Goal: Task Accomplishment & Management: Manage account settings

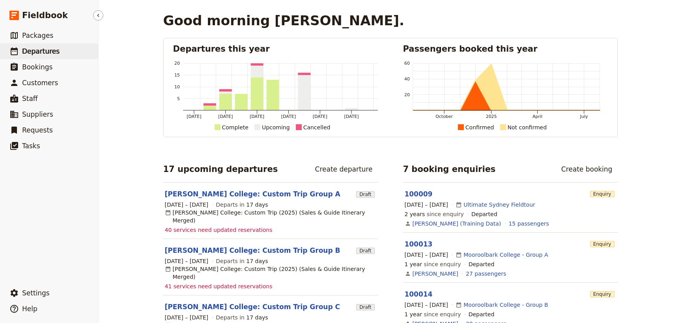
click at [49, 47] on span "Departures" at bounding box center [40, 51] width 37 height 8
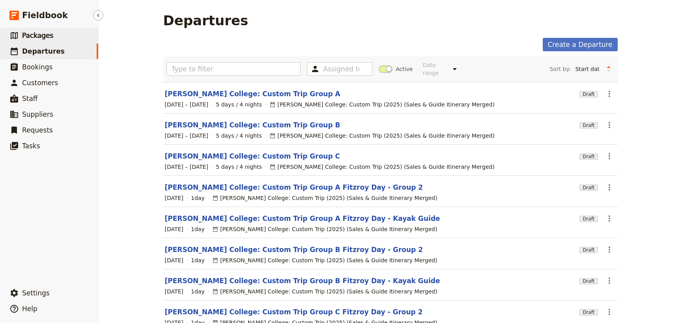
click at [62, 38] on link "​ Packages" at bounding box center [49, 36] width 98 height 16
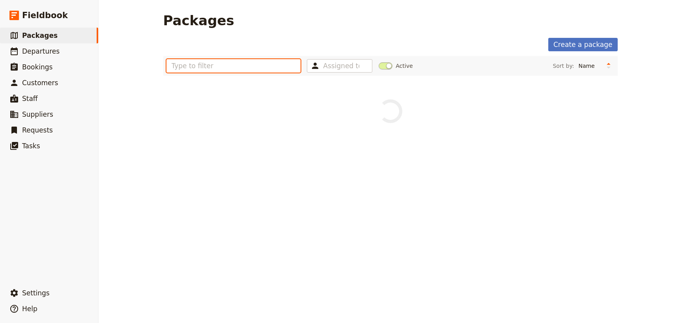
click at [184, 63] on input "text" at bounding box center [233, 65] width 135 height 13
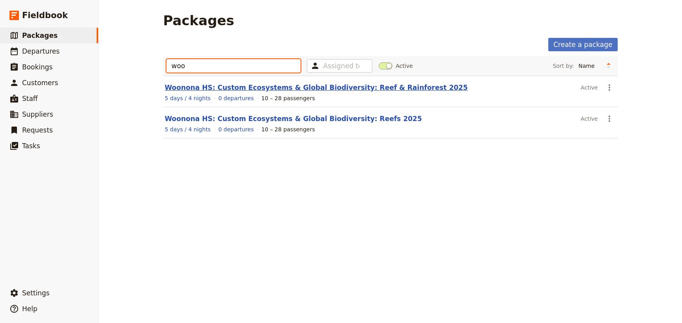
type input "woo"
click at [368, 84] on link "Woonona HS: Custom Ecosystems & Global Biodiversity: Reef & Rainforest 2025" at bounding box center [316, 88] width 303 height 8
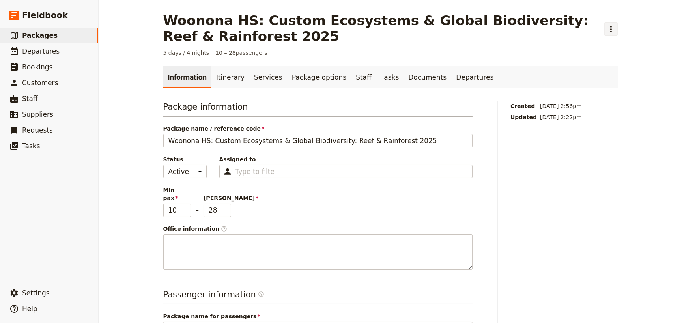
click at [610, 29] on icon "Actions" at bounding box center [611, 29] width 2 height 6
click at [609, 57] on span "Clone this package" at bounding box center [633, 58] width 52 height 8
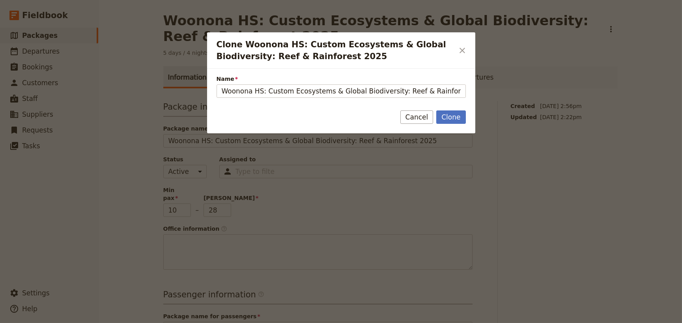
scroll to position [0, 11]
click at [447, 89] on input "Woonona HS: Custom Ecosystems & Global Biodiversity: Reef & Rainforest 2025 (co…" at bounding box center [341, 90] width 249 height 13
drag, startPoint x: 447, startPoint y: 90, endPoint x: 482, endPoint y: 92, distance: 34.8
click at [482, 323] on div "Clone Woonona HS: Custom Ecosystems & Global Biodiversity: Reef & Rainforest 20…" at bounding box center [341, 323] width 682 height 0
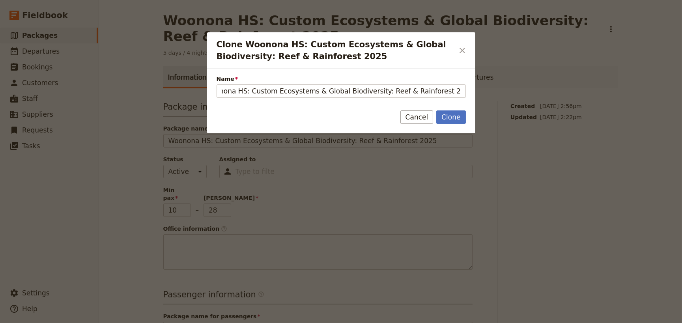
scroll to position [0, 0]
click at [458, 90] on input "Woonona HS: Custom Ecosystems & Global Biodiversity: Reef & Rainforest 2025" at bounding box center [341, 90] width 249 height 13
type input "Woonona HS: Custom Ecosystems & Global Biodiversity: Reef & Rainforest 2025"
click at [425, 118] on button "Cancel" at bounding box center [416, 116] width 33 height 13
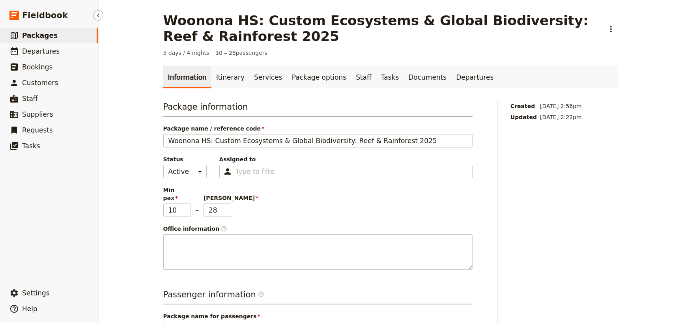
click at [33, 35] on span "Packages" at bounding box center [40, 36] width 36 height 8
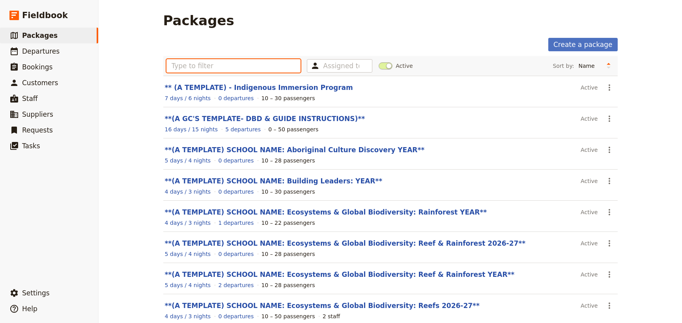
click at [175, 67] on input "text" at bounding box center [233, 65] width 135 height 13
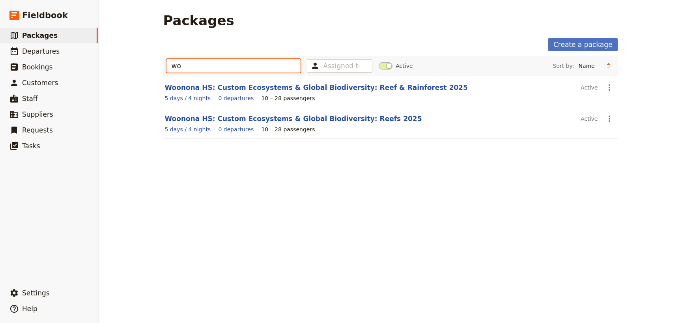
type input "w"
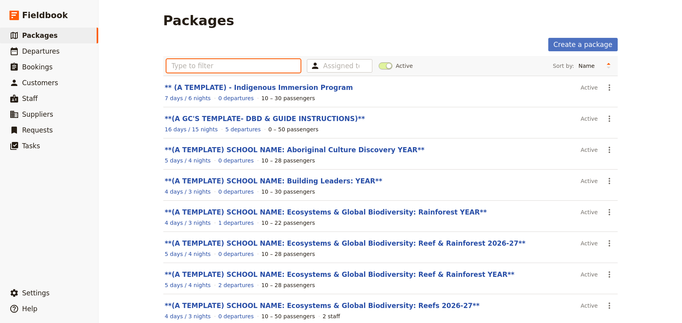
scroll to position [103, 0]
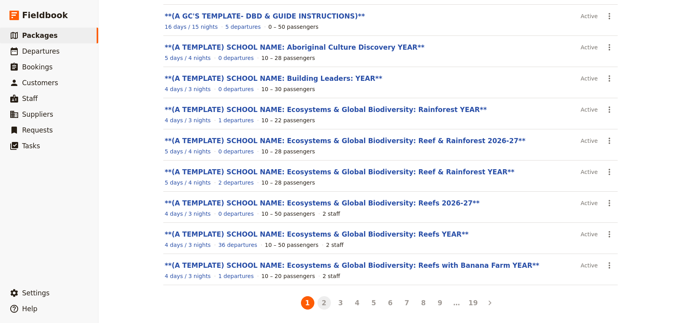
click at [319, 303] on button "2" at bounding box center [324, 302] width 13 height 13
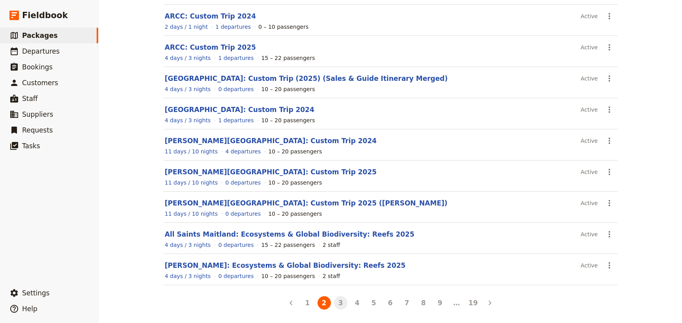
click at [339, 301] on button "3" at bounding box center [340, 302] width 13 height 13
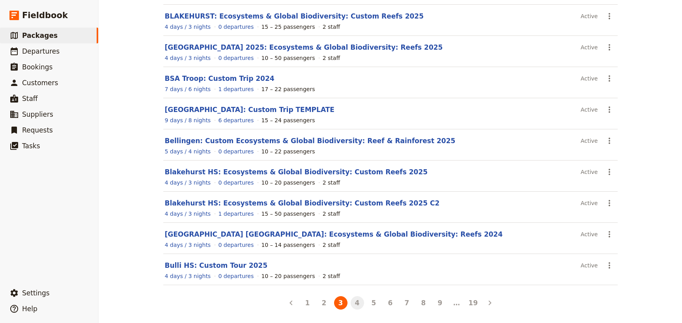
click at [356, 303] on button "4" at bounding box center [357, 302] width 13 height 13
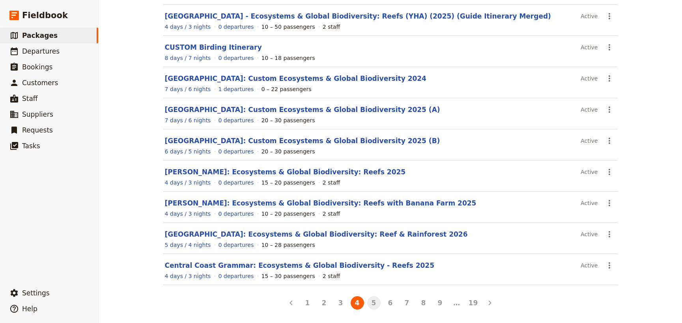
click at [372, 305] on button "5" at bounding box center [373, 302] width 13 height 13
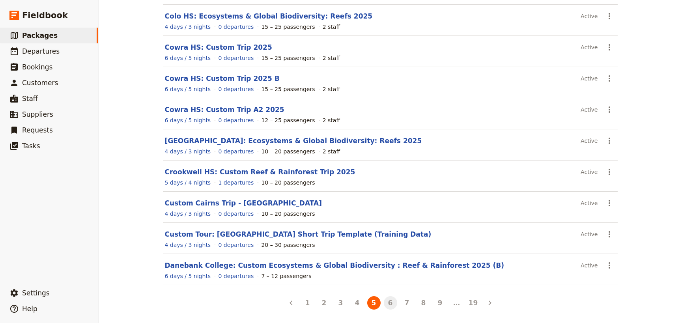
click at [389, 300] on button "6" at bounding box center [390, 302] width 13 height 13
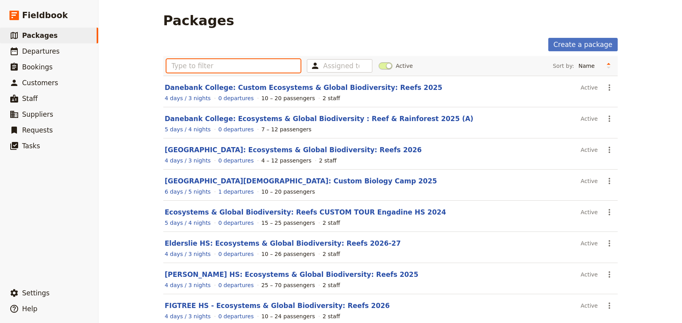
click at [183, 63] on input "text" at bounding box center [233, 65] width 135 height 13
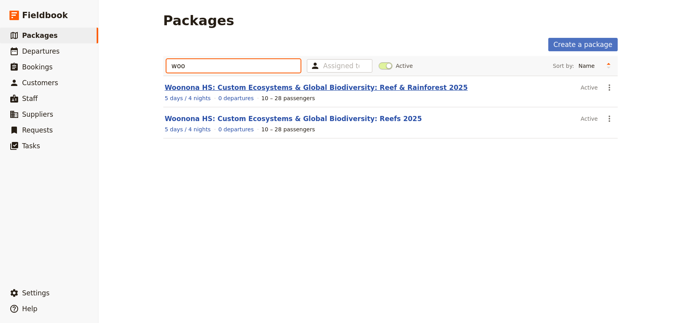
type input "woo"
click at [280, 86] on link "Woonona HS: Custom Ecosystems & Global Biodiversity: Reef & Rainforest 2025" at bounding box center [316, 88] width 303 height 8
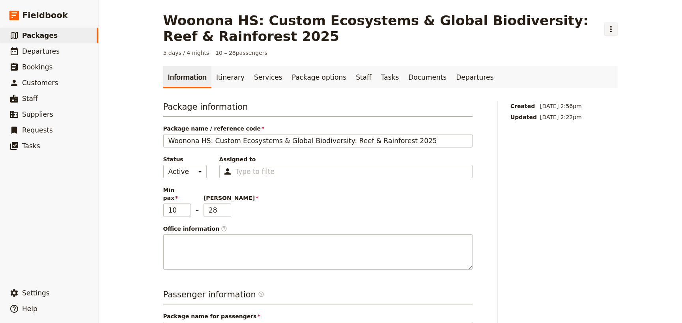
click at [609, 30] on icon "Actions" at bounding box center [610, 28] width 9 height 9
click at [617, 55] on span "Clone this package" at bounding box center [633, 58] width 52 height 8
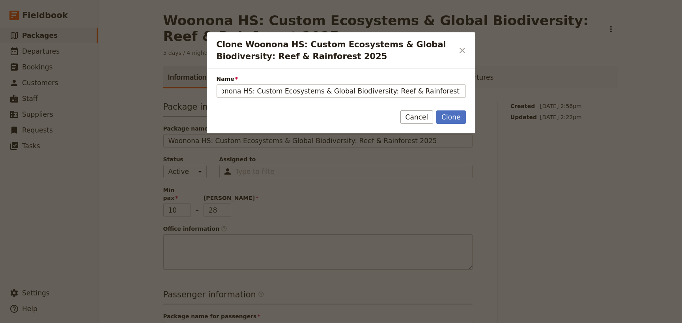
scroll to position [0, 17]
drag, startPoint x: 448, startPoint y: 90, endPoint x: 505, endPoint y: 90, distance: 57.2
click at [505, 323] on div "Clone Woonona HS: Custom Ecosystems & Global Biodiversity: Reef & Rainforest 20…" at bounding box center [341, 323] width 682 height 0
drag, startPoint x: 462, startPoint y: 90, endPoint x: 452, endPoint y: 90, distance: 10.3
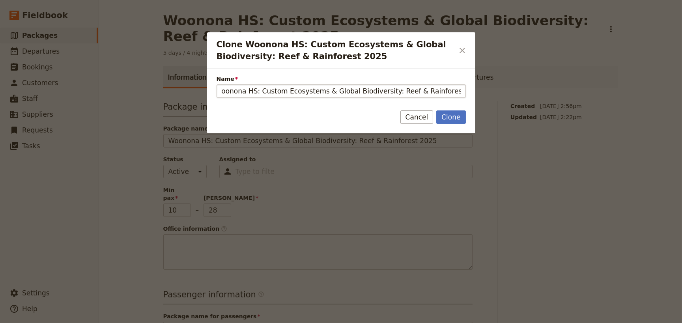
click at [452, 90] on input "Woonona HS: Custom Ecosystems & Global Biodiversity: Reef & Rainforest 2025 (B)" at bounding box center [341, 90] width 249 height 13
type input "Woonona HS: Custom Ecosystems & Global Biodiversity: Reef & Rainforest 2025 (B)"
click at [451, 118] on button "Clone" at bounding box center [450, 116] width 29 height 13
type input "Woonona HS: Custom Ecosystems & Global Biodiversity: Reef & Rainforest 2025 (B)"
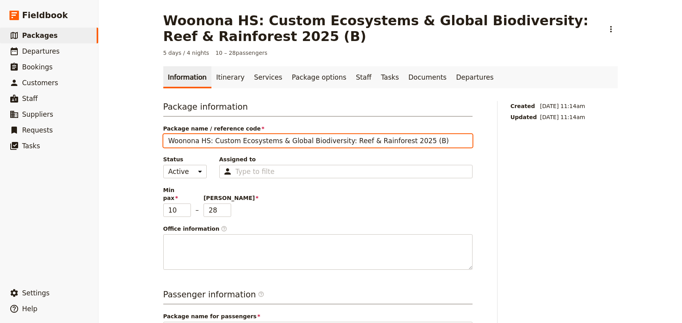
drag, startPoint x: 421, startPoint y: 141, endPoint x: 155, endPoint y: 142, distance: 265.9
click at [155, 142] on main "Woonona HS: Custom Ecosystems & Global Biodiversity: Reef & Rainforest 2025 (B)…" at bounding box center [390, 325] width 473 height 651
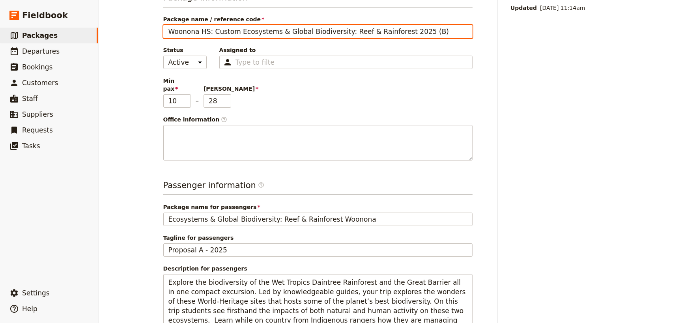
scroll to position [179, 0]
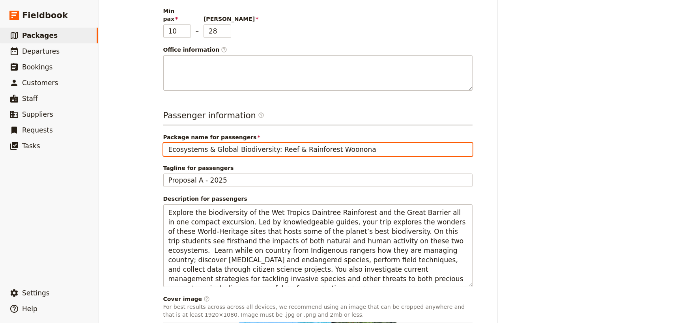
click at [352, 143] on input "Ecosystems & Global Biodiversity: Reef & Rainforest Woonona" at bounding box center [317, 149] width 309 height 13
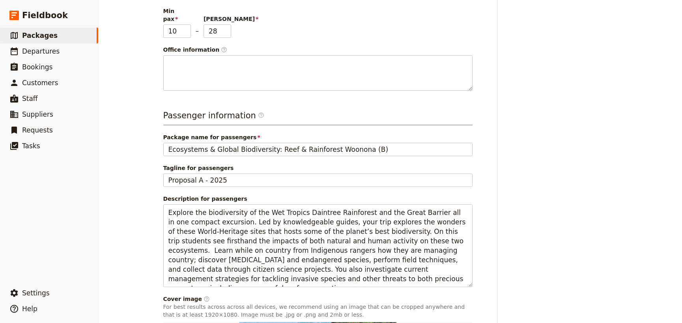
click at [500, 155] on div "Package information Package name / reference code Woonona HS: Custom Ecosystems…" at bounding box center [390, 190] width 454 height 537
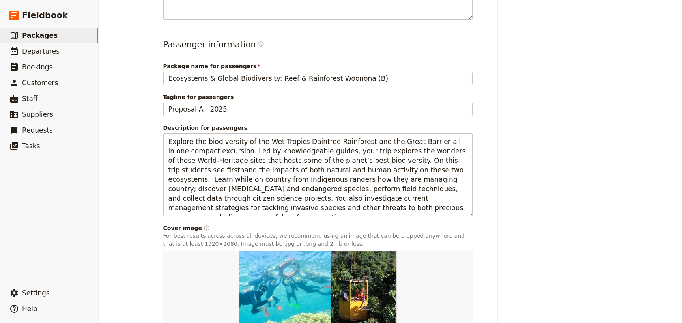
scroll to position [251, 0]
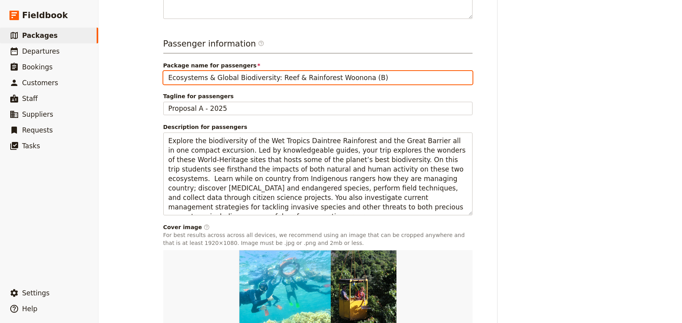
click at [366, 71] on input "Ecosystems & Global Biodiversity: Reef & Rainforest Woonona (B)" at bounding box center [317, 77] width 309 height 13
type input "Ecosystems & Global Biodiversity: Reef & Rainforest Woonona"
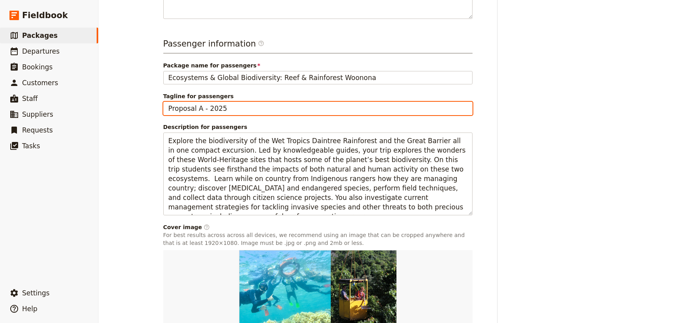
drag, startPoint x: 198, startPoint y: 98, endPoint x: 194, endPoint y: 98, distance: 4.0
click at [194, 102] on input "Proposal A - 2025" at bounding box center [317, 108] width 309 height 13
type input "Proposal B - 2025"
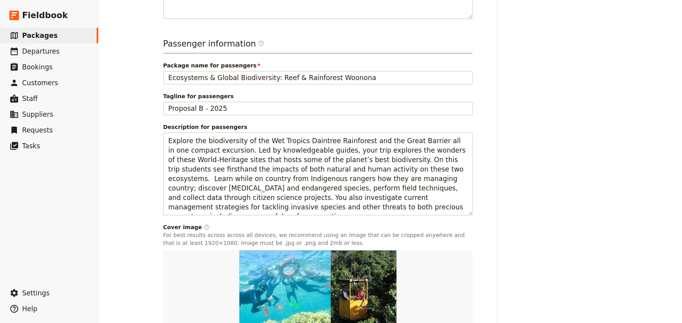
click at [494, 123] on div "Package information Package name / reference code Woonona HS: Custom Ecosystems…" at bounding box center [390, 118] width 454 height 537
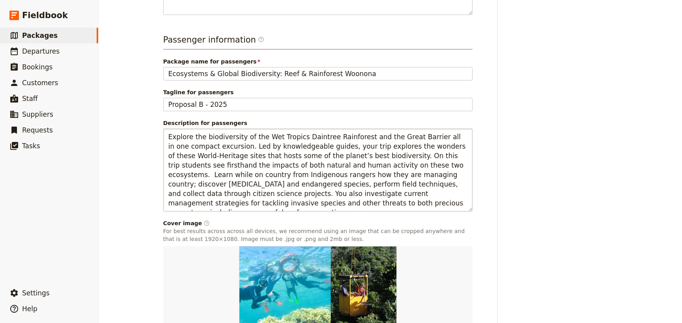
scroll to position [215, 0]
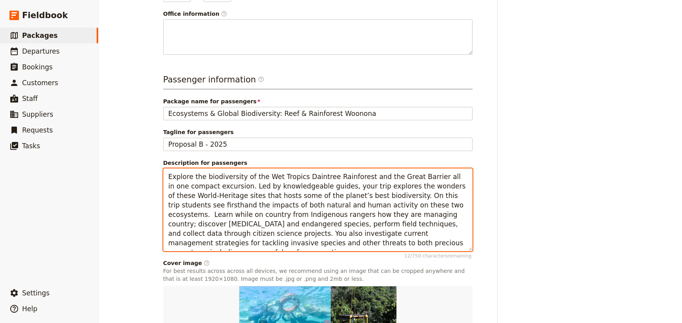
click at [216, 194] on textarea "Explore the biodiversity of the Wet Tropics Daintree Rainforest and the Great B…" at bounding box center [317, 209] width 309 height 83
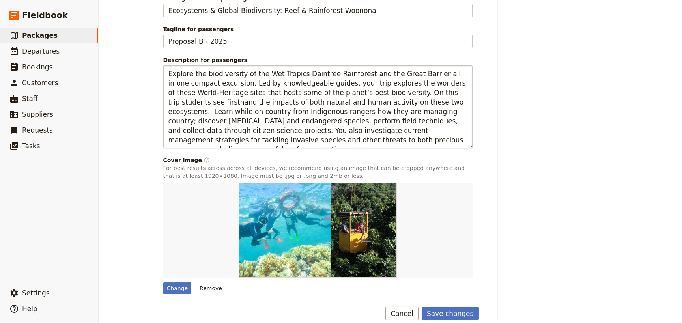
scroll to position [319, 0]
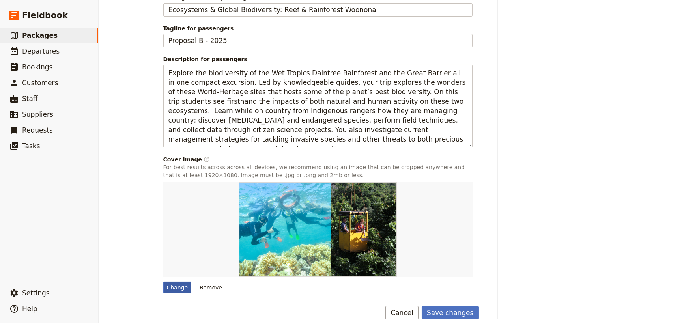
click at [177, 282] on div "Change" at bounding box center [177, 288] width 28 height 12
click at [163, 281] on input "Change" at bounding box center [163, 281] width 0 height 0
type input "C:\fakepath\CoralWatch Fieldbook.JPG"
type input "Ecosystems & Global Biodiversity: Reef & Rainforest Woonona"
type input "Proposal A - 2025"
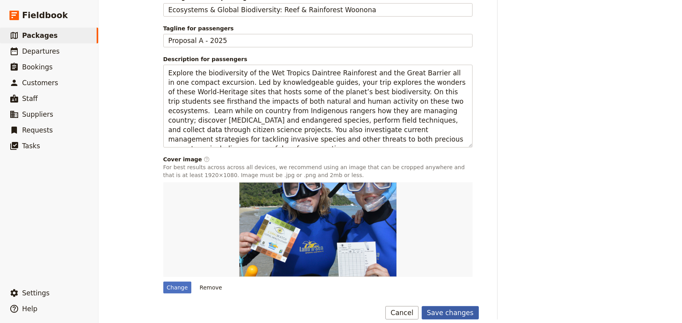
click at [445, 306] on button "Save changes" at bounding box center [450, 312] width 57 height 13
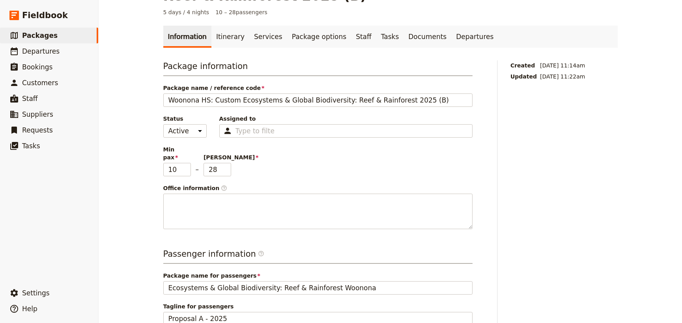
scroll to position [0, 0]
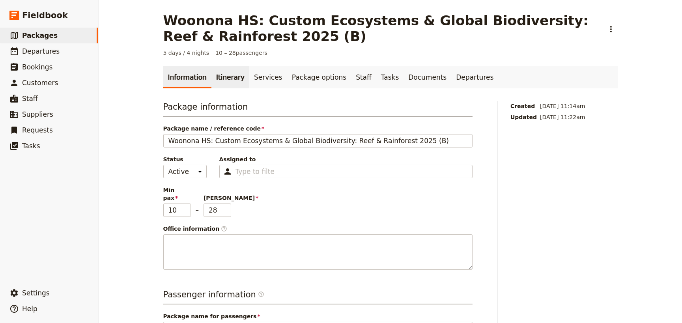
click at [222, 75] on link "Itinerary" at bounding box center [230, 77] width 38 height 22
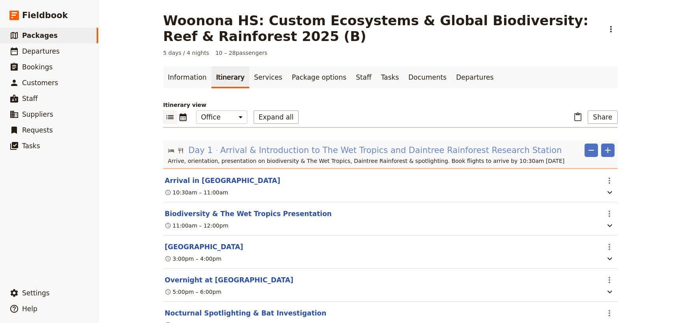
click at [336, 150] on span "Arrival & Introduction to The Wet Tropics and Daintree Rainforest Research Stat…" at bounding box center [391, 150] width 342 height 12
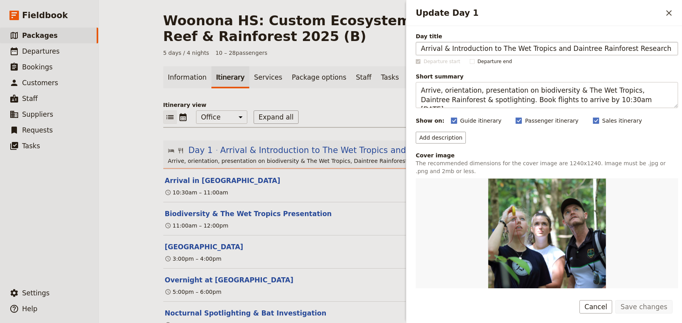
drag, startPoint x: 664, startPoint y: 46, endPoint x: 545, endPoint y: 47, distance: 119.5
click at [545, 47] on input "Arrival & Introduction to The Wet Tropics and Daintree Rainforest Research Stat…" at bounding box center [547, 48] width 262 height 13
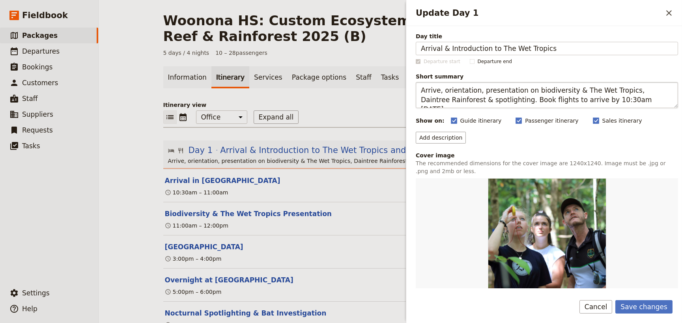
type input "Arrival & Introduction to The Wet Tropics"
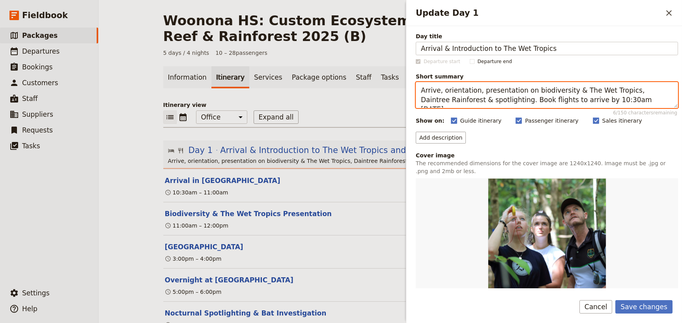
drag, startPoint x: 619, startPoint y: 89, endPoint x: 621, endPoint y: 100, distance: 11.2
click at [621, 100] on textarea "Arrive, orientation, presentation on biodiversity & The Wet Tropics, Daintree R…" at bounding box center [547, 95] width 262 height 26
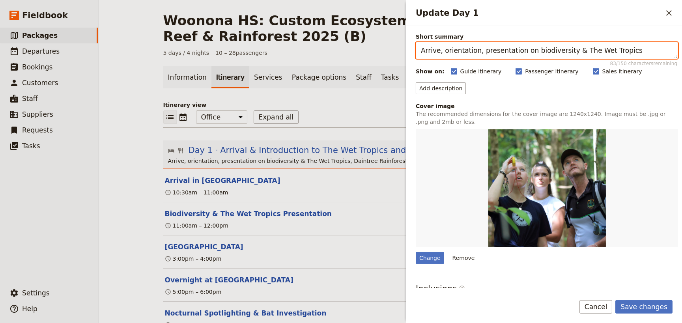
scroll to position [71, 0]
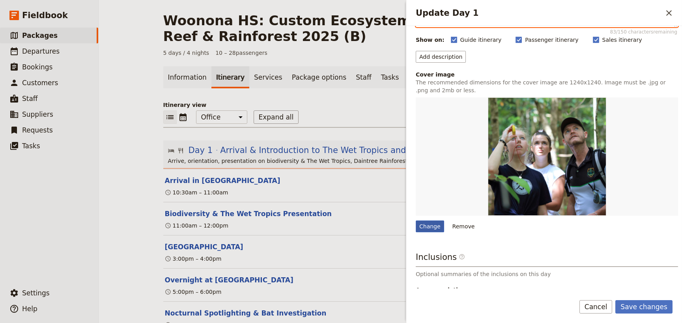
type textarea "Arrive, orientation, presentation on biodiversity & The Wet Tropics"
click at [432, 223] on div "Change" at bounding box center [430, 227] width 28 height 12
click at [416, 221] on input "Change" at bounding box center [415, 220] width 0 height 0
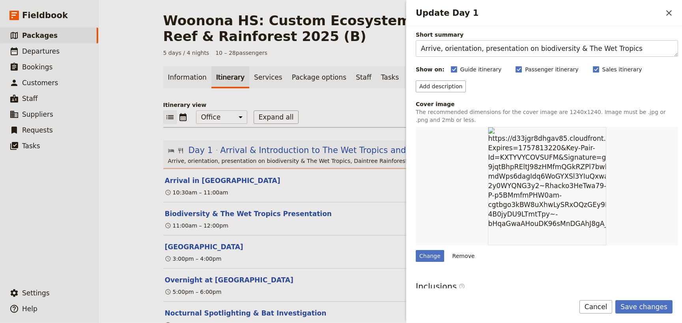
scroll to position [107, 0]
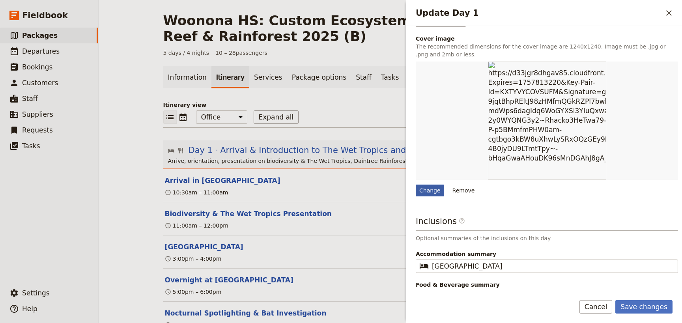
click at [420, 189] on div "Change" at bounding box center [430, 191] width 28 height 12
click at [416, 185] on input "Change" at bounding box center [415, 184] width 0 height 0
type input "C:\fakepath\Public Lagoon@yahoo.com.JPG"
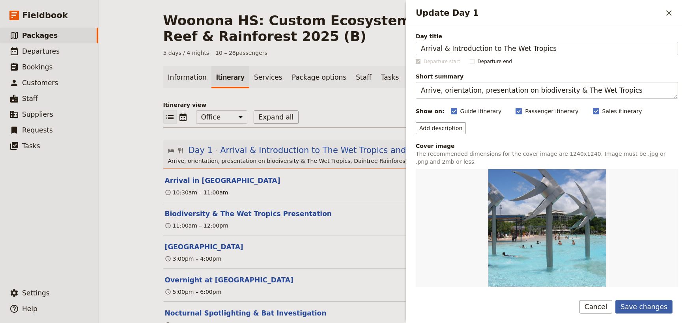
click at [644, 305] on button "Save changes" at bounding box center [643, 306] width 57 height 13
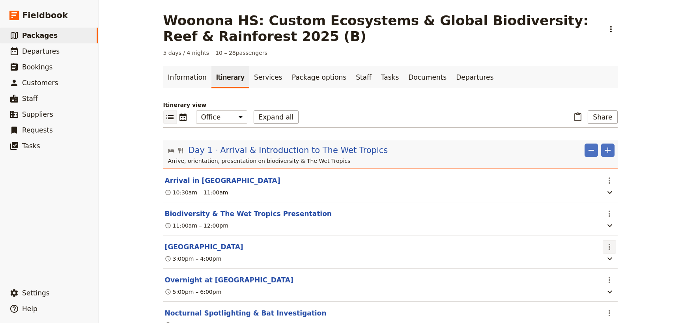
click at [605, 249] on icon "Actions" at bounding box center [609, 246] width 9 height 9
click at [625, 277] on span "Delete this itinerary item" at bounding box center [639, 275] width 68 height 8
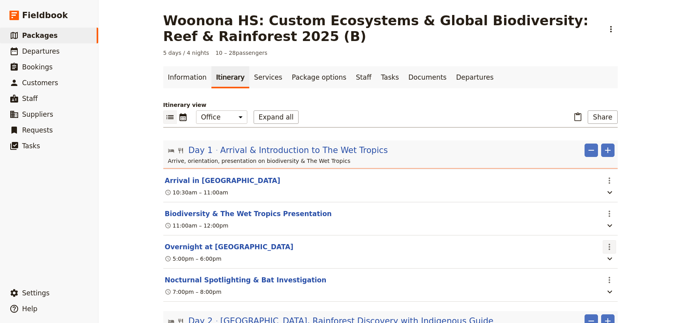
click at [608, 248] on icon "Actions" at bounding box center [609, 246] width 9 height 9
click at [618, 275] on span "Delete this itinerary item" at bounding box center [639, 275] width 68 height 8
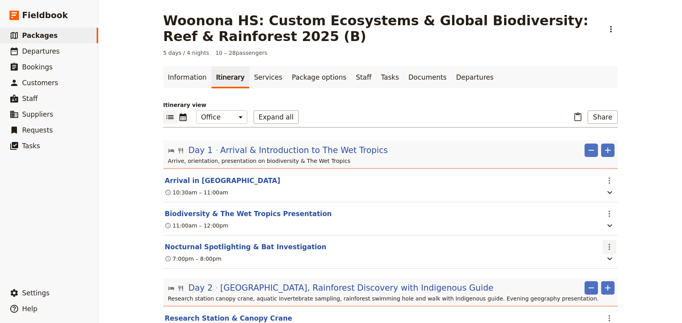
click at [607, 246] on icon "Actions" at bounding box center [609, 246] width 9 height 9
click at [612, 275] on span "Delete this itinerary item" at bounding box center [639, 275] width 68 height 8
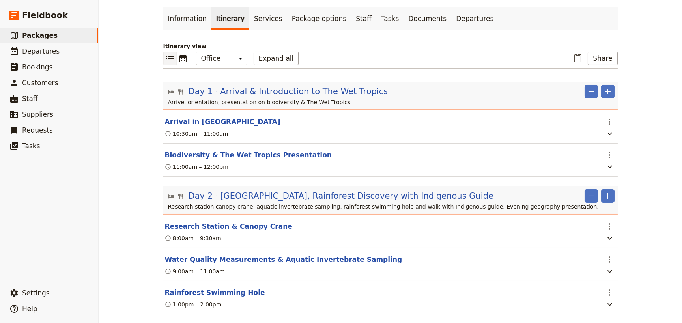
scroll to position [71, 0]
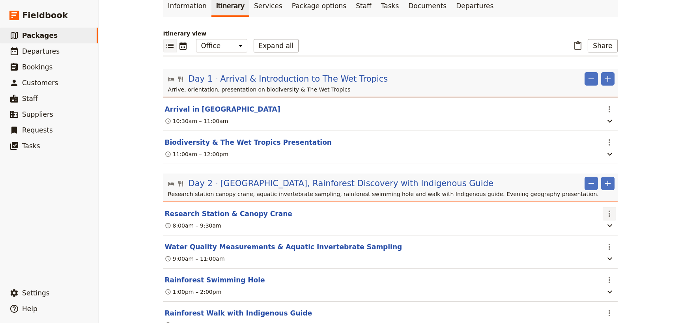
click at [605, 213] on icon "Actions" at bounding box center [609, 213] width 9 height 9
click at [610, 241] on span "Delete this itinerary item" at bounding box center [639, 242] width 68 height 8
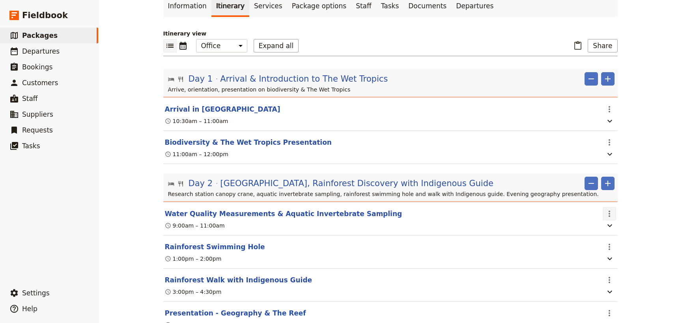
click at [609, 213] on icon "Actions" at bounding box center [610, 214] width 2 height 6
click at [611, 243] on span "Delete this itinerary item" at bounding box center [639, 242] width 68 height 8
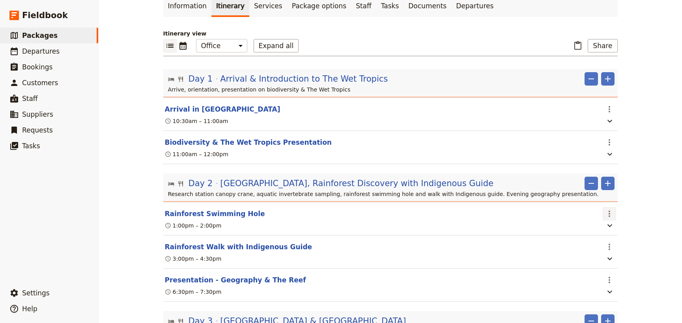
click at [605, 214] on icon "Actions" at bounding box center [609, 213] width 9 height 9
click at [620, 241] on span "Delete this itinerary item" at bounding box center [639, 242] width 68 height 8
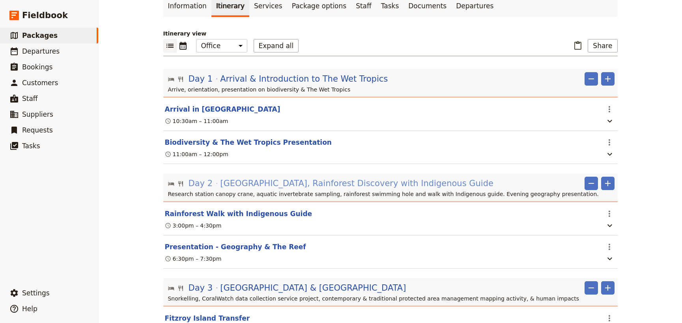
click at [315, 183] on span "Daintree Rainforest Observatory & Research Station, Rainforest Discovery with I…" at bounding box center [356, 184] width 273 height 12
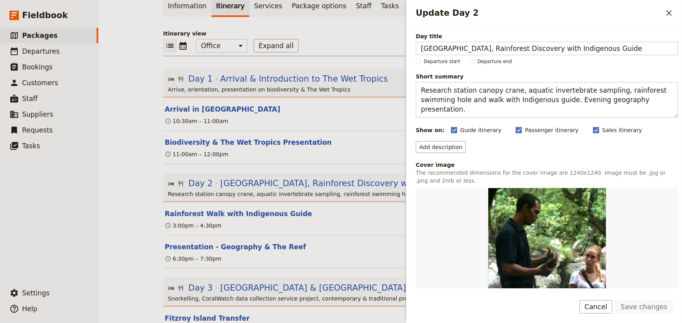
scroll to position [0, 0]
drag, startPoint x: 537, startPoint y: 49, endPoint x: 377, endPoint y: 43, distance: 160.3
click at [377, 43] on div "Woonona HS: Custom Ecosystems & Global Biodiversity: Reef & Rainforest 2025 (B)…" at bounding box center [390, 161] width 583 height 323
type input "Rainforest Discovery with Indigenous Guide"
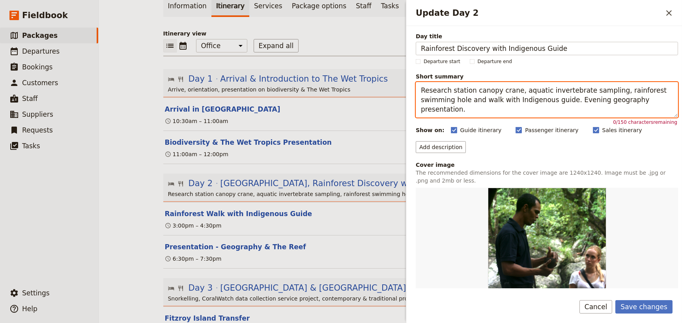
drag, startPoint x: 452, startPoint y: 99, endPoint x: 405, endPoint y: 90, distance: 47.9
click at [405, 90] on div "Woonona HS: Custom Ecosystems & Global Biodiversity: Reef & Rainforest 2025 (B)…" at bounding box center [390, 161] width 583 height 323
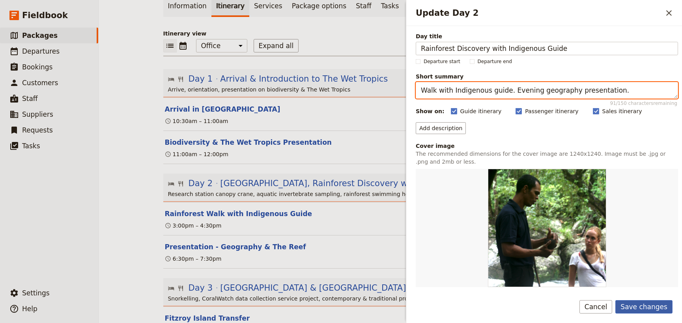
type textarea "Walk with Indigenous guide. Evening geography presentation."
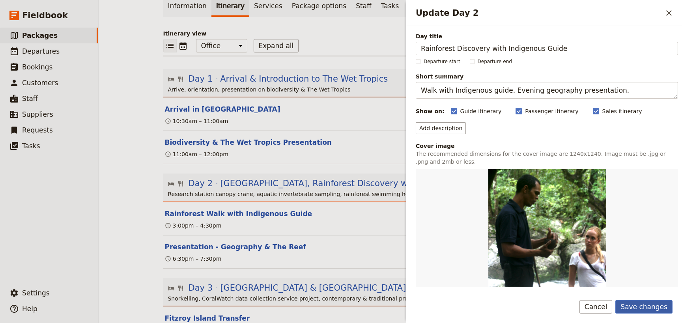
click at [634, 308] on button "Save changes" at bounding box center [643, 306] width 57 height 13
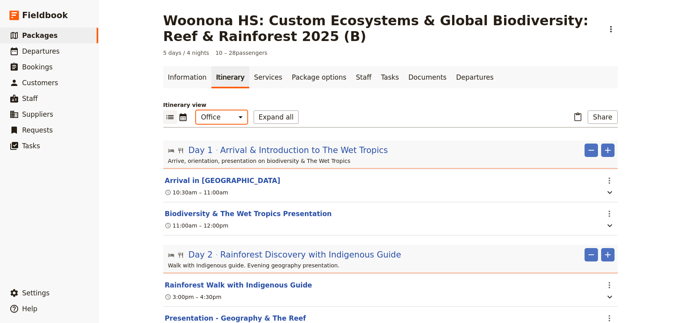
click at [226, 116] on select "Office Guide Passenger Sales" at bounding box center [221, 116] width 51 height 13
select select "MARKETING"
click at [196, 110] on select "Office Guide Passenger Sales" at bounding box center [221, 116] width 51 height 13
click at [598, 118] on button "Share" at bounding box center [603, 116] width 30 height 13
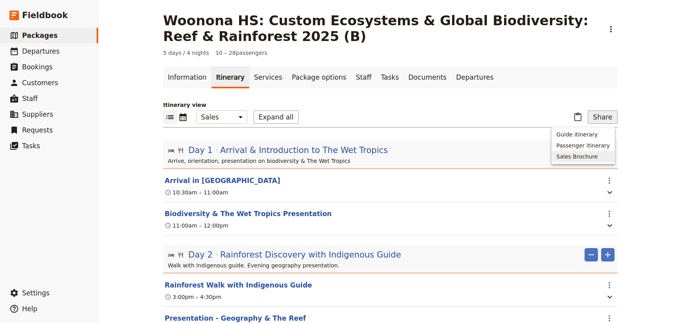
click at [595, 157] on span "Sales Brochure" at bounding box center [577, 157] width 41 height 8
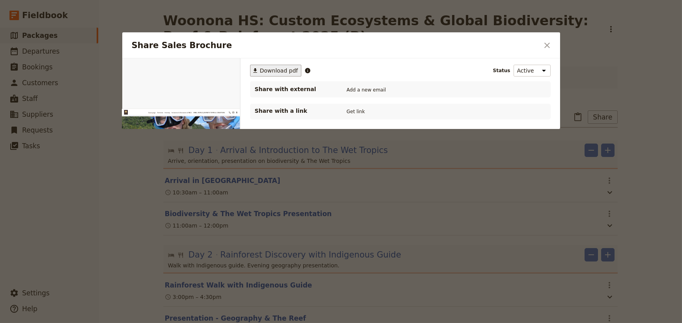
click at [267, 69] on span "Download pdf" at bounding box center [279, 71] width 38 height 8
click at [544, 47] on icon "Close dialog" at bounding box center [547, 46] width 6 height 6
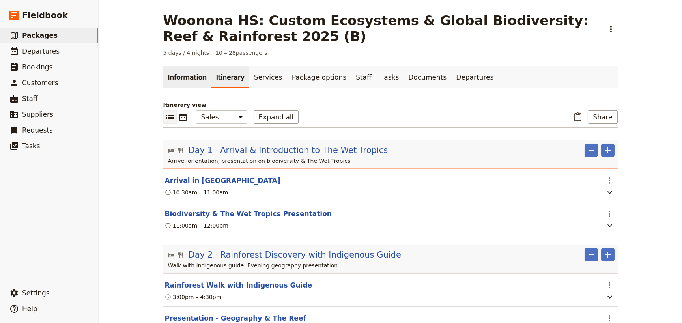
click at [181, 78] on link "Information" at bounding box center [187, 77] width 48 height 22
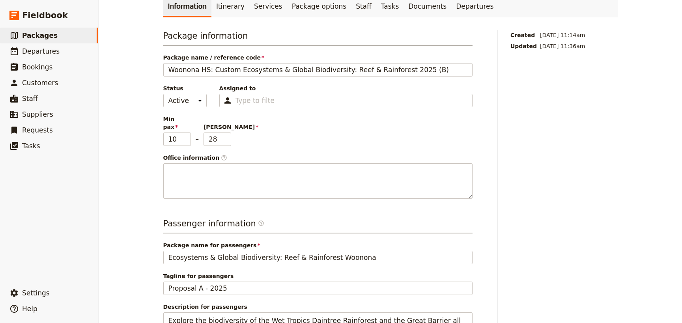
scroll to position [71, 0]
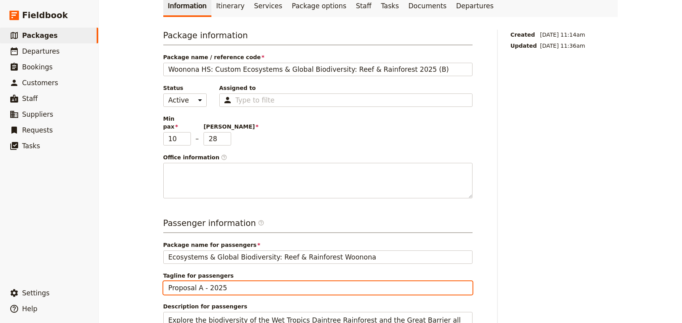
click at [193, 281] on input "Proposal A - 2025" at bounding box center [317, 287] width 309 height 13
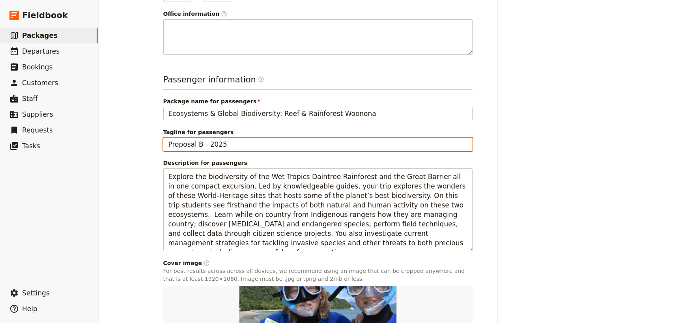
scroll to position [319, 0]
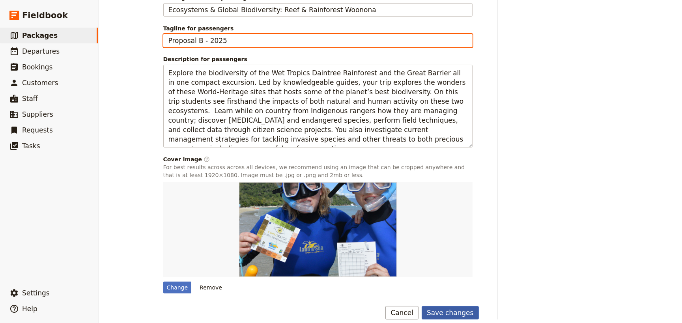
type input "Proposal B - 2025"
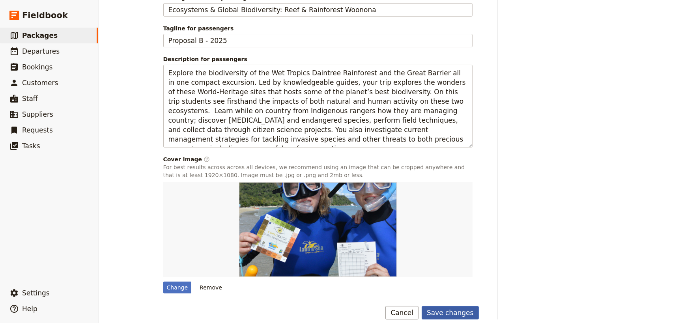
click at [441, 306] on button "Save changes" at bounding box center [450, 312] width 57 height 13
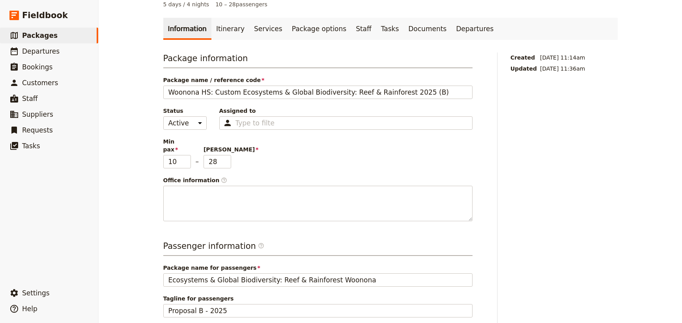
scroll to position [0, 0]
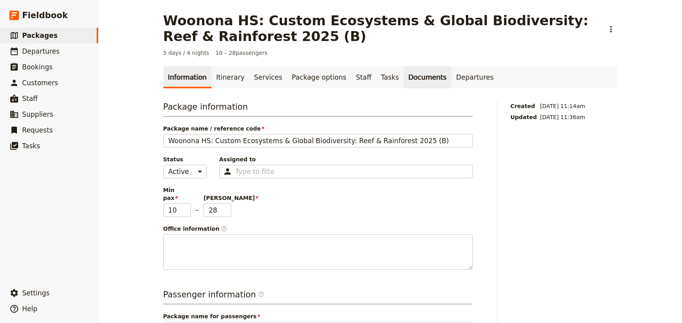
click at [404, 75] on link "Documents" at bounding box center [428, 77] width 48 height 22
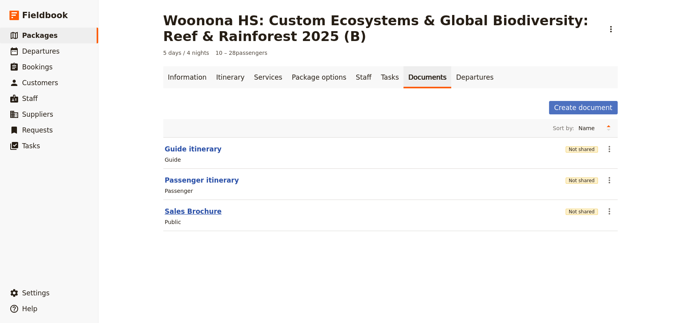
click at [182, 209] on button "Sales Brochure" at bounding box center [193, 211] width 57 height 9
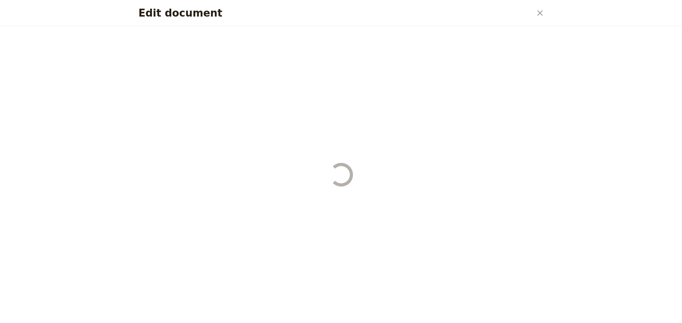
select select "LARGE"
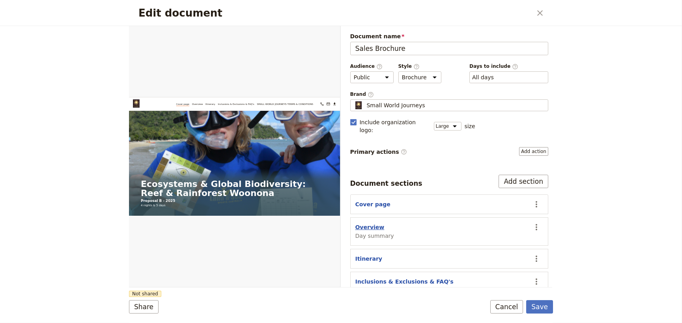
click at [359, 223] on button "Overview" at bounding box center [369, 227] width 29 height 8
select select "DAY_SUMMARY"
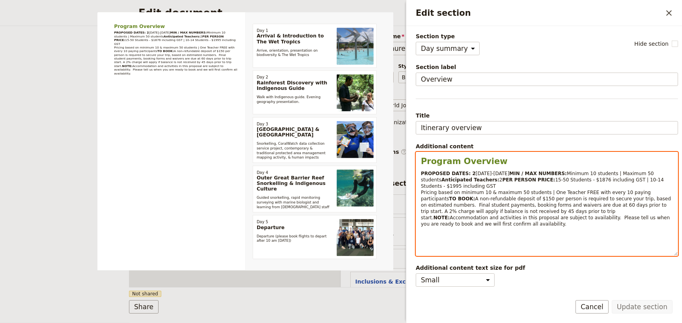
select select "paragraph-small"
click at [503, 195] on span "15-50 Students - $1876 including GST | 10-14 Students - $1995 including GST Pri…" at bounding box center [543, 189] width 245 height 24
drag, startPoint x: 516, startPoint y: 190, endPoint x: 507, endPoint y: 190, distance: 8.3
click at [507, 190] on span "15-50 Students - $1876 including GST | 10-14 Students - $1995 including GST Pri…" at bounding box center [543, 189] width 245 height 24
click at [588, 194] on span "15-50 Students - $1590 including GST | 10-14 Students - $1995 including GST Pri…" at bounding box center [543, 189] width 245 height 24
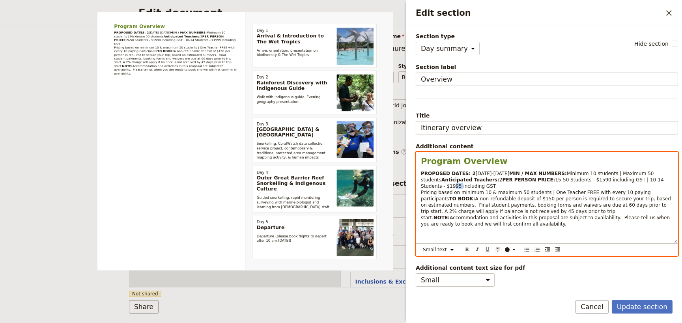
drag, startPoint x: 596, startPoint y: 191, endPoint x: 589, endPoint y: 191, distance: 7.1
click at [589, 191] on span "15-50 Students - $1590 including GST | 10-14 Students - $1995 including GST Pri…" at bounding box center [543, 189] width 245 height 24
click at [645, 187] on p "PROPOSED DATES: 2 6-30 November 2025 MIN / MAX NUMBERS: Minimum 10 students | M…" at bounding box center [547, 198] width 252 height 57
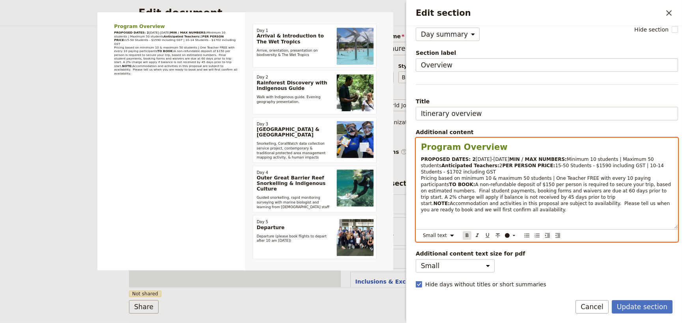
scroll to position [22, 0]
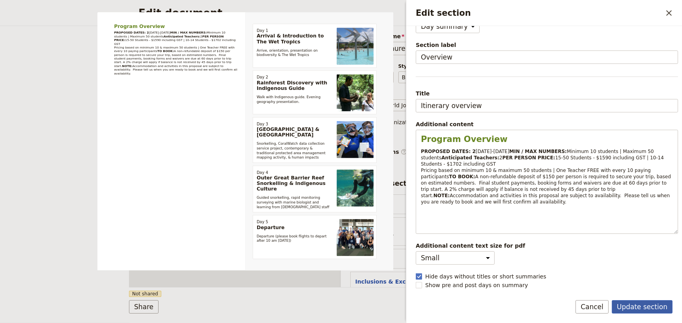
click at [637, 308] on button "Update section" at bounding box center [642, 306] width 61 height 13
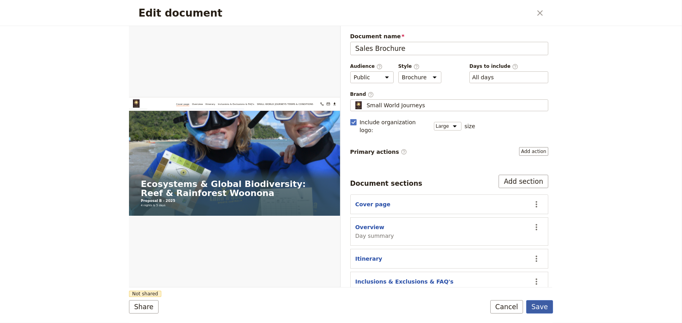
click at [543, 306] on button "Save" at bounding box center [539, 306] width 27 height 13
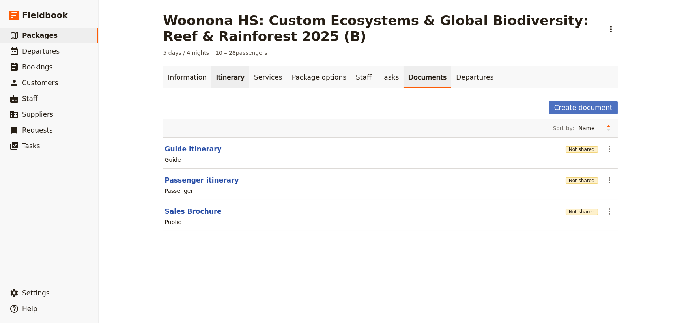
click at [224, 77] on link "Itinerary" at bounding box center [230, 77] width 38 height 22
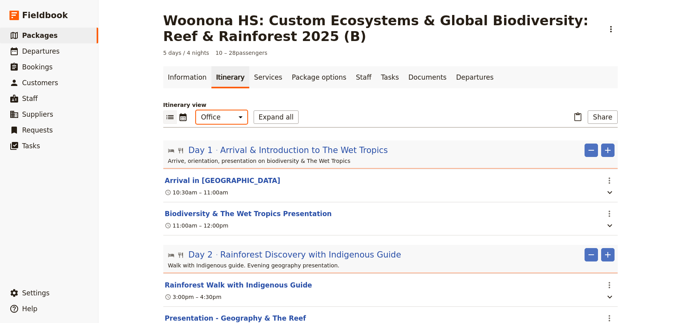
click at [224, 119] on select "Office Guide Passenger Sales" at bounding box center [221, 116] width 51 height 13
select select "MARKETING"
click at [196, 110] on select "Office Guide Passenger Sales" at bounding box center [221, 116] width 51 height 13
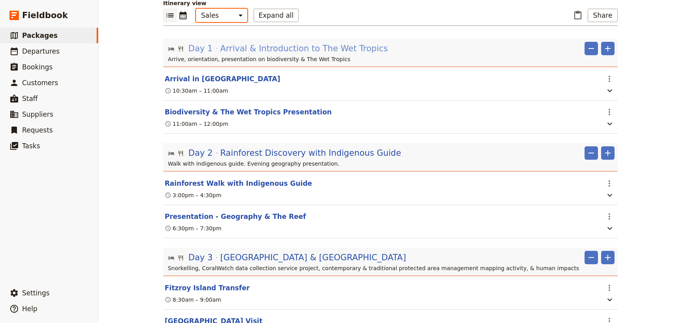
scroll to position [36, 0]
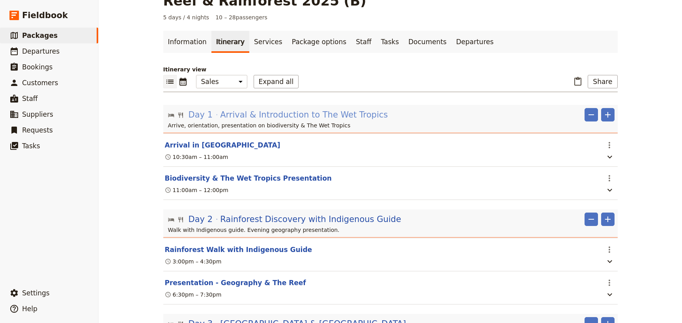
click at [278, 114] on span "Arrival & Introduction to The Wet Tropics" at bounding box center [304, 115] width 168 height 12
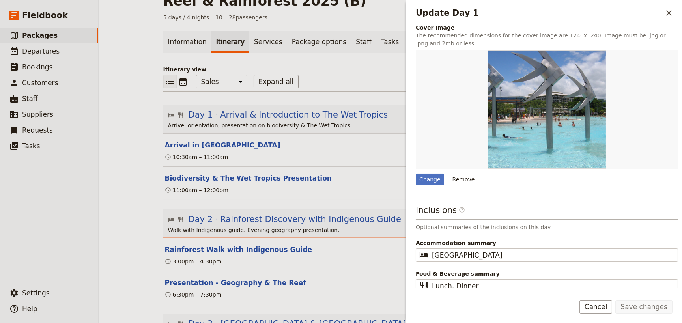
scroll to position [122, 0]
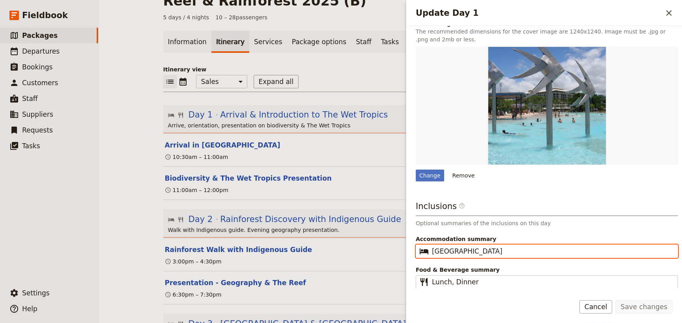
click at [493, 253] on input "Daintree Rainforest Research Station" at bounding box center [552, 251] width 241 height 9
drag, startPoint x: 542, startPoint y: 250, endPoint x: 432, endPoint y: 251, distance: 110.9
click at [432, 251] on input "Daintree Rainforest Research Station" at bounding box center [552, 251] width 241 height 9
type input "Cairns 3-star hotel"
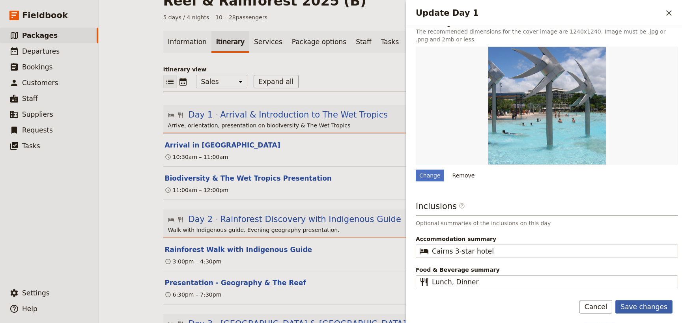
click at [636, 308] on button "Save changes" at bounding box center [643, 306] width 57 height 13
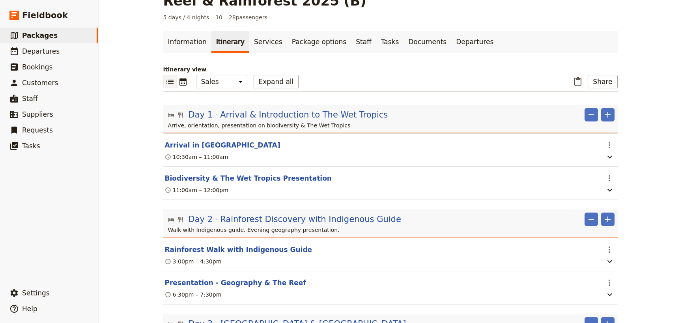
click at [657, 222] on div "Woonona HS: Custom Ecosystems & Global Biodiversity: Reef & Rainforest 2025 (B)…" at bounding box center [390, 161] width 583 height 323
click at [297, 220] on span "Rainforest Discovery with Indigenous Guide" at bounding box center [310, 219] width 181 height 12
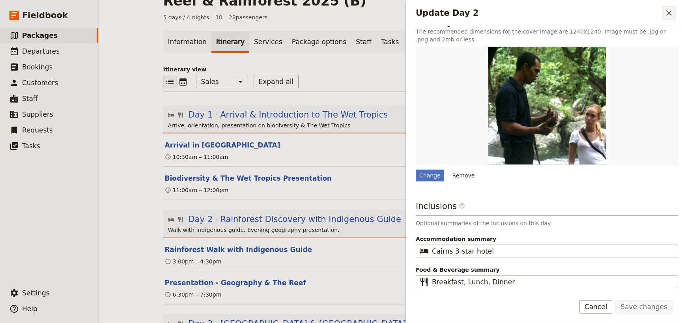
click at [667, 11] on icon "Close drawer" at bounding box center [668, 12] width 9 height 9
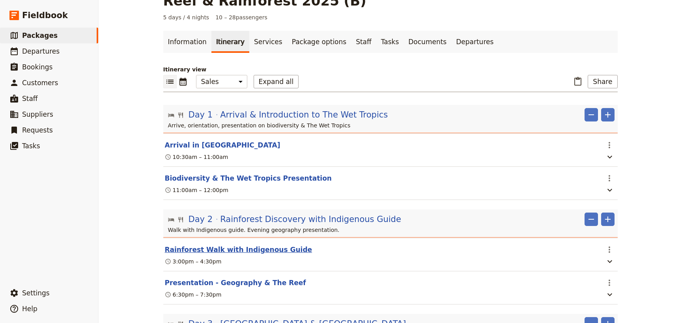
click at [266, 249] on button "Rainforest Walk with Indigenous Guide" at bounding box center [239, 249] width 148 height 9
select select "2"
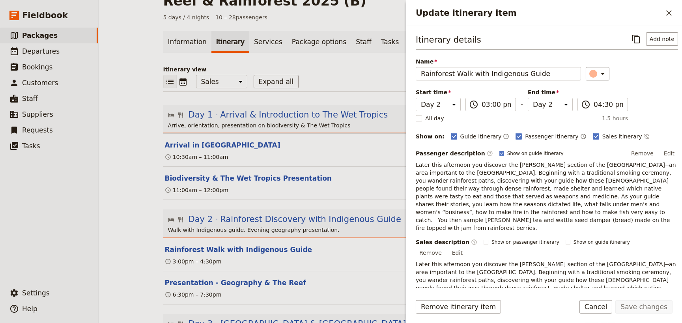
click at [666, 151] on button "Edit" at bounding box center [669, 154] width 18 height 12
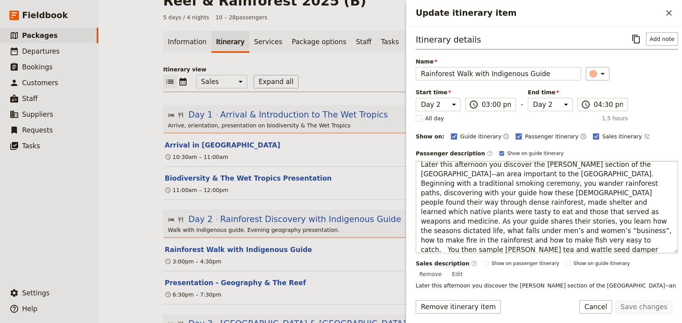
scroll to position [9, 0]
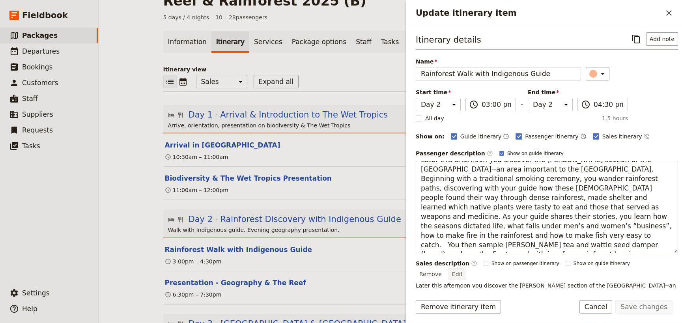
click at [660, 264] on div "Sales description ​ Show on passenger itinerary Show on guide itinerary Remove …" at bounding box center [547, 306] width 262 height 93
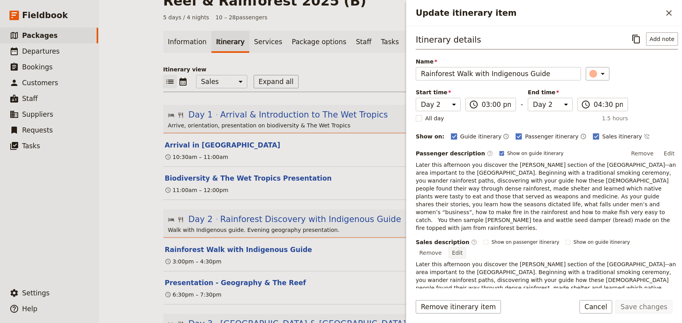
click at [466, 247] on button "Edit" at bounding box center [458, 253] width 18 height 12
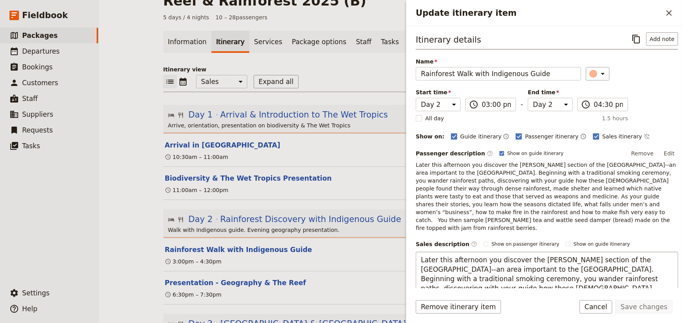
click at [441, 254] on textarea "Later this afternoon you discover the Mossman Gorge section of the Daintree Rai…" at bounding box center [547, 298] width 262 height 92
drag, startPoint x: 478, startPoint y: 251, endPoint x: 418, endPoint y: 252, distance: 60.4
click at [418, 252] on textarea "Later this afternoon you discover the Mossman Gorge section of the Daintree Rai…" at bounding box center [547, 298] width 262 height 92
type textarea "Today you discover the Mossman Gorge section of the Daintree Rainforest--an are…"
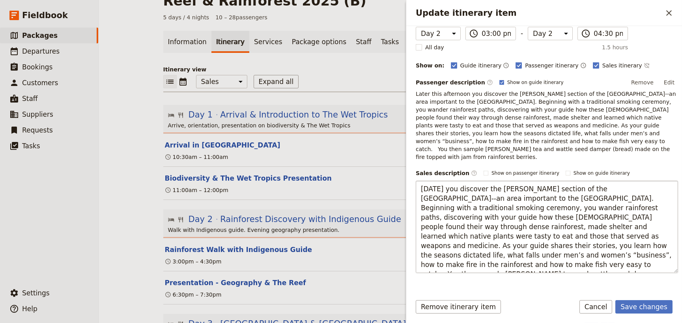
scroll to position [71, 0]
click at [632, 308] on button "Save changes" at bounding box center [643, 306] width 57 height 13
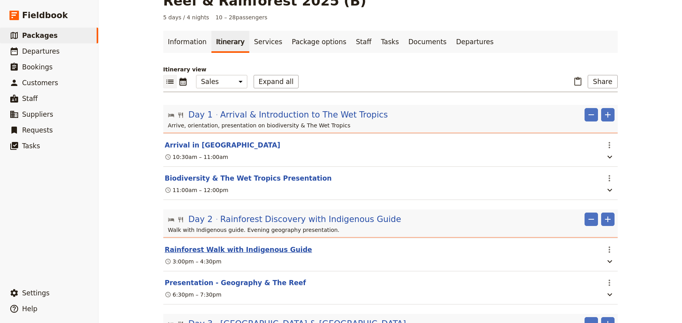
click at [257, 252] on button "Rainforest Walk with Indigenous Guide" at bounding box center [239, 249] width 148 height 9
select select "2"
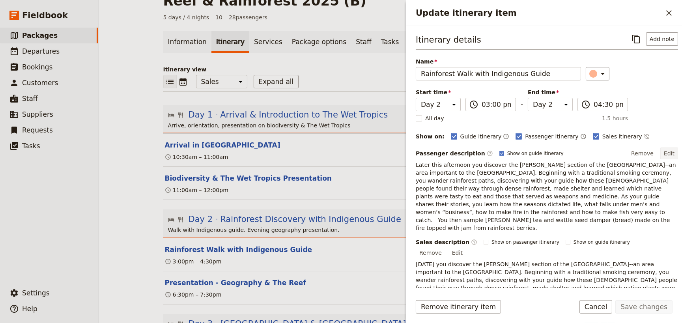
drag, startPoint x: 663, startPoint y: 153, endPoint x: 653, endPoint y: 153, distance: 10.7
click at [663, 153] on button "Edit" at bounding box center [669, 154] width 18 height 12
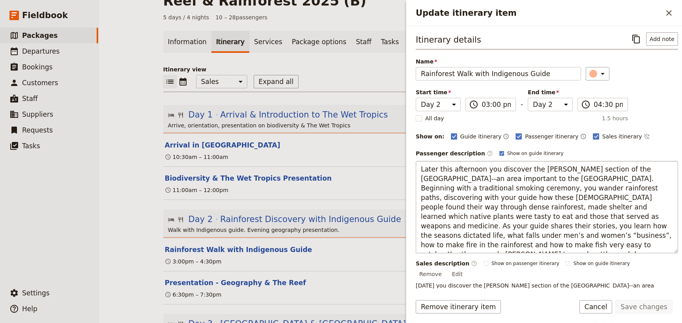
drag, startPoint x: 479, startPoint y: 168, endPoint x: 417, endPoint y: 168, distance: 62.3
click at [417, 168] on textarea "Later this afternoon you discover the Mossman Gorge section of the Daintree Rai…" at bounding box center [547, 207] width 262 height 92
type textarea "Today you discover the Mossman Gorge section of the Daintree Rainforest--an are…"
click at [640, 308] on button "Save changes" at bounding box center [643, 306] width 57 height 13
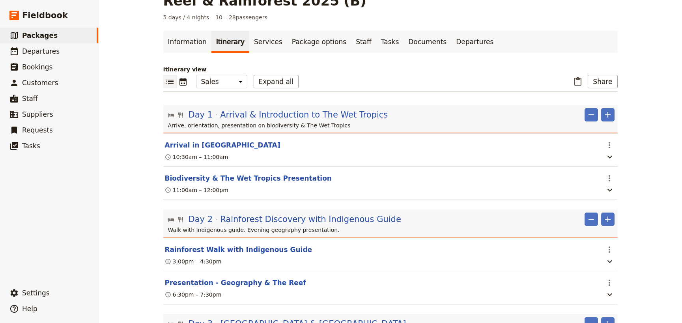
click at [630, 212] on div "Woonona HS: Custom Ecosystems & Global Biodiversity: Reef & Rainforest 2025 (B)…" at bounding box center [390, 161] width 583 height 323
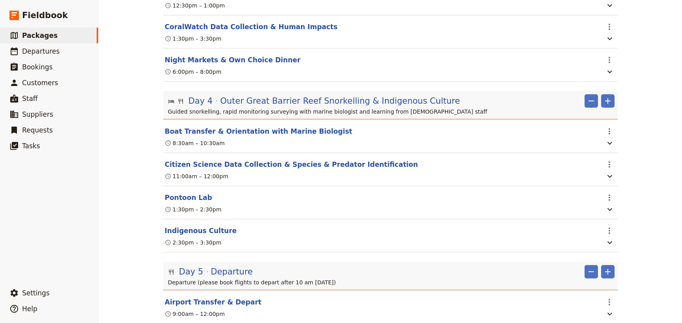
scroll to position [521, 0]
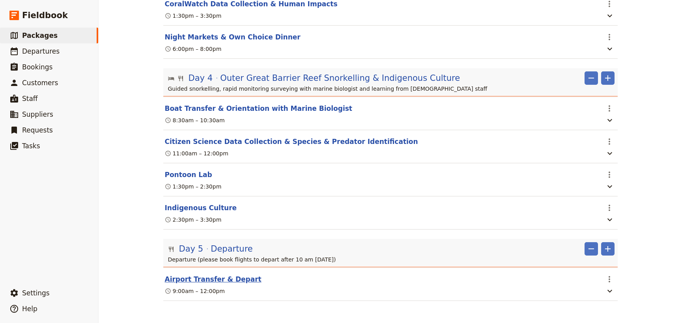
click at [208, 275] on button "Airport Transfer & Depart" at bounding box center [213, 279] width 97 height 9
select select "5"
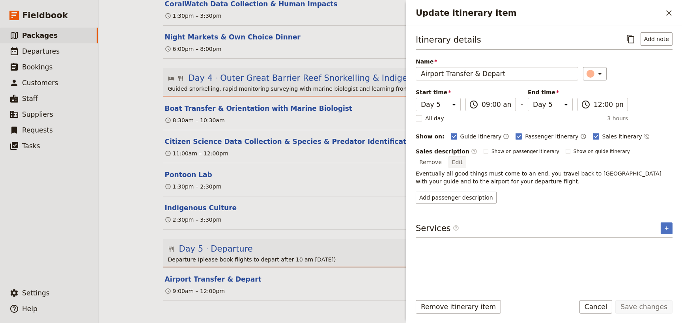
click at [466, 156] on button "Edit" at bounding box center [458, 162] width 18 height 12
drag, startPoint x: 671, startPoint y: 11, endPoint x: 565, endPoint y: 39, distance: 110.0
click at [671, 11] on icon "Close drawer" at bounding box center [668, 12] width 9 height 9
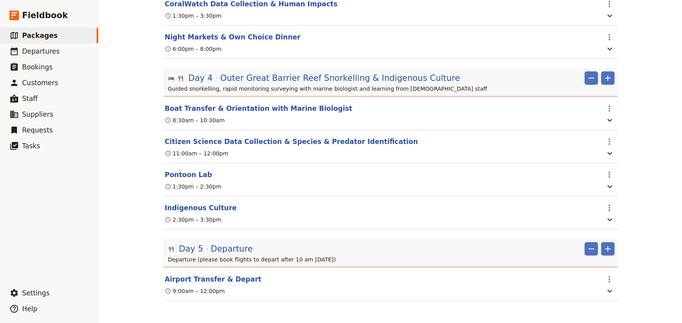
scroll to position [0, 0]
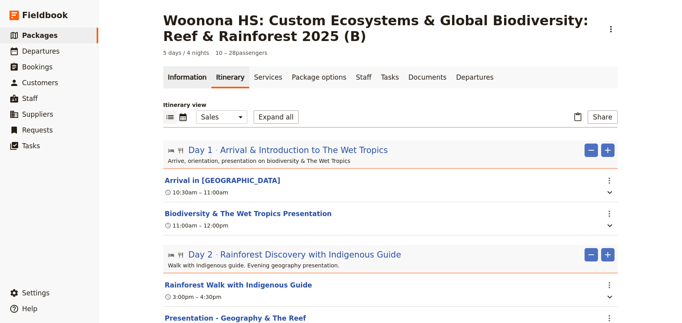
click at [178, 80] on link "Information" at bounding box center [187, 77] width 48 height 22
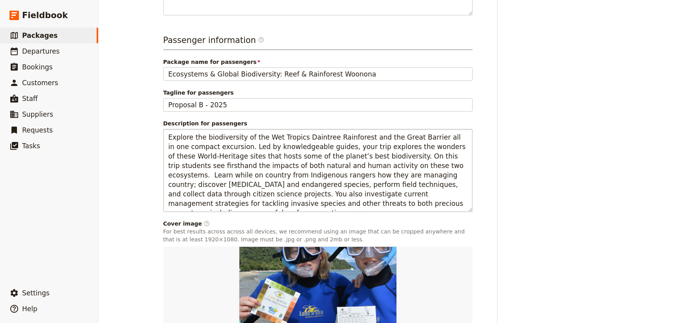
scroll to position [319, 0]
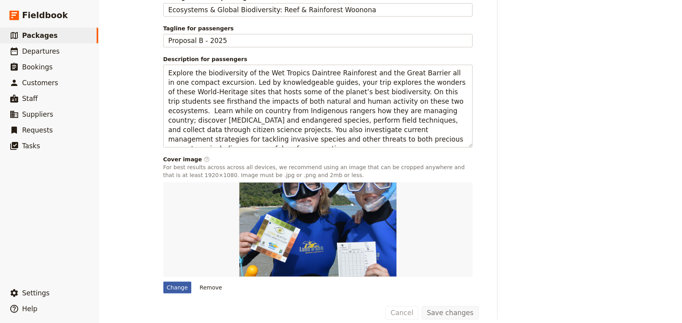
click at [176, 282] on div "Change" at bounding box center [177, 288] width 28 height 12
click at [163, 281] on input "Change" at bounding box center [163, 281] width 0 height 0
type input "C:\fakepath\Aboriginal - Mossman Gorge walk.jpg"
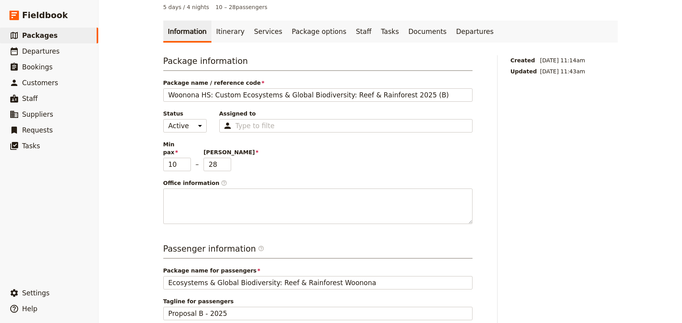
scroll to position [0, 0]
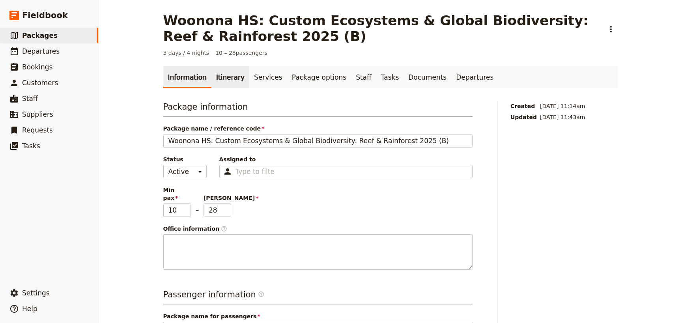
click at [220, 77] on link "Itinerary" at bounding box center [230, 77] width 38 height 22
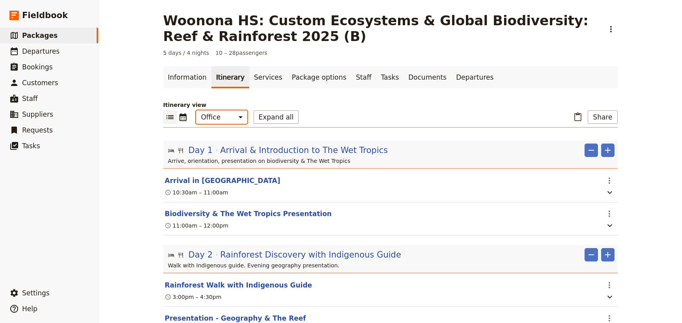
click at [221, 118] on select "Office Guide Passenger Sales" at bounding box center [221, 116] width 51 height 13
select select "MARKETING"
click at [196, 110] on select "Office Guide Passenger Sales" at bounding box center [221, 116] width 51 height 13
click at [603, 116] on button "Share" at bounding box center [603, 116] width 30 height 13
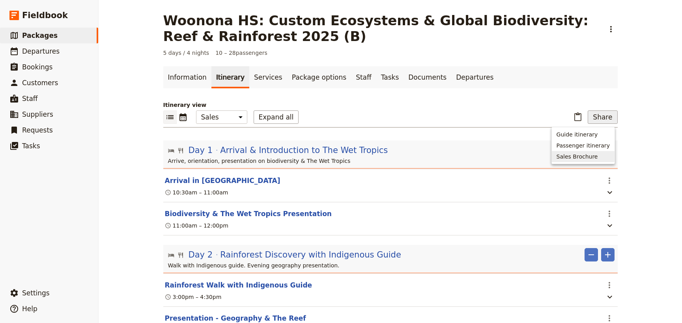
click at [579, 157] on span "Sales Brochure" at bounding box center [577, 157] width 41 height 8
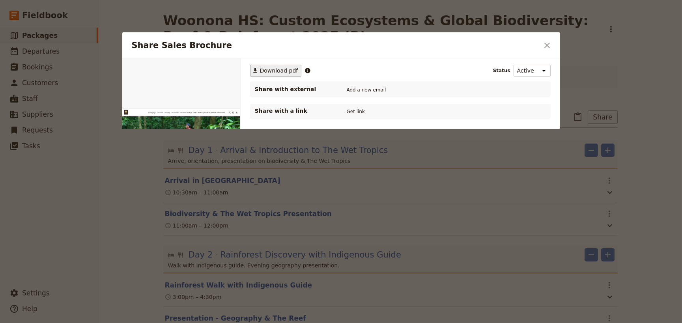
click at [281, 68] on span "Download pdf" at bounding box center [279, 71] width 38 height 8
click at [546, 46] on icon "Close dialog" at bounding box center [546, 45] width 9 height 9
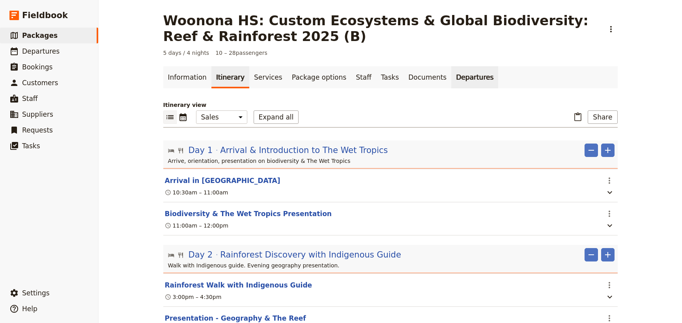
click at [451, 73] on link "Departures" at bounding box center [474, 77] width 47 height 22
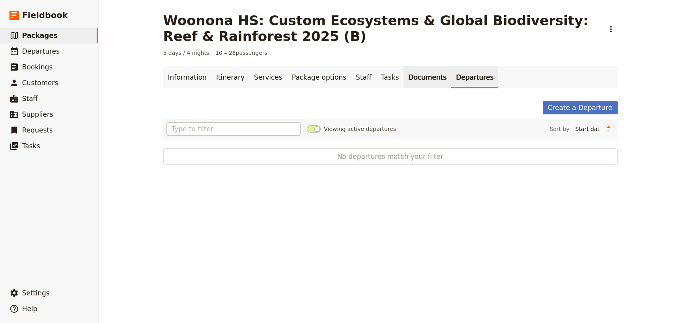
click at [404, 75] on link "Documents" at bounding box center [428, 77] width 48 height 22
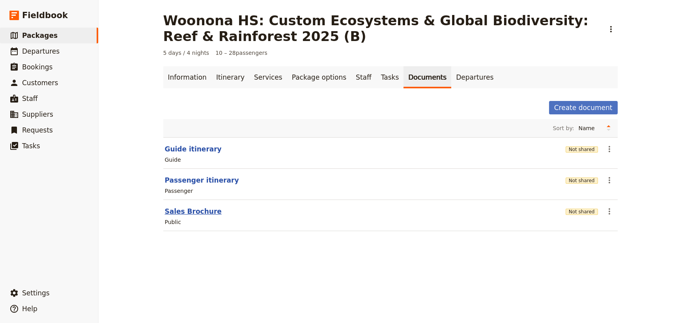
click at [186, 210] on button "Sales Brochure" at bounding box center [193, 211] width 57 height 9
select select "LARGE"
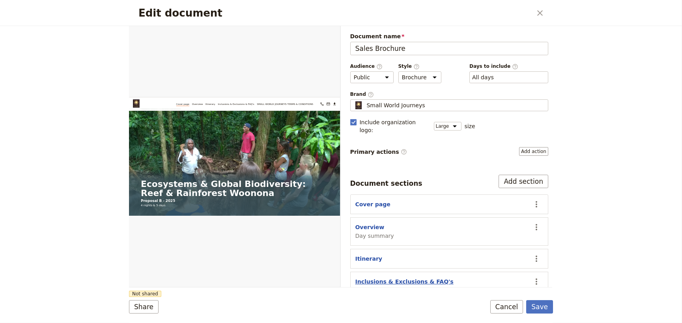
click at [392, 278] on button "Inclusions & Exclusions & FAQ's" at bounding box center [404, 282] width 98 height 8
select select "CUSTOM"
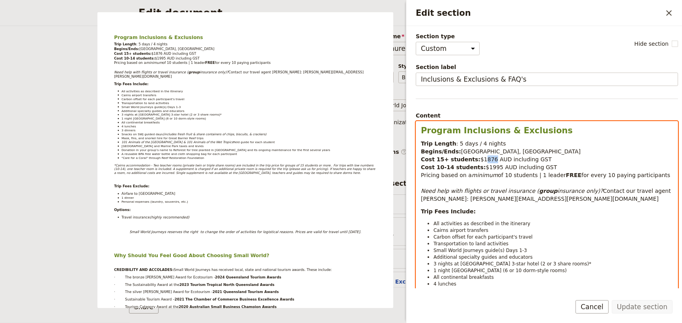
drag, startPoint x: 486, startPoint y: 159, endPoint x: 477, endPoint y: 159, distance: 9.1
click at [481, 159] on span "$1876 AUD including GST" at bounding box center [516, 159] width 71 height 6
drag, startPoint x: 489, startPoint y: 166, endPoint x: 482, endPoint y: 166, distance: 7.5
click at [486, 166] on span "$1995 AUD including GST" at bounding box center [521, 167] width 71 height 6
click at [486, 167] on span "$11702 AUD including GST" at bounding box center [523, 167] width 75 height 6
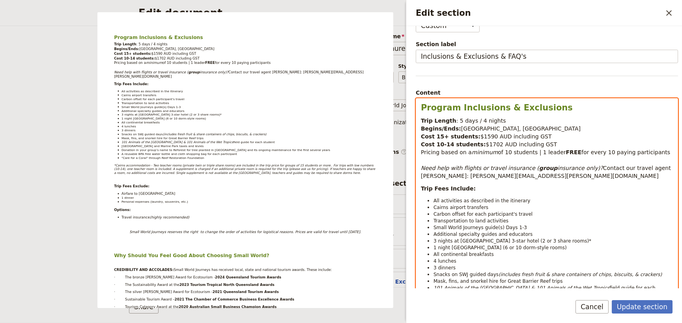
scroll to position [36, 0]
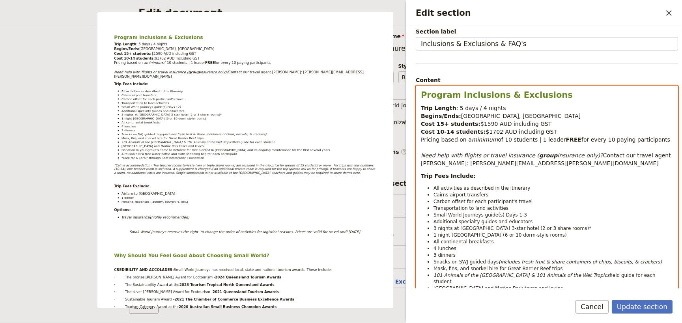
select select "paragraph-small"
drag, startPoint x: 510, startPoint y: 214, endPoint x: 514, endPoint y: 219, distance: 6.4
click at [510, 214] on span "Small World Journeys guide(s) Days 1-3" at bounding box center [481, 215] width 94 height 6
click at [433, 227] on ul "All activities as described in the itinerary Cairns airport transfers Carbon of…" at bounding box center [547, 251] width 252 height 133
drag, startPoint x: 588, startPoint y: 233, endPoint x: 434, endPoint y: 234, distance: 153.9
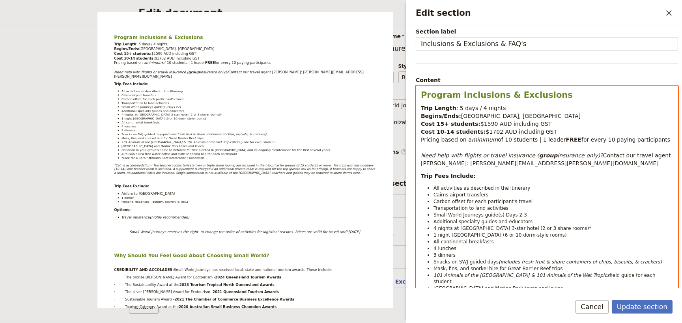
click at [434, 234] on li "1 night Daintree Rainforest research station (6 or 10 dorm-style rooms)" at bounding box center [553, 235] width 239 height 7
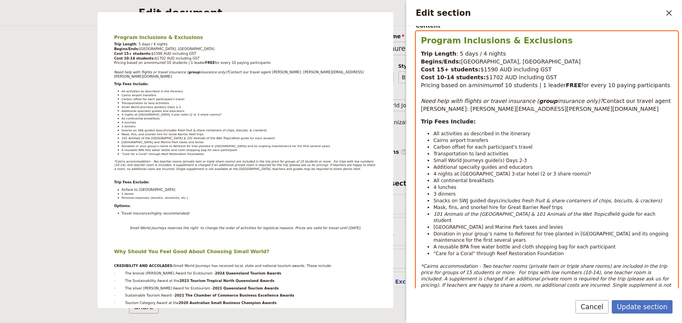
scroll to position [107, 0]
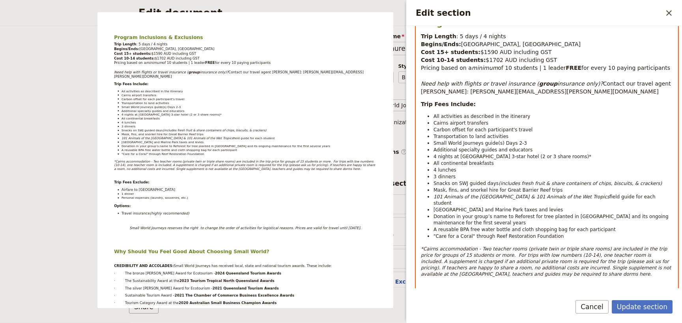
drag, startPoint x: 481, startPoint y: 259, endPoint x: 522, endPoint y: 265, distance: 41.9
click at [522, 265] on p "*Cairns accommodation - Two teacher rooms (private twin or triple share rooms) …" at bounding box center [547, 262] width 252 height 32
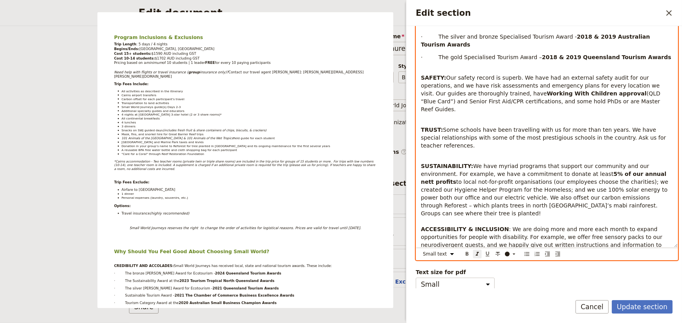
scroll to position [651, 0]
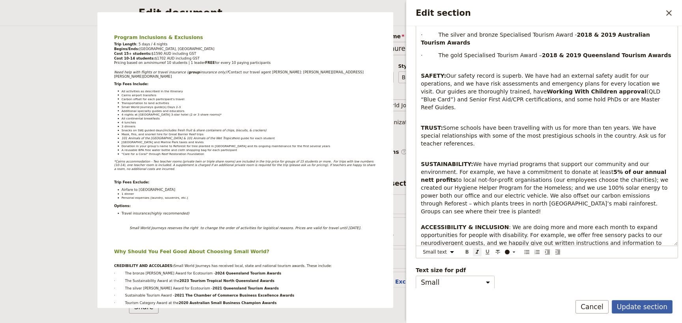
click at [629, 306] on button "Update section" at bounding box center [642, 306] width 61 height 13
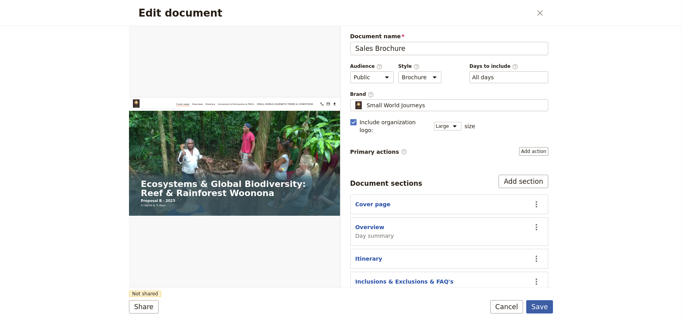
click at [539, 308] on button "Save" at bounding box center [539, 306] width 27 height 13
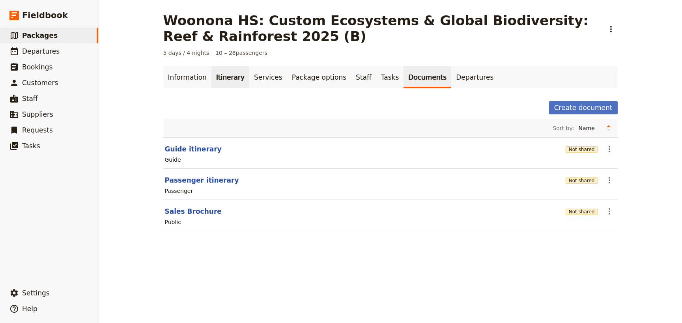
click at [218, 78] on link "Itinerary" at bounding box center [230, 77] width 38 height 22
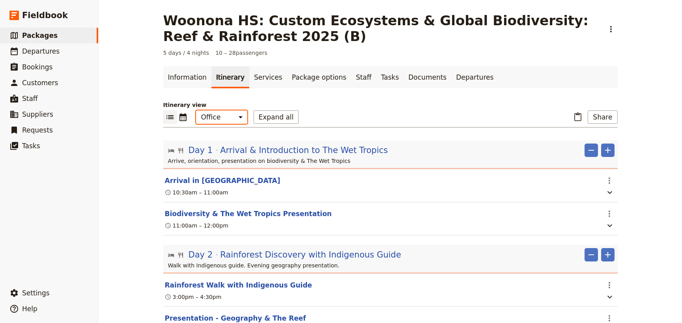
click at [213, 115] on select "Office Guide Passenger Sales" at bounding box center [221, 116] width 51 height 13
select select "MARKETING"
click at [196, 110] on select "Office Guide Passenger Sales" at bounding box center [221, 116] width 51 height 13
click at [608, 120] on button "Share" at bounding box center [603, 116] width 30 height 13
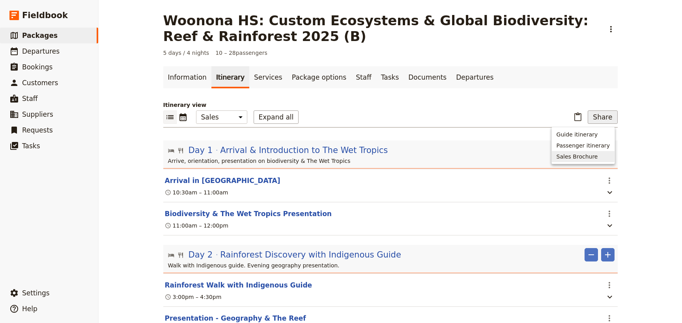
click at [582, 155] on span "Sales Brochure" at bounding box center [577, 157] width 41 height 8
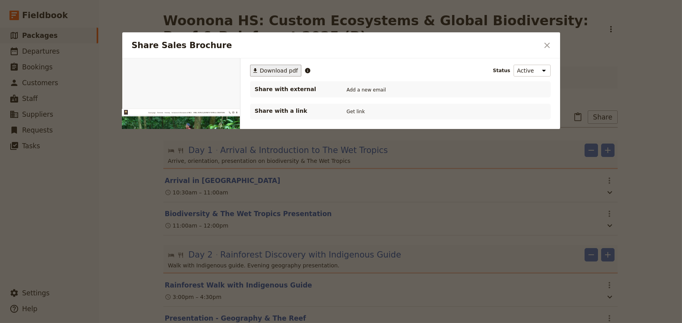
click at [270, 73] on span "Download pdf" at bounding box center [279, 71] width 38 height 8
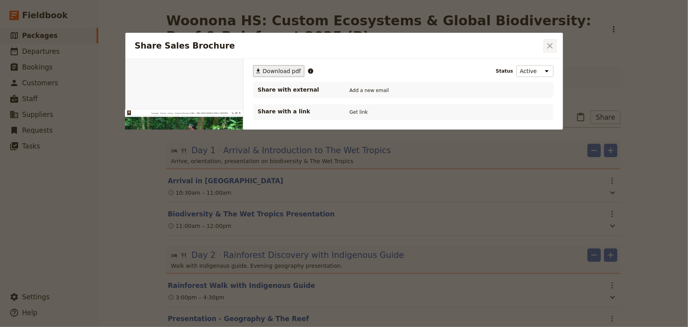
click at [548, 44] on icon "Close dialog" at bounding box center [551, 46] width 6 height 6
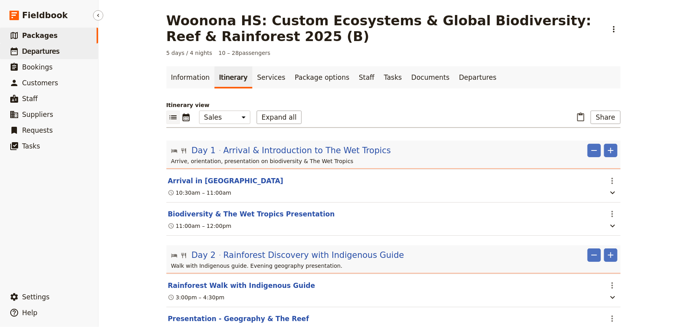
click at [49, 50] on span "Departures" at bounding box center [40, 51] width 37 height 8
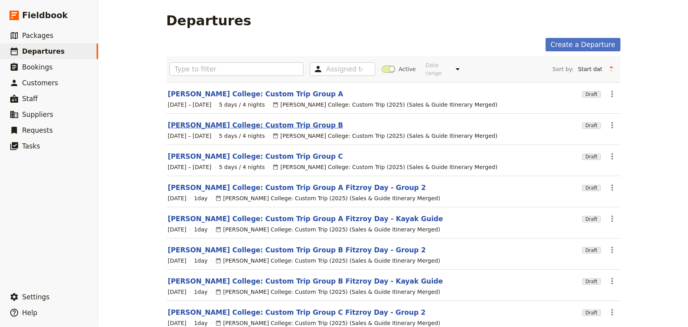
click at [269, 120] on link "[PERSON_NAME] College: Custom Trip Group B" at bounding box center [256, 124] width 176 height 9
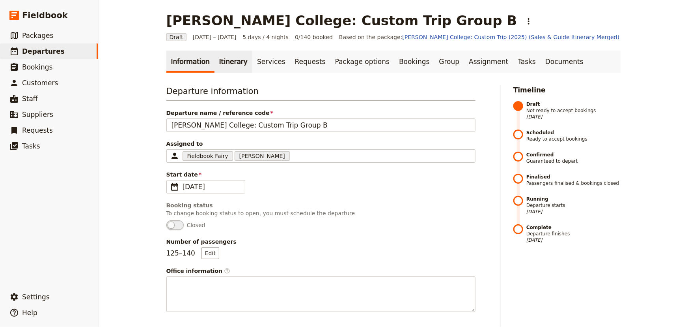
click at [226, 67] on link "Itinerary" at bounding box center [234, 61] width 38 height 22
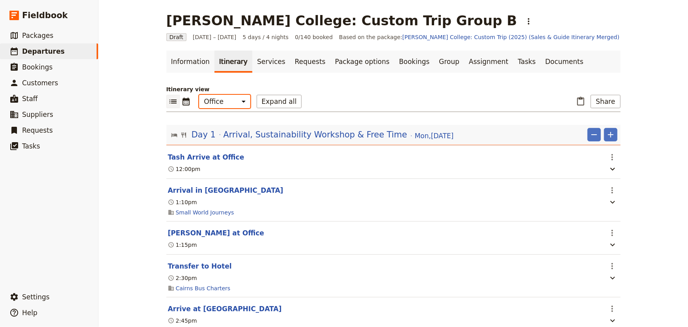
click at [229, 103] on select "Office Guide Passenger Sales" at bounding box center [224, 101] width 51 height 13
select select "STAFF"
click at [199, 95] on select "Office Guide Passenger Sales" at bounding box center [224, 101] width 51 height 13
click at [602, 104] on button "Share" at bounding box center [606, 101] width 30 height 13
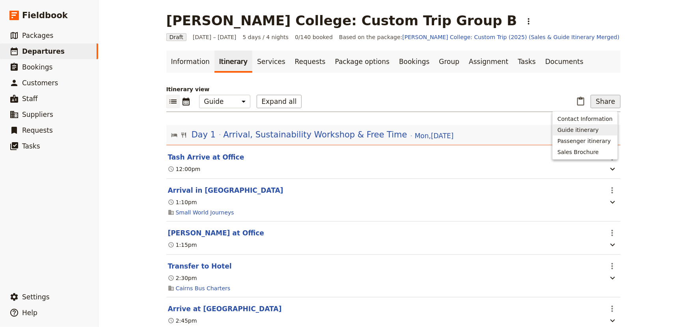
click at [587, 129] on span "Guide itinerary" at bounding box center [578, 130] width 41 height 8
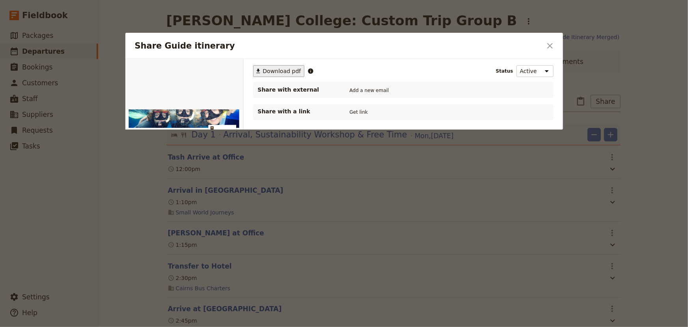
click at [268, 70] on span "Download pdf" at bounding box center [282, 71] width 38 height 8
drag, startPoint x: 552, startPoint y: 44, endPoint x: 556, endPoint y: 40, distance: 5.6
click at [552, 44] on icon "Close dialog" at bounding box center [550, 45] width 9 height 9
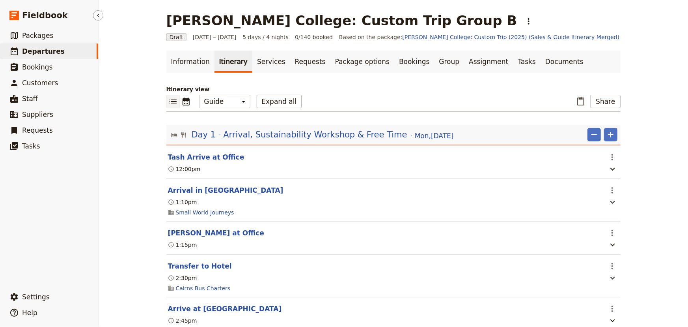
click at [50, 51] on span "Departures" at bounding box center [43, 51] width 43 height 8
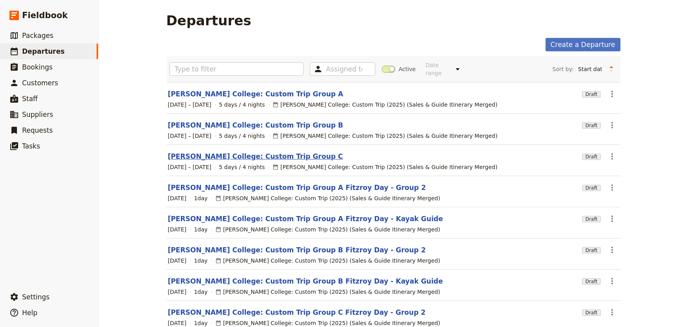
click at [261, 151] on link "[PERSON_NAME] College: Custom Trip Group C" at bounding box center [256, 155] width 176 height 9
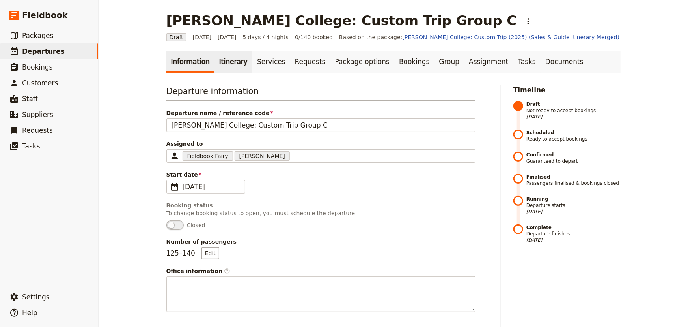
click at [217, 62] on link "Itinerary" at bounding box center [234, 61] width 38 height 22
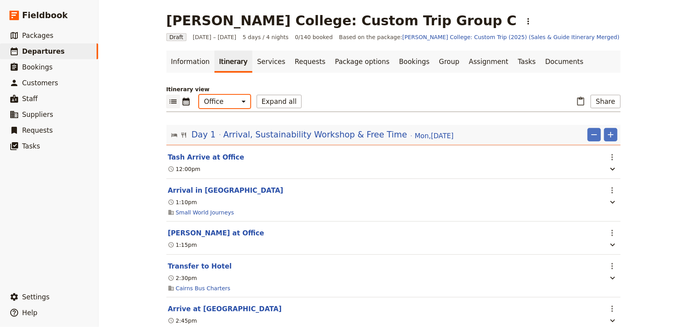
click at [217, 103] on select "Office Guide Passenger Sales" at bounding box center [224, 101] width 51 height 13
select select "STAFF"
click at [199, 95] on select "Office Guide Passenger Sales" at bounding box center [224, 101] width 51 height 13
click at [614, 98] on button "Share" at bounding box center [606, 101] width 30 height 13
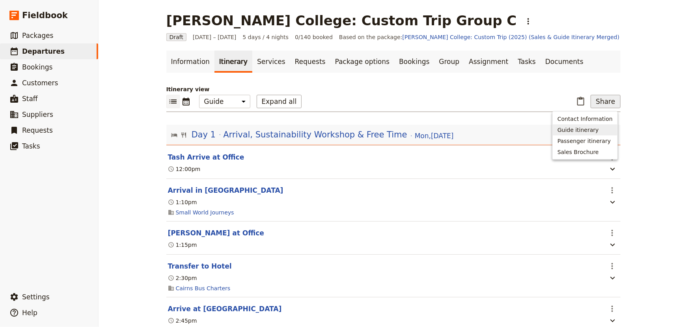
click at [578, 131] on span "Guide itinerary" at bounding box center [578, 130] width 41 height 8
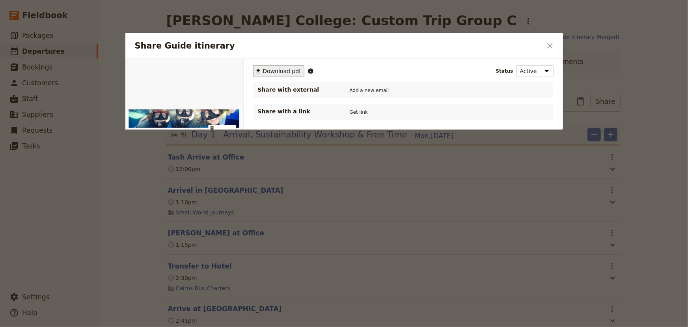
click at [264, 69] on span "Download pdf" at bounding box center [282, 71] width 38 height 8
click at [550, 44] on icon "Close dialog" at bounding box center [550, 45] width 9 height 9
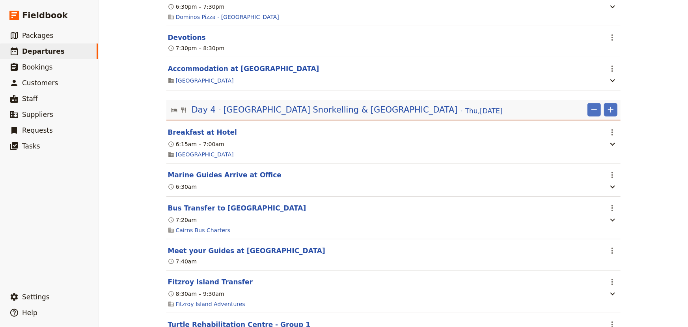
scroll to position [1937, 0]
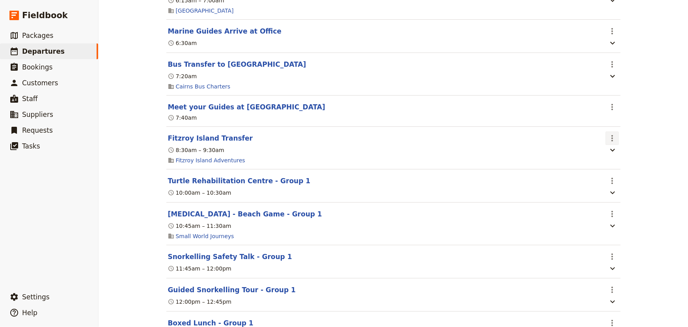
click at [608, 143] on icon "Actions" at bounding box center [612, 137] width 9 height 9
click at [613, 162] on span "Edit this itinerary item" at bounding box center [639, 163] width 62 height 8
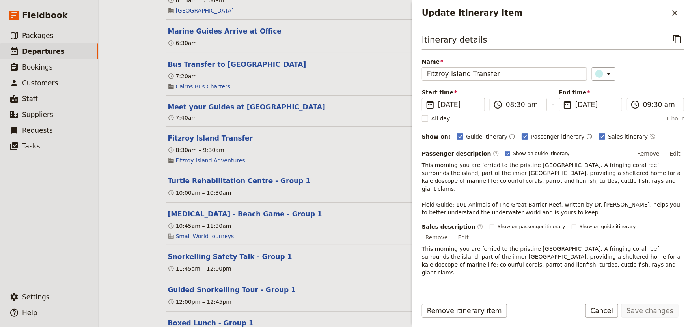
scroll to position [85, 0]
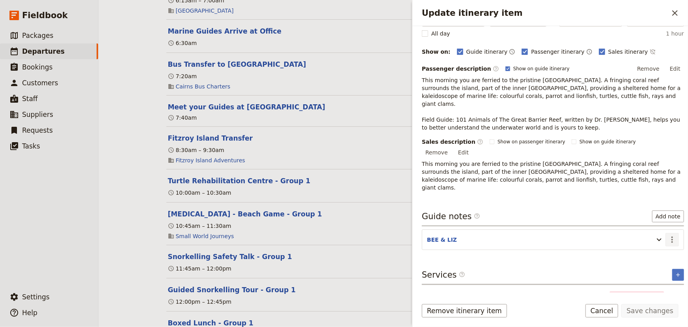
drag, startPoint x: 670, startPoint y: 213, endPoint x: 662, endPoint y: 223, distance: 12.9
click at [669, 235] on icon "Actions" at bounding box center [672, 239] width 9 height 9
click at [654, 229] on span "Edit note" at bounding box center [644, 231] width 25 height 8
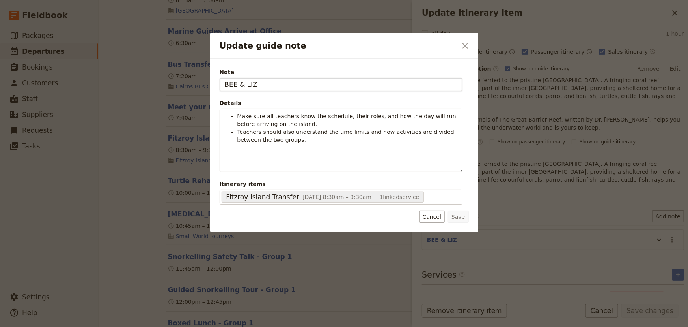
drag, startPoint x: 254, startPoint y: 83, endPoint x: 245, endPoint y: 83, distance: 9.5
click at [245, 83] on input "BEE & LIZ" at bounding box center [341, 84] width 243 height 13
type input "BEE & NAT"
click at [457, 213] on button "Save" at bounding box center [458, 217] width 21 height 12
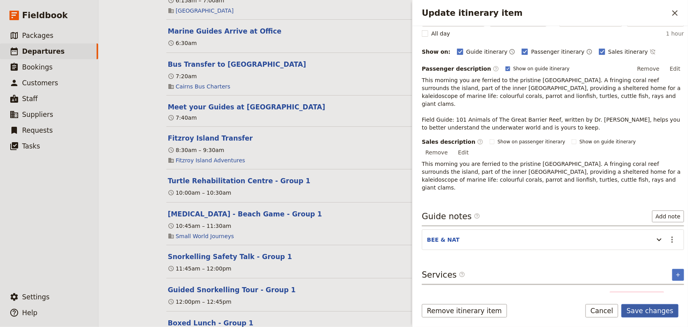
click at [645, 309] on button "Save changes" at bounding box center [650, 310] width 57 height 13
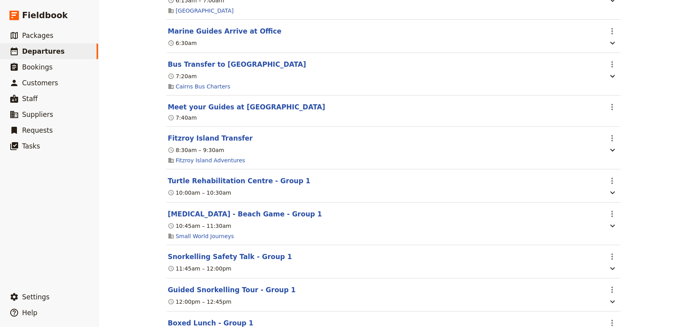
click at [641, 127] on div "Mueller College: Custom Trip Group C ​ Draft 1 – 5 Sep 2025 5 days / 4 nights 0…" at bounding box center [394, 163] width 590 height 327
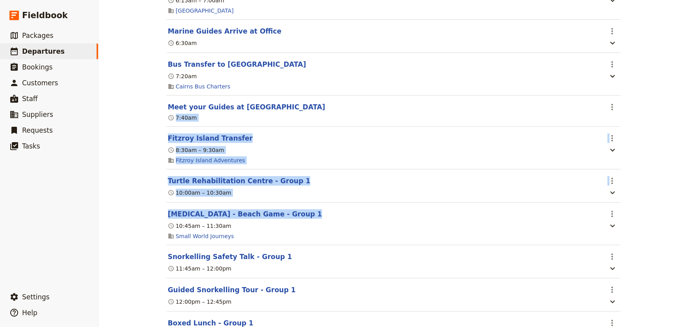
drag, startPoint x: 683, startPoint y: 216, endPoint x: 679, endPoint y: 124, distance: 91.6
click at [681, 119] on div "Mueller College: Custom Trip Group C ​ Draft 1 – 5 Sep 2025 5 days / 4 nights 0…" at bounding box center [394, 163] width 590 height 327
click at [658, 171] on div "Mueller College: Custom Trip Group C ​ Draft 1 – 5 Sep 2025 5 days / 4 nights 0…" at bounding box center [394, 163] width 590 height 327
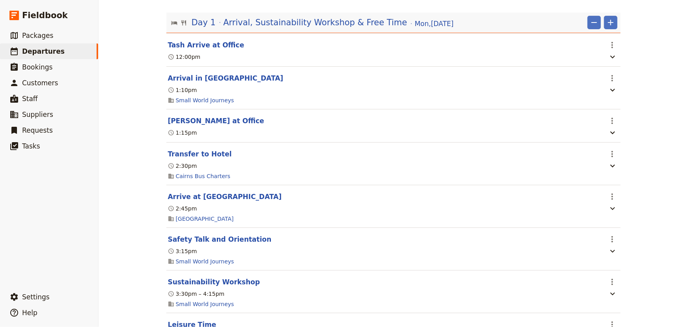
scroll to position [0, 0]
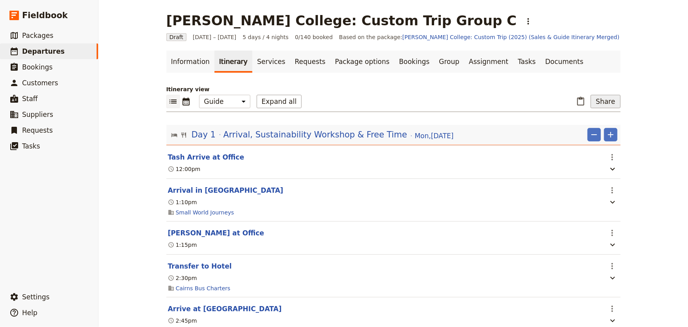
click at [604, 102] on button "Share" at bounding box center [606, 101] width 30 height 13
click at [576, 129] on span "Guide itinerary" at bounding box center [578, 130] width 41 height 8
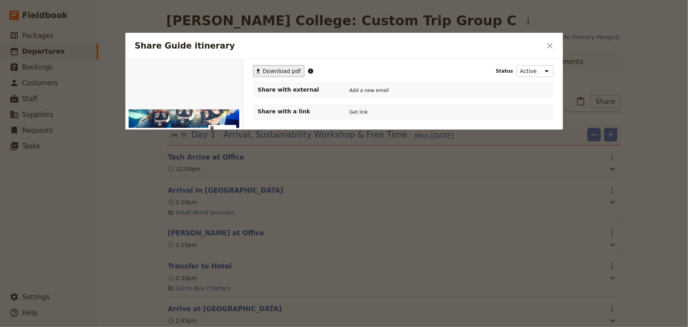
click at [277, 72] on span "Download pdf" at bounding box center [282, 71] width 38 height 8
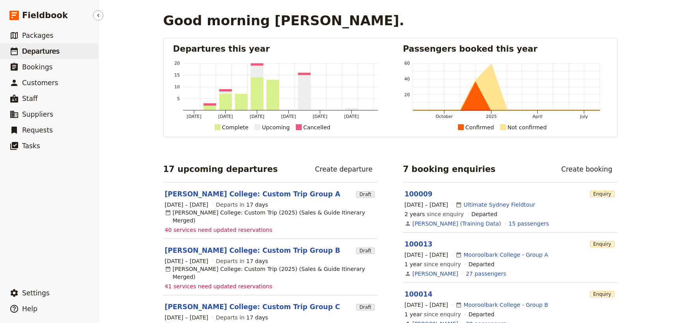
click at [31, 50] on span "Departures" at bounding box center [40, 51] width 37 height 8
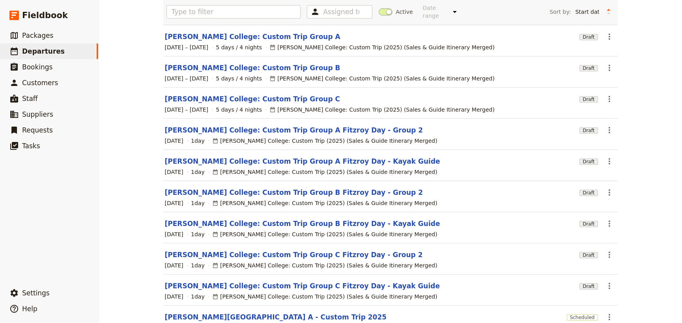
scroll to position [107, 0]
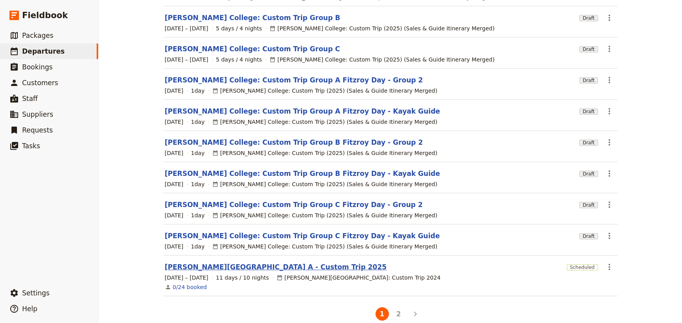
click at [254, 262] on link "[PERSON_NAME][GEOGRAPHIC_DATA] A - Custom Trip 2025" at bounding box center [276, 266] width 222 height 9
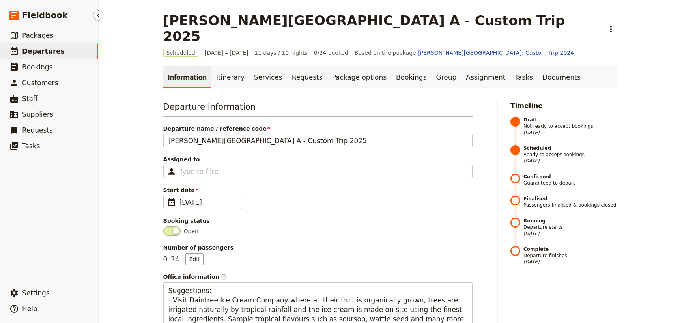
click at [50, 51] on span "Departures" at bounding box center [43, 51] width 43 height 8
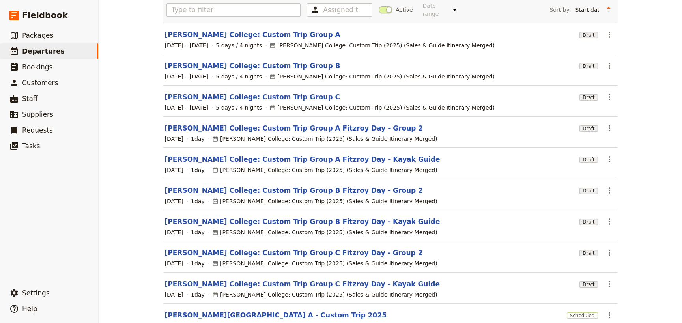
scroll to position [112, 0]
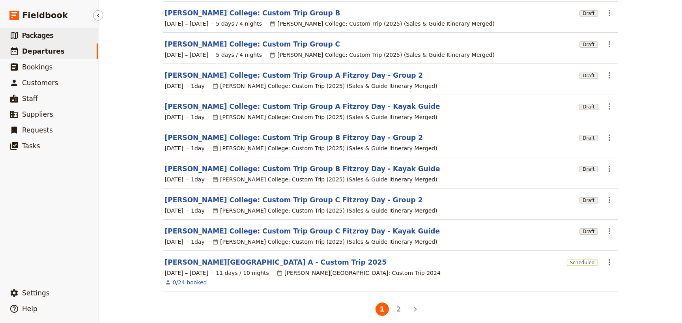
click at [28, 36] on span "Packages" at bounding box center [37, 36] width 31 height 8
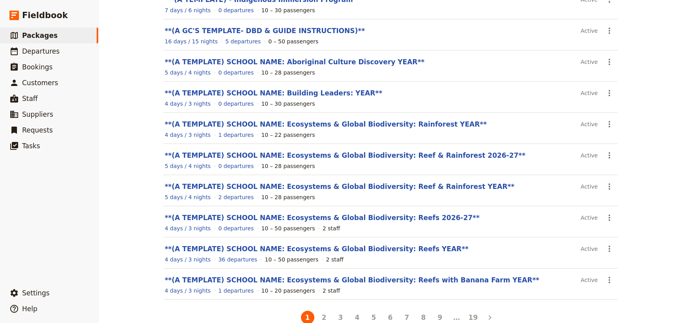
scroll to position [103, 0]
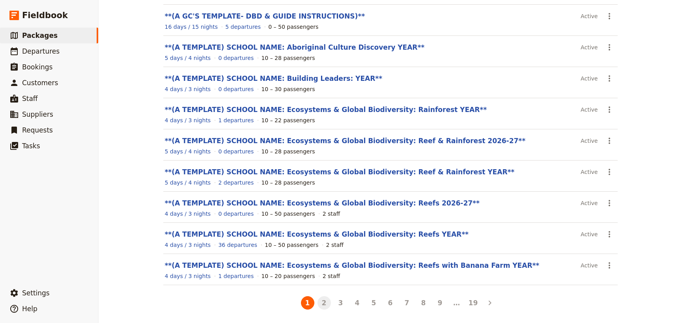
click at [320, 301] on button "2" at bounding box center [324, 302] width 13 height 13
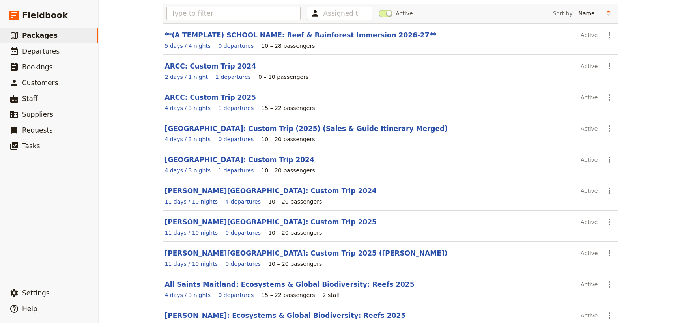
scroll to position [71, 0]
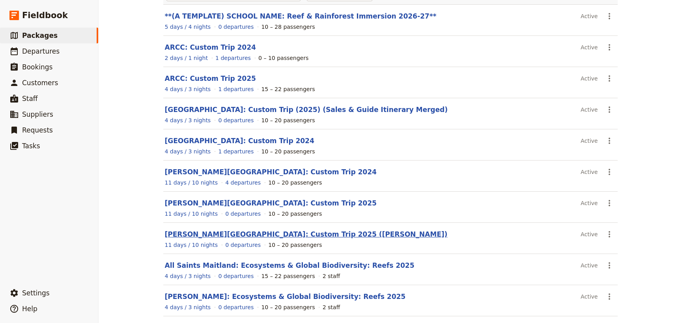
click at [245, 233] on link "Albert Park College: Custom Trip 2025 (Bailey)" at bounding box center [306, 234] width 283 height 8
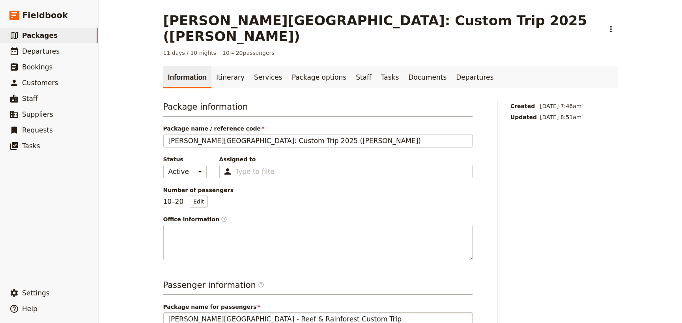
scroll to position [143, 0]
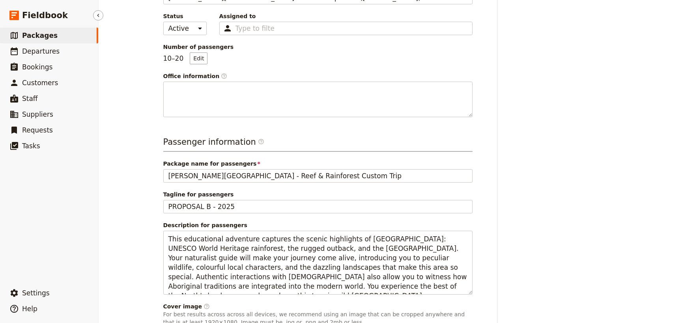
click at [43, 36] on span "Packages" at bounding box center [40, 36] width 36 height 8
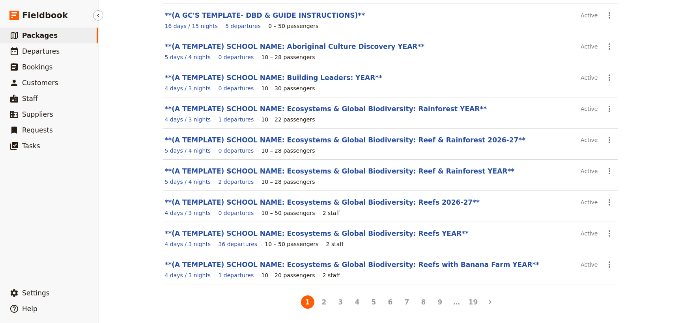
scroll to position [103, 0]
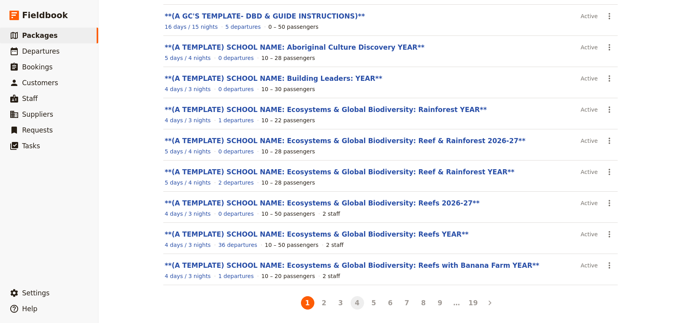
click at [353, 299] on button "4" at bounding box center [357, 302] width 13 height 13
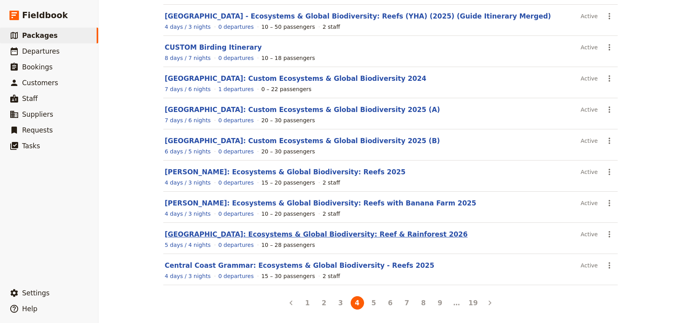
click at [226, 232] on link "Central Coast Grammar School: Ecosystems & Global Biodiversity: Reef & Rainfore…" at bounding box center [316, 234] width 303 height 8
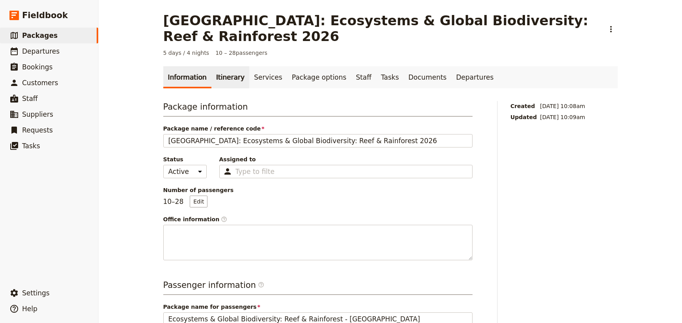
click at [220, 79] on link "Itinerary" at bounding box center [230, 77] width 38 height 22
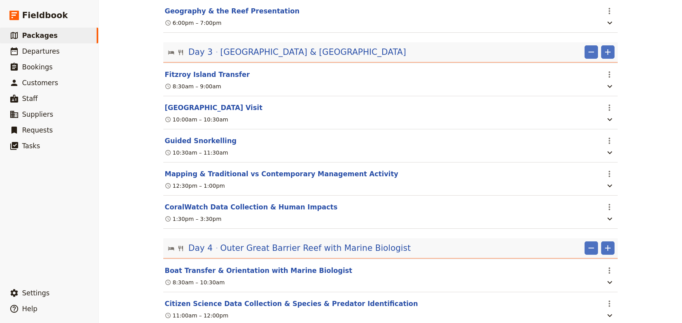
scroll to position [689, 0]
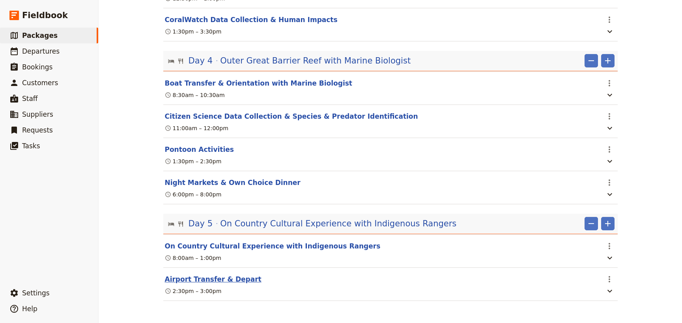
click at [225, 280] on button "Airport Transfer & Depart" at bounding box center [213, 279] width 97 height 9
select select "5"
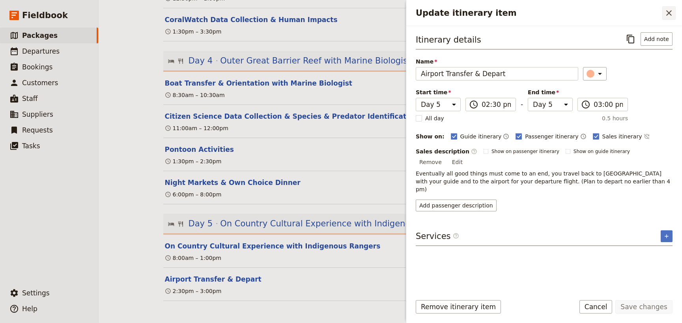
click at [667, 15] on icon "Close drawer" at bounding box center [669, 13] width 6 height 6
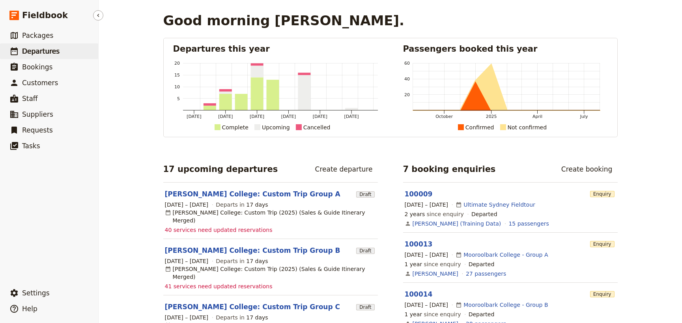
click at [29, 49] on span "Departures" at bounding box center [40, 51] width 37 height 8
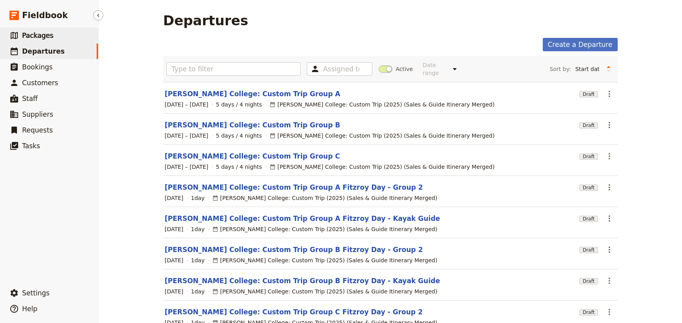
click at [43, 38] on span "Packages" at bounding box center [37, 36] width 31 height 8
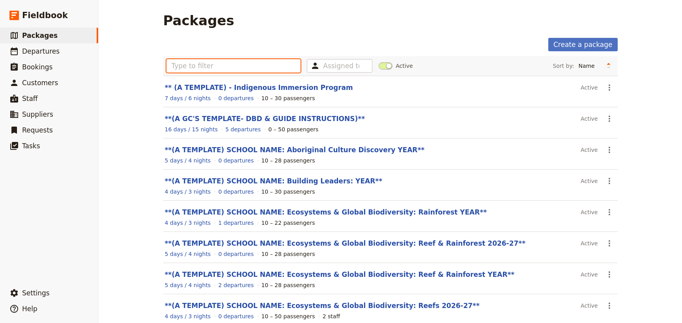
click at [180, 66] on input "text" at bounding box center [233, 65] width 135 height 13
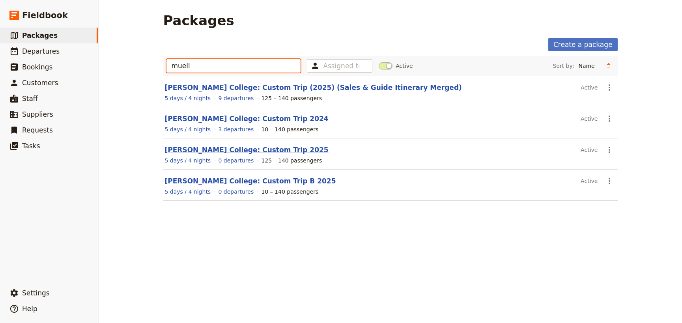
type input "muell"
click at [224, 148] on link "Mueller College: Custom Trip 2025" at bounding box center [247, 150] width 164 height 8
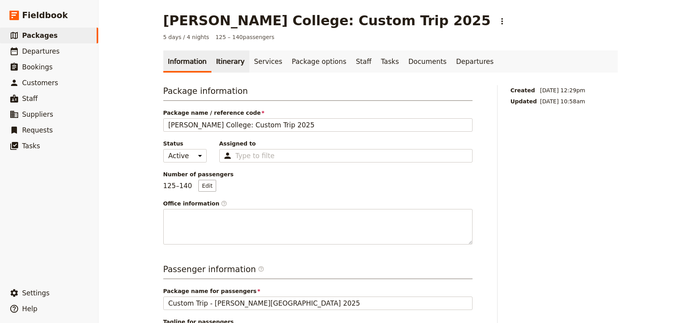
click at [217, 63] on link "Itinerary" at bounding box center [230, 61] width 38 height 22
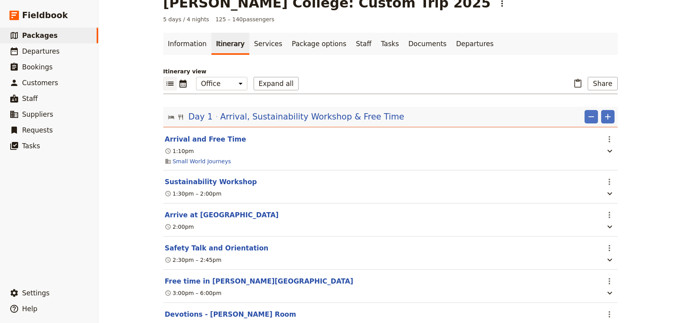
scroll to position [11, 0]
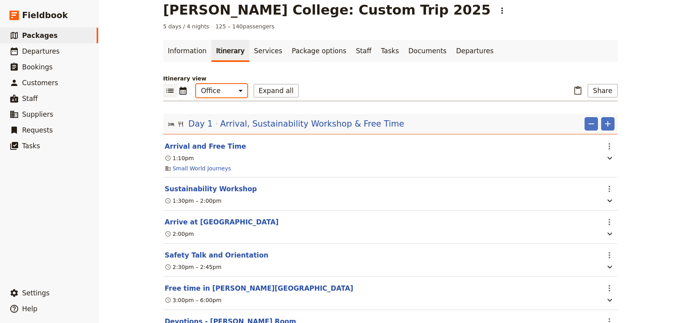
click at [228, 92] on select "Office Guide Passenger Sales" at bounding box center [221, 90] width 51 height 13
select select "MARKETING"
click at [196, 84] on select "Office Guide Passenger Sales" at bounding box center [221, 90] width 51 height 13
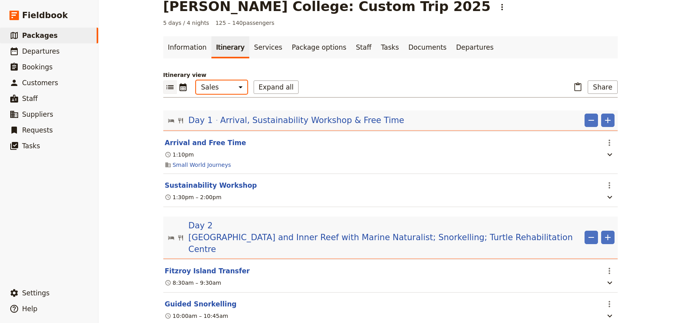
scroll to position [0, 0]
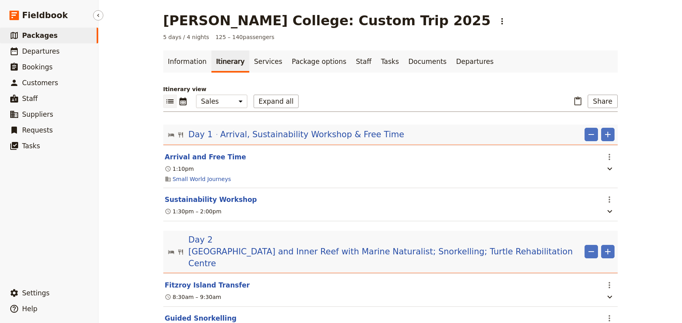
click at [42, 34] on span "Packages" at bounding box center [40, 36] width 36 height 8
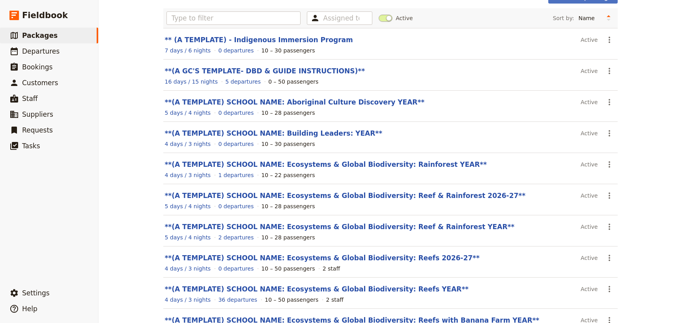
scroll to position [103, 0]
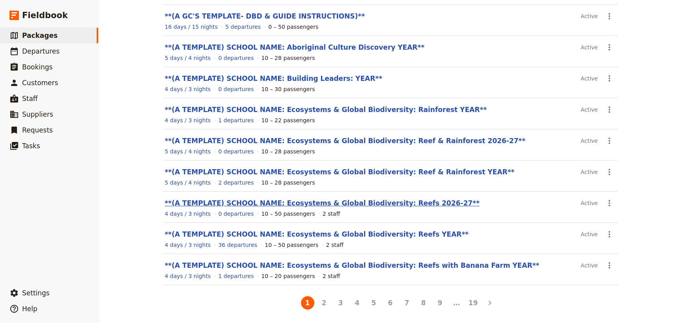
click at [324, 202] on link "**(A TEMPLATE) SCHOOL NAME: Ecosystems & Global Biodiversity: Reefs 2026-27**" at bounding box center [322, 203] width 315 height 8
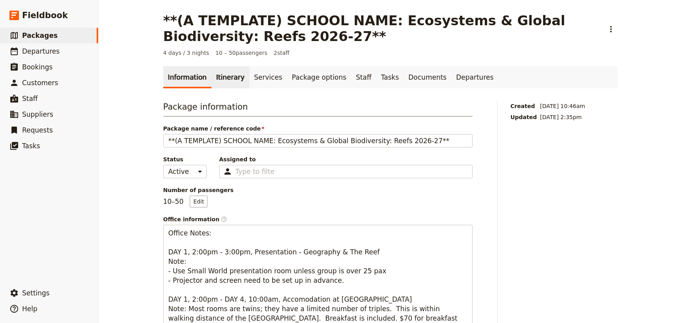
click at [223, 78] on link "Itinerary" at bounding box center [230, 77] width 38 height 22
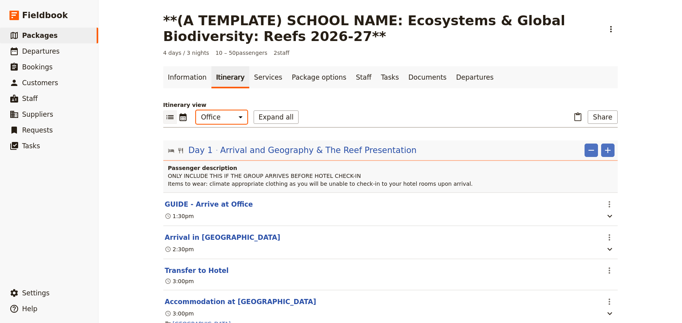
click at [219, 114] on select "Office Guide Passenger Sales" at bounding box center [221, 116] width 51 height 13
select select "MARKETING"
click at [196, 110] on select "Office Guide Passenger Sales" at bounding box center [221, 116] width 51 height 13
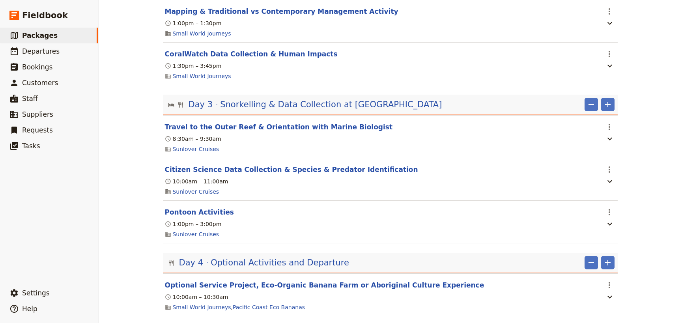
scroll to position [484, 0]
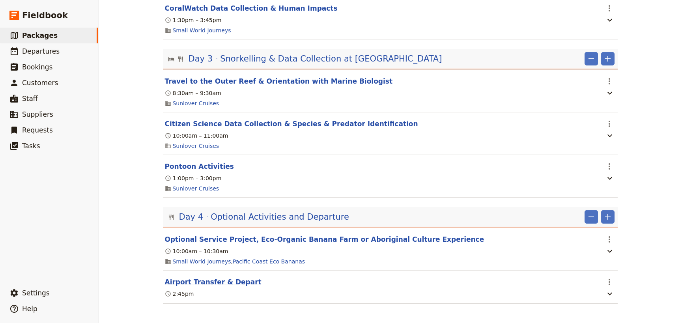
click at [224, 281] on button "Airport Transfer & Depart" at bounding box center [213, 281] width 97 height 9
select select "4"
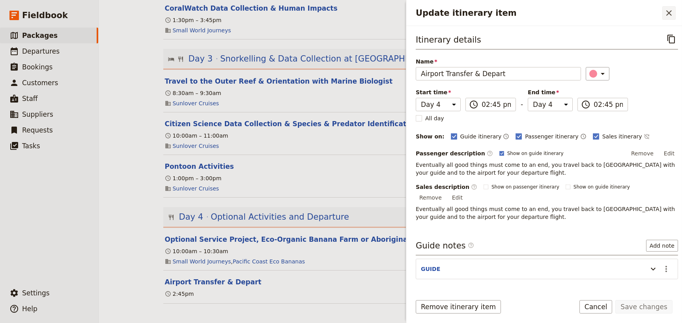
click at [669, 14] on icon "Close drawer" at bounding box center [668, 12] width 9 height 9
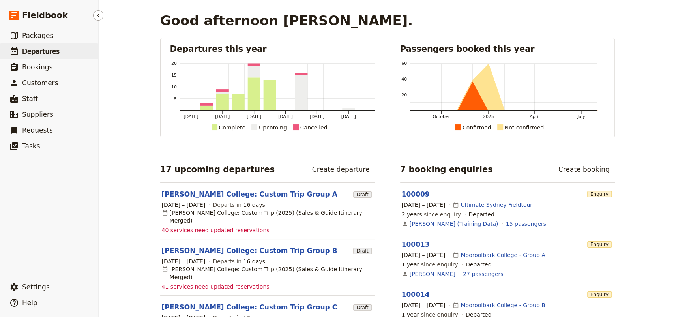
click at [28, 50] on span "Departures" at bounding box center [40, 51] width 37 height 8
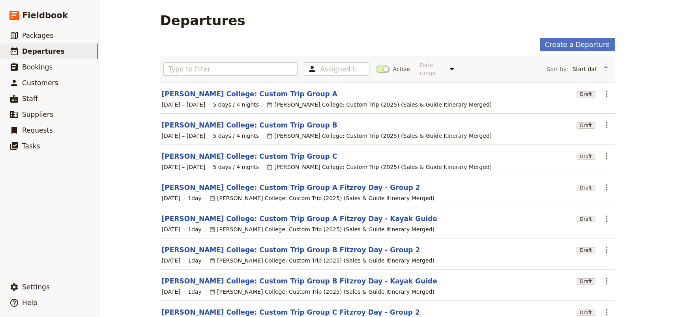
click at [197, 89] on link "[PERSON_NAME] College: Custom Trip Group A" at bounding box center [250, 93] width 176 height 9
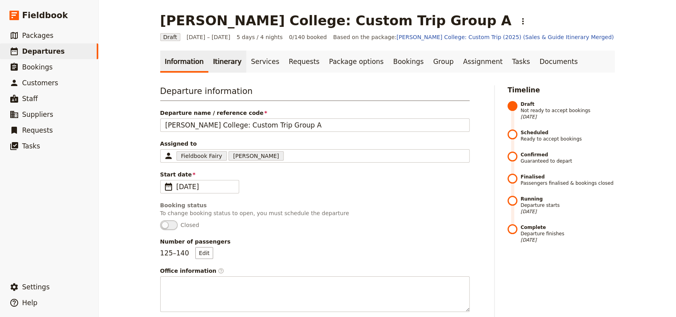
click at [208, 59] on link "Itinerary" at bounding box center [227, 61] width 38 height 22
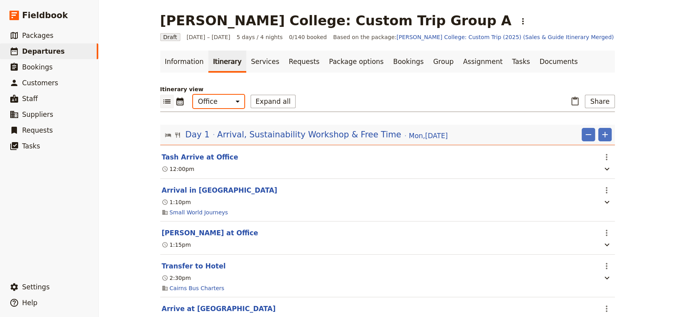
drag, startPoint x: 214, startPoint y: 102, endPoint x: 214, endPoint y: 107, distance: 5.5
click at [214, 102] on select "Office Guide Passenger Sales" at bounding box center [218, 101] width 51 height 13
select select "PASSENGER"
click at [193, 95] on select "Office Guide Passenger Sales" at bounding box center [218, 101] width 51 height 13
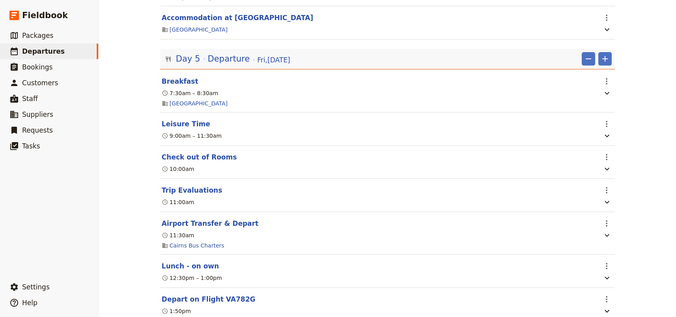
scroll to position [2629, 0]
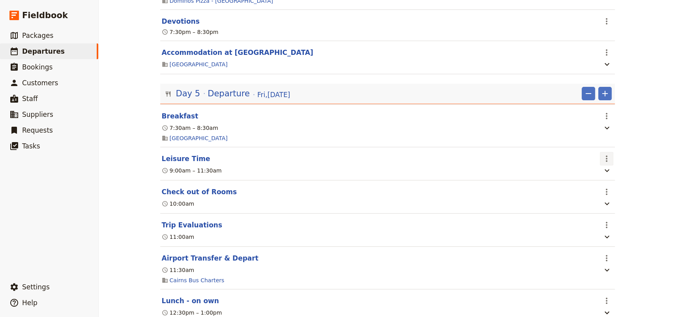
click at [605, 163] on icon "Actions" at bounding box center [606, 158] width 9 height 9
click at [608, 183] on span "Edit this itinerary item" at bounding box center [633, 185] width 62 height 8
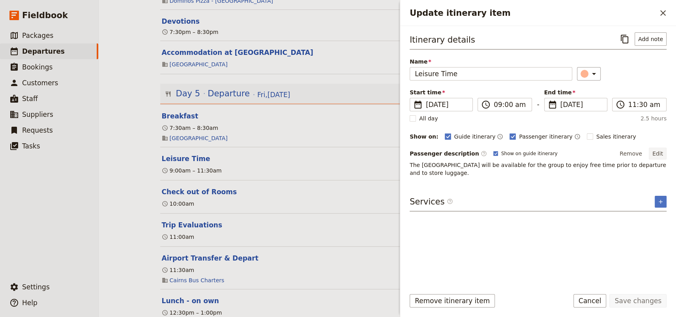
click at [659, 151] on button "Edit" at bounding box center [658, 154] width 18 height 12
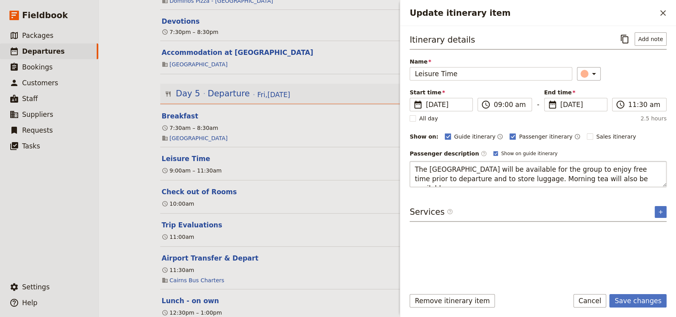
type textarea "The [GEOGRAPHIC_DATA] will be available for the group to enjoy free time prior …"
drag, startPoint x: 618, startPoint y: 179, endPoint x: 512, endPoint y: 177, distance: 106.1
click at [512, 177] on textarea "The [GEOGRAPHIC_DATA] will be available for the group to enjoy free time prior …" at bounding box center [538, 174] width 257 height 26
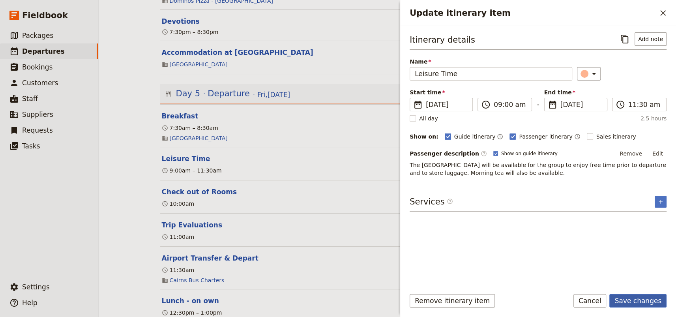
click at [639, 303] on button "Save changes" at bounding box center [637, 300] width 57 height 13
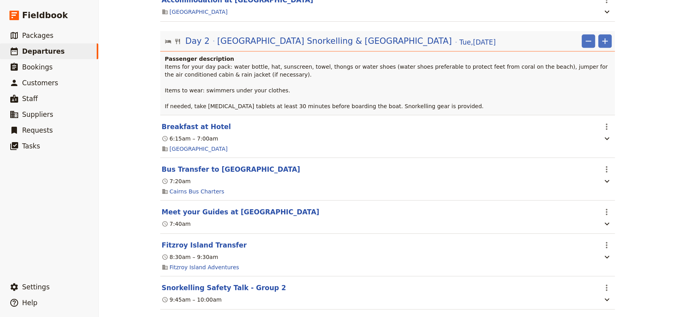
scroll to position [0, 0]
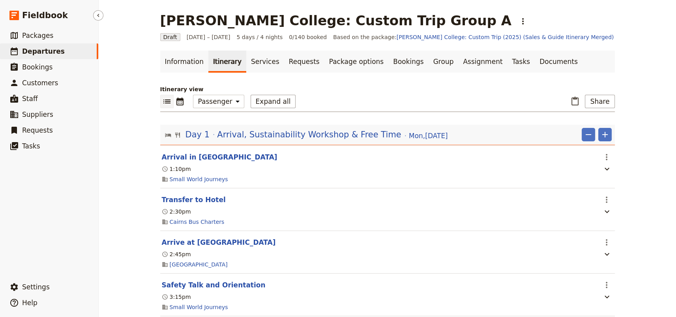
click at [39, 51] on span "Departures" at bounding box center [43, 51] width 43 height 8
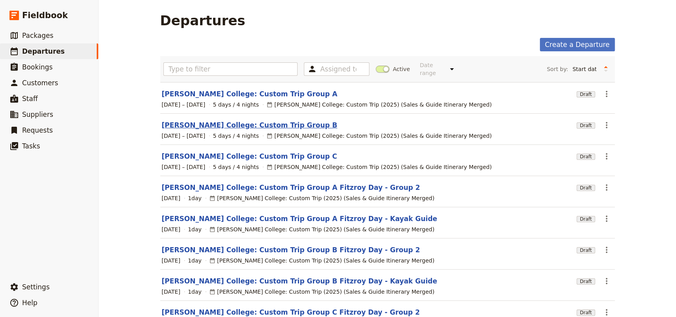
click at [246, 120] on link "[PERSON_NAME] College: Custom Trip Group B" at bounding box center [250, 124] width 176 height 9
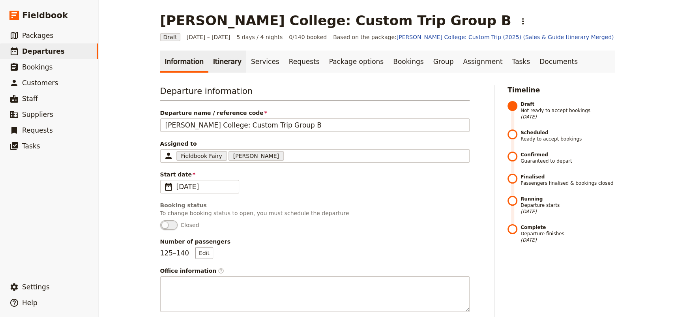
click at [223, 60] on link "Itinerary" at bounding box center [227, 61] width 38 height 22
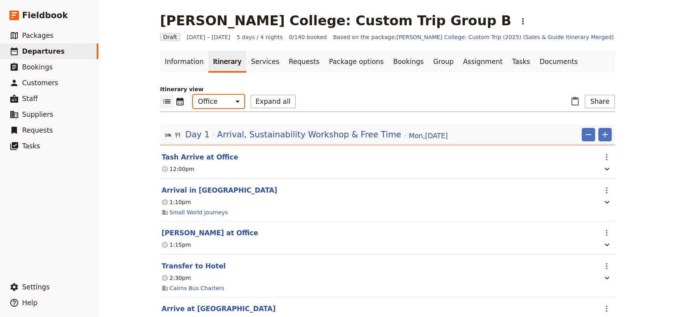
click at [221, 101] on select "Office Guide Passenger Sales" at bounding box center [218, 101] width 51 height 13
select select "PASSENGER"
click at [193, 95] on select "Office Guide Passenger Sales" at bounding box center [218, 101] width 51 height 13
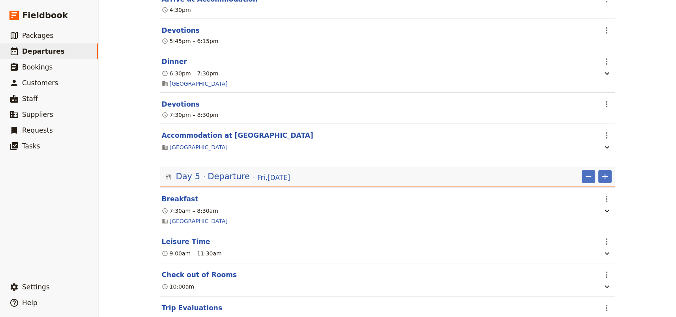
scroll to position [2734, 0]
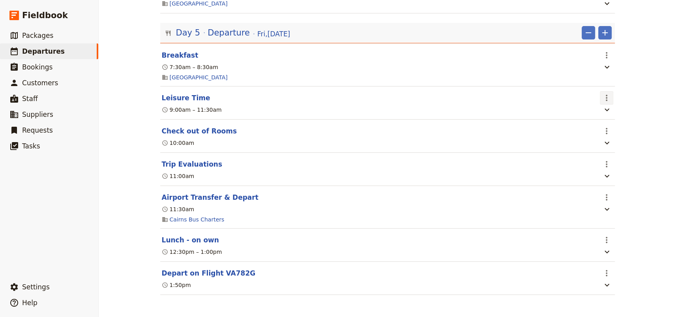
click at [606, 95] on icon "Actions" at bounding box center [607, 98] width 2 height 6
click at [614, 112] on span "Edit this itinerary item" at bounding box center [633, 113] width 62 height 8
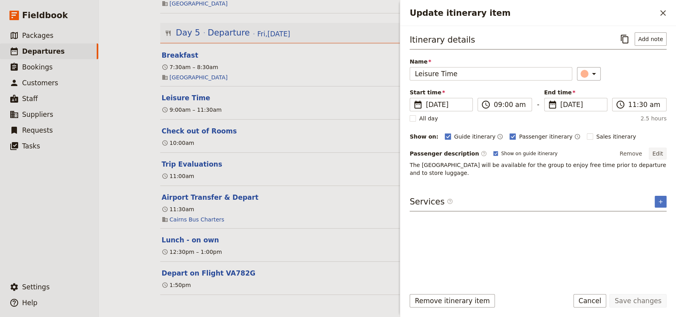
click at [661, 150] on button "Edit" at bounding box center [658, 154] width 18 height 12
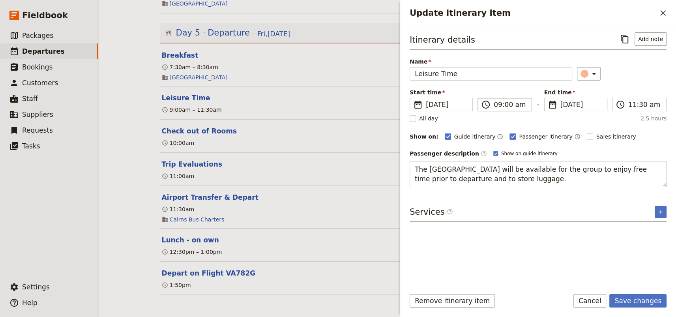
type textarea "The Homestead Room will be available for the group to enjoy free time prior to …"
click at [634, 303] on button "Save changes" at bounding box center [637, 300] width 57 height 13
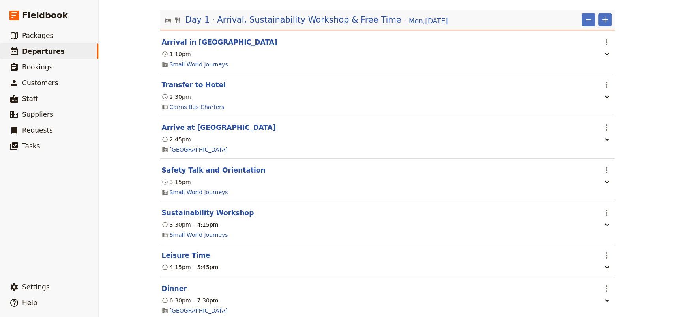
scroll to position [0, 0]
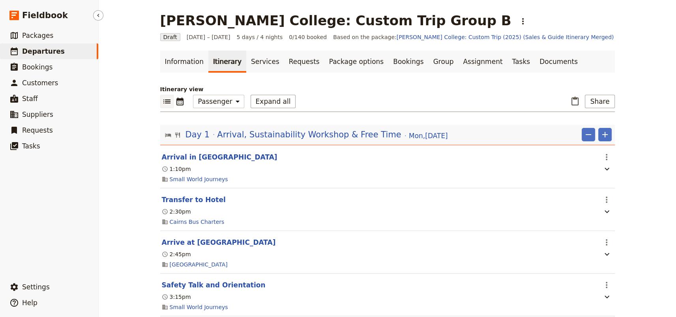
click at [24, 51] on span "Departures" at bounding box center [43, 51] width 43 height 8
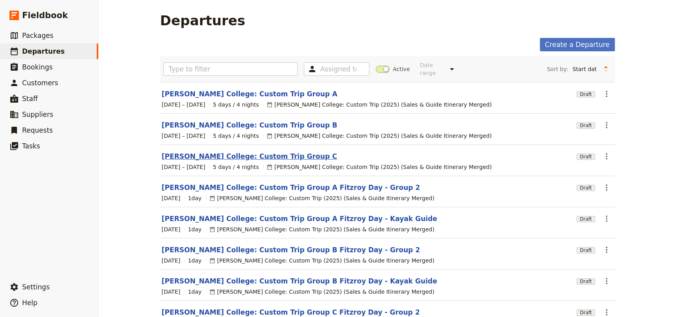
click at [255, 151] on link "[PERSON_NAME] College: Custom Trip Group C" at bounding box center [250, 155] width 176 height 9
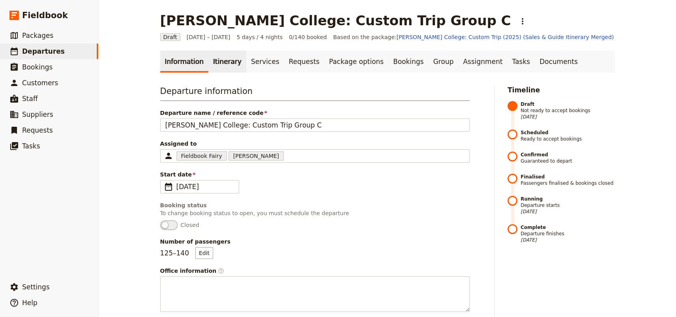
click at [221, 62] on link "Itinerary" at bounding box center [227, 61] width 38 height 22
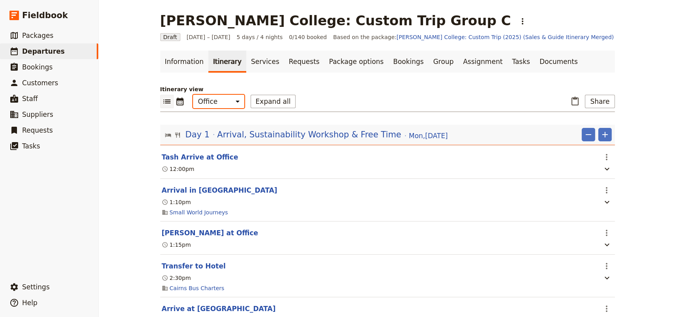
drag, startPoint x: 223, startPoint y: 103, endPoint x: 223, endPoint y: 107, distance: 4.0
click at [223, 103] on select "Office Guide Passenger Sales" at bounding box center [218, 101] width 51 height 13
select select "PASSENGER"
click at [193, 95] on select "Office Guide Passenger Sales" at bounding box center [218, 101] width 51 height 13
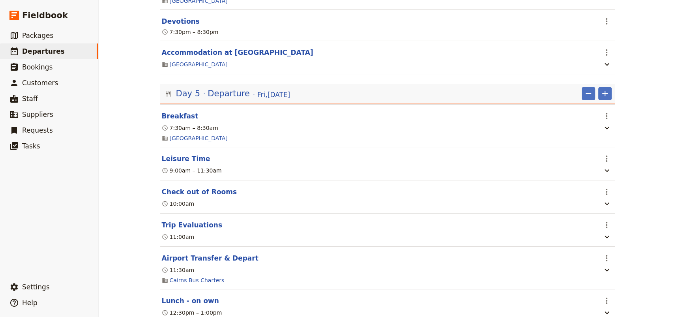
scroll to position [2734, 0]
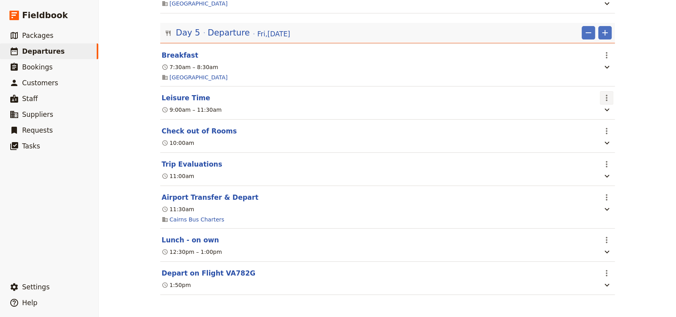
click at [604, 97] on icon "Actions" at bounding box center [606, 97] width 9 height 9
click at [611, 112] on span "Edit this itinerary item" at bounding box center [633, 113] width 62 height 8
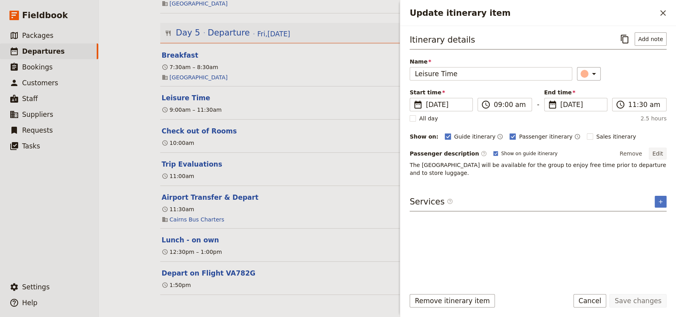
click at [656, 155] on button "Edit" at bounding box center [658, 154] width 18 height 12
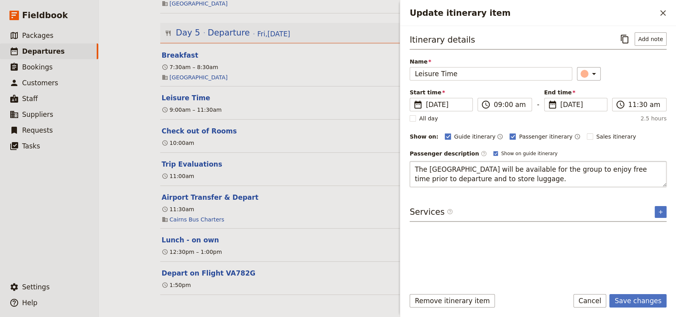
type textarea "The Homestead Room will be available for the group to enjoy free time prior to …"
click at [631, 299] on button "Save changes" at bounding box center [637, 300] width 57 height 13
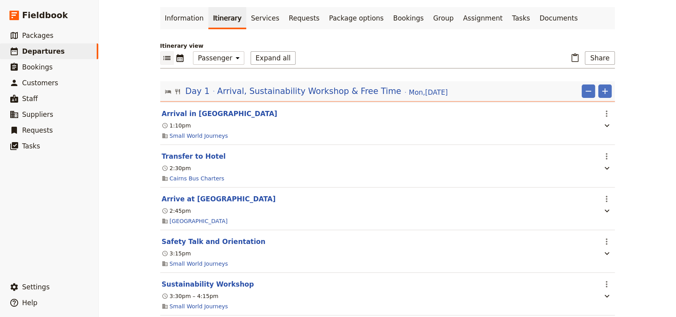
scroll to position [0, 0]
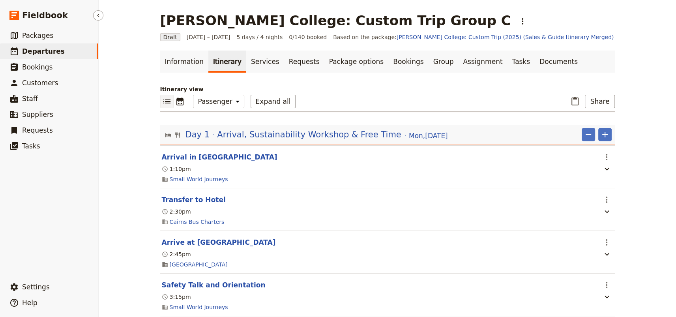
click at [52, 52] on span "Departures" at bounding box center [43, 51] width 43 height 8
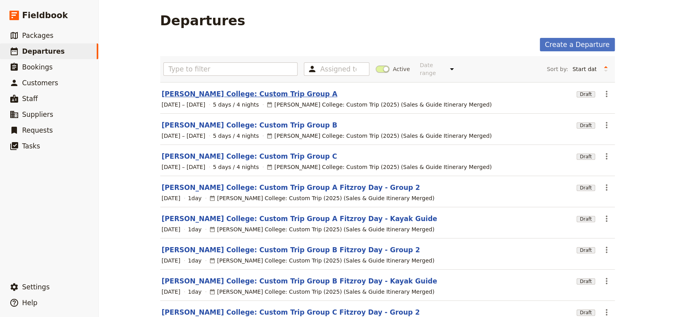
click at [270, 89] on link "[PERSON_NAME] College: Custom Trip Group A" at bounding box center [250, 93] width 176 height 9
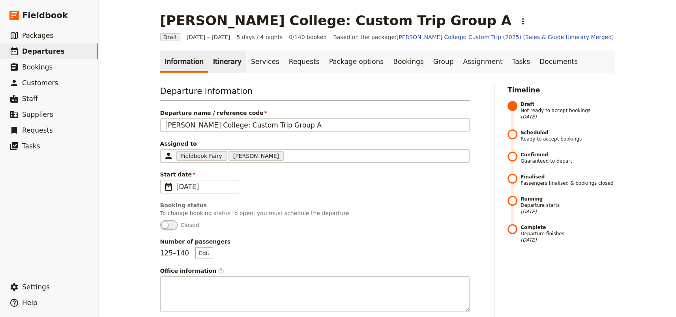
click at [219, 59] on link "Itinerary" at bounding box center [227, 61] width 38 height 22
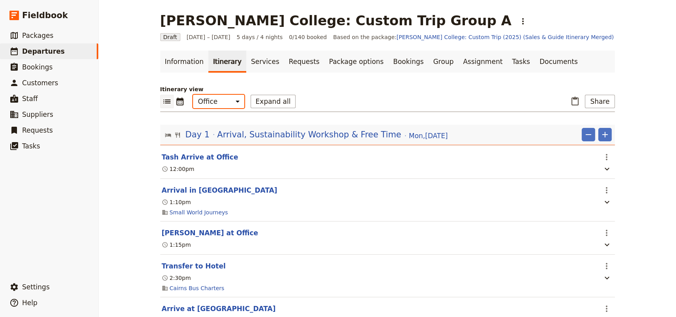
click at [225, 100] on select "Office Guide Passenger Sales" at bounding box center [218, 101] width 51 height 13
select select "PASSENGER"
click at [193, 95] on select "Office Guide Passenger Sales" at bounding box center [218, 101] width 51 height 13
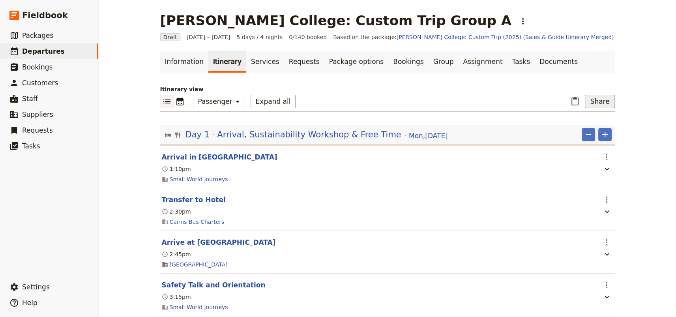
click at [596, 102] on button "Share" at bounding box center [600, 101] width 30 height 13
click at [576, 138] on span "Passenger itinerary" at bounding box center [578, 141] width 53 height 8
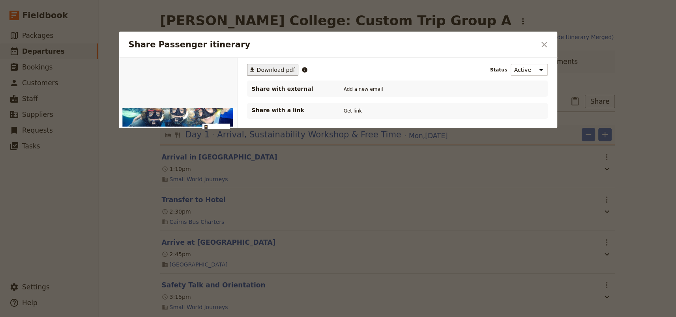
click at [273, 69] on span "Download pdf" at bounding box center [276, 70] width 38 height 8
click at [355, 110] on button "Get link" at bounding box center [353, 111] width 22 height 9
click at [412, 112] on button "Get link" at bounding box center [412, 111] width 22 height 9
click at [545, 42] on icon "Close dialog" at bounding box center [543, 44] width 9 height 9
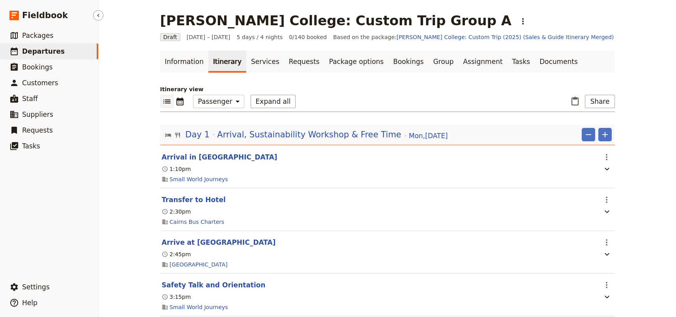
click at [55, 50] on span "Departures" at bounding box center [43, 51] width 43 height 8
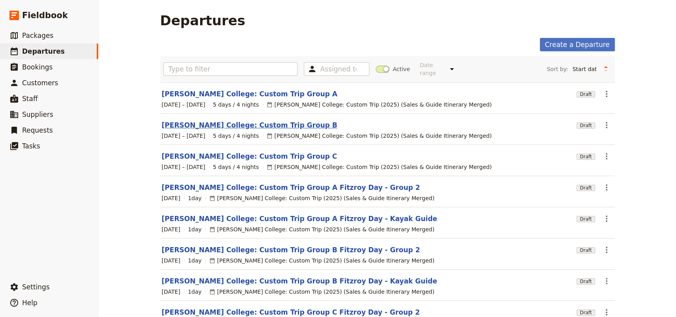
click at [247, 120] on link "[PERSON_NAME] College: Custom Trip Group B" at bounding box center [250, 124] width 176 height 9
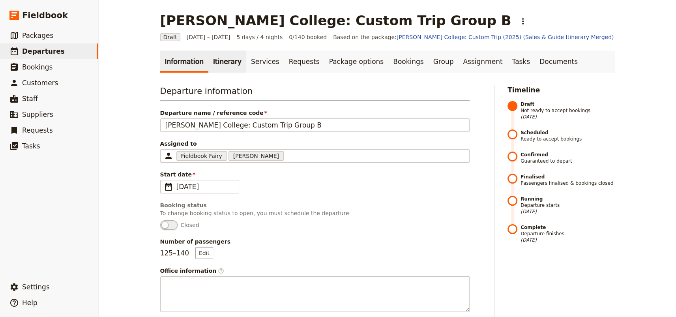
click at [208, 62] on link "Itinerary" at bounding box center [227, 61] width 38 height 22
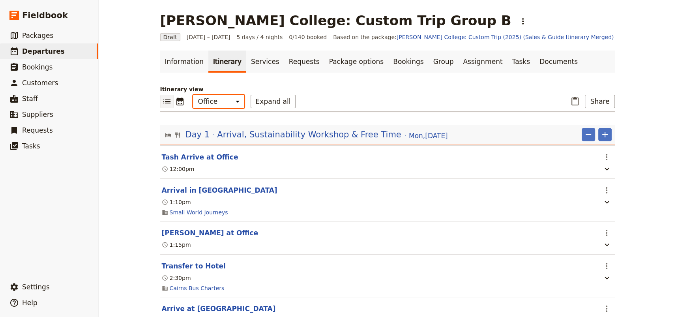
drag, startPoint x: 217, startPoint y: 100, endPoint x: 218, endPoint y: 107, distance: 6.4
click at [217, 100] on select "Office Guide Passenger Sales" at bounding box center [218, 101] width 51 height 13
select select "PASSENGER"
click at [193, 95] on select "Office Guide Passenger Sales" at bounding box center [218, 101] width 51 height 13
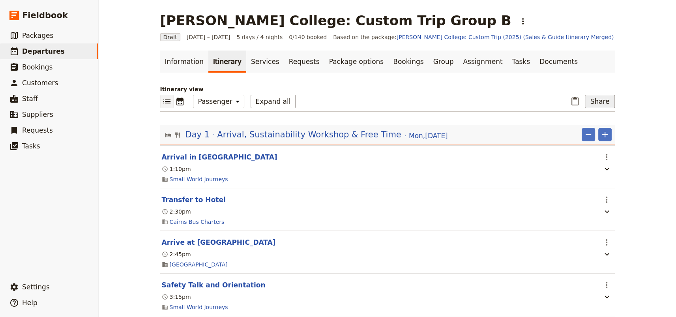
click at [594, 102] on button "Share" at bounding box center [600, 101] width 30 height 13
click at [564, 127] on span "Guide itinerary" at bounding box center [572, 130] width 41 height 8
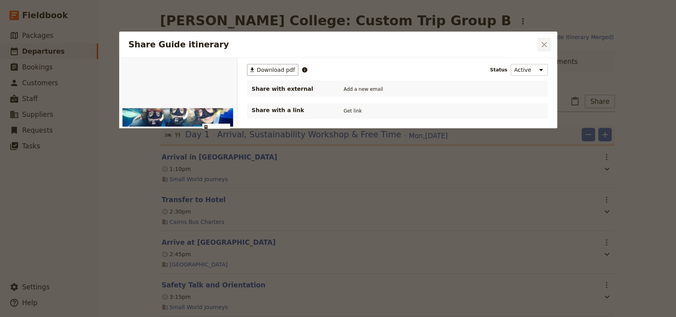
click at [547, 40] on icon "Close dialog" at bounding box center [543, 44] width 9 height 9
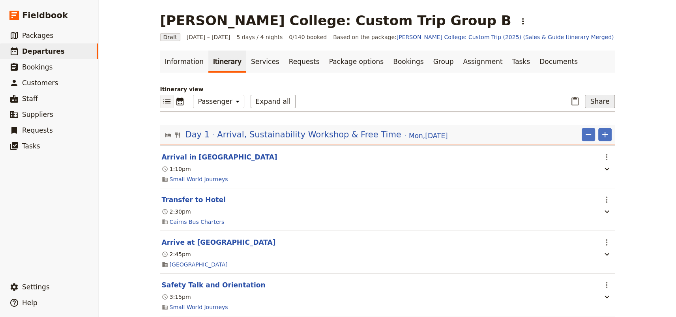
click at [595, 103] on button "Share" at bounding box center [600, 101] width 30 height 13
click at [584, 138] on span "Passenger itinerary" at bounding box center [578, 141] width 53 height 8
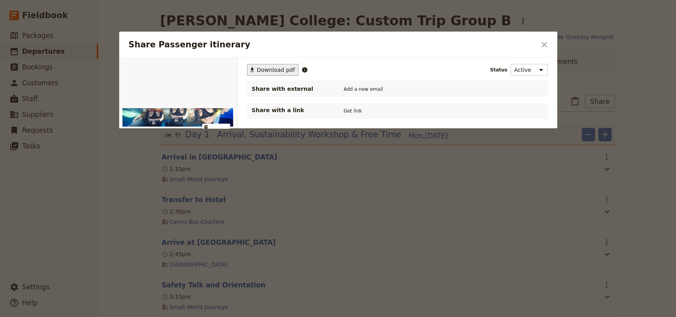
click at [264, 69] on span "Download pdf" at bounding box center [276, 70] width 38 height 8
click at [348, 111] on button "Get link" at bounding box center [353, 111] width 22 height 9
click at [541, 44] on icon "Close dialog" at bounding box center [543, 44] width 9 height 9
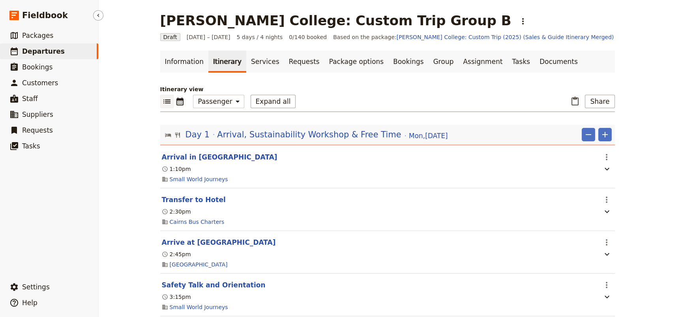
click at [34, 51] on span "Departures" at bounding box center [43, 51] width 43 height 8
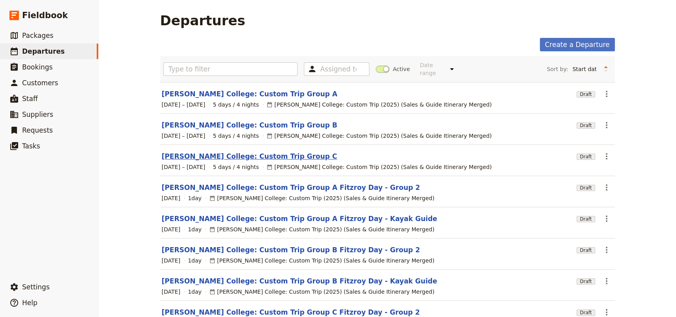
click at [240, 151] on link "[PERSON_NAME] College: Custom Trip Group C" at bounding box center [250, 155] width 176 height 9
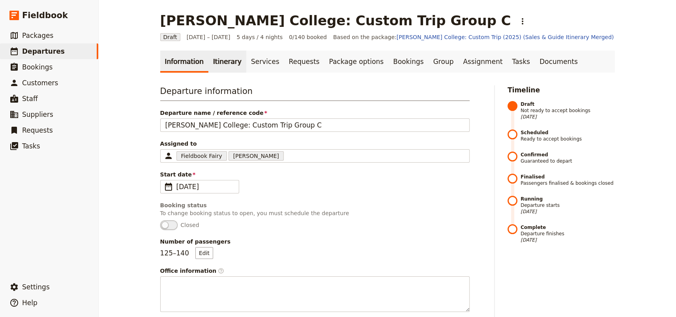
click at [214, 60] on link "Itinerary" at bounding box center [227, 61] width 38 height 22
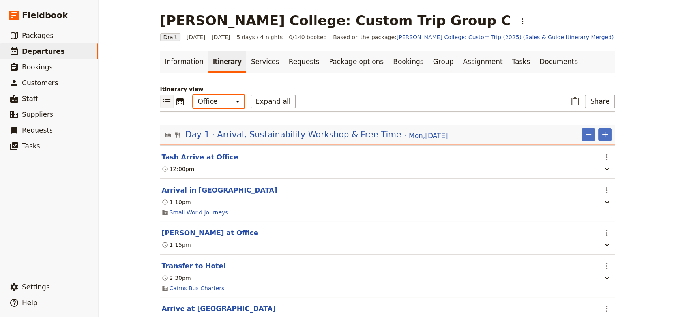
drag, startPoint x: 217, startPoint y: 100, endPoint x: 217, endPoint y: 105, distance: 5.1
click at [217, 100] on select "Office Guide Passenger Sales" at bounding box center [218, 101] width 51 height 13
select select "PASSENGER"
click at [193, 95] on select "Office Guide Passenger Sales" at bounding box center [218, 101] width 51 height 13
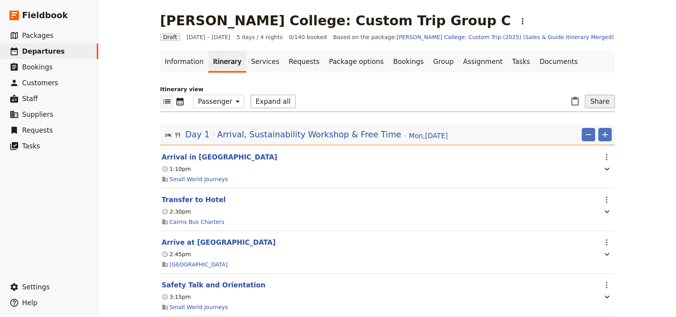
click at [591, 102] on button "Share" at bounding box center [600, 101] width 30 height 13
click at [591, 140] on span "Passenger itinerary" at bounding box center [578, 141] width 53 height 8
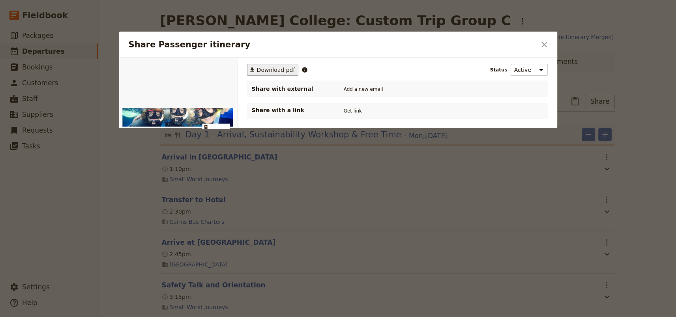
click at [270, 70] on span "Download pdf" at bounding box center [276, 70] width 38 height 8
click at [348, 112] on button "Get link" at bounding box center [353, 111] width 22 height 9
click at [548, 45] on icon "Close dialog" at bounding box center [543, 44] width 9 height 9
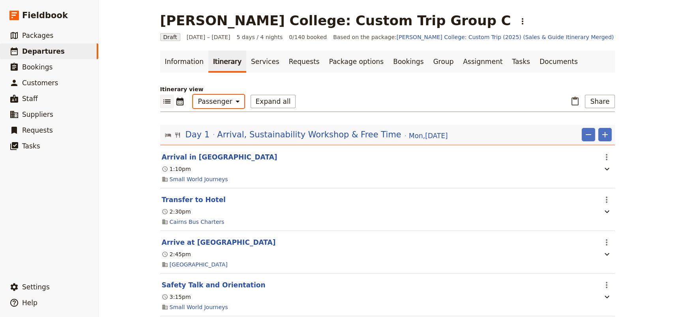
click at [221, 106] on select "Office Guide Passenger Sales" at bounding box center [218, 101] width 51 height 13
click at [193, 95] on select "Office Guide Passenger Sales" at bounding box center [218, 101] width 51 height 13
click at [260, 103] on button "Expand all" at bounding box center [273, 101] width 45 height 13
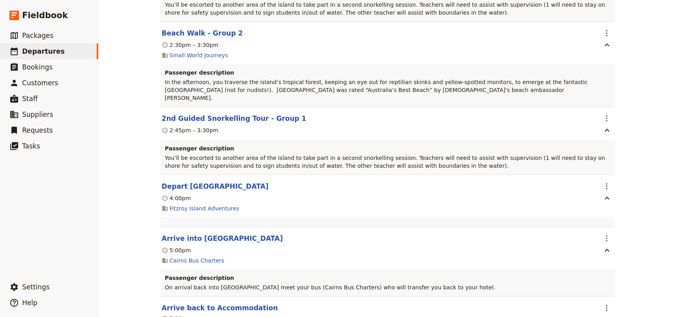
scroll to position [4196, 0]
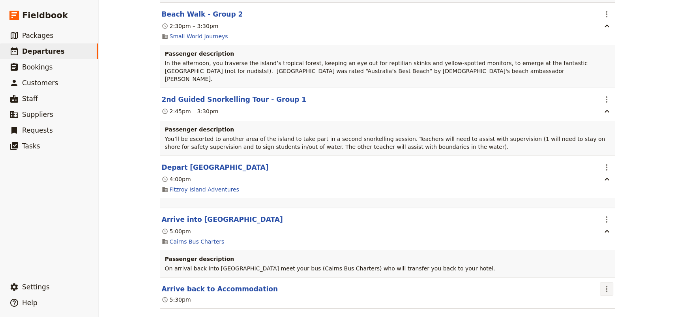
click at [606, 284] on icon "Actions" at bounding box center [606, 288] width 9 height 9
click at [608, 210] on span "Edit this itinerary item" at bounding box center [633, 212] width 62 height 8
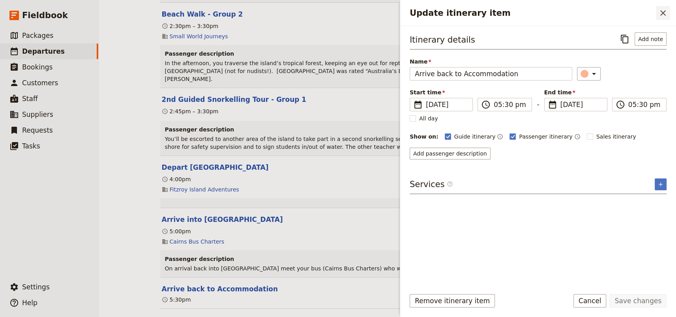
click at [663, 15] on icon "Close drawer" at bounding box center [662, 12] width 9 height 9
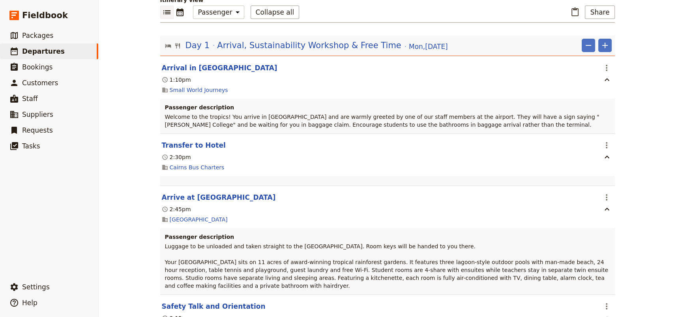
scroll to position [0, 0]
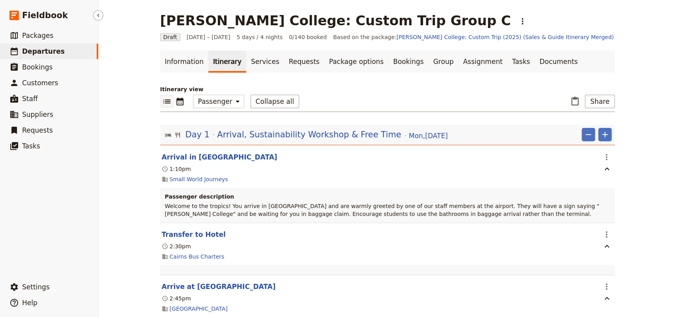
drag, startPoint x: 43, startPoint y: 52, endPoint x: 50, endPoint y: 51, distance: 7.2
click at [43, 52] on span "Departures" at bounding box center [43, 51] width 43 height 8
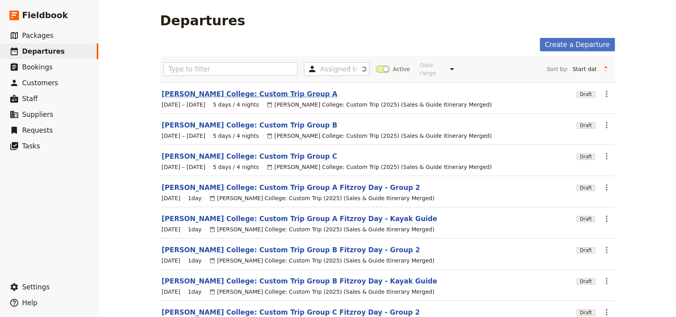
click at [234, 89] on link "[PERSON_NAME] College: Custom Trip Group A" at bounding box center [250, 93] width 176 height 9
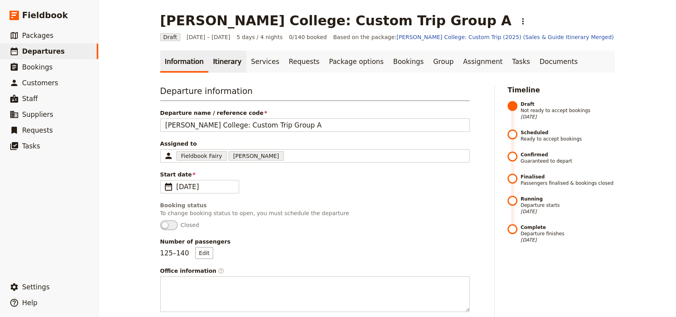
click at [221, 63] on link "Itinerary" at bounding box center [227, 61] width 38 height 22
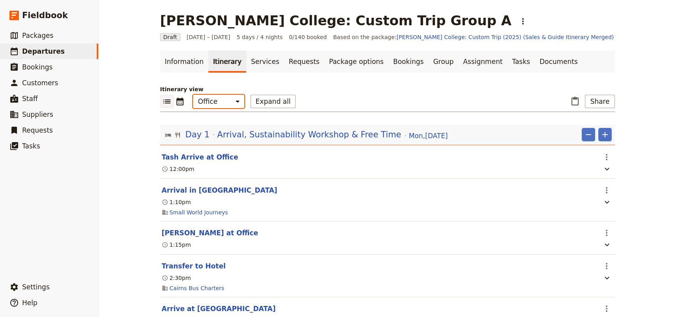
click at [219, 103] on select "Office Guide Passenger Sales" at bounding box center [218, 101] width 51 height 13
select select "PASSENGER"
click at [193, 95] on select "Office Guide Passenger Sales" at bounding box center [218, 101] width 51 height 13
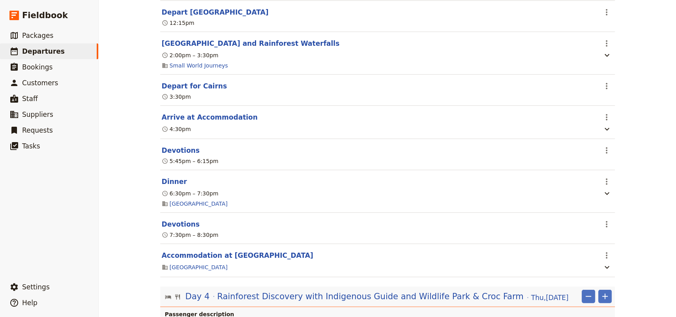
scroll to position [1829, 0]
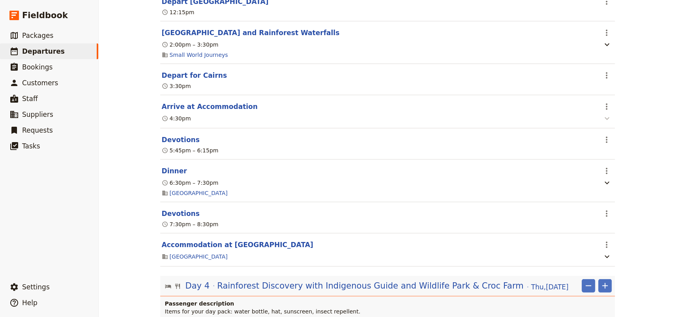
click at [602, 123] on icon "button" at bounding box center [606, 118] width 9 height 9
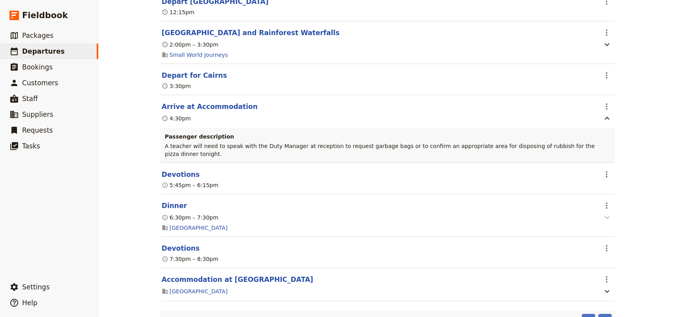
click at [604, 217] on icon "button" at bounding box center [606, 217] width 5 height 3
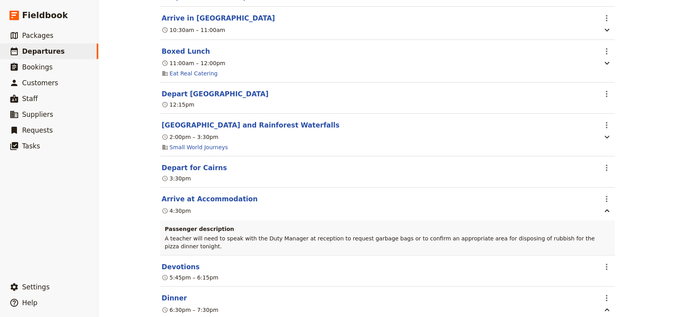
scroll to position [1757, 0]
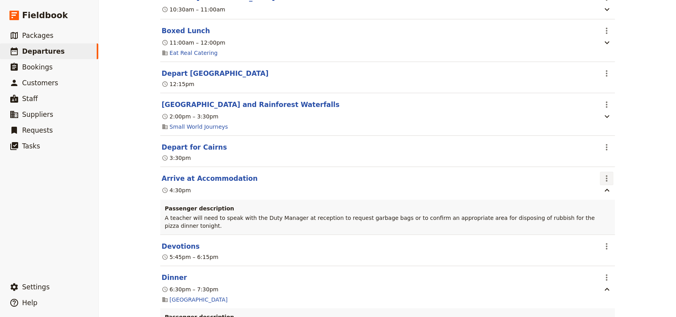
click at [602, 183] on icon "Actions" at bounding box center [606, 178] width 9 height 9
click at [602, 200] on span "Edit this itinerary item" at bounding box center [633, 202] width 62 height 8
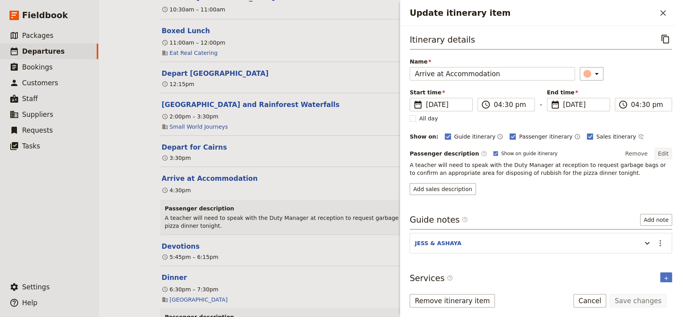
click at [659, 151] on button "Edit" at bounding box center [663, 154] width 18 height 12
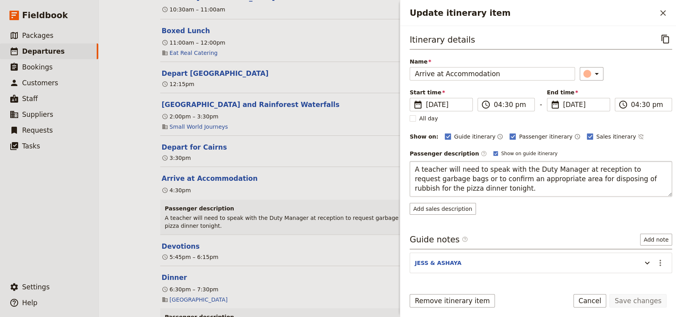
drag, startPoint x: 484, startPoint y: 189, endPoint x: 412, endPoint y: 168, distance: 75.1
click at [412, 168] on textarea "A teacher will need to speak with the Duty Manager at reception to request garb…" at bounding box center [541, 179] width 262 height 36
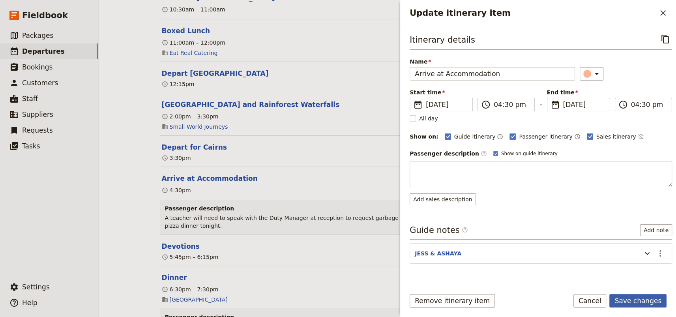
click at [636, 299] on button "Save changes" at bounding box center [637, 300] width 57 height 13
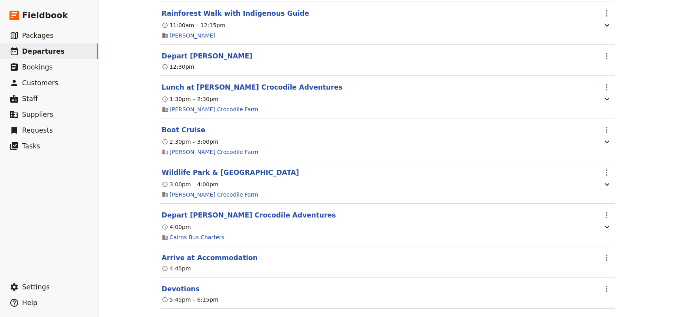
scroll to position [2331, 0]
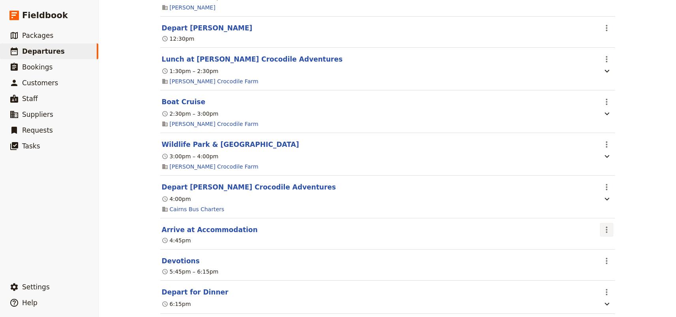
click at [602, 234] on icon "Actions" at bounding box center [606, 229] width 9 height 9
click at [605, 251] on button "Edit this itinerary item" at bounding box center [634, 255] width 74 height 11
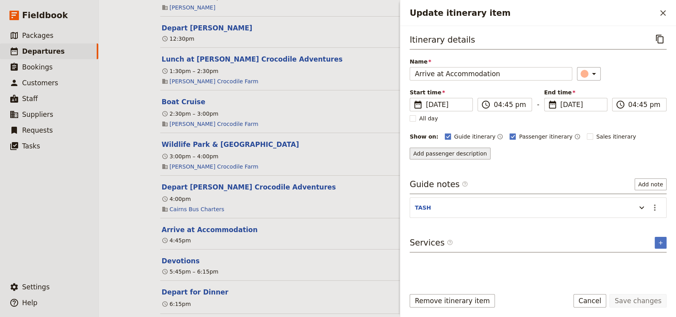
click at [458, 155] on button "Add passenger description" at bounding box center [450, 154] width 81 height 12
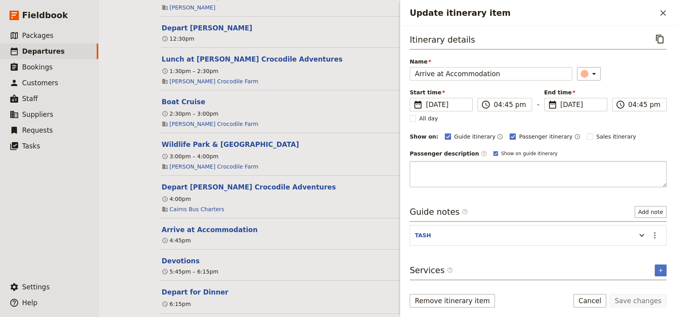
type textarea "A teacher will need to speak with the Duty Manager at reception to request garb…"
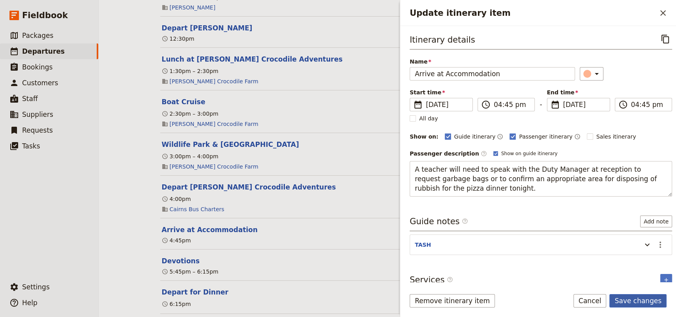
click at [628, 302] on button "Save changes" at bounding box center [637, 300] width 57 height 13
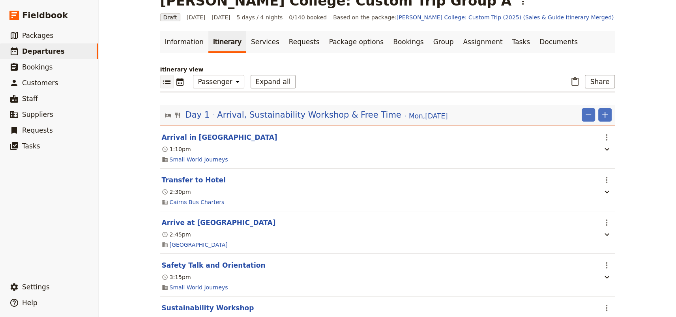
scroll to position [0, 0]
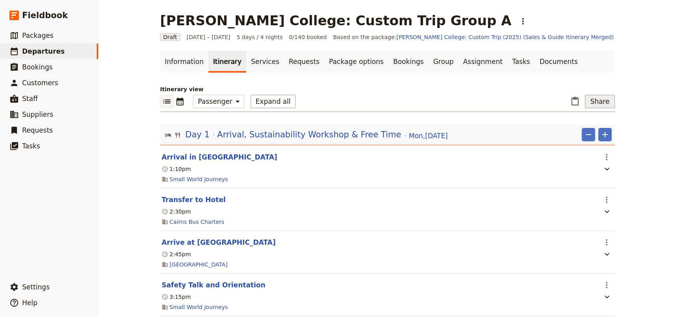
click at [601, 103] on button "Share" at bounding box center [600, 101] width 30 height 13
click at [580, 141] on span "Passenger itinerary" at bounding box center [578, 141] width 53 height 8
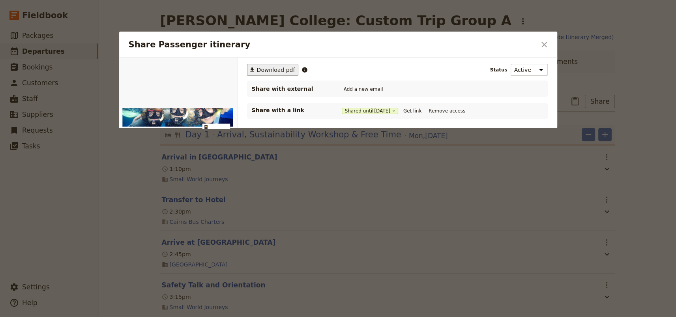
click at [264, 69] on span "Download pdf" at bounding box center [276, 70] width 38 height 8
click at [408, 109] on button "Get link" at bounding box center [412, 111] width 22 height 9
click at [546, 43] on icon "Close dialog" at bounding box center [543, 44] width 9 height 9
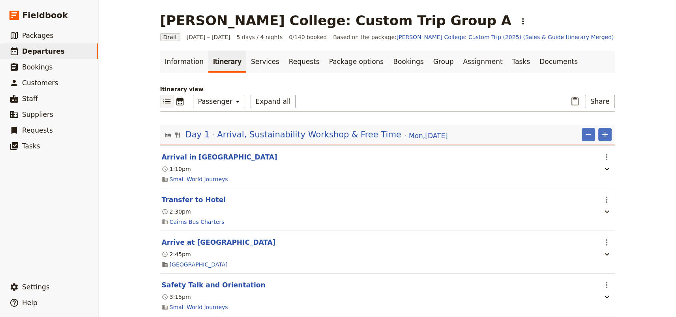
click at [638, 211] on div "Mueller College: Custom Trip Group A ​ Draft 1 – 5 Sep 2025 5 days / 4 nights 0…" at bounding box center [387, 158] width 577 height 317
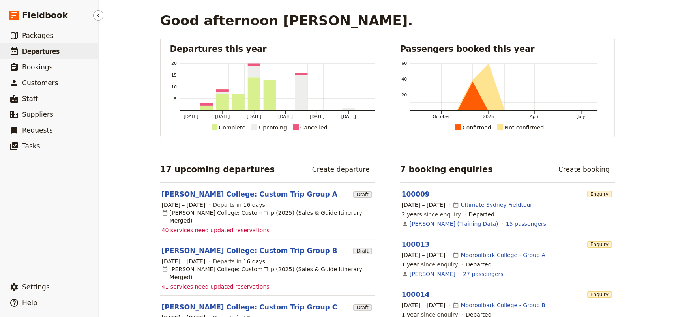
click at [45, 55] on span "Departures" at bounding box center [40, 51] width 37 height 8
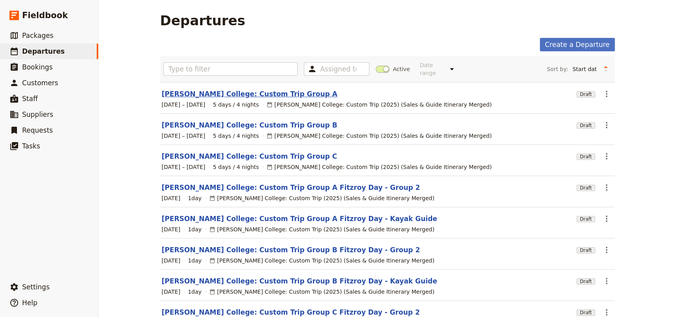
click at [238, 89] on link "[PERSON_NAME] College: Custom Trip Group A" at bounding box center [250, 93] width 176 height 9
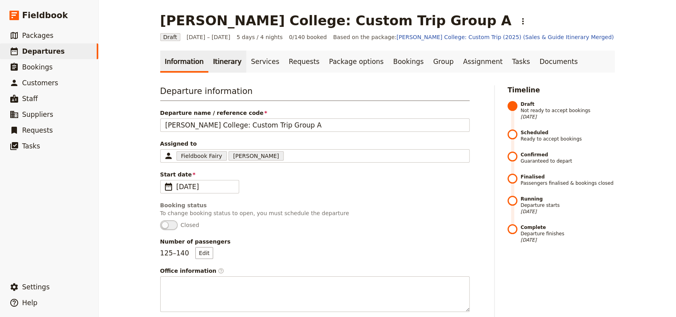
click at [224, 65] on link "Itinerary" at bounding box center [227, 61] width 38 height 22
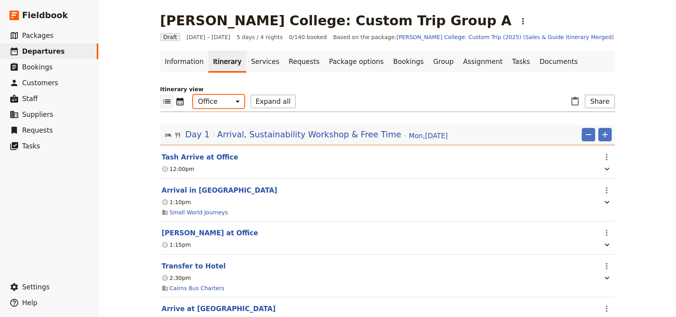
click at [221, 101] on select "Office Guide Passenger Sales" at bounding box center [218, 101] width 51 height 13
select select "STAFF"
click at [193, 95] on select "Office Guide Passenger Sales" at bounding box center [218, 101] width 51 height 13
click at [260, 98] on button "Expand all" at bounding box center [273, 101] width 45 height 13
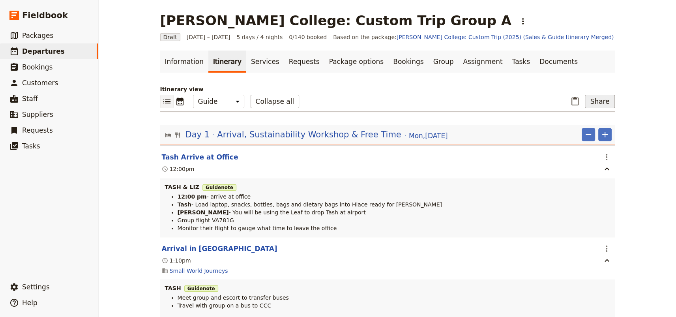
click at [597, 101] on button "Share" at bounding box center [600, 101] width 30 height 13
click at [589, 126] on span "Guide itinerary" at bounding box center [572, 130] width 41 height 8
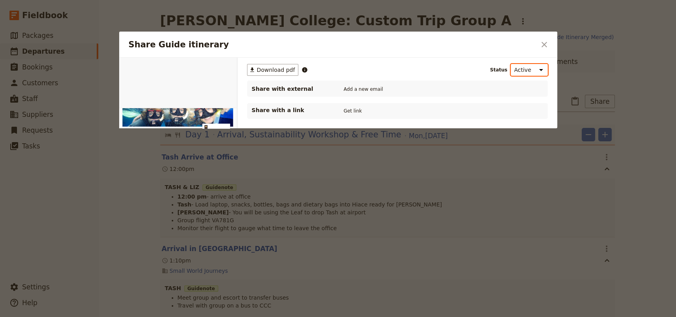
click at [526, 69] on select "Active Inactive" at bounding box center [529, 70] width 37 height 12
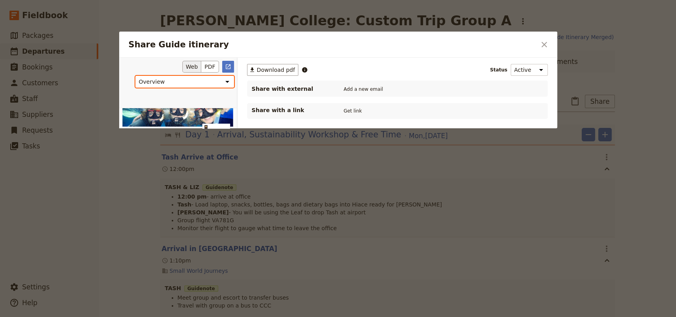
click at [211, 85] on select "Overview Itinerary Contact details" at bounding box center [184, 82] width 99 height 12
click at [538, 43] on button "​" at bounding box center [543, 44] width 13 height 13
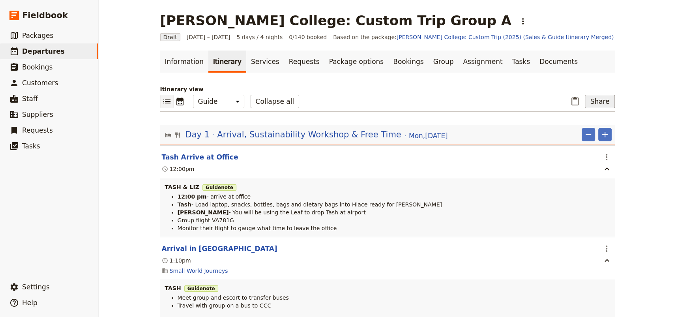
click at [593, 99] on button "Share" at bounding box center [600, 101] width 30 height 13
click at [585, 128] on span "Guide itinerary" at bounding box center [572, 130] width 41 height 8
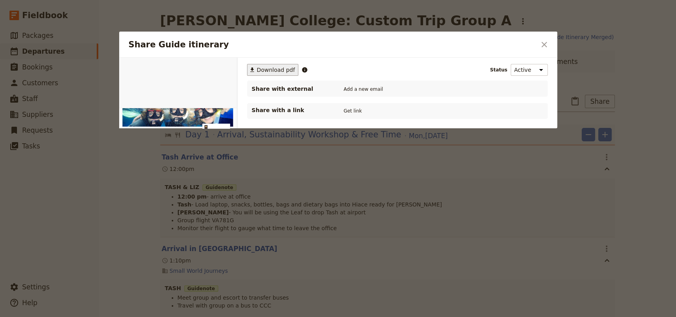
click at [267, 68] on span "Download pdf" at bounding box center [276, 70] width 38 height 8
click at [544, 46] on icon "Close dialog" at bounding box center [544, 45] width 6 height 6
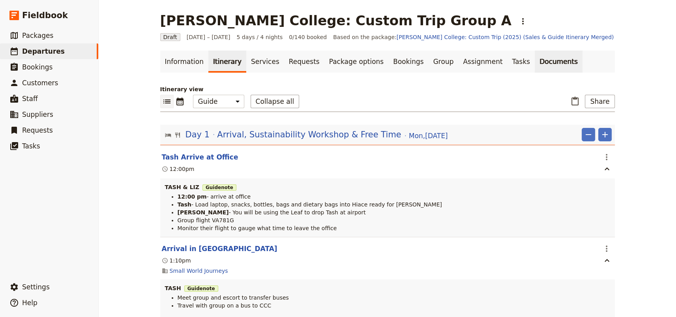
click at [535, 62] on link "Documents" at bounding box center [559, 61] width 48 height 22
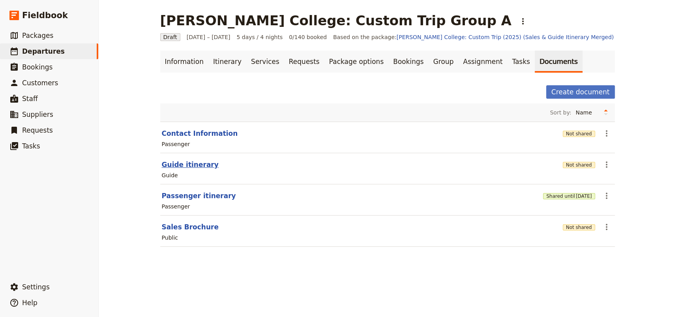
click at [181, 165] on button "Guide itinerary" at bounding box center [190, 164] width 57 height 9
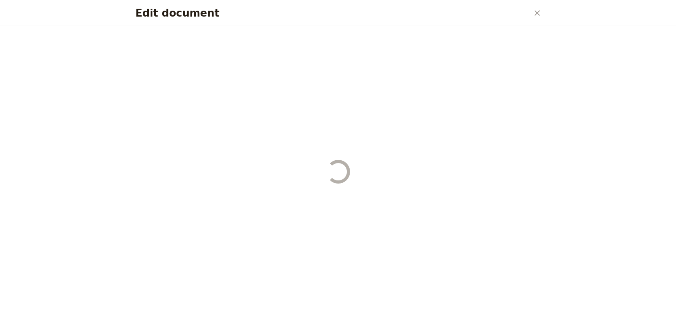
select select "STAFF"
select select "RUN_SHEET"
select select "DEFAULT"
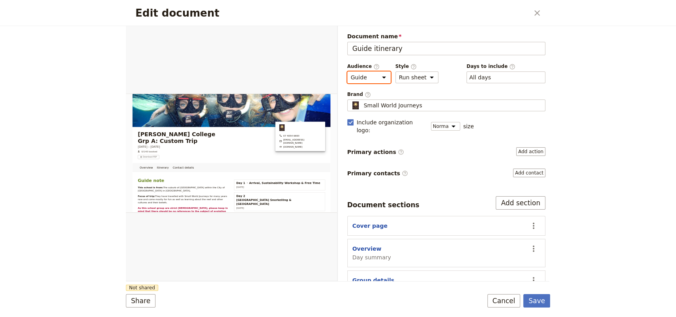
click at [383, 78] on select "Public Passenger Guide" at bounding box center [368, 77] width 43 height 12
click at [427, 77] on select "Brochure Run sheet" at bounding box center [416, 77] width 43 height 12
click at [517, 79] on div "​ All days 1, 2, 3, 4, 5" at bounding box center [505, 77] width 79 height 12
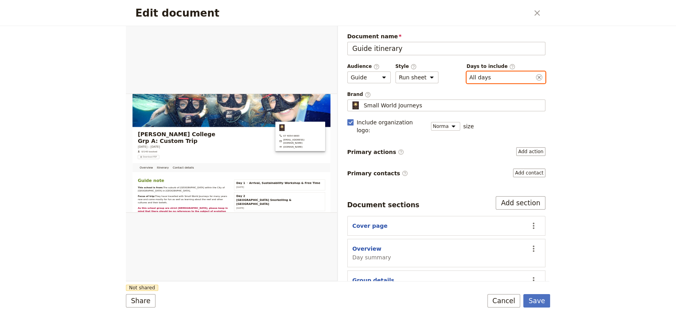
click at [491, 79] on button "​ All days" at bounding box center [480, 77] width 22 height 8
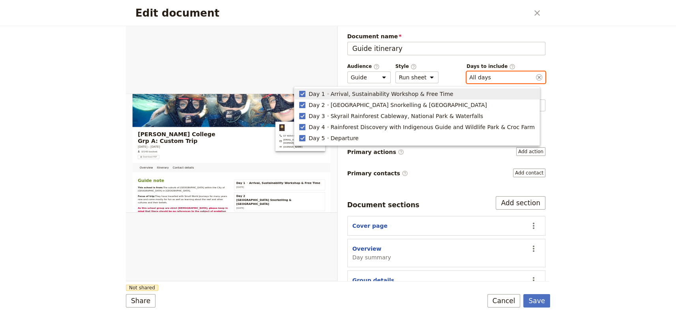
click at [333, 94] on span "Day 1 Arrival, Sustainability Workshop & Free Time" at bounding box center [417, 94] width 236 height 8
type input "2, 3, 4, 5"
checkbox input "false"
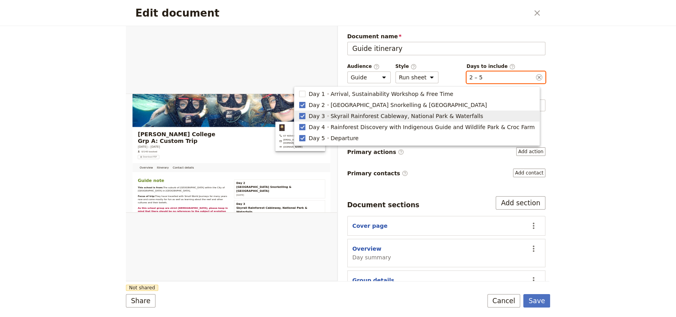
click at [325, 114] on span "Day 3" at bounding box center [317, 116] width 16 height 8
type input "2, 4, 5"
checkbox input "false"
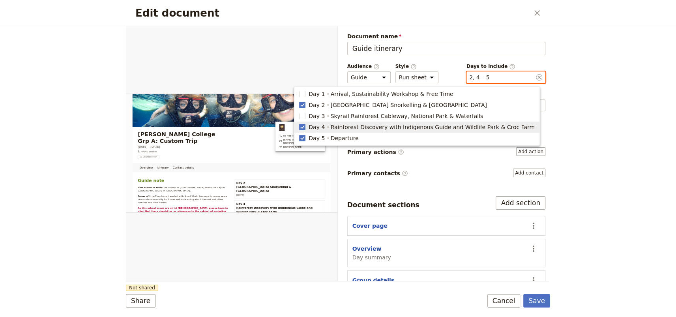
click at [325, 124] on span "Day 4" at bounding box center [317, 127] width 16 height 8
type input "2, 5"
checkbox input "false"
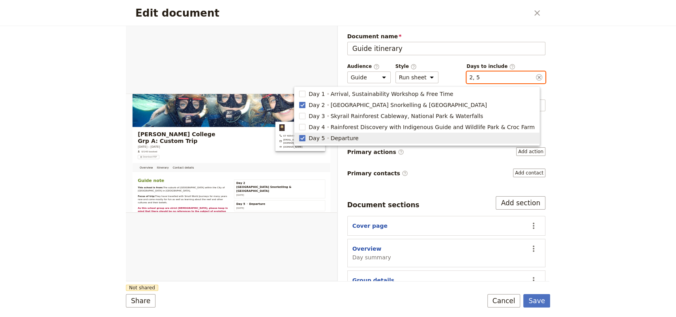
click at [325, 138] on span "Day 5" at bounding box center [317, 138] width 16 height 8
type input "2"
checkbox input "false"
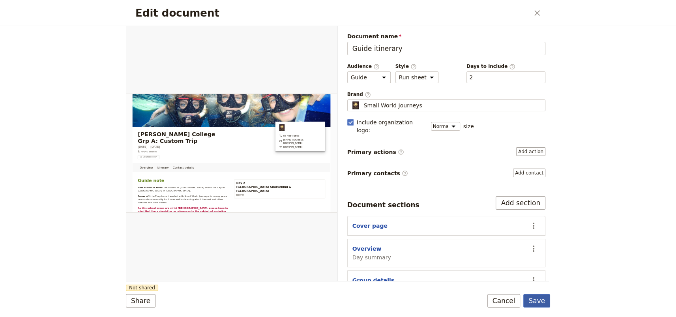
click at [536, 300] on button "Save" at bounding box center [536, 300] width 27 height 13
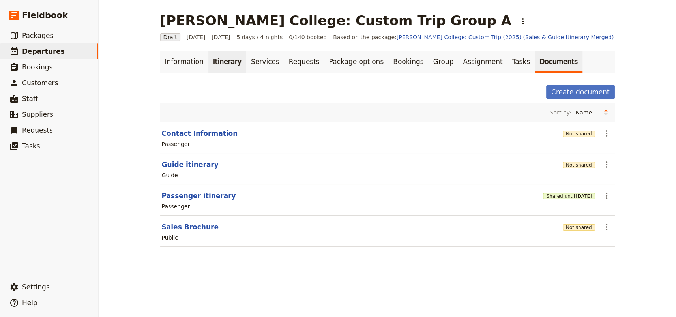
click at [216, 62] on link "Itinerary" at bounding box center [227, 61] width 38 height 22
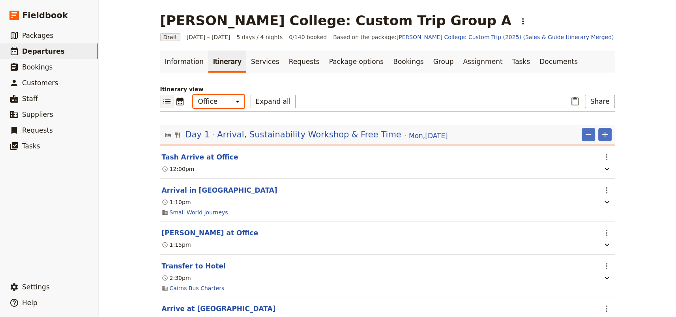
click at [216, 106] on select "Office Guide Passenger Sales" at bounding box center [218, 101] width 51 height 13
select select "STAFF"
click at [193, 95] on select "Office Guide Passenger Sales" at bounding box center [218, 101] width 51 height 13
click at [601, 101] on button "Share" at bounding box center [600, 101] width 30 height 13
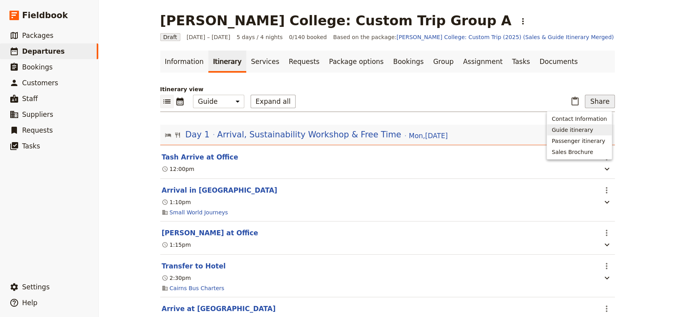
click at [588, 128] on span "Guide itinerary" at bounding box center [572, 130] width 41 height 8
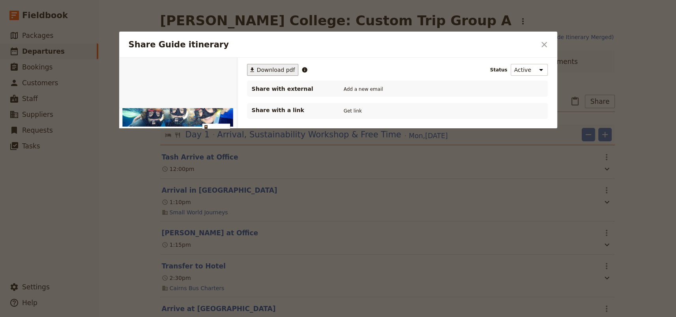
click at [273, 71] on span "Download pdf" at bounding box center [276, 70] width 38 height 8
click at [516, 49] on h2 "Share Guide itinerary" at bounding box center [332, 45] width 407 height 12
click at [542, 45] on icon "Close dialog" at bounding box center [543, 44] width 9 height 9
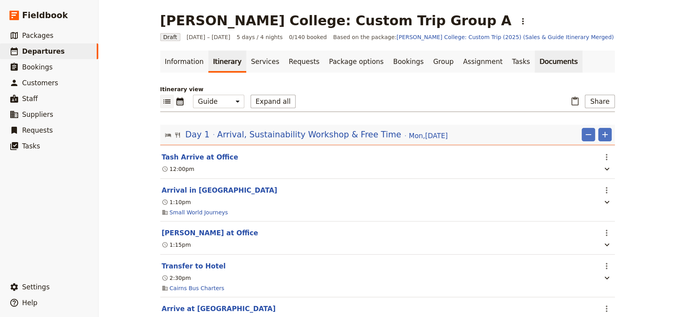
click at [535, 64] on link "Documents" at bounding box center [559, 61] width 48 height 22
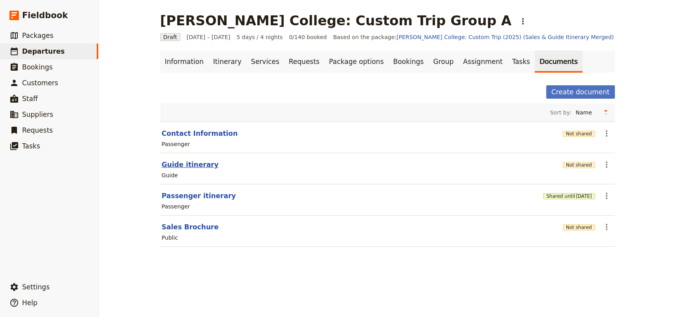
click at [173, 165] on button "Guide itinerary" at bounding box center [190, 164] width 57 height 9
select select "STAFF"
select select "RUN_SHEET"
select select "DEFAULT"
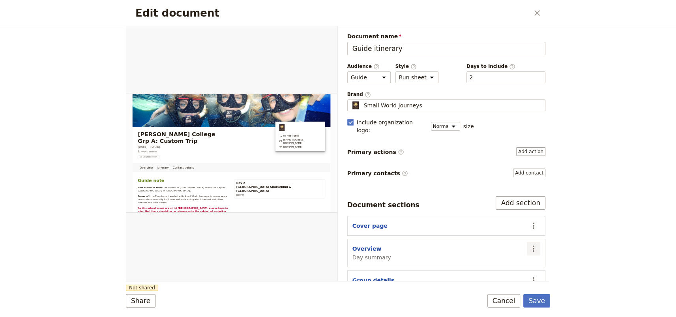
click at [529, 244] on icon "Actions" at bounding box center [533, 248] width 9 height 9
click at [582, 209] on div "Edit document ​ Overview Itinerary Contact details Web PDF ​ Document name Guid…" at bounding box center [338, 158] width 676 height 317
click at [529, 275] on icon "Actions" at bounding box center [533, 279] width 9 height 9
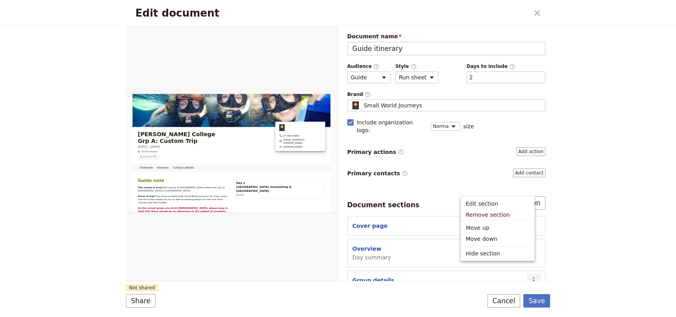
click at [571, 227] on div "Edit document ​ Overview Itinerary Contact details Web PDF ​ Document name Guid…" at bounding box center [338, 158] width 676 height 317
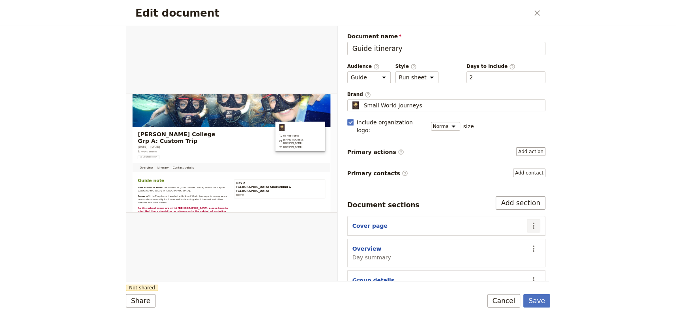
click at [529, 221] on icon "Actions" at bounding box center [533, 225] width 9 height 9
click at [578, 213] on div "Edit document ​ Overview Itinerary Contact details Web PDF ​ Document name Guid…" at bounding box center [338, 158] width 676 height 317
click at [529, 244] on icon "Actions" at bounding box center [533, 248] width 9 height 9
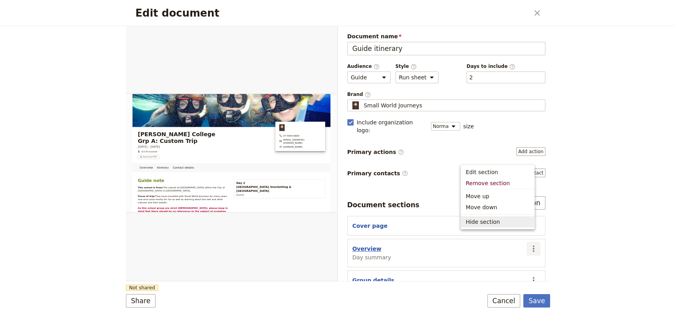
click at [365, 245] on button "Overview" at bounding box center [366, 249] width 29 height 8
select select "DAY_SUMMARY"
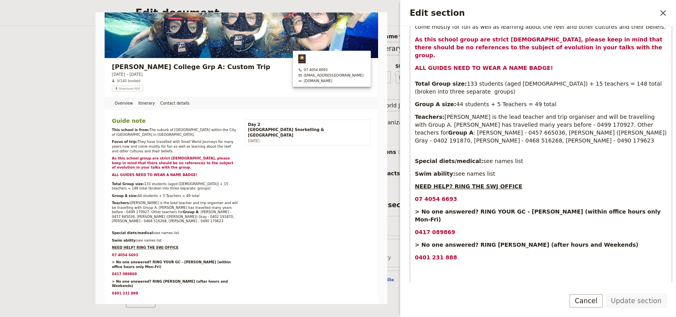
scroll to position [264, 0]
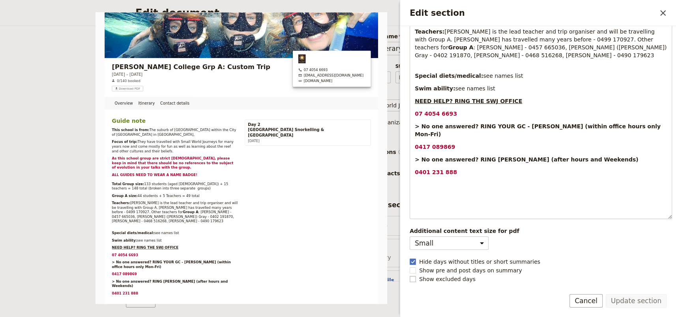
click at [411, 279] on rect "Edit section" at bounding box center [413, 279] width 6 height 6
click at [410, 275] on input "Show excluded days" at bounding box center [409, 275] width 0 height 0
checkbox input "true"
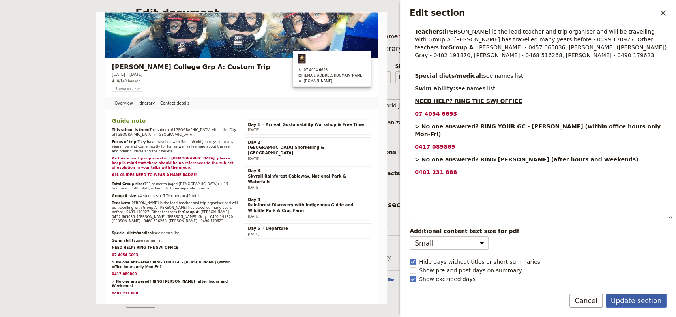
click at [624, 301] on button "Update section" at bounding box center [636, 300] width 61 height 13
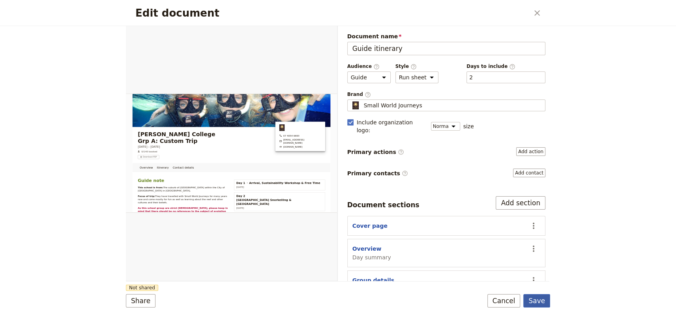
click at [539, 300] on button "Save" at bounding box center [536, 300] width 27 height 13
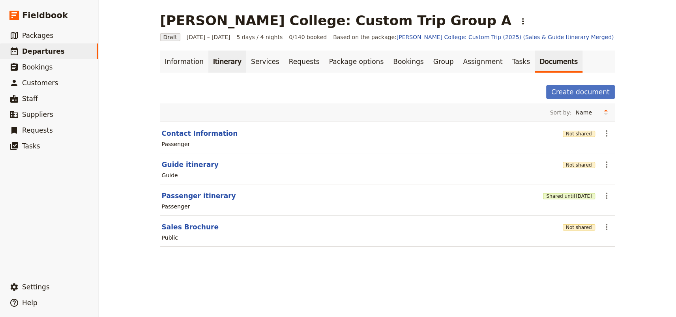
click at [214, 63] on link "Itinerary" at bounding box center [227, 61] width 38 height 22
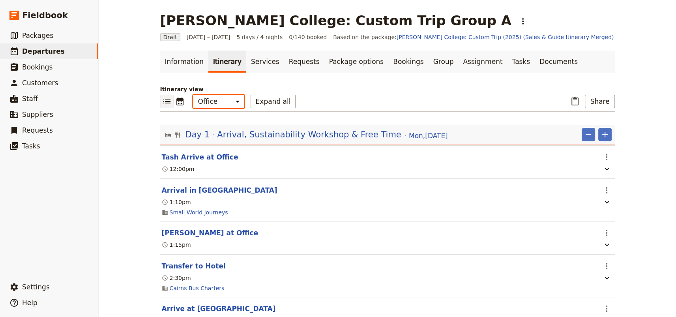
click at [209, 103] on select "Office Guide Passenger Sales" at bounding box center [218, 101] width 51 height 13
select select "STAFF"
click at [193, 95] on select "Office Guide Passenger Sales" at bounding box center [218, 101] width 51 height 13
click at [600, 103] on button "Share" at bounding box center [600, 101] width 30 height 13
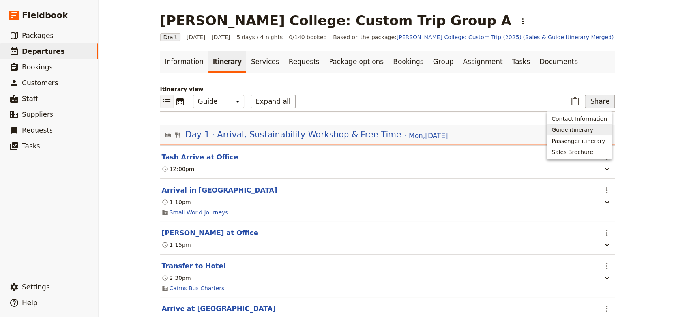
click at [583, 129] on span "Guide itinerary" at bounding box center [572, 130] width 41 height 8
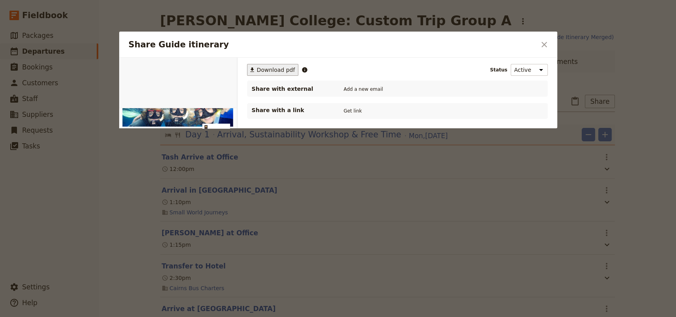
click at [266, 72] on span "Download pdf" at bounding box center [276, 70] width 38 height 8
click at [543, 43] on icon "Close dialog" at bounding box center [544, 45] width 6 height 6
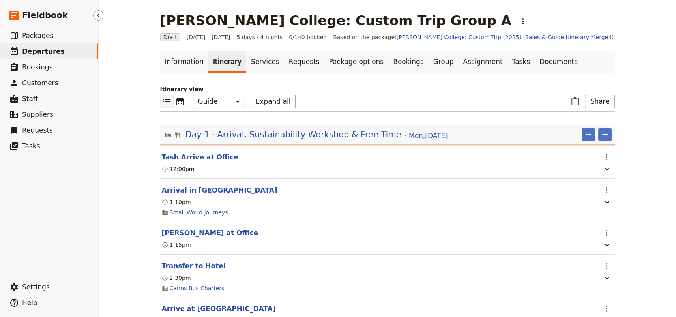
click at [40, 50] on span "Departures" at bounding box center [43, 51] width 43 height 8
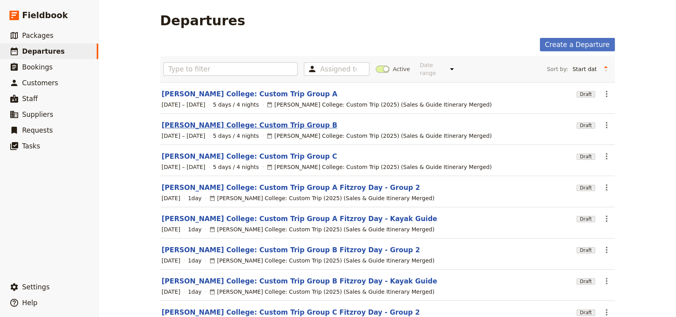
click at [243, 120] on link "[PERSON_NAME] College: Custom Trip Group B" at bounding box center [250, 124] width 176 height 9
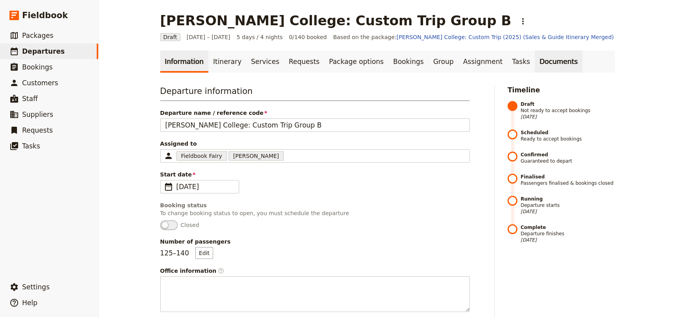
click at [535, 62] on link "Documents" at bounding box center [559, 61] width 48 height 22
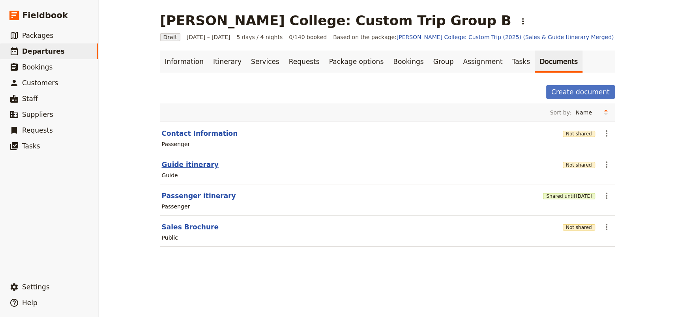
click at [180, 163] on button "Guide itinerary" at bounding box center [190, 164] width 57 height 9
select select "STAFF"
select select "RUN_SHEET"
select select "DEFAULT"
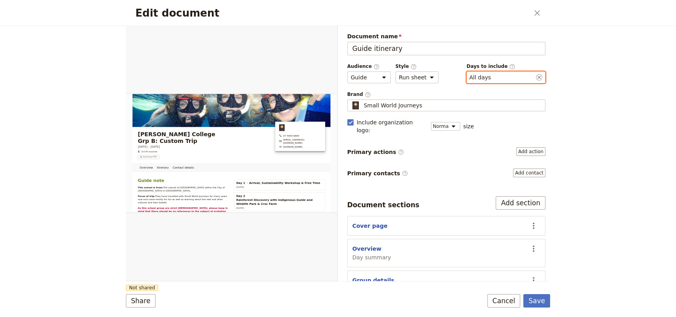
click at [478, 77] on button "​ All days" at bounding box center [480, 77] width 22 height 8
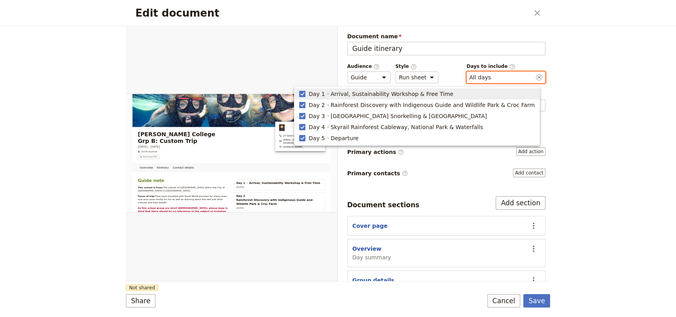
click at [325, 94] on span "Day 1" at bounding box center [317, 94] width 16 height 8
type input "2, 3, 4, 5"
checkbox input "false"
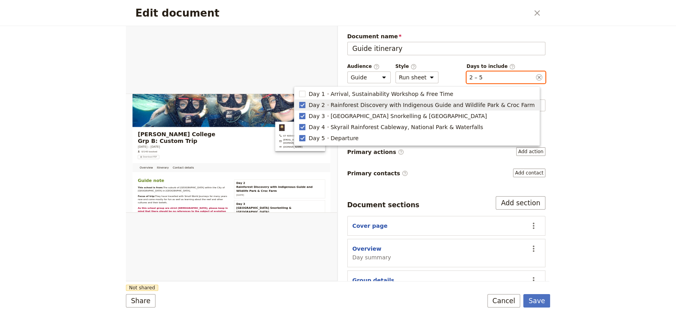
click at [325, 102] on span "Day 2" at bounding box center [317, 105] width 16 height 8
type input "3, 4, 5"
checkbox input "false"
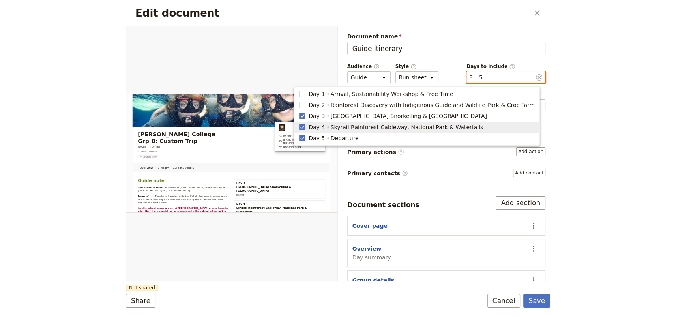
click at [325, 123] on span "Day 4" at bounding box center [317, 127] width 16 height 8
type input "3, 5"
checkbox input "false"
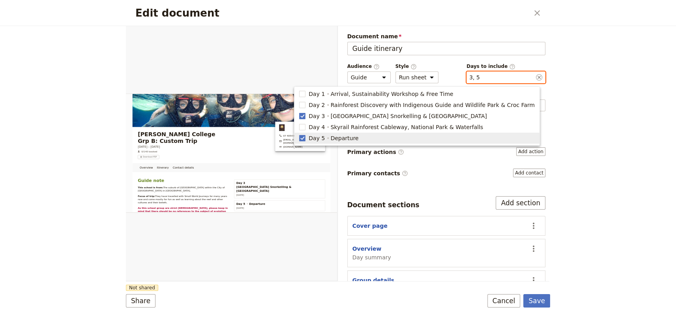
click at [325, 134] on span "Day 5" at bounding box center [317, 138] width 16 height 8
type input "3"
checkbox input "false"
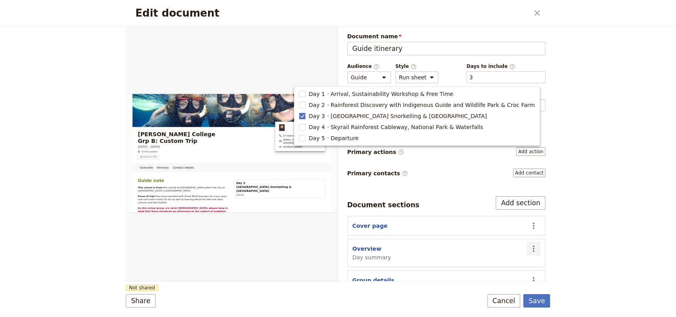
click at [529, 244] on icon "Actions" at bounding box center [533, 248] width 9 height 9
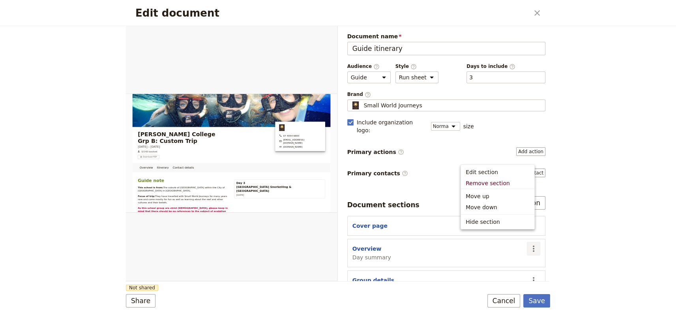
click at [529, 244] on icon "Actions" at bounding box center [533, 248] width 9 height 9
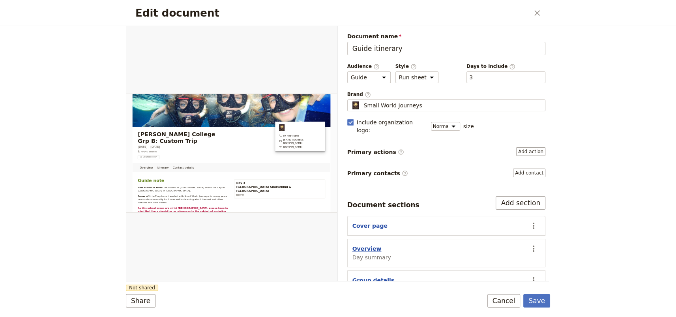
click at [370, 245] on button "Overview" at bounding box center [366, 249] width 29 height 8
select select "DAY_SUMMARY"
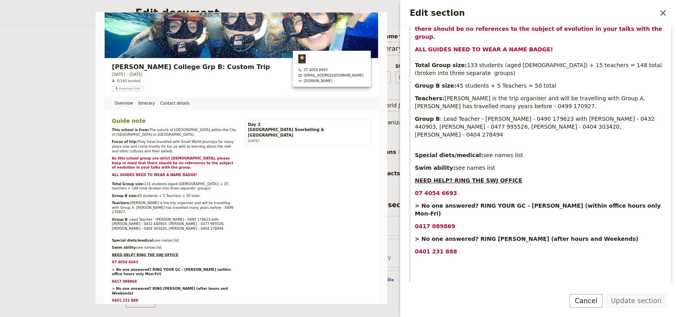
scroll to position [269, 0]
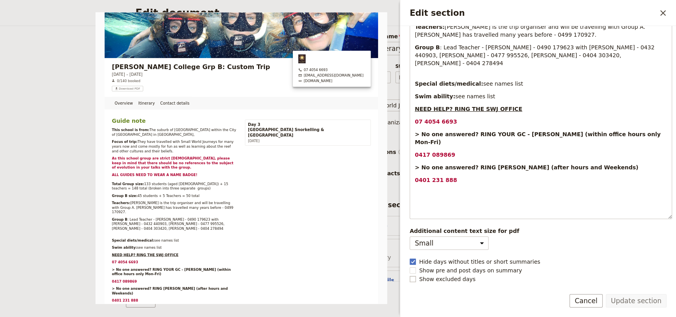
click at [434, 279] on span "Show excluded days" at bounding box center [447, 279] width 56 height 8
click at [410, 275] on input "Show excluded days" at bounding box center [409, 275] width 0 height 0
checkbox input "true"
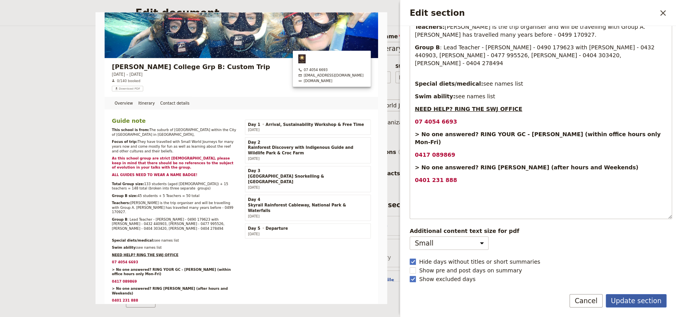
click at [638, 300] on button "Update section" at bounding box center [636, 300] width 61 height 13
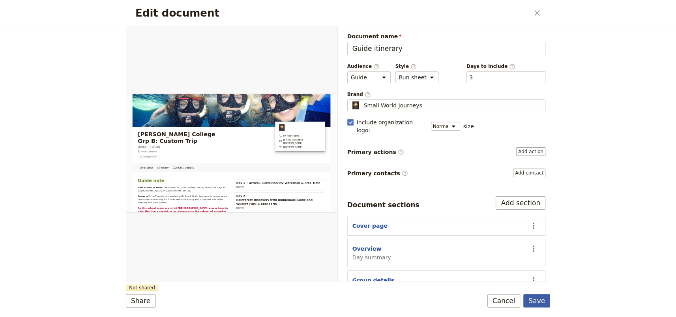
click at [535, 299] on button "Save" at bounding box center [536, 300] width 27 height 13
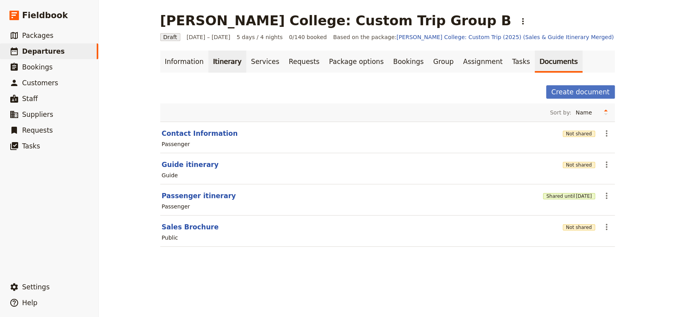
click at [213, 57] on link "Itinerary" at bounding box center [227, 61] width 38 height 22
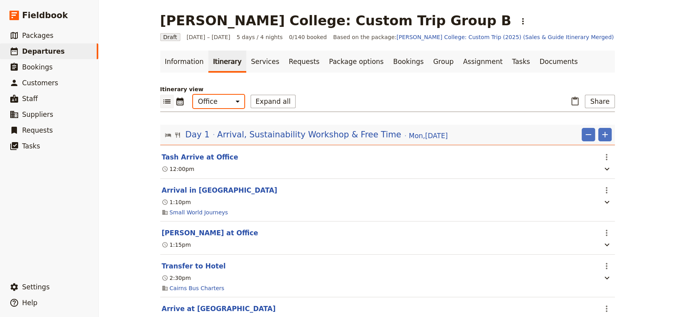
click at [219, 101] on select "Office Guide Passenger Sales" at bounding box center [218, 101] width 51 height 13
select select "STAFF"
click at [193, 95] on select "Office Guide Passenger Sales" at bounding box center [218, 101] width 51 height 13
click at [599, 106] on button "Share" at bounding box center [600, 101] width 30 height 13
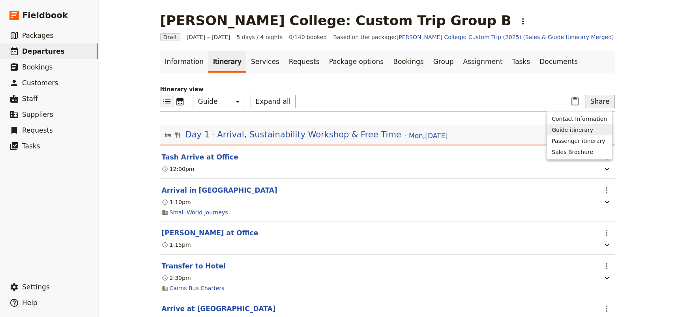
click at [587, 127] on span "Guide itinerary" at bounding box center [572, 130] width 41 height 8
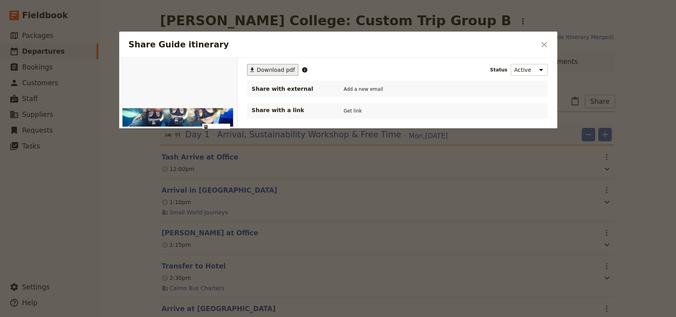
click at [252, 67] on icon "Share Guide itinerary" at bounding box center [252, 69] width 4 height 4
click at [544, 46] on icon "Close dialog" at bounding box center [543, 44] width 9 height 9
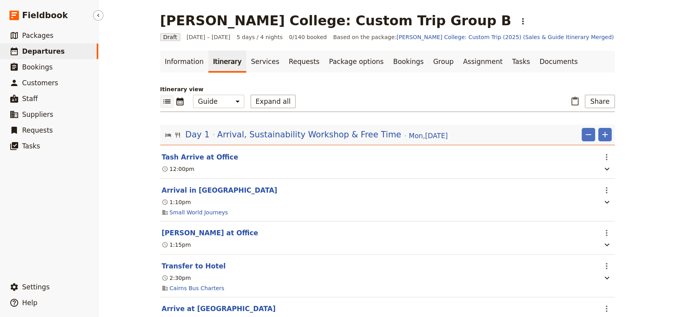
click at [43, 53] on span "Departures" at bounding box center [43, 51] width 43 height 8
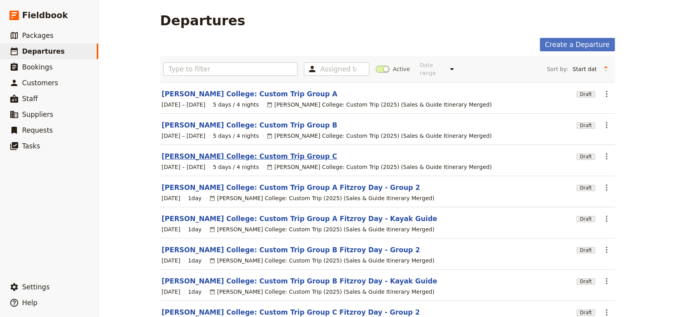
click at [252, 151] on link "[PERSON_NAME] College: Custom Trip Group C" at bounding box center [250, 155] width 176 height 9
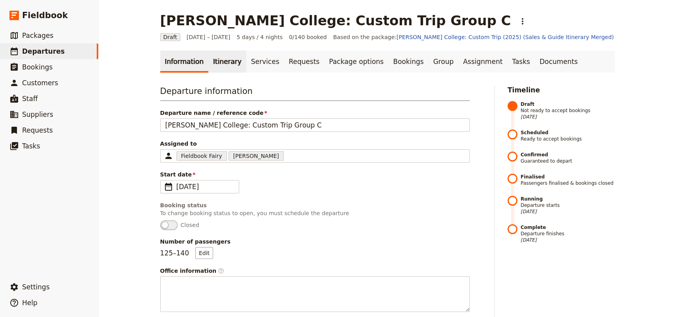
click at [215, 60] on link "Itinerary" at bounding box center [227, 61] width 38 height 22
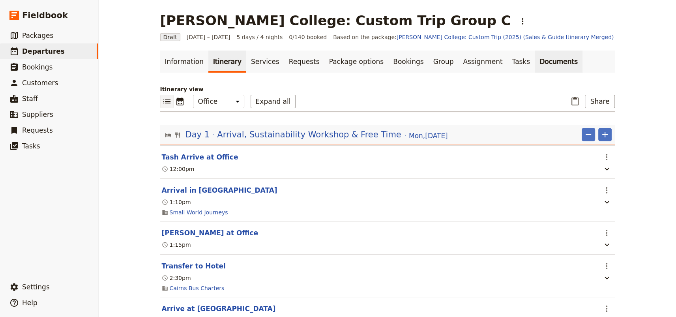
click at [535, 63] on link "Documents" at bounding box center [559, 61] width 48 height 22
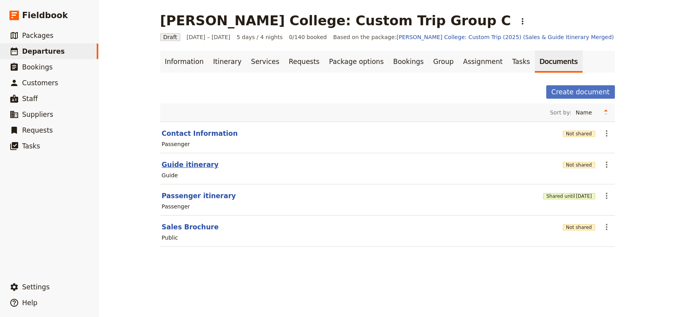
click at [176, 164] on button "Guide itinerary" at bounding box center [190, 164] width 57 height 9
select select "STAFF"
select select "RUN_SHEET"
select select "DEFAULT"
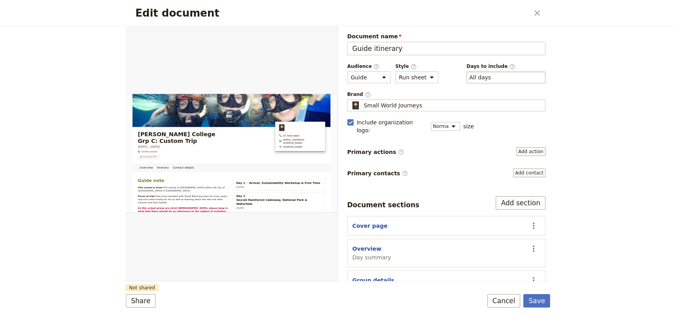
click at [514, 75] on div "​ All days 1, 2, 3, 4, 5" at bounding box center [505, 77] width 79 height 12
click at [491, 75] on button "​ All days" at bounding box center [480, 77] width 22 height 8
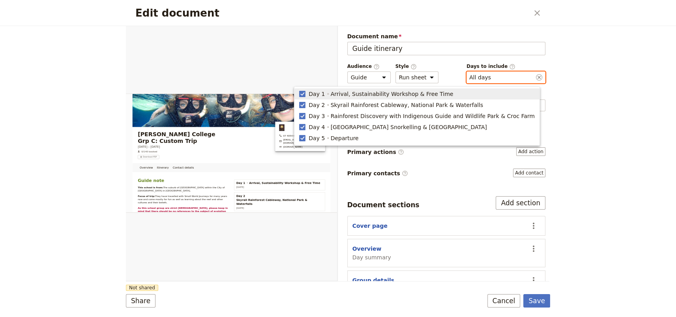
click at [325, 94] on span "Day 1" at bounding box center [317, 94] width 16 height 8
type input "2, 3, 4, 5"
checkbox input "false"
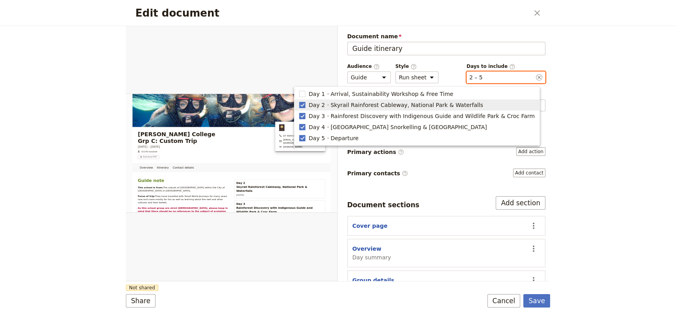
click at [349, 104] on div "Day 2 Skyrail Rainforest Cableway, National Park & Waterfalls" at bounding box center [396, 104] width 176 height 9
type input "3, 4, 5"
checkbox input "false"
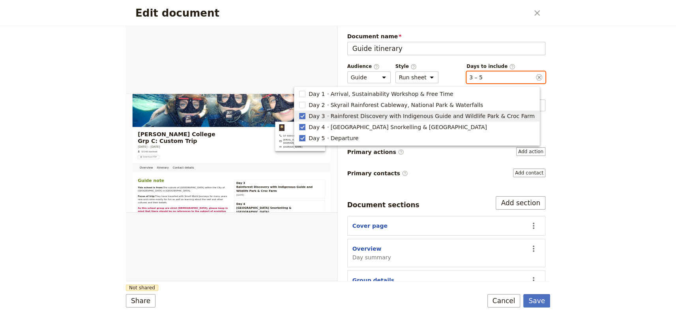
click at [351, 116] on span "Rainforest Discovery with Indigenous Guide and Wildlife Park & Croc Farm" at bounding box center [433, 116] width 204 height 8
type input "4, 5"
checkbox input "false"
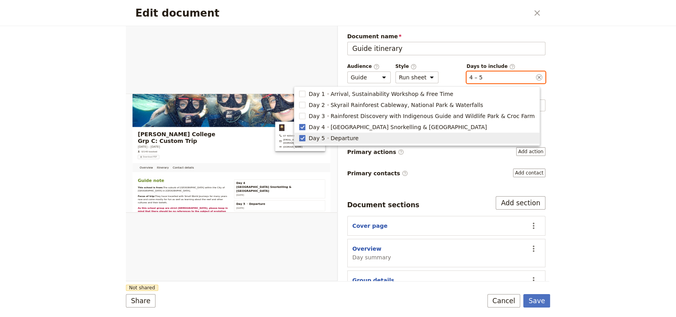
click at [351, 137] on span "Departure" at bounding box center [345, 138] width 28 height 8
type input "4"
checkbox input "false"
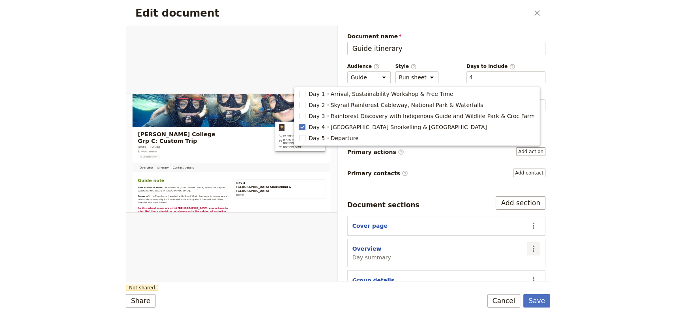
click at [530, 244] on icon "Actions" at bounding box center [533, 248] width 9 height 9
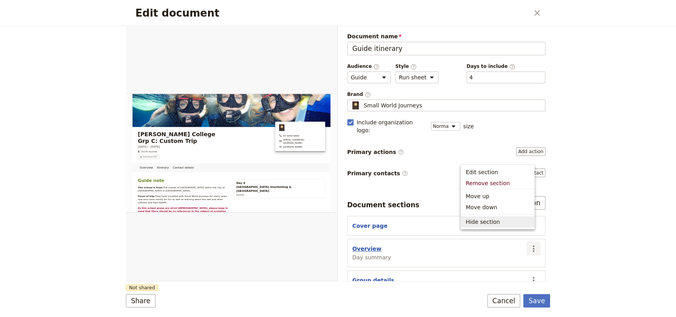
click at [364, 245] on button "Overview" at bounding box center [366, 249] width 29 height 8
select select "DAY_SUMMARY"
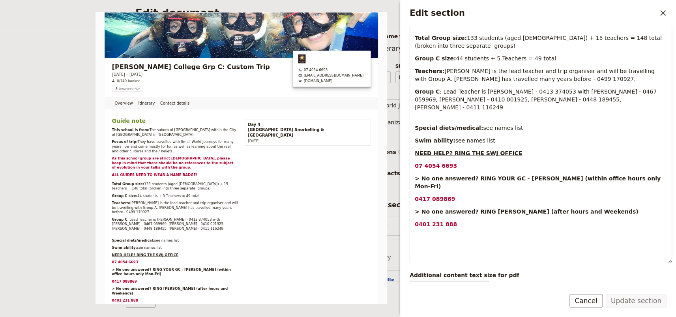
scroll to position [269, 0]
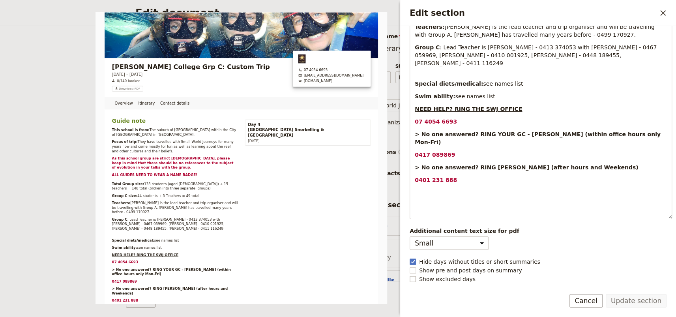
click at [427, 275] on span "Show excluded days" at bounding box center [447, 279] width 56 height 8
click at [410, 275] on input "Show excluded days" at bounding box center [409, 275] width 0 height 0
checkbox input "true"
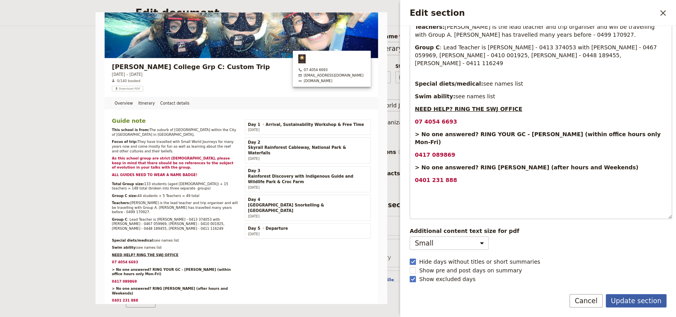
click at [624, 299] on button "Update section" at bounding box center [636, 300] width 61 height 13
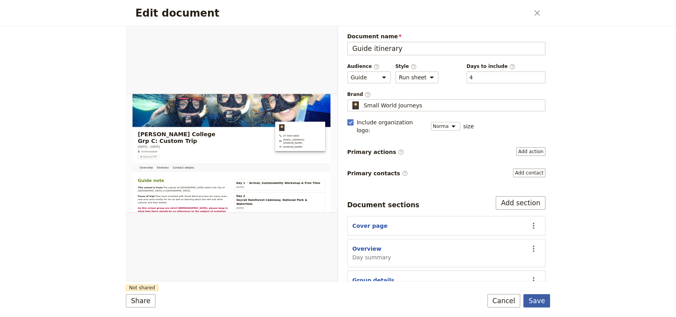
click at [537, 297] on button "Save" at bounding box center [536, 300] width 27 height 13
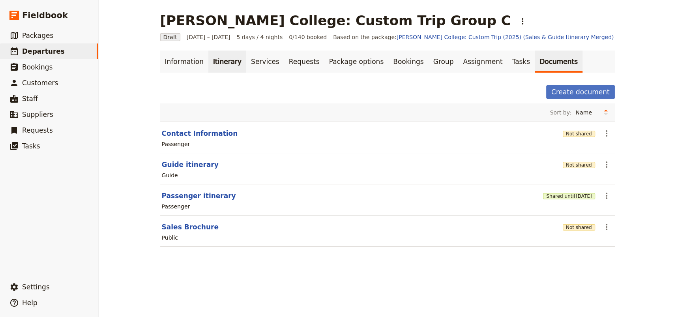
click at [218, 63] on link "Itinerary" at bounding box center [227, 61] width 38 height 22
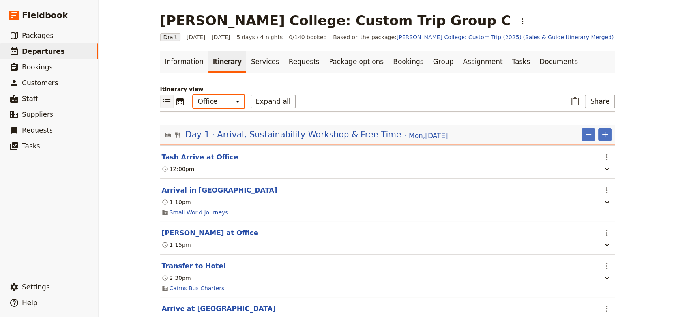
click at [217, 101] on select "Office Guide Passenger Sales" at bounding box center [218, 101] width 51 height 13
select select "STAFF"
click at [193, 95] on select "Office Guide Passenger Sales" at bounding box center [218, 101] width 51 height 13
click at [598, 101] on button "Share" at bounding box center [600, 101] width 30 height 13
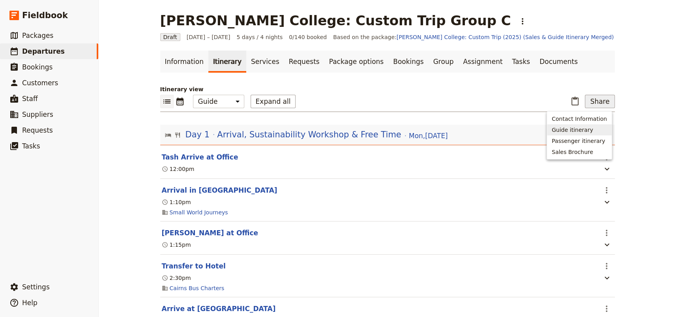
click at [580, 130] on span "Guide itinerary" at bounding box center [572, 130] width 41 height 8
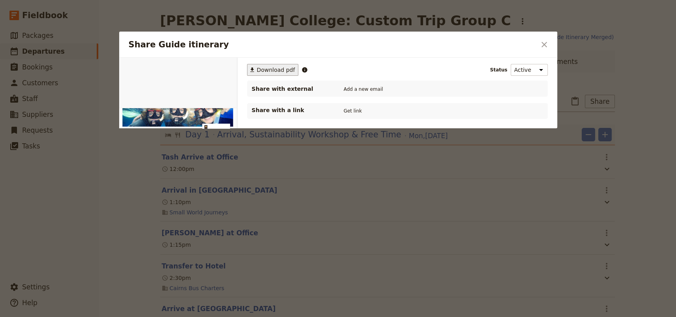
click at [272, 66] on span "Download pdf" at bounding box center [276, 70] width 38 height 8
drag, startPoint x: 544, startPoint y: 44, endPoint x: 354, endPoint y: 4, distance: 193.6
click at [540, 44] on icon "Close dialog" at bounding box center [543, 44] width 9 height 9
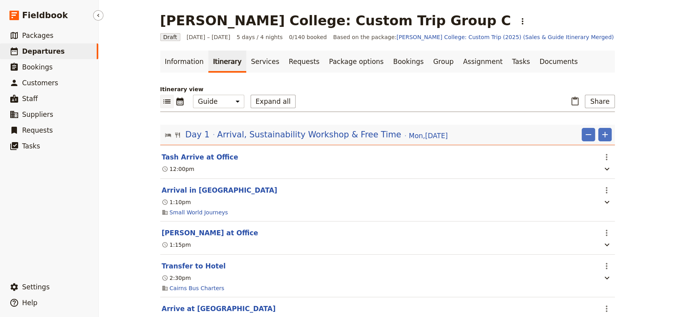
click at [45, 51] on span "Departures" at bounding box center [43, 51] width 43 height 8
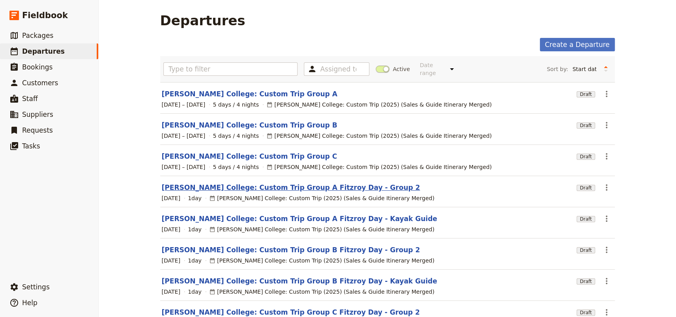
click at [306, 183] on link "[PERSON_NAME] College: Custom Trip Group A Fitzroy Day - Group 2" at bounding box center [291, 187] width 258 height 9
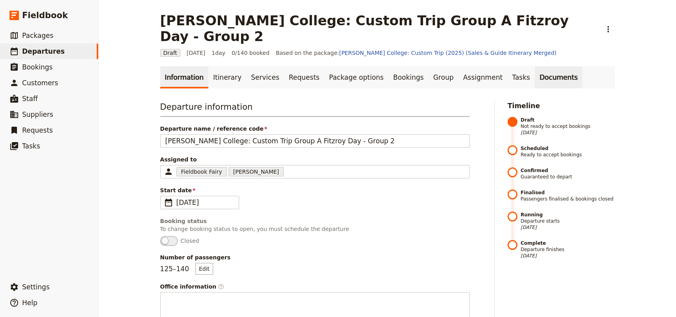
click at [535, 66] on link "Documents" at bounding box center [559, 77] width 48 height 22
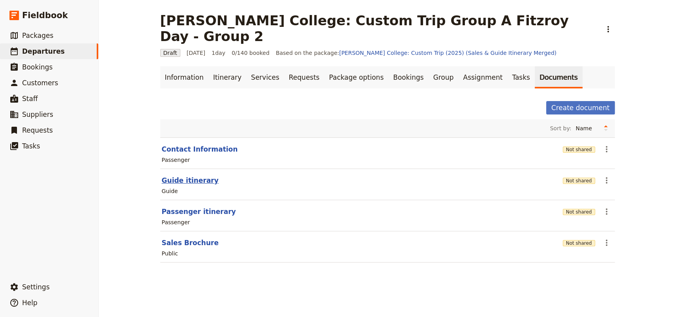
click at [183, 176] on button "Guide itinerary" at bounding box center [190, 180] width 57 height 9
select select "STAFF"
select select "RUN_SHEET"
select select "DEFAULT"
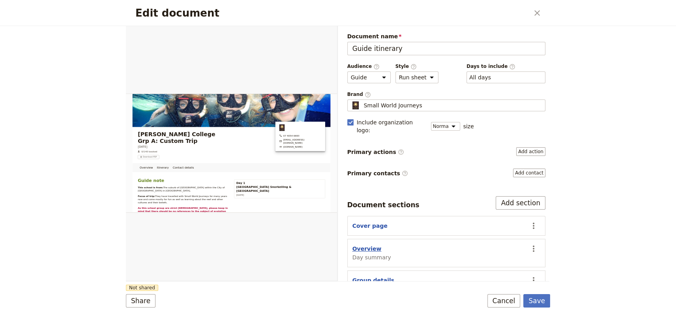
click at [367, 245] on button "Overview" at bounding box center [366, 249] width 29 height 8
select select "DAY_SUMMARY"
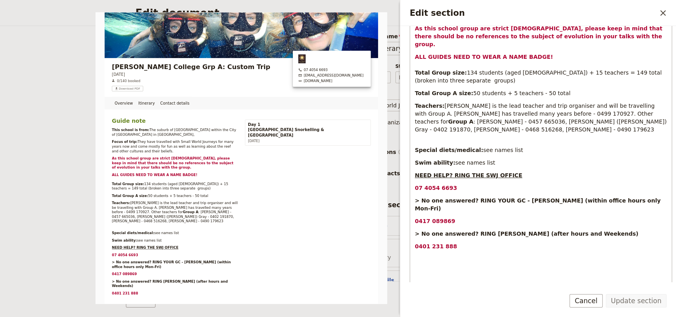
scroll to position [256, 0]
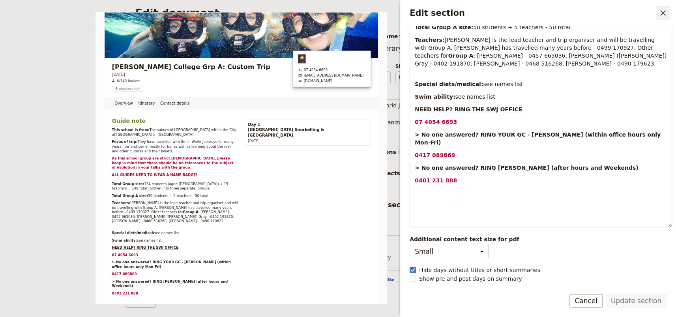
click at [662, 14] on icon "Close drawer" at bounding box center [662, 12] width 9 height 9
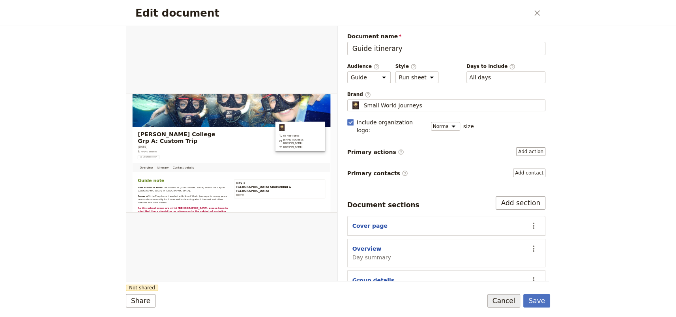
click at [505, 301] on button "Cancel" at bounding box center [503, 300] width 33 height 13
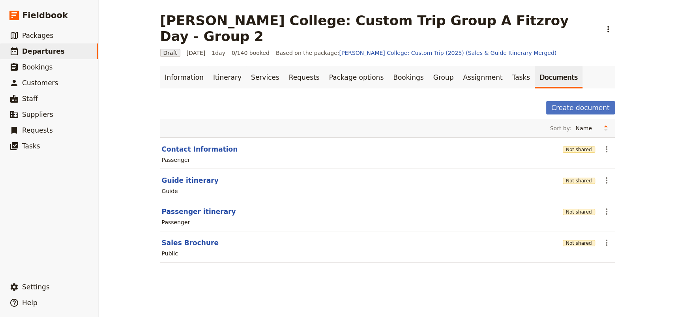
drag, startPoint x: 209, startPoint y: 61, endPoint x: 215, endPoint y: 77, distance: 16.6
click at [209, 66] on link "Itinerary" at bounding box center [227, 77] width 38 height 22
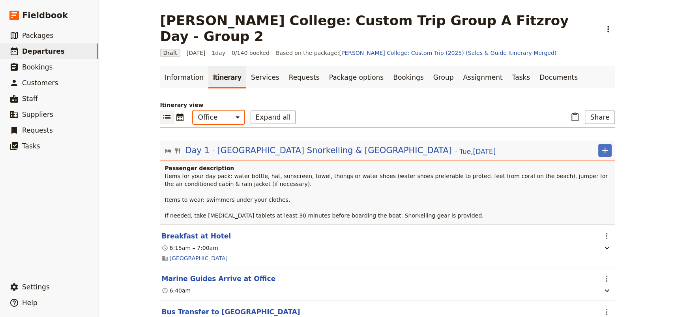
click at [217, 110] on select "Office Guide Passenger Sales" at bounding box center [218, 116] width 51 height 13
select select "STAFF"
click at [193, 110] on select "Office Guide Passenger Sales" at bounding box center [218, 116] width 51 height 13
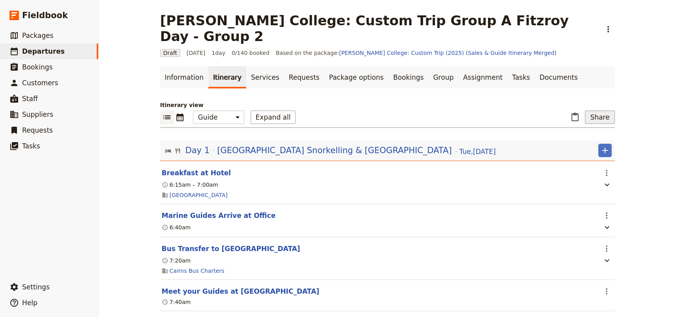
click at [594, 110] on button "Share" at bounding box center [600, 116] width 30 height 13
click at [581, 129] on span "Guide itinerary" at bounding box center [572, 130] width 41 height 8
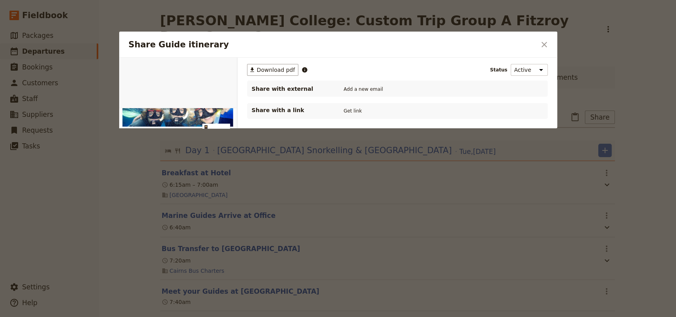
click at [279, 63] on div "​ Download pdf Status Active Inactive Share with external Add a new email Share…" at bounding box center [398, 142] width 320 height 168
click at [275, 71] on span "Download pdf" at bounding box center [276, 70] width 38 height 8
click at [405, 50] on h2 "Share Guide itinerary" at bounding box center [332, 45] width 407 height 12
click at [547, 46] on icon "Close dialog" at bounding box center [543, 44] width 9 height 9
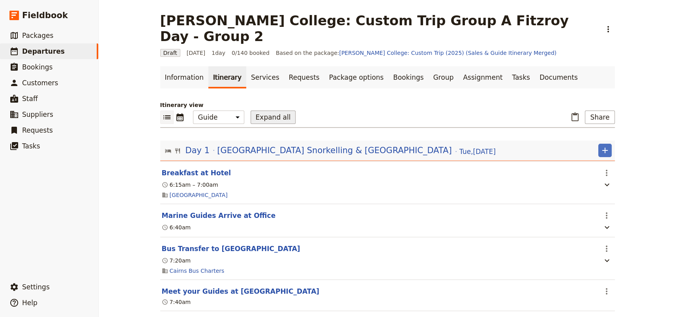
click at [251, 110] on button "Expand all" at bounding box center [273, 116] width 45 height 13
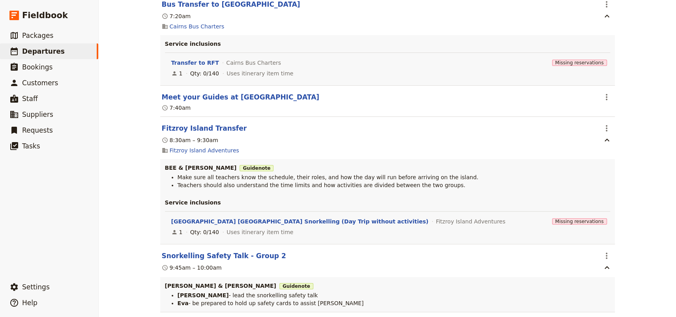
scroll to position [466, 0]
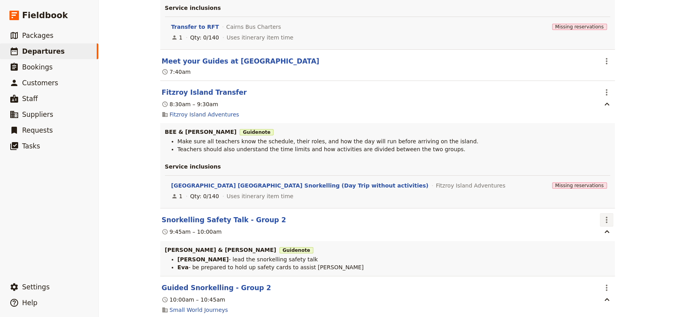
click at [605, 215] on icon "Actions" at bounding box center [606, 219] width 9 height 9
click at [613, 220] on span "Edit this itinerary item" at bounding box center [633, 221] width 62 height 8
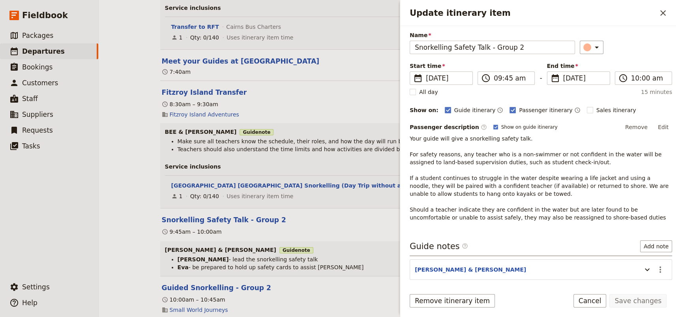
scroll to position [58, 0]
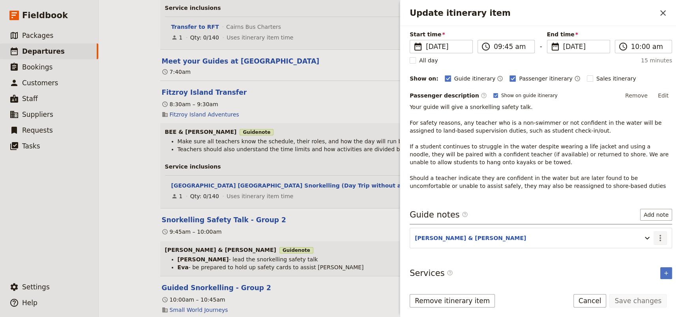
click at [655, 238] on icon "Actions" at bounding box center [659, 237] width 9 height 9
click at [635, 253] on span "Edit note" at bounding box center [631, 255] width 25 height 8
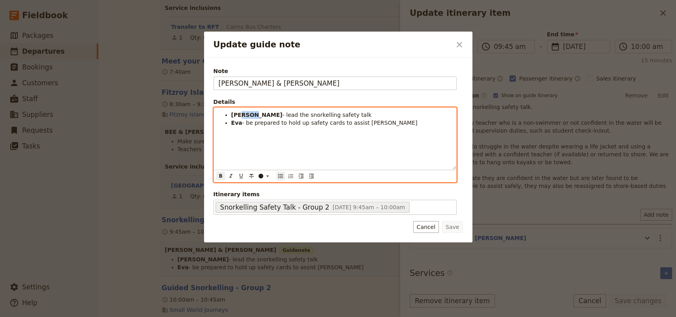
drag, startPoint x: 252, startPoint y: 115, endPoint x: 240, endPoint y: 114, distance: 12.6
click at [240, 114] on li "Stephen - lead the snorkelling safety talk" at bounding box center [341, 115] width 220 height 8
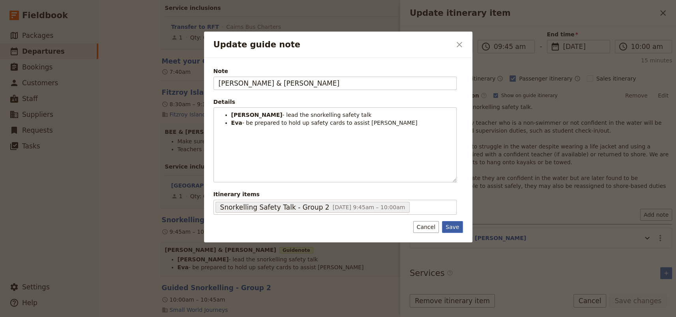
click at [453, 228] on button "Save" at bounding box center [452, 227] width 21 height 12
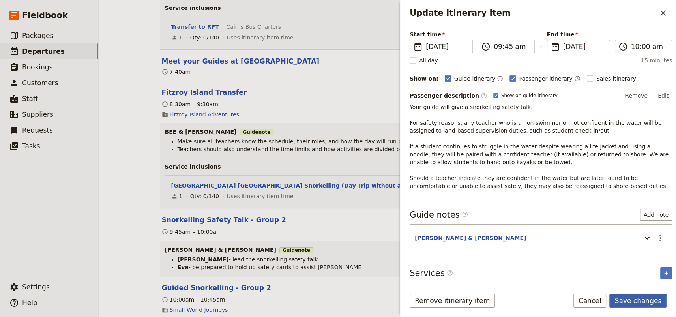
click at [632, 302] on button "Save changes" at bounding box center [637, 300] width 57 height 13
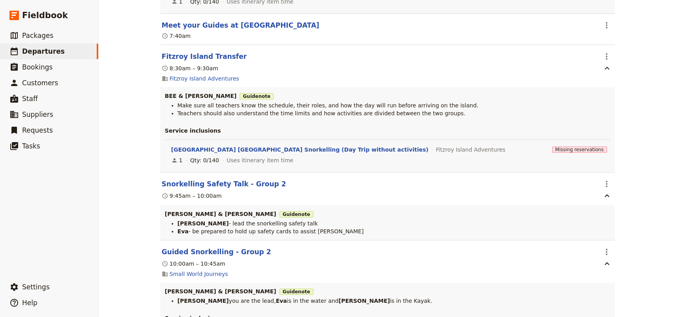
scroll to position [538, 0]
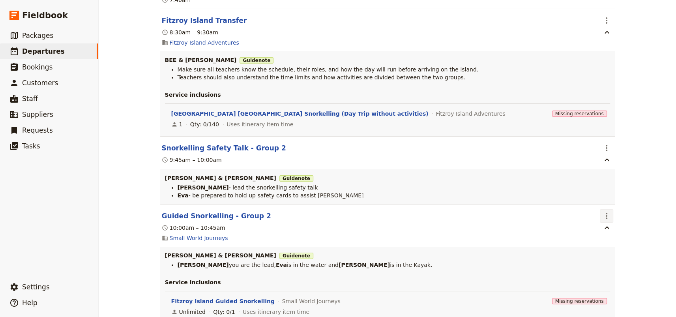
drag, startPoint x: 603, startPoint y: 199, endPoint x: 603, endPoint y: 206, distance: 7.5
click at [603, 211] on icon "Actions" at bounding box center [606, 215] width 9 height 9
click at [606, 217] on span "Edit this itinerary item" at bounding box center [633, 217] width 62 height 8
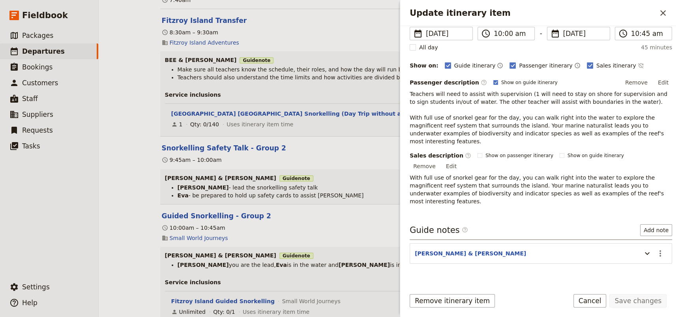
scroll to position [71, 0]
click at [659, 250] on icon "Actions" at bounding box center [660, 253] width 2 height 6
click at [641, 245] on span "Edit note" at bounding box center [631, 245] width 25 height 8
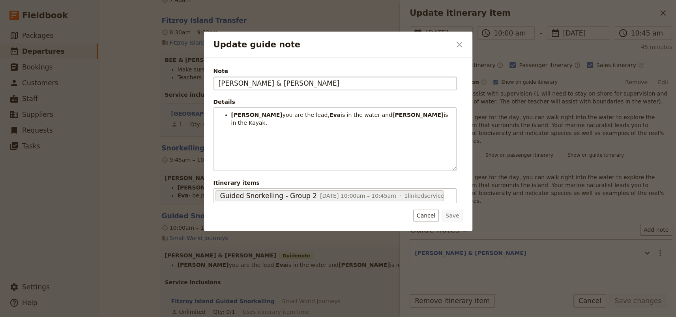
drag, startPoint x: 245, startPoint y: 84, endPoint x: 229, endPoint y: 82, distance: 15.9
click at [229, 82] on input "STEPHEN, EVA & EMMA" at bounding box center [334, 83] width 243 height 13
type input "[PERSON_NAME], [PERSON_NAME] & [PERSON_NAME]"
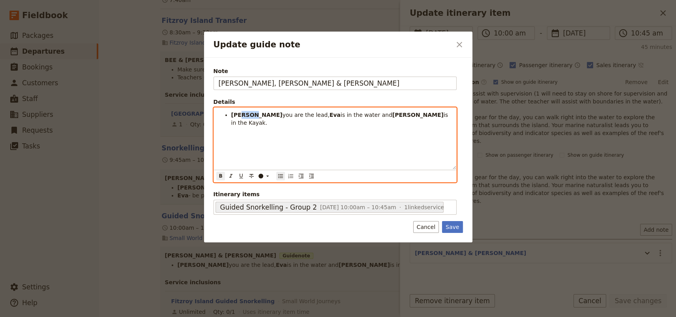
drag, startPoint x: 251, startPoint y: 114, endPoint x: 240, endPoint y: 114, distance: 11.4
click at [240, 114] on strong "Stephen" at bounding box center [256, 115] width 51 height 6
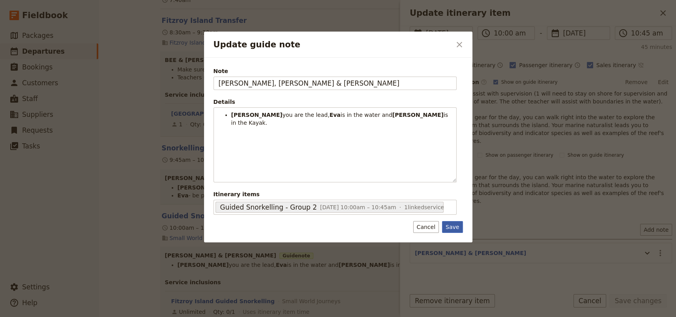
click at [451, 226] on button "Save" at bounding box center [452, 227] width 21 height 12
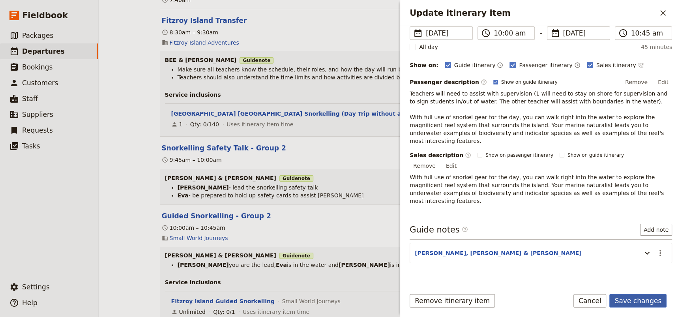
click at [633, 297] on button "Save changes" at bounding box center [637, 300] width 57 height 13
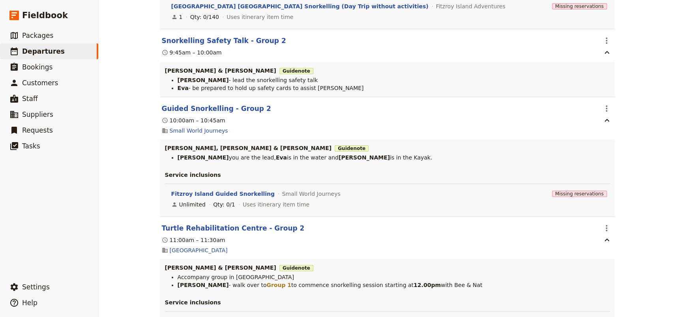
scroll to position [645, 0]
click at [604, 223] on icon "Actions" at bounding box center [606, 227] width 9 height 9
click at [612, 227] on span "Edit this itinerary item" at bounding box center [633, 230] width 62 height 8
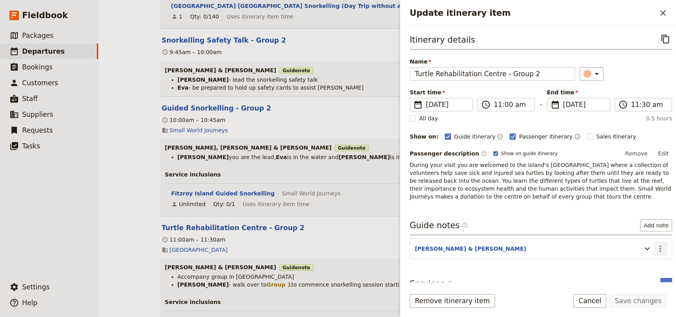
click at [659, 248] on icon "Actions" at bounding box center [660, 248] width 2 height 6
click at [637, 261] on span "Edit note" at bounding box center [631, 265] width 25 height 8
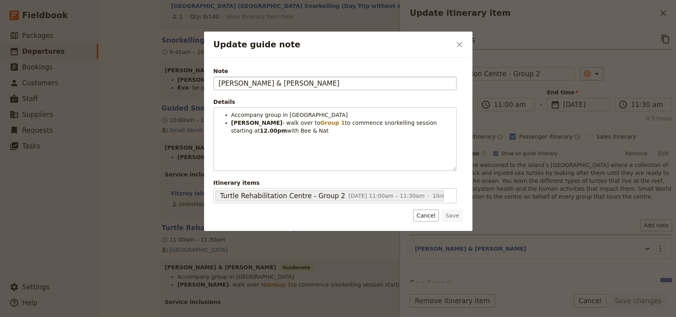
drag, startPoint x: 245, startPoint y: 84, endPoint x: 229, endPoint y: 83, distance: 15.4
click at [229, 83] on input "STEPHEN, EVA & EMMA" at bounding box center [334, 83] width 243 height 13
type input "[PERSON_NAME], [PERSON_NAME] & [PERSON_NAME]"
click at [455, 215] on button "Save" at bounding box center [452, 215] width 21 height 12
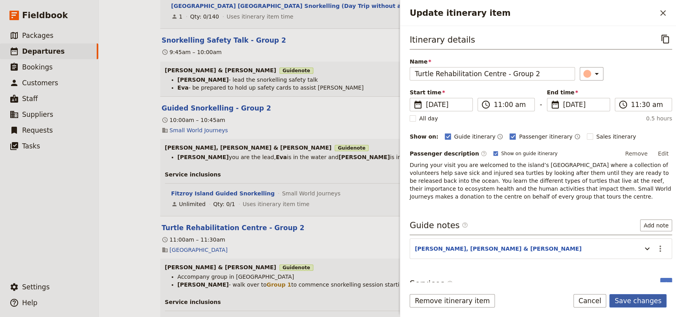
click at [640, 298] on button "Save changes" at bounding box center [637, 300] width 57 height 13
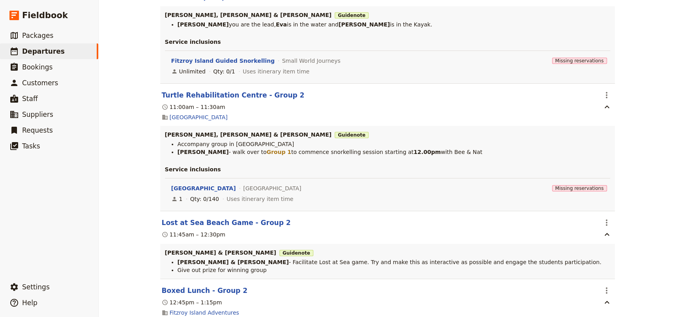
scroll to position [789, 0]
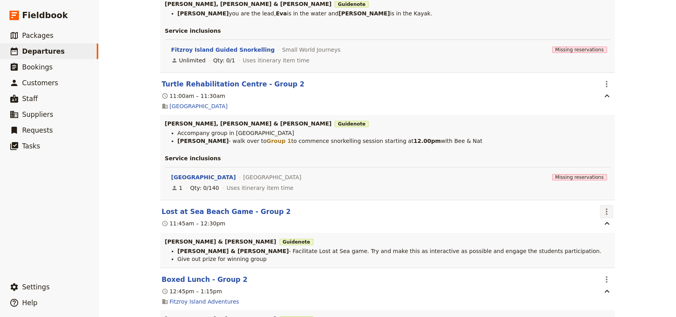
click at [602, 207] on icon "Actions" at bounding box center [606, 211] width 9 height 9
click at [609, 212] on span "Edit this itinerary item" at bounding box center [633, 214] width 62 height 8
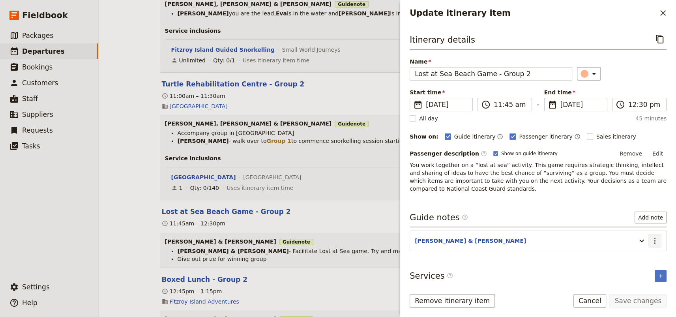
click at [650, 239] on icon "Actions" at bounding box center [654, 240] width 9 height 9
drag, startPoint x: 636, startPoint y: 257, endPoint x: 628, endPoint y: 253, distance: 8.8
click at [628, 253] on span "Edit note" at bounding box center [626, 257] width 25 height 8
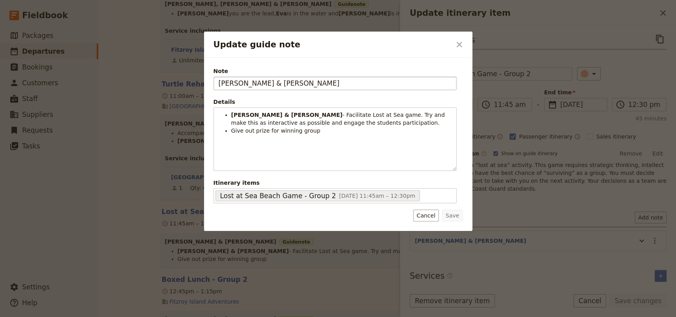
drag, startPoint x: 239, startPoint y: 83, endPoint x: 229, endPoint y: 82, distance: 9.9
click at [229, 82] on input "STEPHEN & EVA" at bounding box center [334, 83] width 243 height 13
type input "STEVEN & EVA"
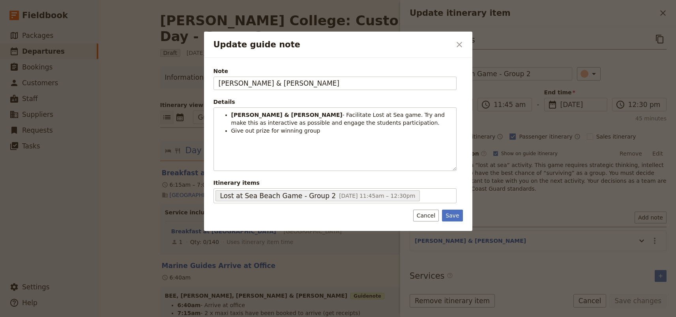
select select "STAFF"
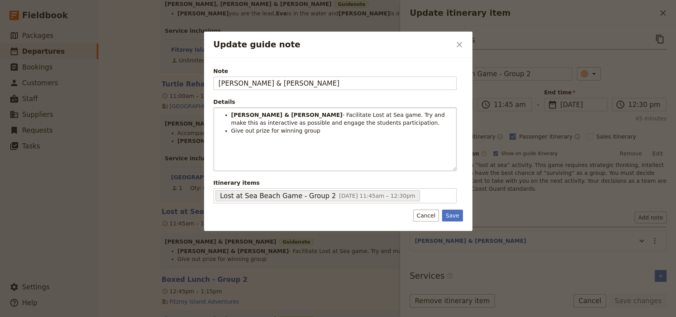
type input "[PERSON_NAME] & [PERSON_NAME]"
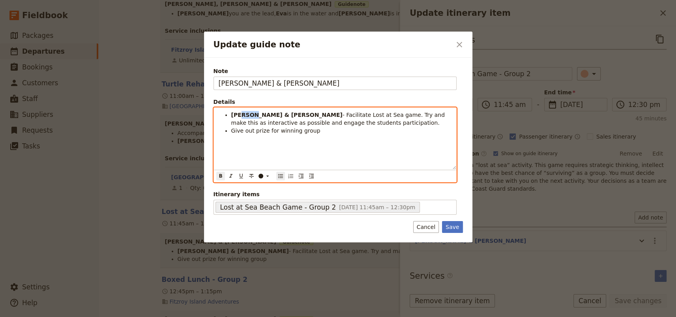
drag, startPoint x: 252, startPoint y: 114, endPoint x: 239, endPoint y: 113, distance: 13.0
click at [239, 113] on strong "[PERSON_NAME] & [PERSON_NAME]" at bounding box center [286, 115] width 111 height 6
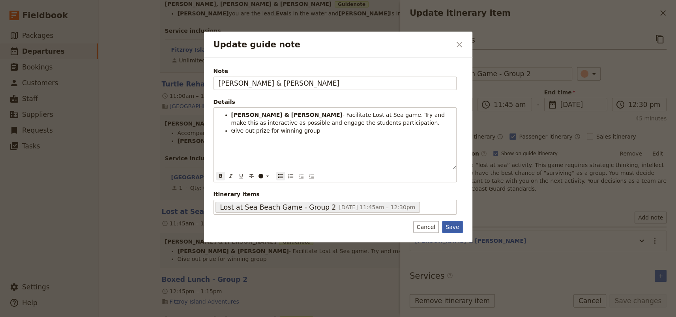
click at [452, 226] on button "Save" at bounding box center [452, 227] width 21 height 12
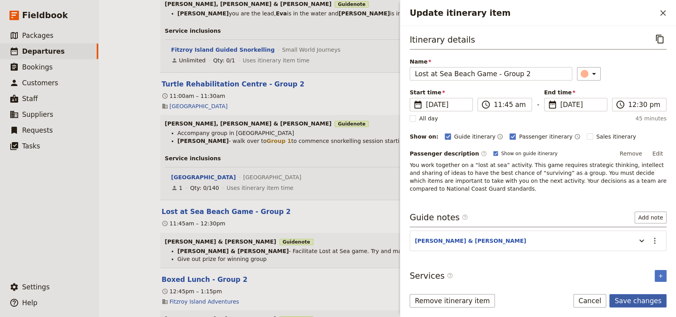
click at [641, 299] on button "Save changes" at bounding box center [637, 300] width 57 height 13
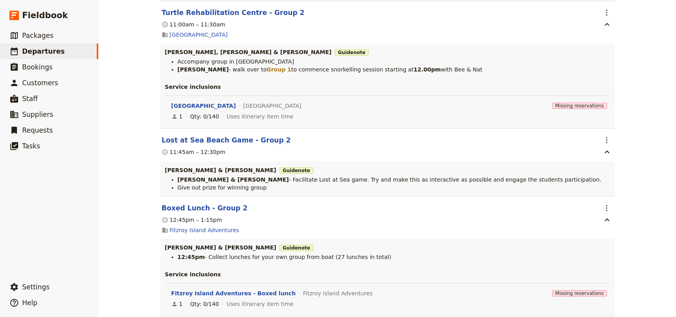
scroll to position [896, 0]
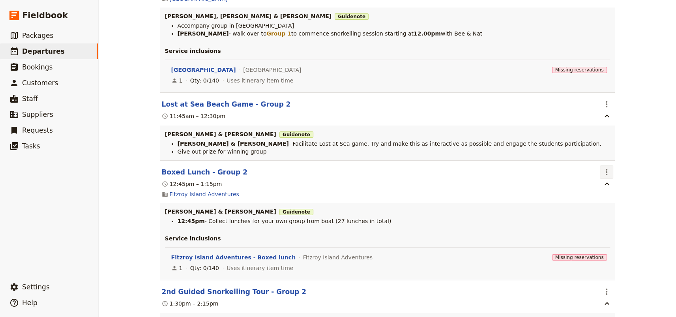
click at [602, 167] on icon "Actions" at bounding box center [606, 171] width 9 height 9
click at [603, 172] on span "Edit this itinerary item" at bounding box center [633, 174] width 62 height 8
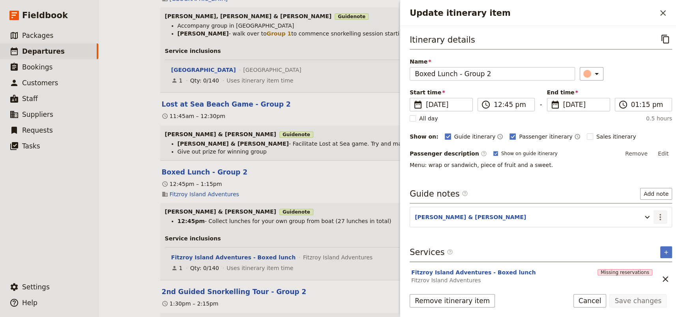
click at [657, 217] on icon "Actions" at bounding box center [659, 216] width 9 height 9
click at [640, 232] on span "Edit note" at bounding box center [631, 234] width 25 height 8
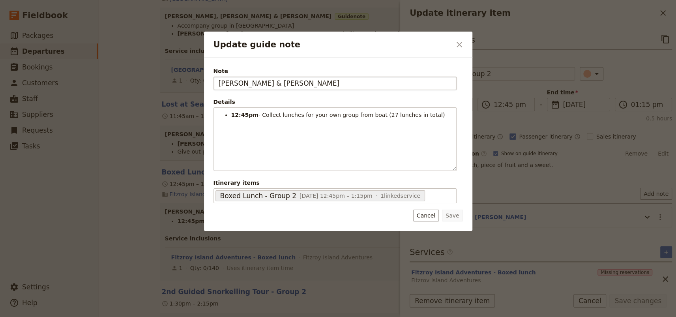
drag, startPoint x: 245, startPoint y: 82, endPoint x: 230, endPoint y: 82, distance: 14.6
click at [230, 82] on input "[PERSON_NAME] & [PERSON_NAME]" at bounding box center [334, 83] width 243 height 13
type input "[PERSON_NAME] & [PERSON_NAME]"
click at [454, 215] on button "Save" at bounding box center [452, 215] width 21 height 12
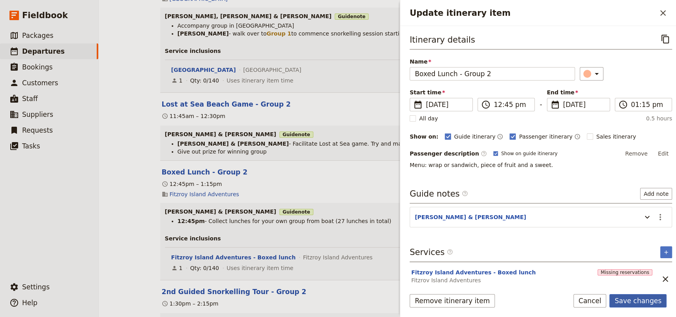
click at [647, 298] on button "Save changes" at bounding box center [637, 300] width 57 height 13
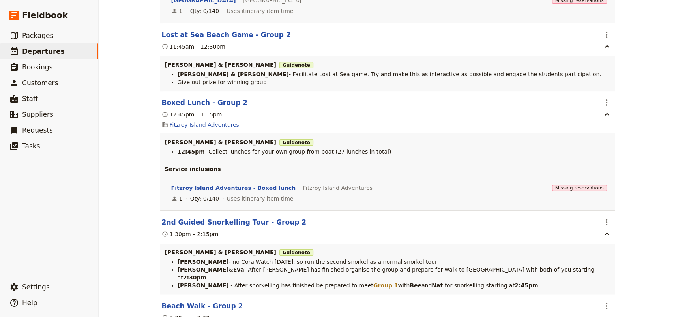
scroll to position [968, 0]
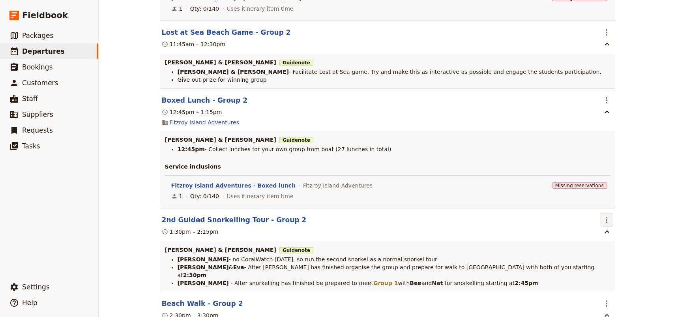
click at [607, 215] on icon "Actions" at bounding box center [606, 219] width 9 height 9
click at [608, 221] on span "Edit this itinerary item" at bounding box center [633, 223] width 62 height 8
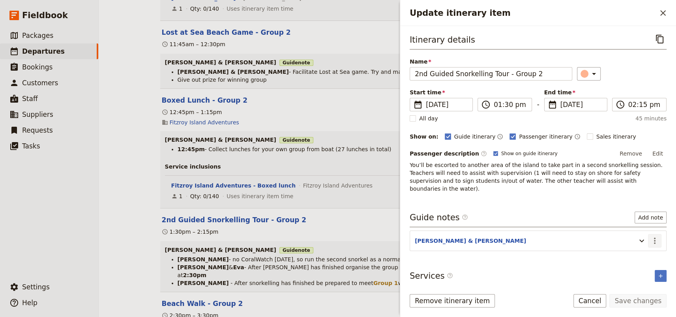
click at [652, 236] on icon "Actions" at bounding box center [654, 240] width 9 height 9
click at [637, 247] on span "Edit note" at bounding box center [631, 249] width 25 height 8
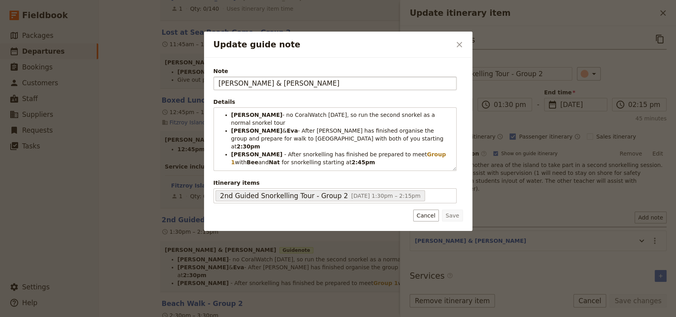
drag, startPoint x: 244, startPoint y: 83, endPoint x: 230, endPoint y: 82, distance: 13.9
click at [230, 82] on input "[PERSON_NAME] & [PERSON_NAME]" at bounding box center [334, 83] width 243 height 13
type input "[PERSON_NAME], [PERSON_NAME] & [PERSON_NAME]"
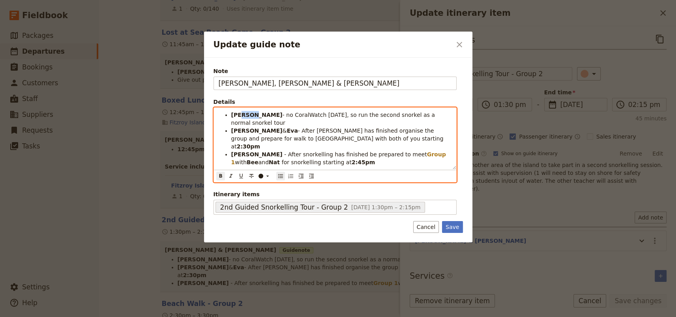
drag, startPoint x: 251, startPoint y: 114, endPoint x: 240, endPoint y: 114, distance: 10.7
click at [240, 114] on strong "[PERSON_NAME]" at bounding box center [256, 115] width 51 height 6
click at [250, 127] on strong "[PERSON_NAME]" at bounding box center [256, 130] width 51 height 6
drag, startPoint x: 252, startPoint y: 122, endPoint x: 240, endPoint y: 122, distance: 11.9
click at [240, 127] on li "[PERSON_NAME] & [PERSON_NAME] - After snorkelling has finished organise the gro…" at bounding box center [341, 139] width 220 height 24
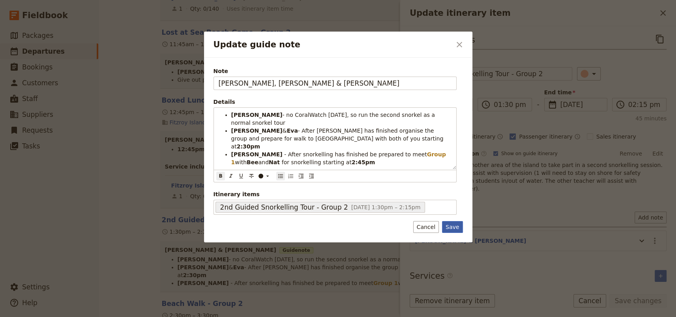
click at [452, 226] on button "Save" at bounding box center [452, 227] width 21 height 12
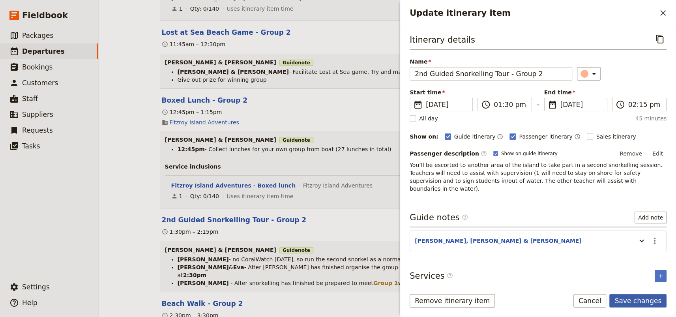
click at [628, 300] on button "Save changes" at bounding box center [637, 300] width 57 height 13
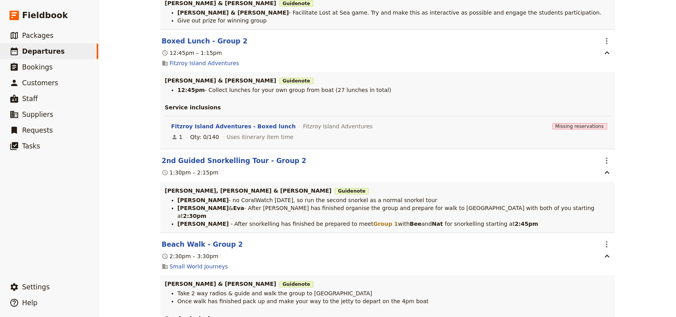
scroll to position [1040, 0]
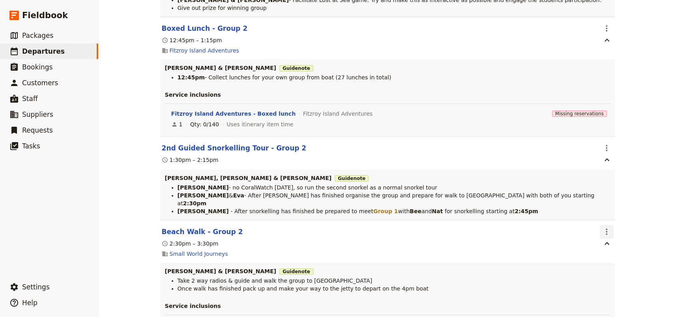
click at [604, 227] on icon "Actions" at bounding box center [606, 231] width 9 height 9
click at [606, 224] on span "Edit this itinerary item" at bounding box center [633, 227] width 62 height 8
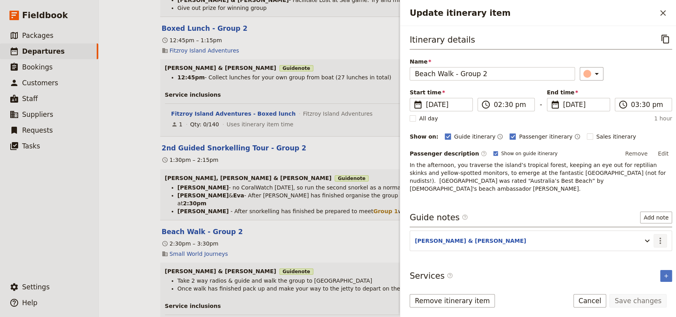
click at [655, 236] on icon "Actions" at bounding box center [659, 240] width 9 height 9
click at [634, 249] on span "Edit note" at bounding box center [631, 249] width 25 height 8
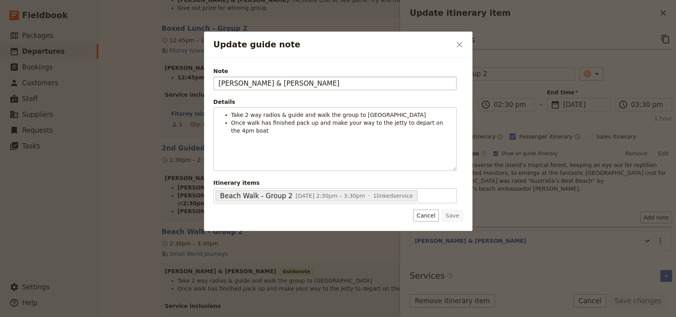
drag, startPoint x: 247, startPoint y: 85, endPoint x: 227, endPoint y: 84, distance: 19.3
click at [227, 84] on input "[PERSON_NAME] & [PERSON_NAME]" at bounding box center [334, 83] width 243 height 13
type input "[PERSON_NAME] & [PERSON_NAME]"
click at [455, 218] on button "Save" at bounding box center [452, 215] width 21 height 12
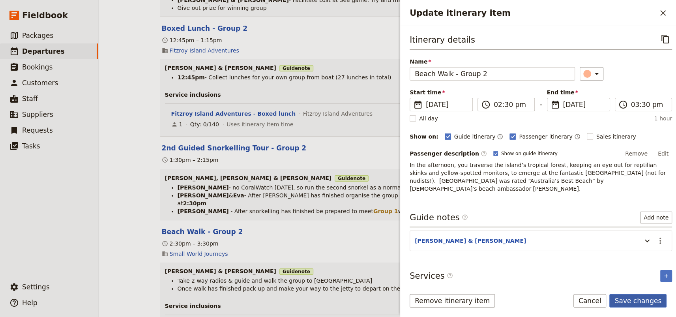
click at [634, 301] on button "Save changes" at bounding box center [637, 300] width 57 height 13
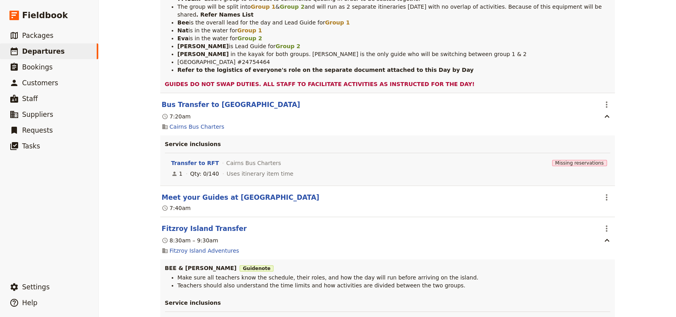
scroll to position [0, 0]
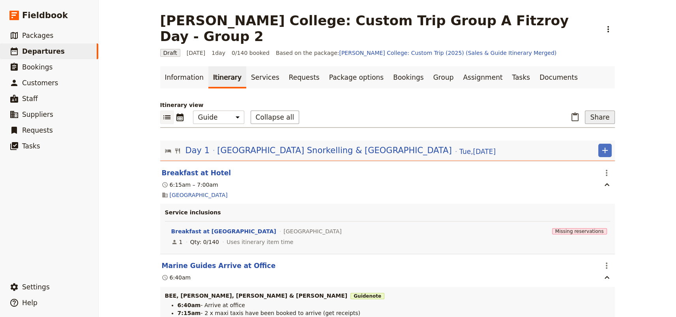
click at [599, 110] on button "Share" at bounding box center [600, 116] width 30 height 13
click at [593, 127] on span "Guide itinerary" at bounding box center [572, 130] width 41 height 8
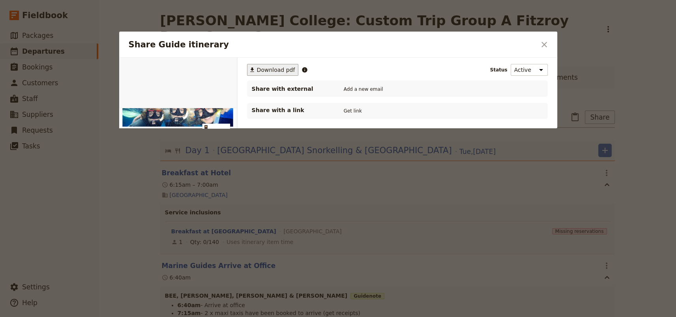
click at [265, 70] on span "Download pdf" at bounding box center [276, 70] width 38 height 8
click at [540, 42] on icon "Close dialog" at bounding box center [543, 44] width 9 height 9
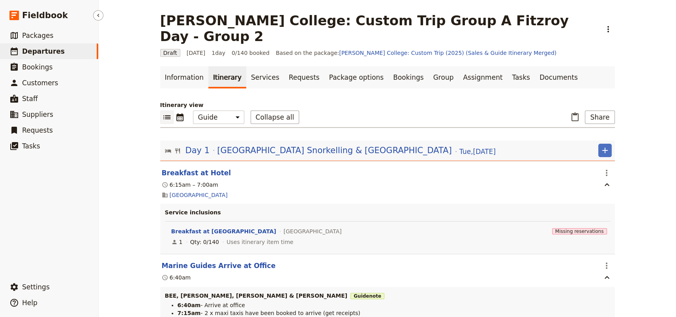
click at [37, 51] on span "Departures" at bounding box center [43, 51] width 43 height 8
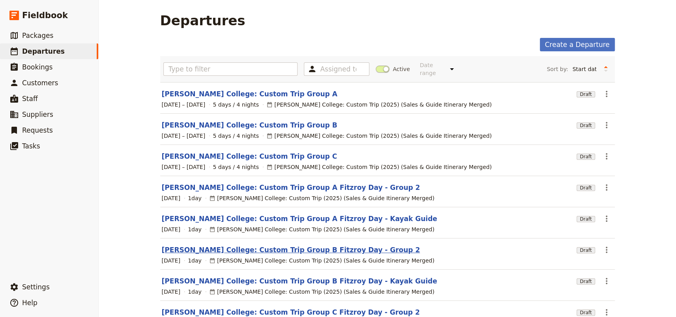
click at [301, 245] on link "[PERSON_NAME] College: Custom Trip Group B Fitzroy Day - Group 2" at bounding box center [291, 249] width 258 height 9
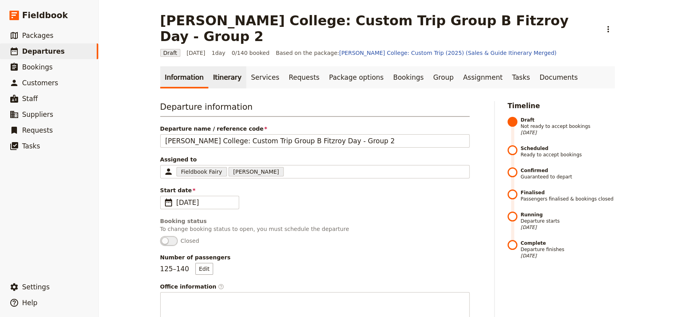
click at [219, 66] on link "Itinerary" at bounding box center [227, 77] width 38 height 22
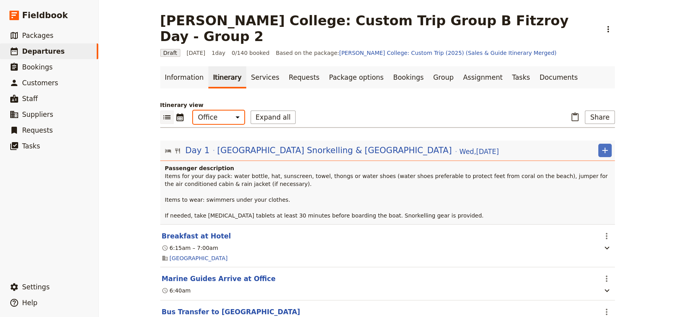
click at [219, 110] on select "Office Guide Passenger Sales" at bounding box center [218, 116] width 51 height 13
select select "STAFF"
click at [193, 110] on select "Office Guide Passenger Sales" at bounding box center [218, 116] width 51 height 13
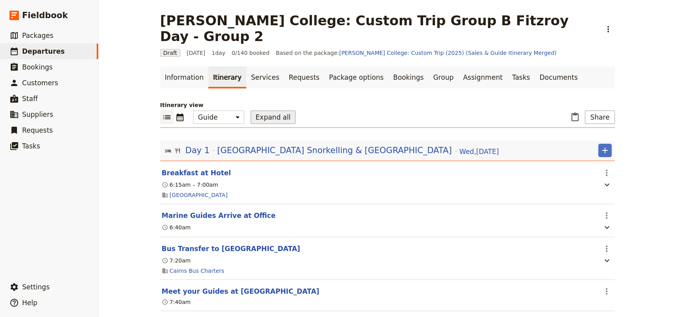
click at [262, 110] on button "Expand all" at bounding box center [273, 116] width 45 height 13
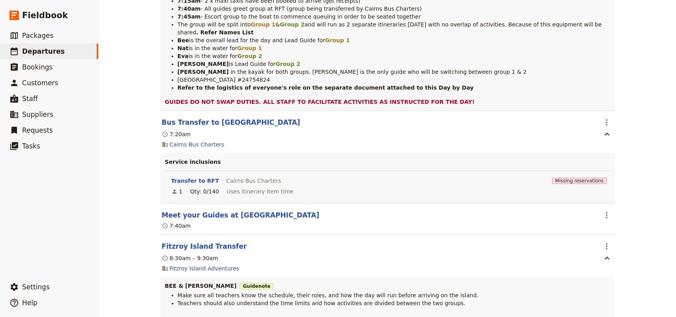
scroll to position [359, 0]
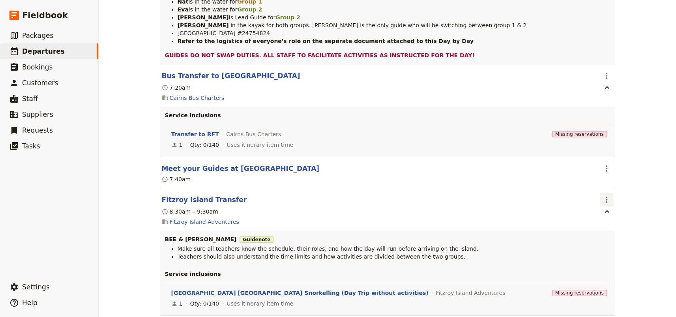
click at [604, 195] on icon "Actions" at bounding box center [606, 199] width 9 height 9
click at [604, 208] on span "Delete this itinerary item" at bounding box center [634, 212] width 65 height 8
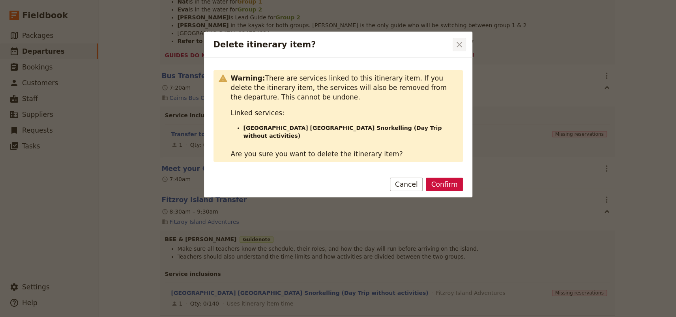
click at [461, 45] on icon "Close dialog" at bounding box center [458, 44] width 9 height 9
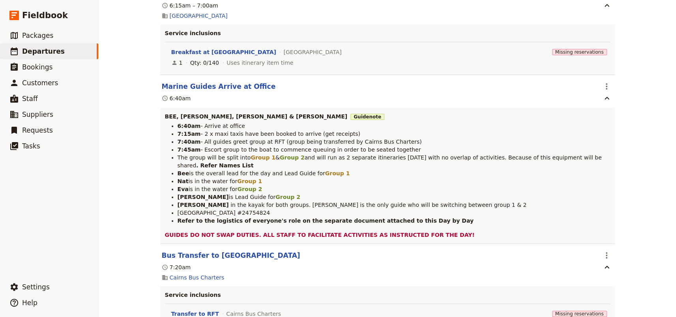
scroll to position [0, 0]
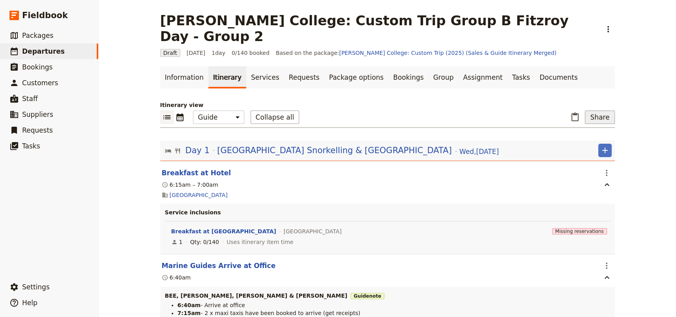
click at [597, 110] on button "Share" at bounding box center [600, 116] width 30 height 13
click at [588, 126] on span "Guide itinerary" at bounding box center [572, 130] width 41 height 8
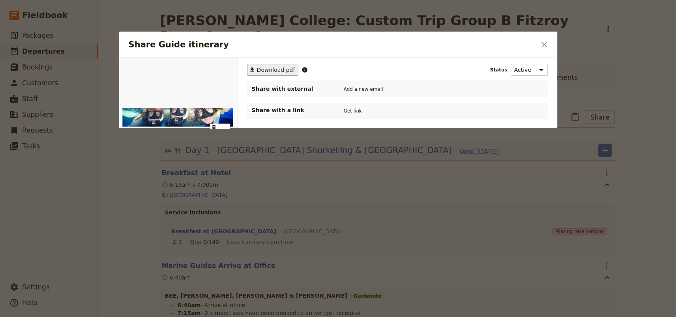
click at [276, 71] on span "Download pdf" at bounding box center [276, 70] width 38 height 8
click at [544, 45] on icon "Close dialog" at bounding box center [544, 45] width 6 height 6
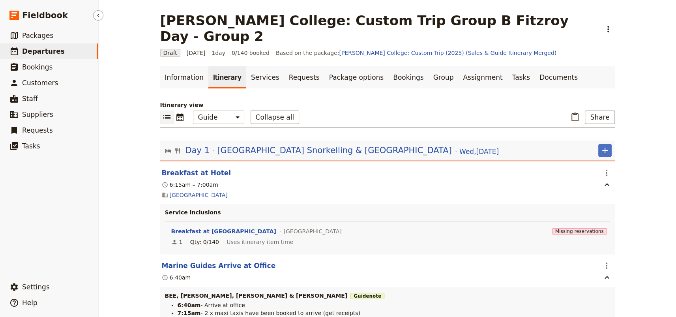
drag, startPoint x: 48, startPoint y: 51, endPoint x: 55, endPoint y: 52, distance: 7.6
click at [48, 51] on span "Departures" at bounding box center [43, 51] width 43 height 8
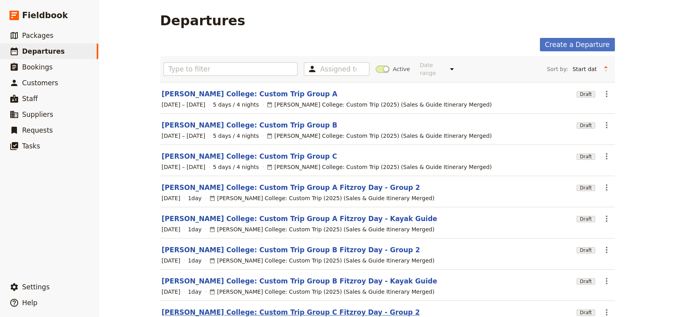
click at [316, 308] on link "[PERSON_NAME] College: Custom Trip Group C Fitzroy Day - Group 2" at bounding box center [291, 311] width 258 height 9
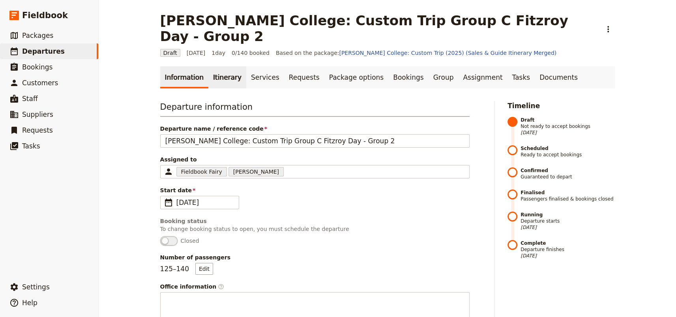
click at [219, 66] on link "Itinerary" at bounding box center [227, 77] width 38 height 22
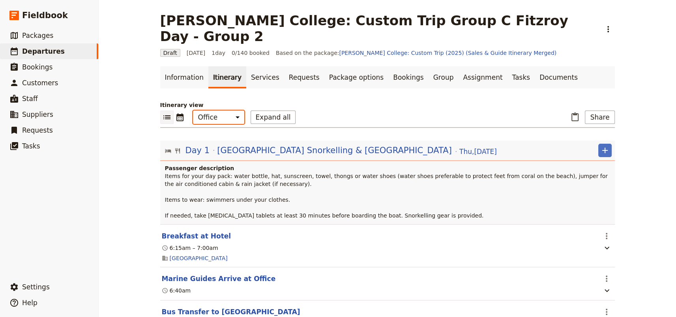
click at [224, 110] on select "Office Guide Passenger Sales" at bounding box center [218, 116] width 51 height 13
select select "STAFF"
click at [193, 110] on select "Office Guide Passenger Sales" at bounding box center [218, 116] width 51 height 13
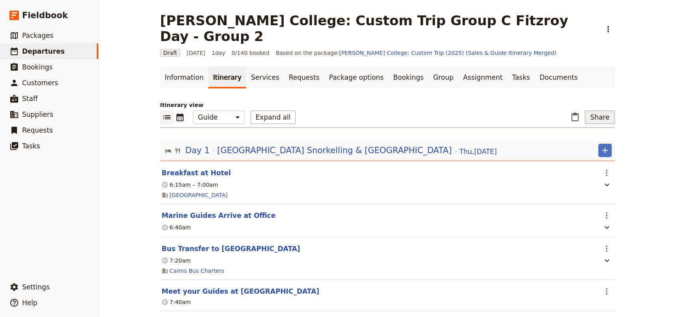
click at [601, 110] on button "Share" at bounding box center [600, 116] width 30 height 13
click at [581, 130] on span "Guide itinerary" at bounding box center [572, 130] width 41 height 8
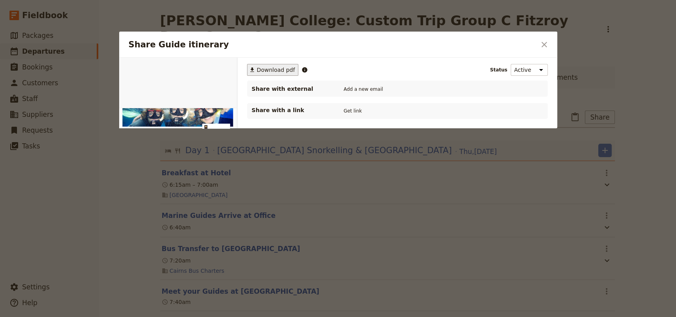
click at [275, 64] on button "​ Download pdf" at bounding box center [273, 70] width 52 height 12
click at [545, 44] on icon "Close dialog" at bounding box center [543, 44] width 9 height 9
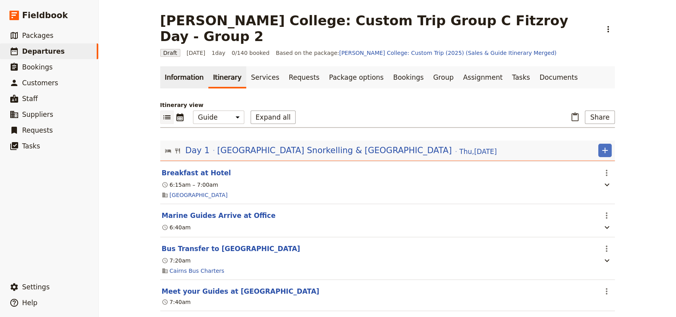
click at [186, 66] on link "Information" at bounding box center [184, 77] width 48 height 22
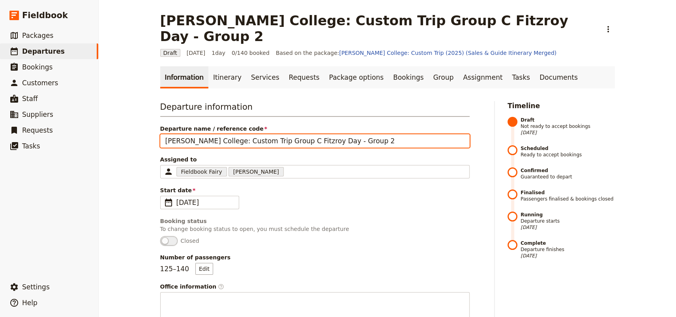
drag, startPoint x: 346, startPoint y: 123, endPoint x: 159, endPoint y: 122, distance: 187.0
click at [160, 134] on input "[PERSON_NAME] College: Custom Trip Group C Fitzroy Day - Group 2" at bounding box center [314, 140] width 309 height 13
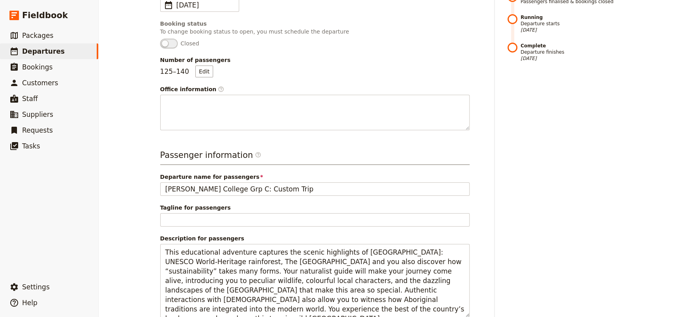
scroll to position [215, 0]
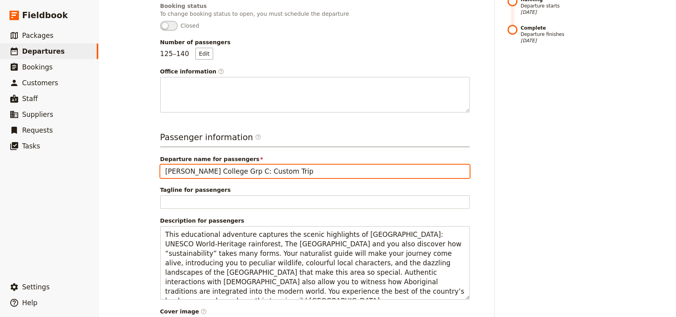
drag, startPoint x: 276, startPoint y: 154, endPoint x: 159, endPoint y: 151, distance: 116.4
click at [160, 165] on input "[PERSON_NAME] College Grp C: Custom Trip" at bounding box center [314, 171] width 309 height 13
paste input ": Custom Trip Group C Fitzroy Day - Group 2"
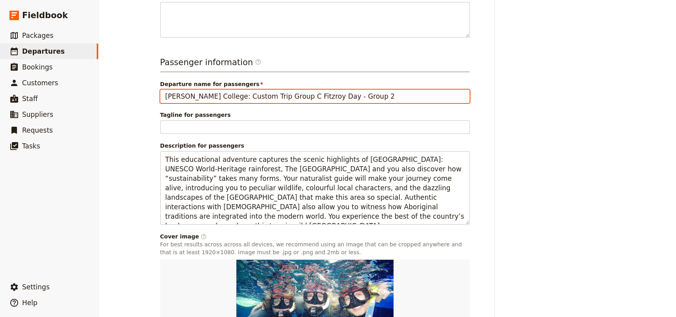
scroll to position [365, 0]
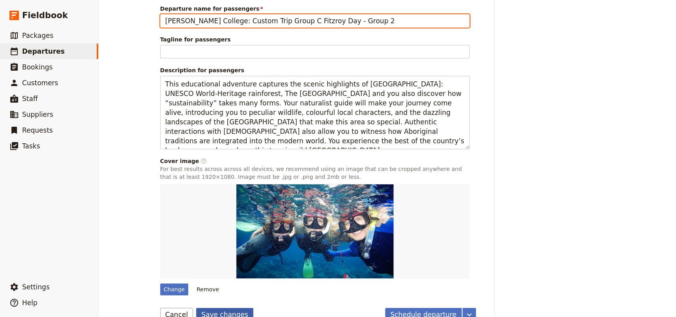
type input "[PERSON_NAME] College: Custom Trip Group C Fitzroy Day - Group 2"
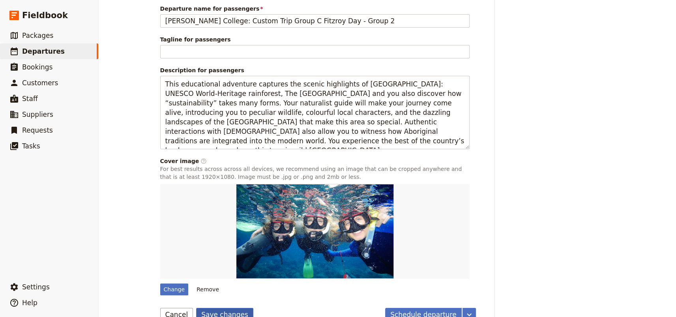
click at [227, 308] on button "Save changes" at bounding box center [224, 314] width 57 height 13
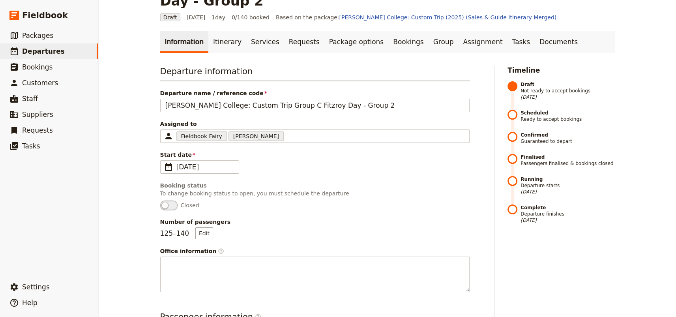
scroll to position [0, 0]
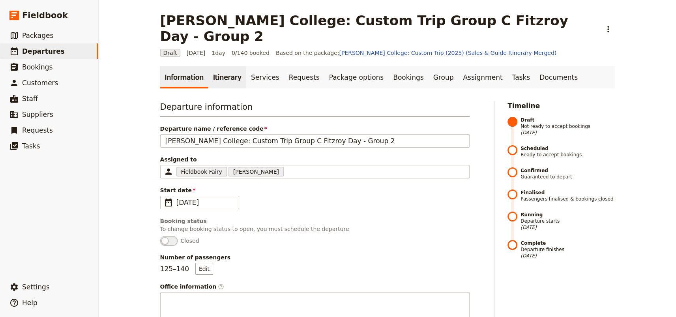
click at [225, 66] on link "Itinerary" at bounding box center [227, 77] width 38 height 22
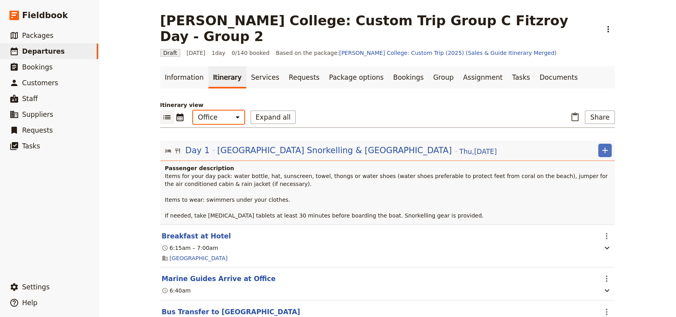
click at [212, 110] on select "Office Guide Passenger Sales" at bounding box center [218, 116] width 51 height 13
select select "STAFF"
click at [193, 110] on select "Office Guide Passenger Sales" at bounding box center [218, 116] width 51 height 13
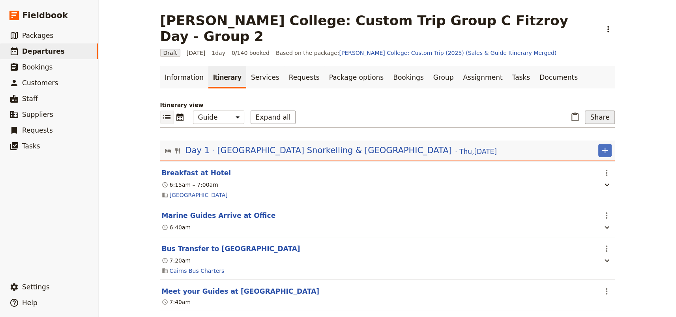
click at [595, 110] on button "Share" at bounding box center [600, 116] width 30 height 13
click at [574, 127] on span "Guide itinerary" at bounding box center [572, 130] width 41 height 8
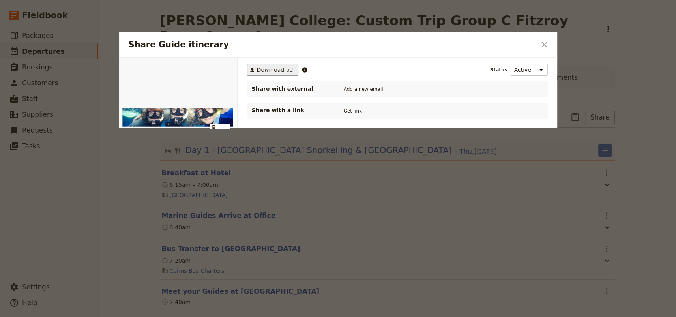
click at [273, 69] on span "Download pdf" at bounding box center [276, 70] width 38 height 8
drag, startPoint x: 547, startPoint y: 44, endPoint x: 248, endPoint y: 50, distance: 298.7
click at [544, 44] on icon "Close dialog" at bounding box center [543, 44] width 9 height 9
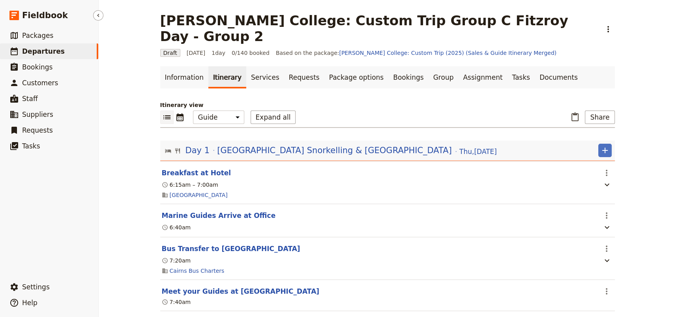
click at [52, 47] on span "Departures" at bounding box center [43, 51] width 43 height 8
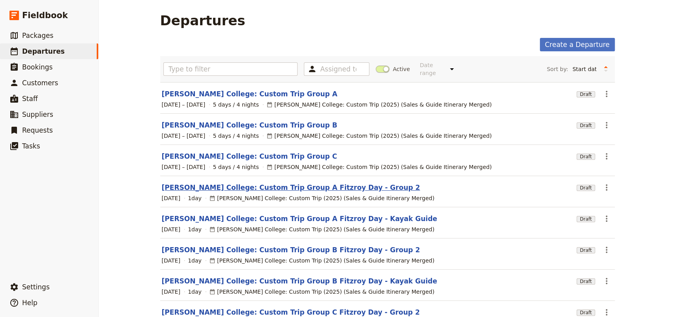
click at [306, 183] on link "[PERSON_NAME] College: Custom Trip Group A Fitzroy Day - Group 2" at bounding box center [291, 187] width 258 height 9
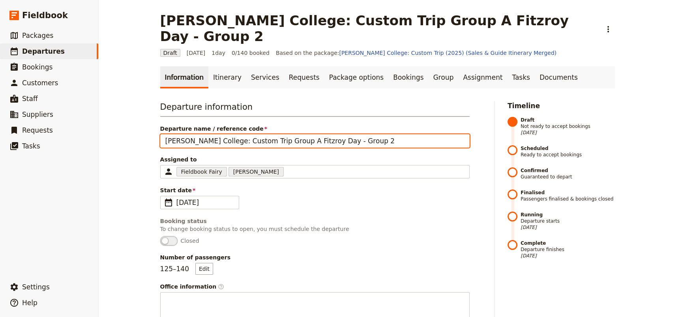
drag, startPoint x: 349, startPoint y: 125, endPoint x: 155, endPoint y: 122, distance: 194.1
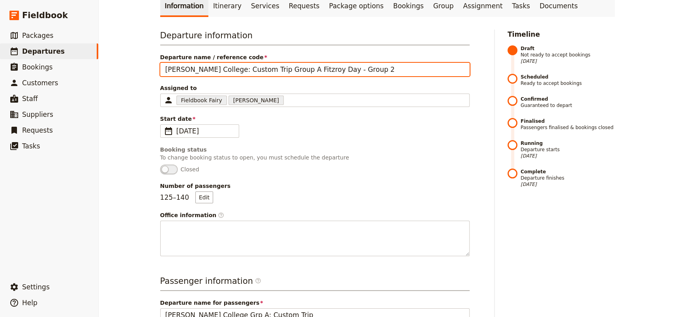
scroll to position [179, 0]
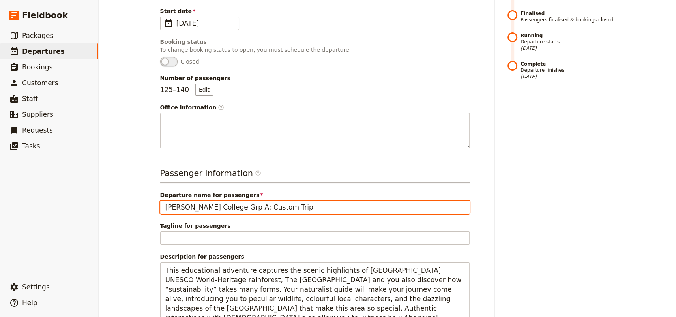
drag, startPoint x: 275, startPoint y: 191, endPoint x: 160, endPoint y: 190, distance: 115.2
click at [160, 200] on input "[PERSON_NAME] College Grp A: Custom Trip" at bounding box center [314, 206] width 309 height 13
paste input ": Custom Trip Group A Fitzroy Day - Group 2"
type input "[PERSON_NAME] College: Custom Trip Group A Fitzroy Day - Group 2"
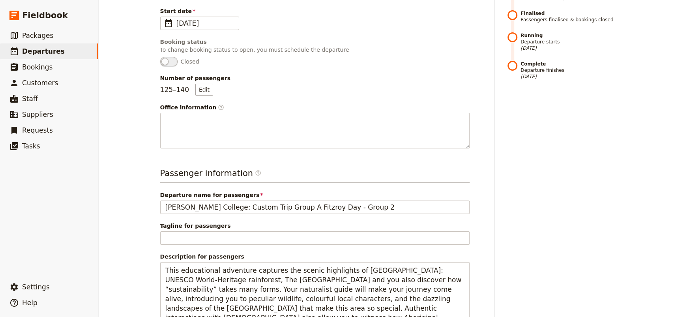
click at [355, 191] on span "Departure name for passengers" at bounding box center [314, 195] width 309 height 8
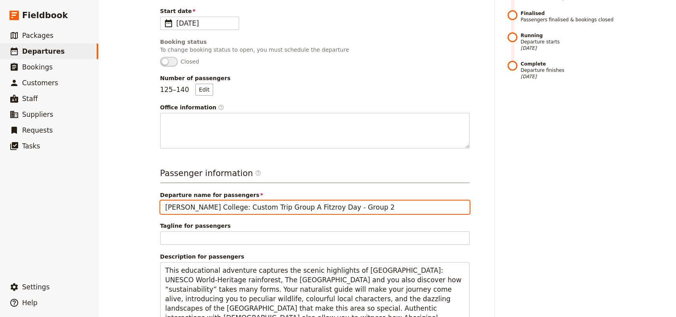
click at [355, 200] on input "[PERSON_NAME] College: Custom Trip Group A Fitzroy Day - Group 2" at bounding box center [314, 206] width 309 height 13
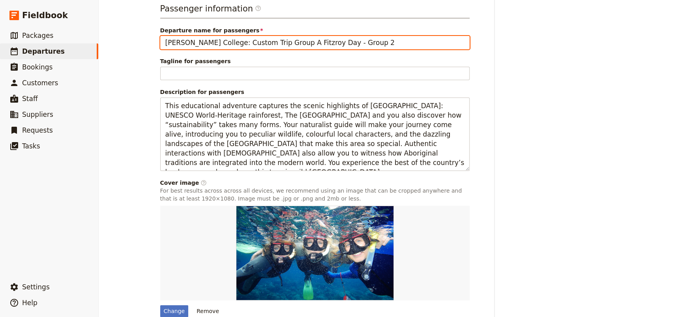
scroll to position [365, 0]
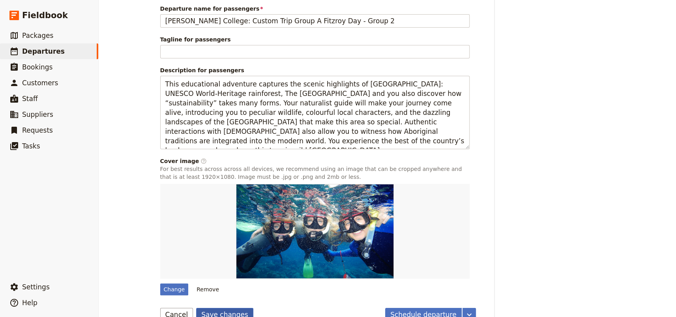
click at [209, 308] on button "Save changes" at bounding box center [224, 314] width 57 height 13
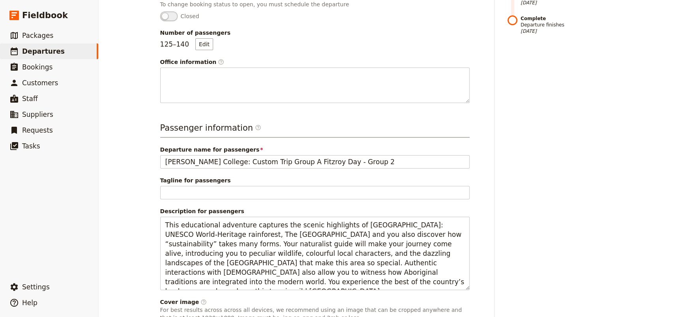
scroll to position [0, 0]
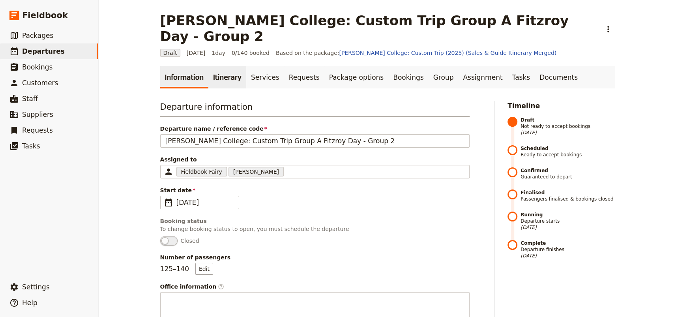
click at [209, 66] on link "Itinerary" at bounding box center [227, 77] width 38 height 22
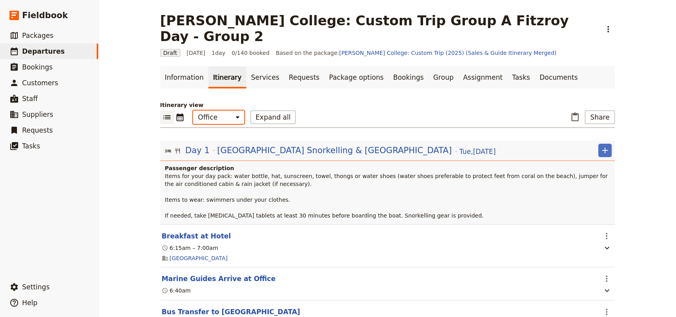
click at [207, 110] on select "Office Guide Passenger Sales" at bounding box center [218, 116] width 51 height 13
select select "STAFF"
click at [193, 110] on select "Office Guide Passenger Sales" at bounding box center [218, 116] width 51 height 13
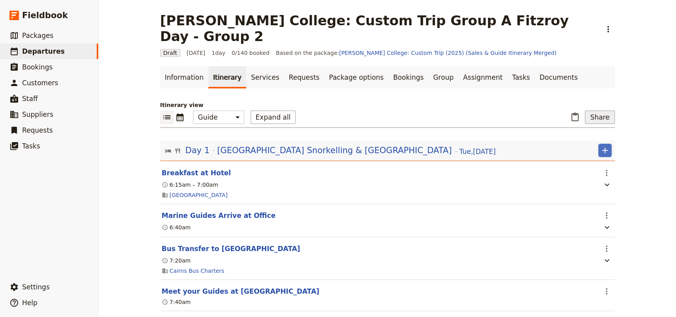
click at [605, 110] on button "Share" at bounding box center [600, 116] width 30 height 13
click at [573, 126] on span "Guide itinerary" at bounding box center [572, 130] width 41 height 8
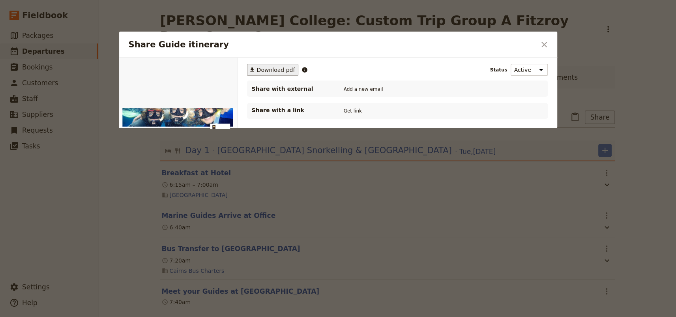
click at [261, 69] on span "Download pdf" at bounding box center [276, 70] width 38 height 8
click at [544, 42] on icon "Close dialog" at bounding box center [543, 44] width 9 height 9
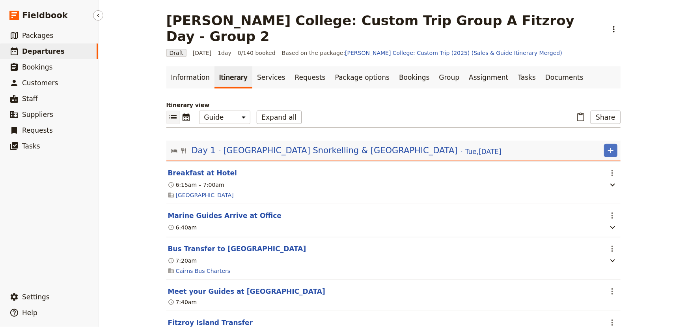
click at [45, 54] on span "Departures" at bounding box center [43, 51] width 43 height 8
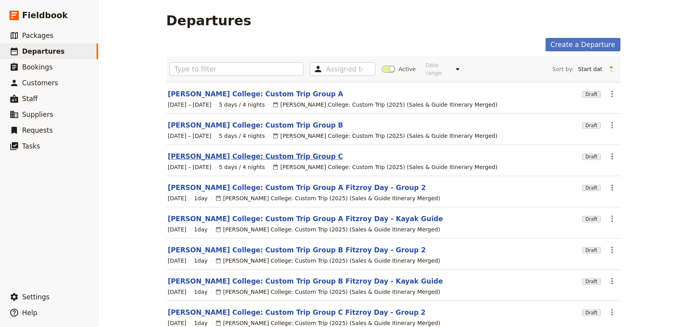
click at [245, 151] on link "[PERSON_NAME] College: Custom Trip Group C" at bounding box center [256, 155] width 176 height 9
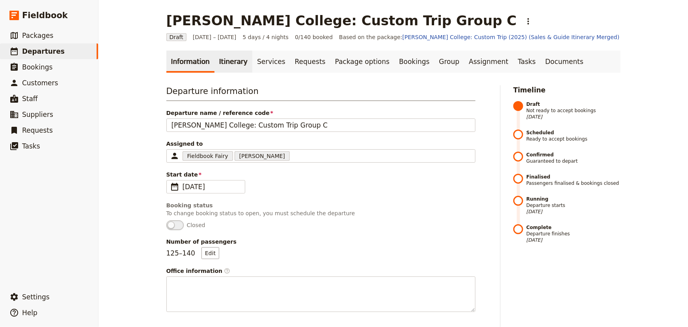
click at [225, 62] on link "Itinerary" at bounding box center [234, 61] width 38 height 22
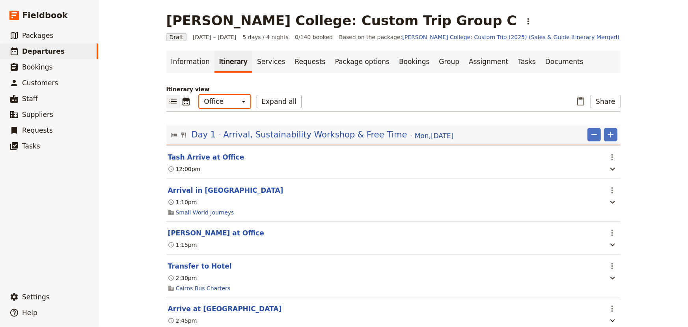
click at [223, 104] on select "Office Guide Passenger Sales" at bounding box center [224, 101] width 51 height 13
select select "STAFF"
click at [199, 95] on select "Office Guide Passenger Sales" at bounding box center [224, 101] width 51 height 13
click at [601, 104] on button "Share" at bounding box center [606, 101] width 30 height 13
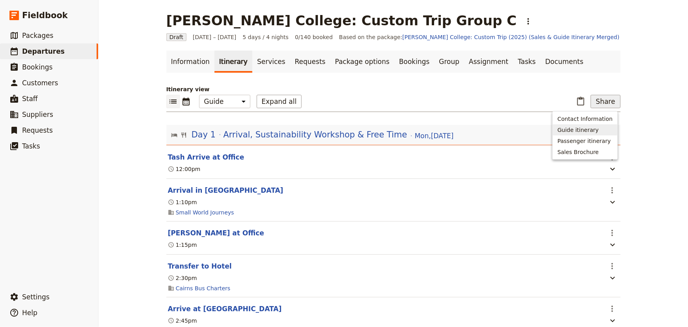
click at [597, 127] on span "Guide itinerary" at bounding box center [578, 130] width 41 height 8
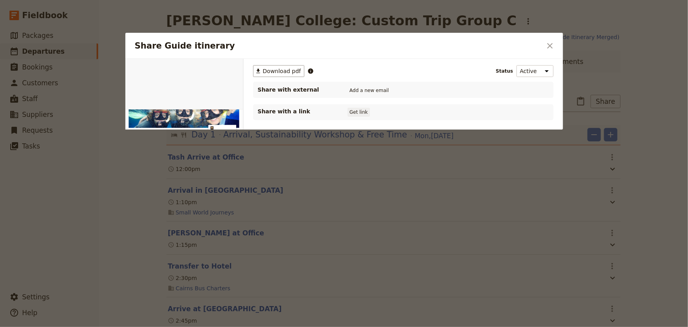
click at [362, 112] on button "Get link" at bounding box center [359, 112] width 22 height 9
click at [550, 49] on icon "Close dialog" at bounding box center [550, 45] width 9 height 9
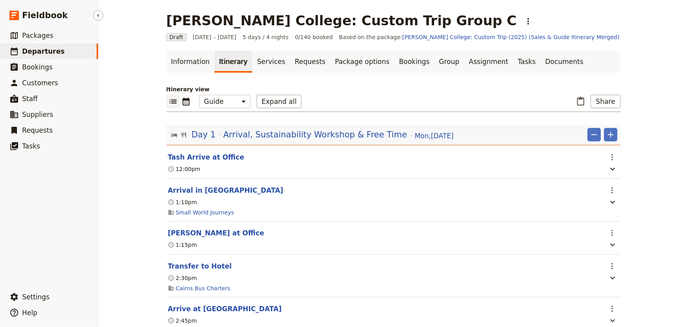
click at [41, 50] on span "Departures" at bounding box center [43, 51] width 43 height 8
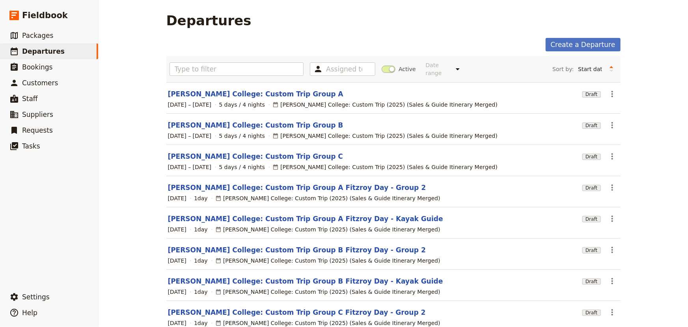
scroll to position [36, 0]
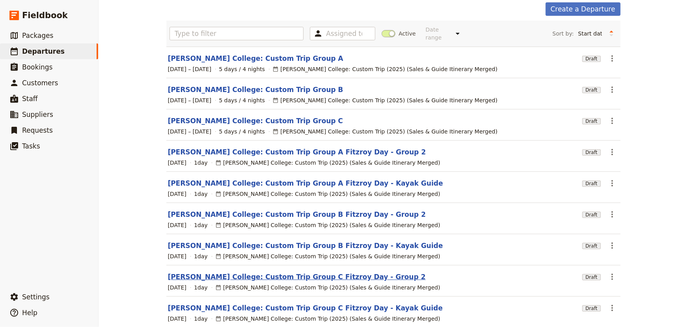
click at [302, 272] on link "[PERSON_NAME] College: Custom Trip Group C Fitzroy Day - Group 2" at bounding box center [297, 276] width 258 height 9
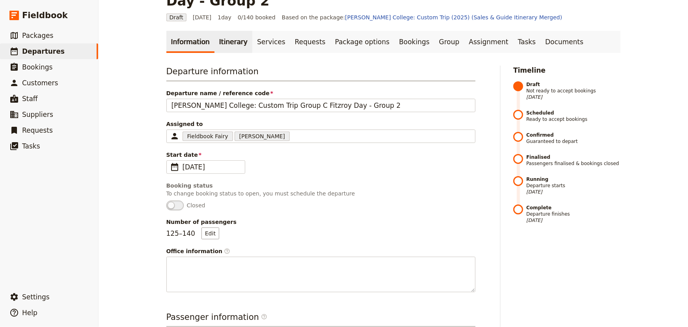
click at [225, 32] on link "Itinerary" at bounding box center [234, 42] width 38 height 22
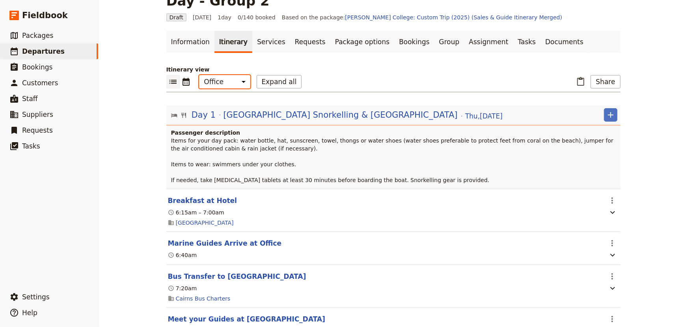
click at [221, 75] on select "Office Guide Passenger Sales" at bounding box center [224, 81] width 51 height 13
select select "STAFF"
click at [199, 75] on select "Office Guide Passenger Sales" at bounding box center [224, 81] width 51 height 13
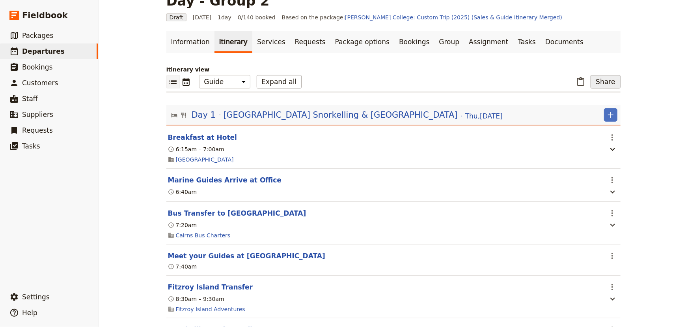
click at [609, 75] on button "Share" at bounding box center [606, 81] width 30 height 13
click at [582, 95] on span "Guide itinerary" at bounding box center [578, 94] width 41 height 8
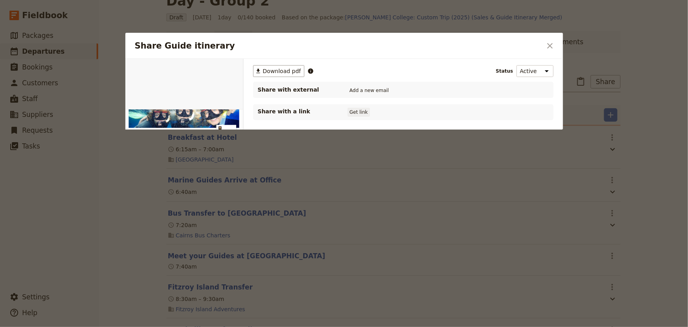
click at [363, 112] on button "Get link" at bounding box center [359, 112] width 22 height 9
click at [548, 43] on icon "Close dialog" at bounding box center [551, 46] width 6 height 6
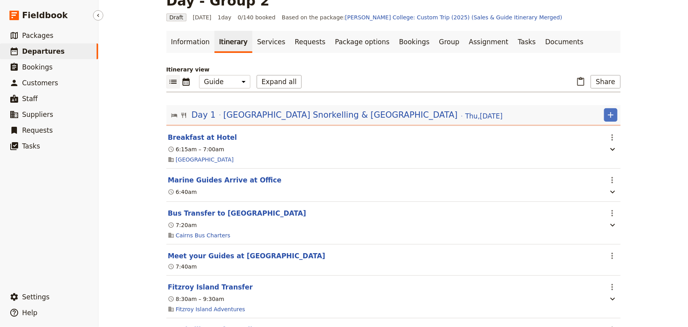
click at [39, 50] on span "Departures" at bounding box center [43, 51] width 43 height 8
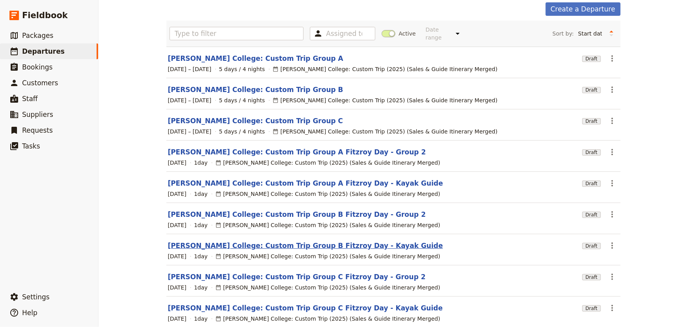
click at [293, 241] on link "[PERSON_NAME] College: Custom Trip Group B Fitzroy Day - Kayak Guide" at bounding box center [305, 245] width 275 height 9
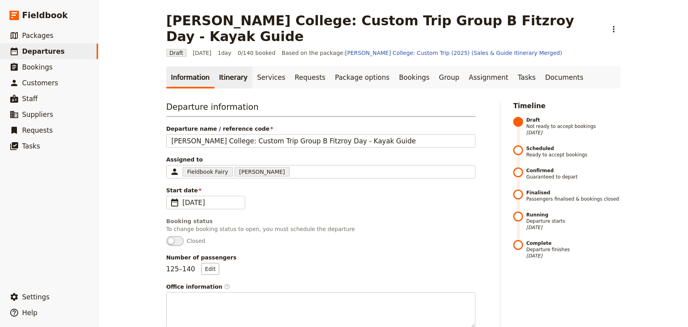
click at [226, 66] on link "Itinerary" at bounding box center [234, 77] width 38 height 22
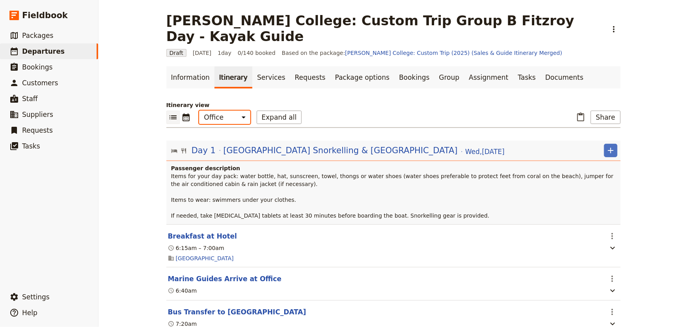
click at [221, 110] on select "Office Guide Passenger Sales" at bounding box center [224, 116] width 51 height 13
select select "STAFF"
click at [199, 110] on select "Office Guide Passenger Sales" at bounding box center [224, 116] width 51 height 13
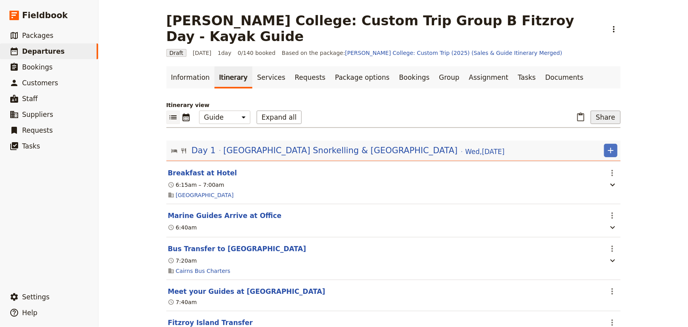
click at [599, 110] on button "Share" at bounding box center [606, 116] width 30 height 13
click at [591, 130] on span "Guide itinerary" at bounding box center [578, 130] width 41 height 8
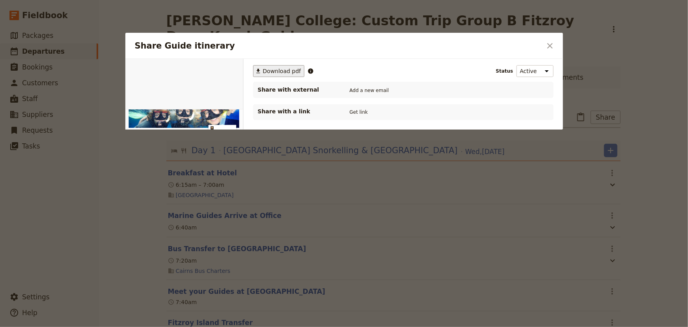
click at [277, 67] on span "Download pdf" at bounding box center [282, 71] width 38 height 8
click at [357, 110] on button "Get link" at bounding box center [359, 112] width 22 height 9
drag, startPoint x: 555, startPoint y: 46, endPoint x: 486, endPoint y: 45, distance: 69.1
click at [555, 46] on button "​" at bounding box center [550, 45] width 13 height 13
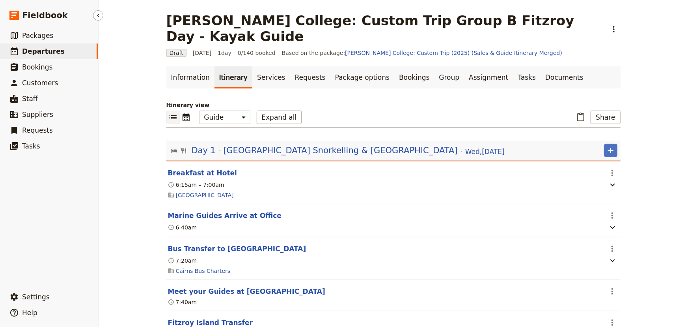
click at [39, 50] on span "Departures" at bounding box center [43, 51] width 43 height 8
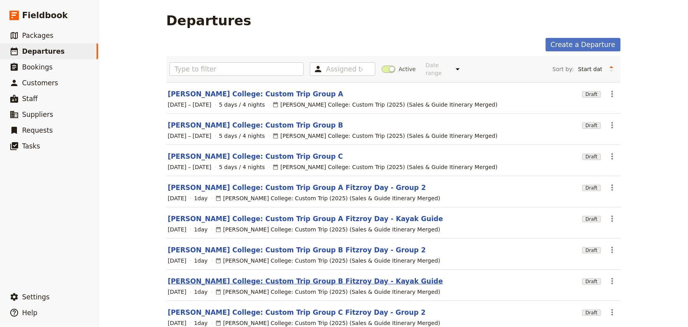
scroll to position [36, 0]
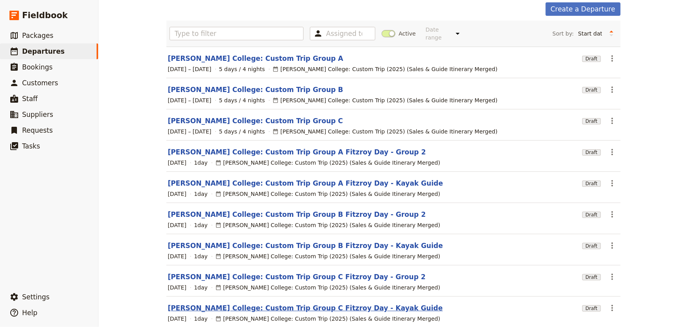
click at [313, 303] on link "[PERSON_NAME] College: Custom Trip Group C Fitzroy Day - Kayak Guide" at bounding box center [305, 307] width 275 height 9
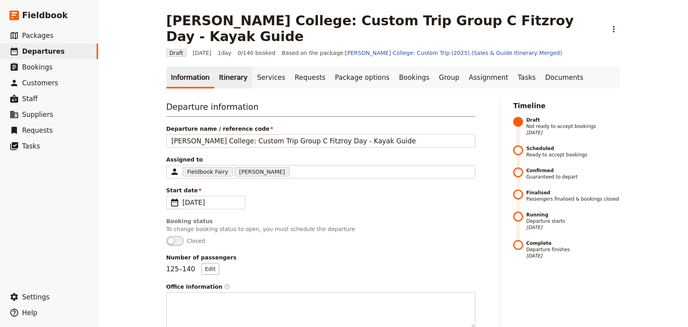
click at [224, 66] on link "Itinerary" at bounding box center [234, 77] width 38 height 22
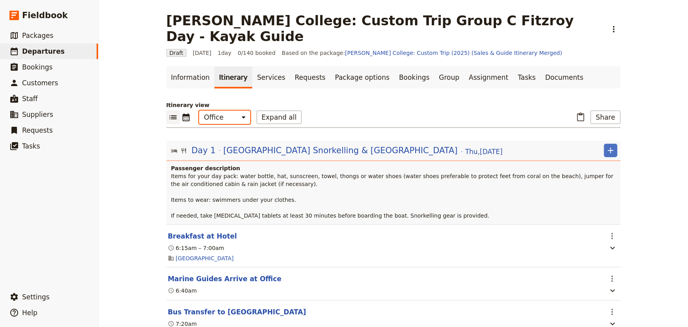
click at [221, 110] on select "Office Guide Passenger Sales" at bounding box center [224, 116] width 51 height 13
select select "STAFF"
click at [199, 110] on select "Office Guide Passenger Sales" at bounding box center [224, 116] width 51 height 13
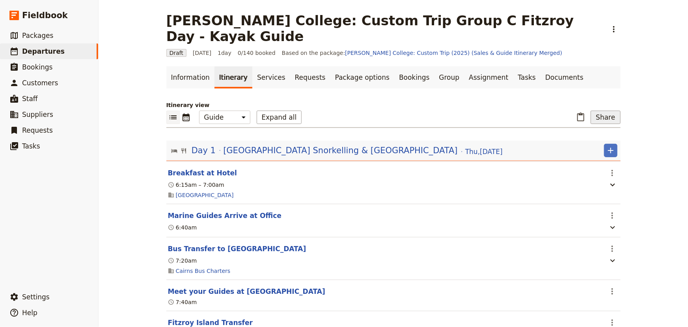
click at [600, 110] on button "Share" at bounding box center [606, 116] width 30 height 13
click at [587, 128] on span "Guide itinerary" at bounding box center [578, 130] width 41 height 8
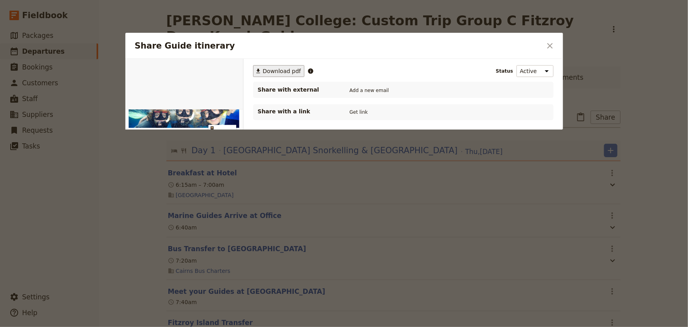
click at [277, 71] on span "Download pdf" at bounding box center [282, 71] width 38 height 8
click at [359, 110] on button "Get link" at bounding box center [359, 112] width 22 height 9
drag, startPoint x: 546, startPoint y: 44, endPoint x: 658, endPoint y: 90, distance: 120.8
click at [547, 44] on icon "Close dialog" at bounding box center [550, 45] width 9 height 9
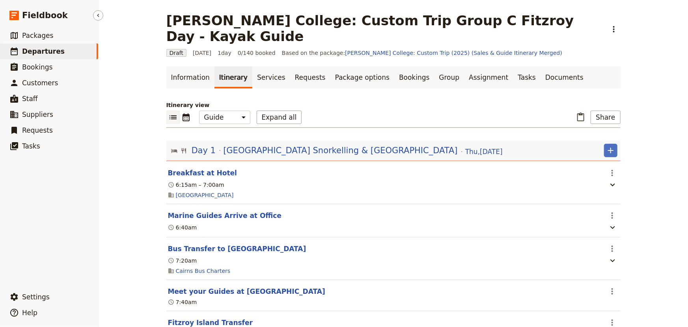
click at [36, 51] on span "Departures" at bounding box center [43, 51] width 43 height 8
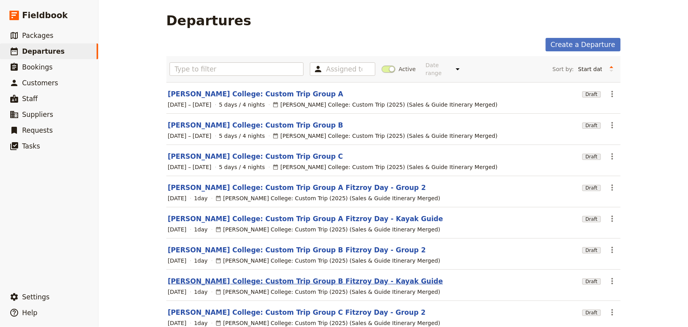
click at [339, 276] on link "[PERSON_NAME] College: Custom Trip Group B Fitzroy Day - Kayak Guide" at bounding box center [305, 280] width 275 height 9
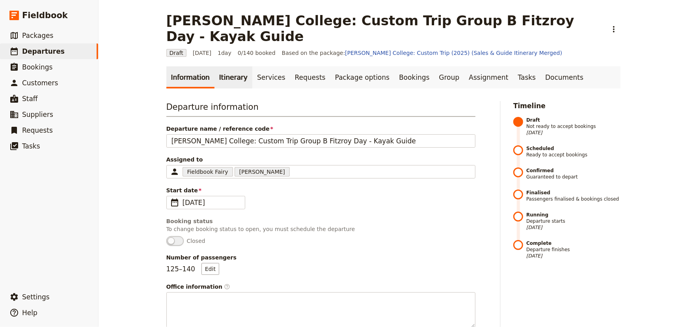
click at [229, 66] on link "Itinerary" at bounding box center [234, 77] width 38 height 22
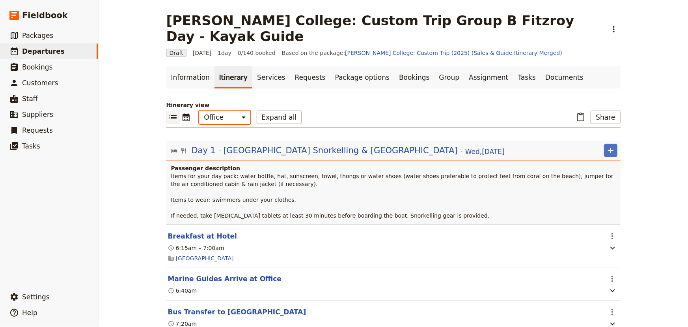
click at [229, 110] on select "Office Guide Passenger Sales" at bounding box center [224, 116] width 51 height 13
select select "STAFF"
click at [199, 110] on select "Office Guide Passenger Sales" at bounding box center [224, 116] width 51 height 13
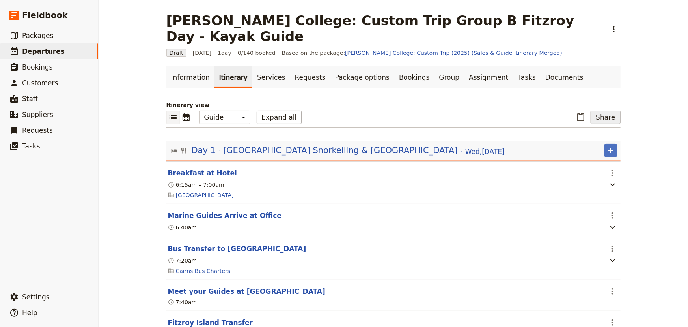
click at [598, 110] on button "Share" at bounding box center [606, 116] width 30 height 13
click at [595, 127] on span "Guide itinerary" at bounding box center [578, 130] width 41 height 8
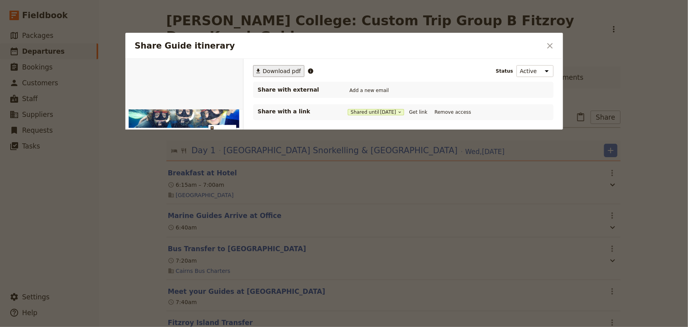
click at [278, 70] on span "Download pdf" at bounding box center [282, 71] width 38 height 8
click at [548, 46] on icon "Close dialog" at bounding box center [550, 45] width 9 height 9
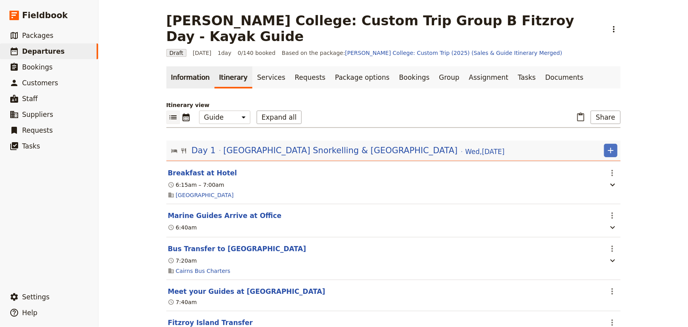
click at [187, 66] on link "Information" at bounding box center [190, 77] width 48 height 22
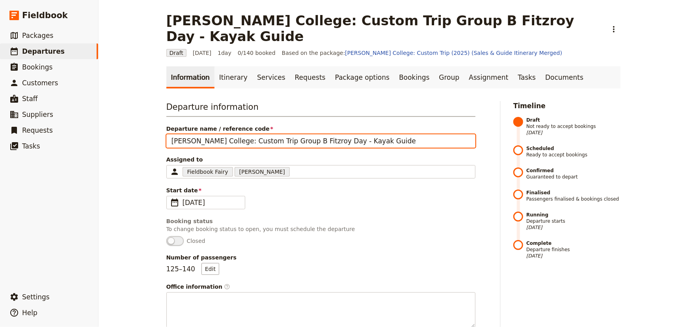
drag, startPoint x: 370, startPoint y: 125, endPoint x: 164, endPoint y: 122, distance: 205.6
click at [106, 122] on div "Mueller College: Custom Trip Group B Fitzroy Day - Kayak Guide ​ Draft 3 Sep 20…" at bounding box center [394, 163] width 590 height 327
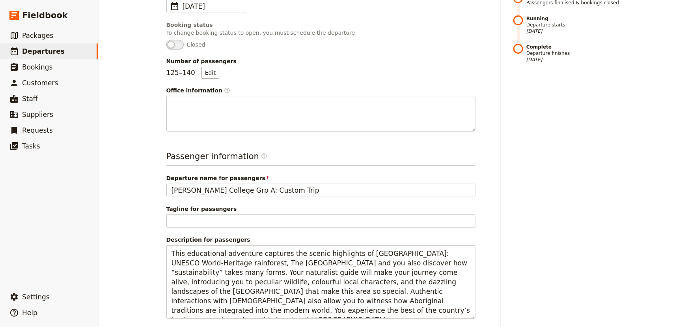
scroll to position [251, 0]
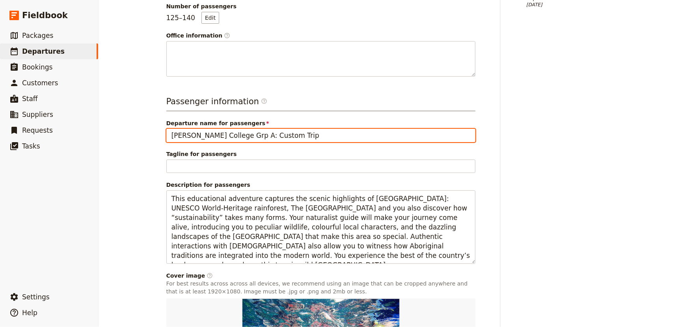
drag, startPoint x: 278, startPoint y: 118, endPoint x: 193, endPoint y: 118, distance: 84.4
click at [148, 116] on div "Mueller College: Custom Trip Group B Fitzroy Day - Kayak Guide ​ Draft 3 Sep 20…" at bounding box center [394, 163] width 590 height 327
paste input ": Custom Trip Group B Fitzroy Day - Kayak Guide"
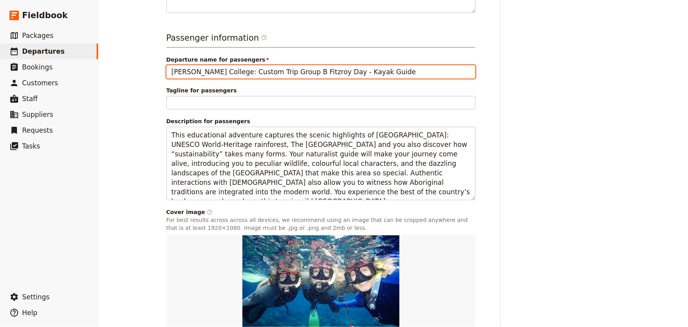
scroll to position [355, 0]
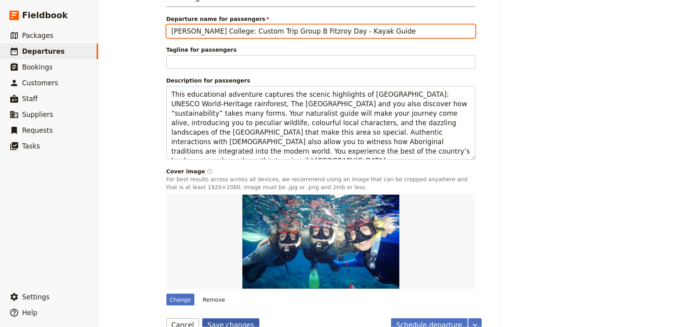
type input "[PERSON_NAME] College: Custom Trip Group B Fitzroy Day - Kayak Guide"
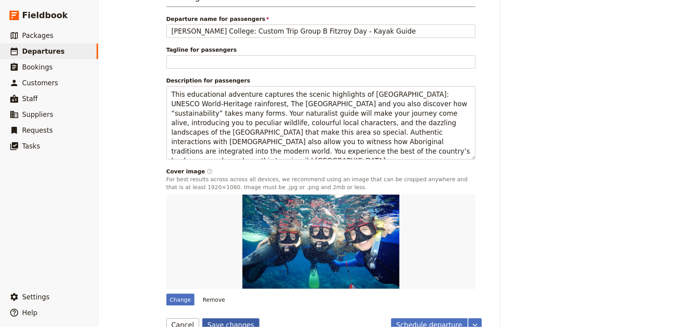
click at [229, 316] on button "Save changes" at bounding box center [230, 324] width 57 height 13
click at [571, 160] on div "Timeline Draft Not ready to accept bookings 12 Aug 2025 Scheduled Ready to acce…" at bounding box center [567, 38] width 107 height 585
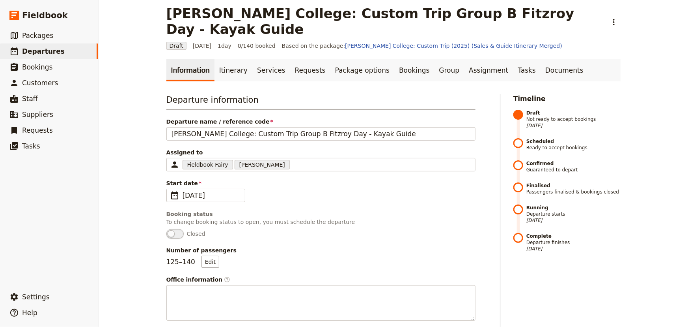
scroll to position [36, 0]
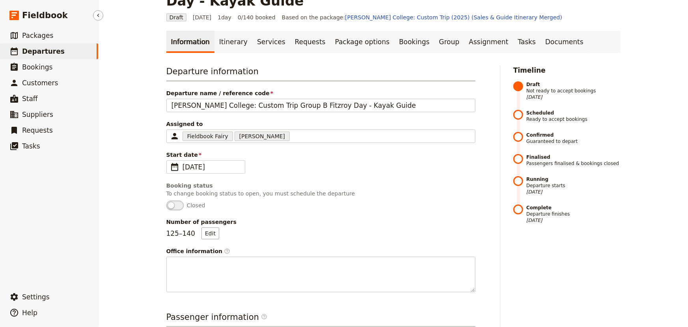
click at [47, 49] on span "Departures" at bounding box center [43, 51] width 43 height 8
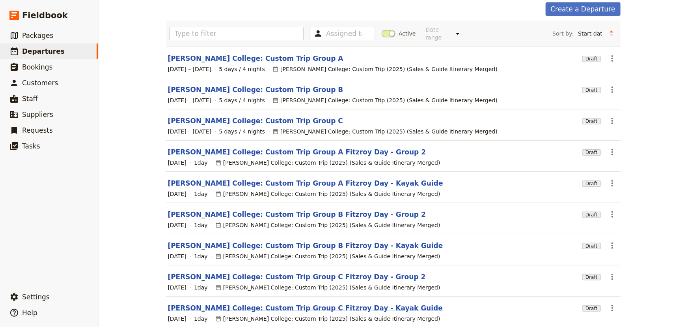
click at [308, 303] on link "[PERSON_NAME] College: Custom Trip Group C Fitzroy Day - Kayak Guide" at bounding box center [305, 307] width 275 height 9
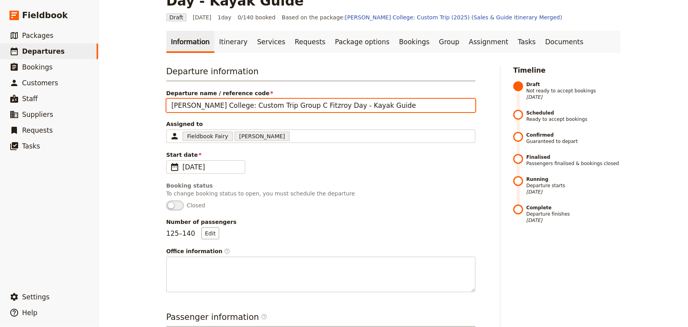
drag, startPoint x: 372, startPoint y: 89, endPoint x: 132, endPoint y: 89, distance: 239.9
click at [132, 89] on div "Mueller College: Custom Trip Group C Fitzroy Day - Kayak Guide ​ Draft 4 Sep 20…" at bounding box center [394, 163] width 590 height 327
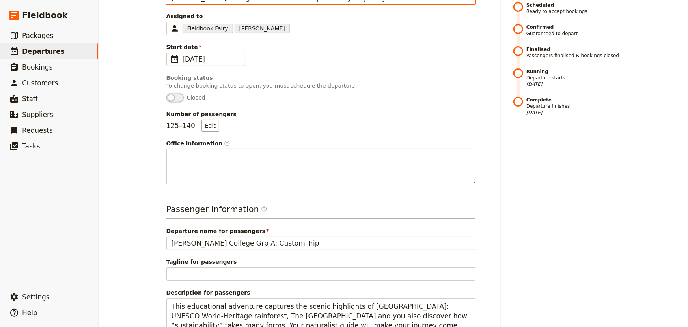
scroll to position [287, 0]
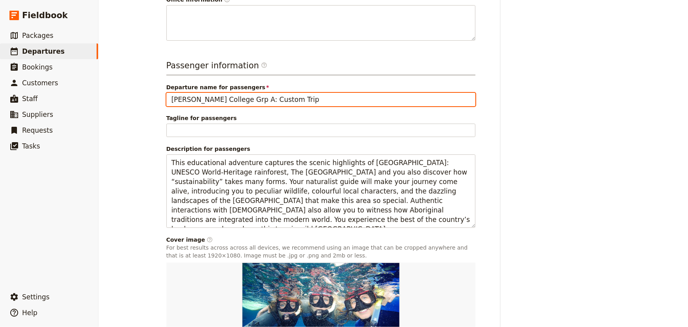
drag, startPoint x: 276, startPoint y: 81, endPoint x: 159, endPoint y: 83, distance: 116.8
click at [159, 83] on main "Mueller College: Custom Trip Group C Fitzroy Day - Kayak Guide ​ Draft 4 Sep 20…" at bounding box center [393, 62] width 473 height 699
paste input ": Custom Trip Group C Fitzroy Day - Kayak Guide"
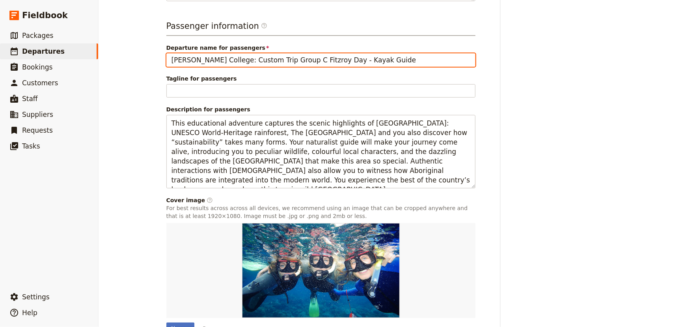
scroll to position [355, 0]
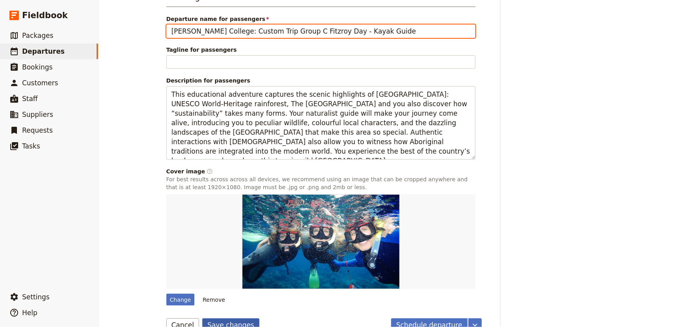
type input "[PERSON_NAME] College: Custom Trip Group C Fitzroy Day - Kayak Guide"
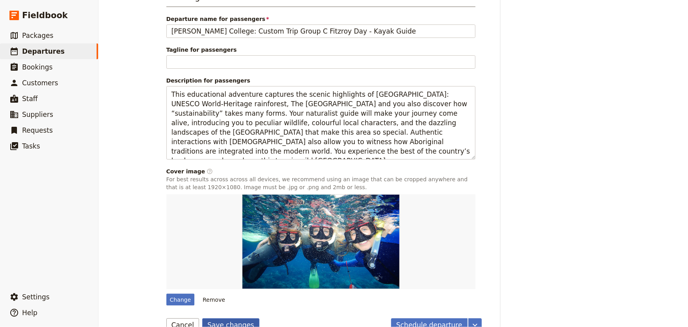
click at [225, 316] on button "Save changes" at bounding box center [230, 324] width 57 height 13
click at [29, 52] on span "Departures" at bounding box center [43, 51] width 43 height 8
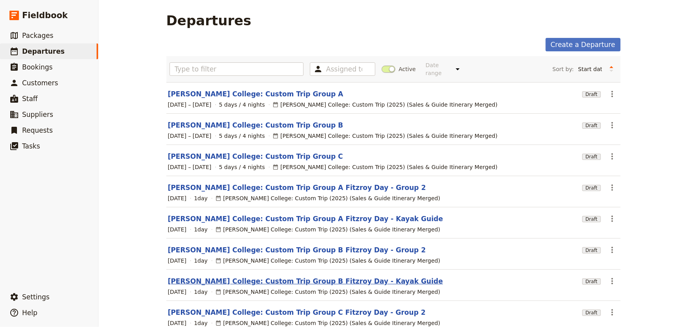
click at [311, 276] on link "[PERSON_NAME] College: Custom Trip Group B Fitzroy Day - Kayak Guide" at bounding box center [305, 280] width 275 height 9
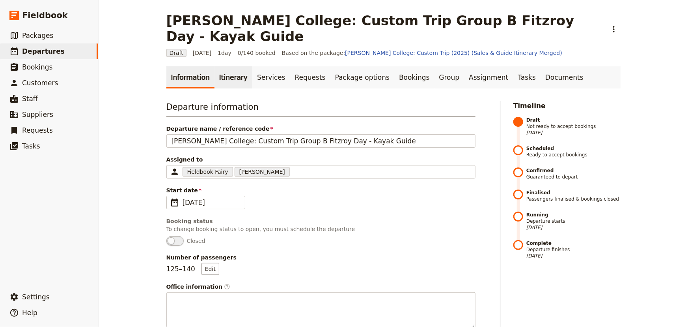
click at [226, 66] on link "Itinerary" at bounding box center [234, 77] width 38 height 22
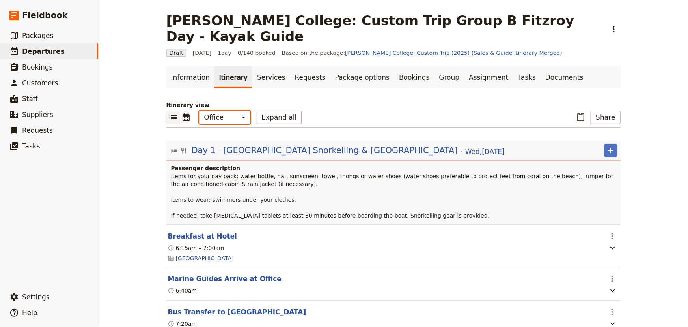
click at [215, 110] on select "Office Guide Passenger Sales" at bounding box center [224, 116] width 51 height 13
select select "STAFF"
click at [199, 110] on select "Office Guide Passenger Sales" at bounding box center [224, 116] width 51 height 13
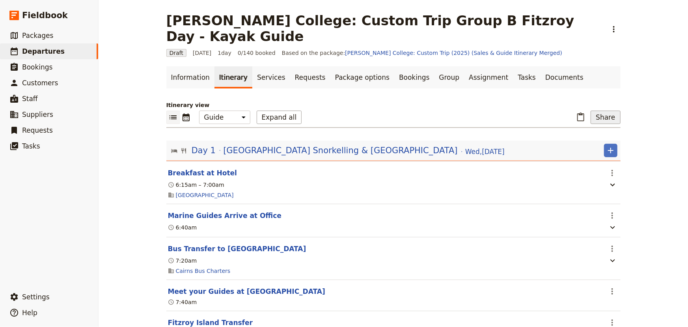
click at [604, 110] on button "Share" at bounding box center [606, 116] width 30 height 13
click at [586, 130] on span "Guide itinerary" at bounding box center [578, 130] width 41 height 8
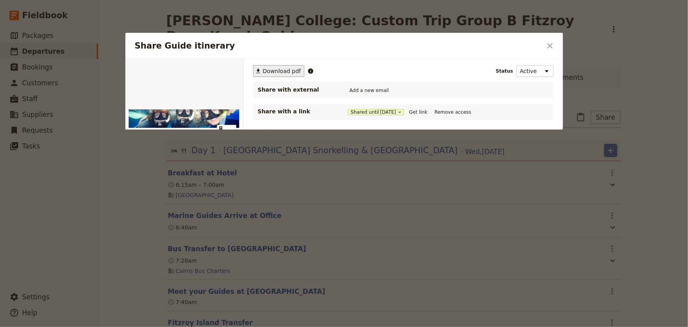
click at [272, 71] on span "Download pdf" at bounding box center [282, 71] width 38 height 8
click at [422, 110] on button "Get link" at bounding box center [419, 112] width 22 height 9
click at [549, 45] on icon "Close dialog" at bounding box center [551, 46] width 6 height 6
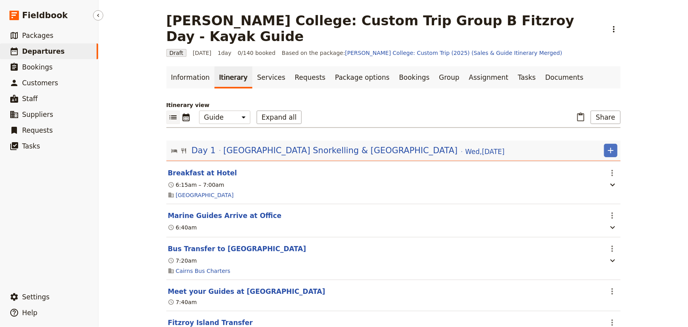
click at [22, 51] on span "Departures" at bounding box center [43, 51] width 43 height 8
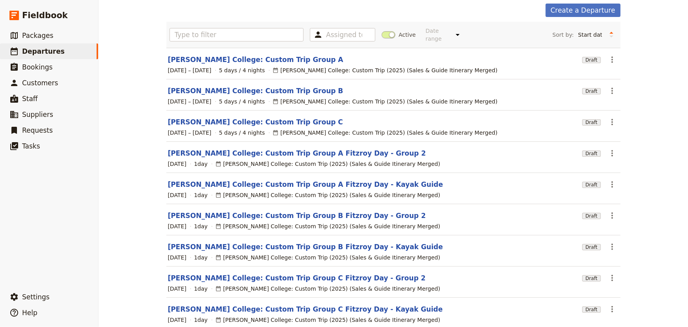
scroll to position [71, 0]
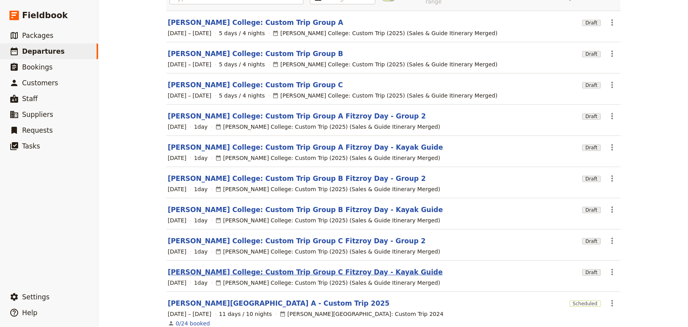
click at [294, 267] on link "[PERSON_NAME] College: Custom Trip Group C Fitzroy Day - Kayak Guide" at bounding box center [305, 271] width 275 height 9
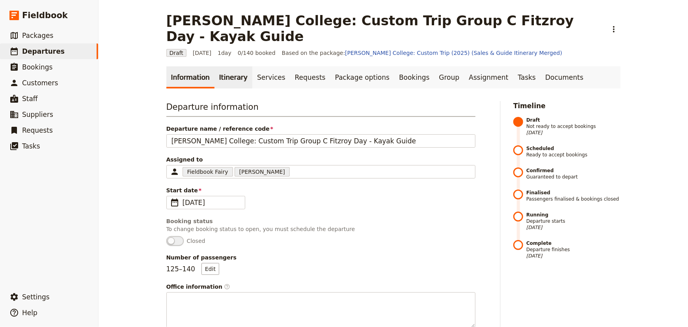
click at [217, 66] on link "Itinerary" at bounding box center [234, 77] width 38 height 22
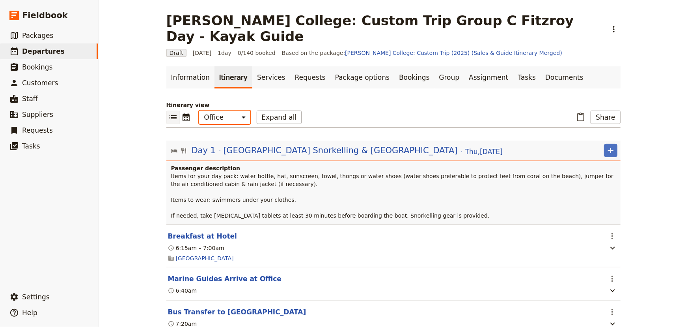
drag, startPoint x: 213, startPoint y: 102, endPoint x: 213, endPoint y: 107, distance: 5.1
click at [213, 110] on select "Office Guide Passenger Sales" at bounding box center [224, 116] width 51 height 13
select select "STAFF"
click at [199, 110] on select "Office Guide Passenger Sales" at bounding box center [224, 116] width 51 height 13
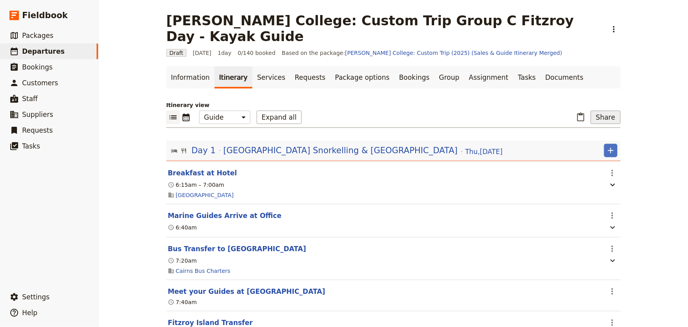
click at [602, 110] on button "Share" at bounding box center [606, 116] width 30 height 13
click at [590, 126] on span "Guide itinerary" at bounding box center [578, 130] width 41 height 8
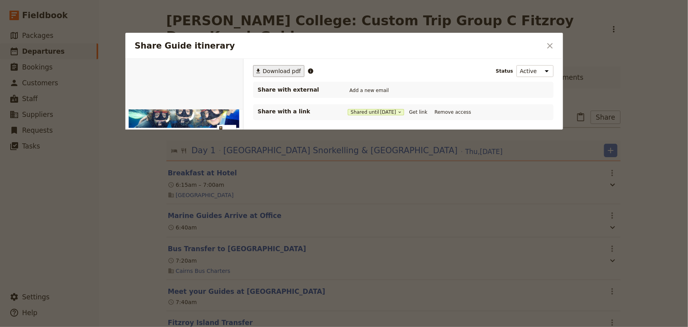
click at [279, 71] on span "Download pdf" at bounding box center [282, 71] width 38 height 8
click at [421, 110] on button "Get link" at bounding box center [419, 112] width 22 height 9
drag, startPoint x: 551, startPoint y: 43, endPoint x: 666, endPoint y: 54, distance: 114.9
click at [551, 43] on icon "Close dialog" at bounding box center [550, 45] width 9 height 9
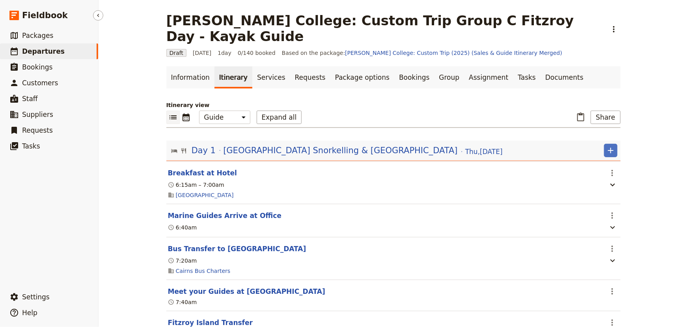
drag, startPoint x: 44, startPoint y: 50, endPoint x: 82, endPoint y: 55, distance: 38.6
click at [44, 50] on span "Departures" at bounding box center [43, 51] width 43 height 8
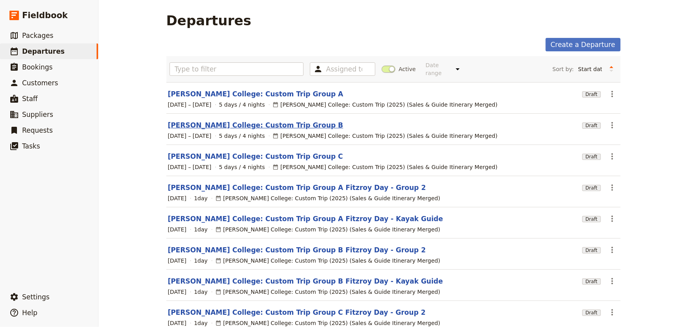
click at [237, 120] on link "[PERSON_NAME] College: Custom Trip Group B" at bounding box center [256, 124] width 176 height 9
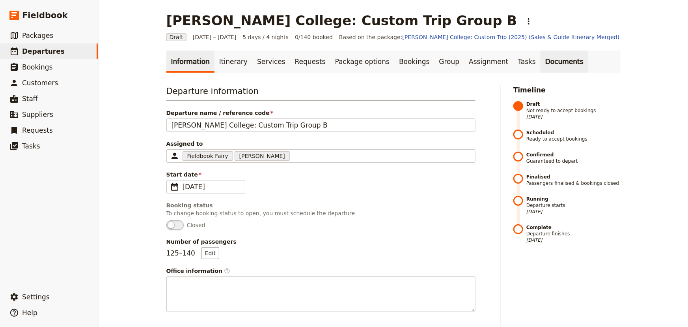
click at [541, 63] on link "Documents" at bounding box center [565, 61] width 48 height 22
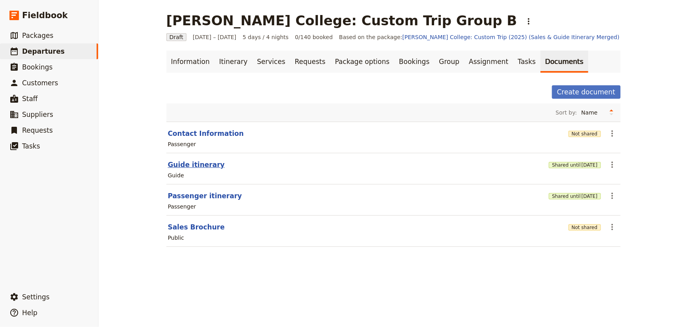
click at [199, 165] on button "Guide itinerary" at bounding box center [196, 164] width 57 height 9
select select "STAFF"
select select "RUN_SHEET"
select select "DEFAULT"
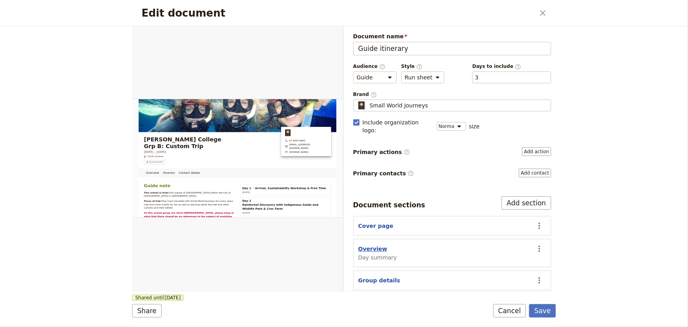
click at [376, 245] on button "Overview" at bounding box center [373, 249] width 29 height 8
select select "DAY_SUMMARY"
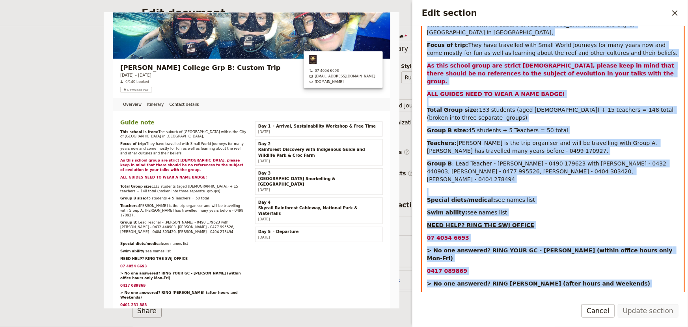
scroll to position [88, 0]
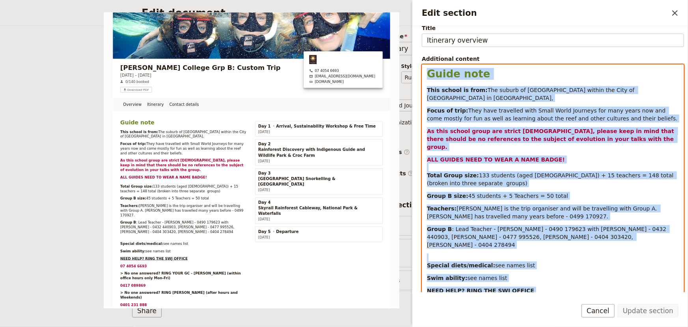
drag, startPoint x: 469, startPoint y: 243, endPoint x: 425, endPoint y: 71, distance: 177.2
click at [425, 71] on div "Guide note This school is from: The suburb of Rothwell within the City of Moret…" at bounding box center [554, 226] width 262 height 323
copy div "Guide note This school is from: The suburb of Rothwell within the City of Moret…"
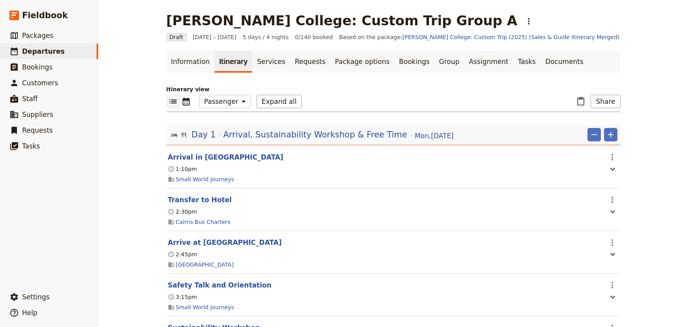
select select "PASSENGER"
click at [46, 51] on span "Departures" at bounding box center [43, 51] width 43 height 8
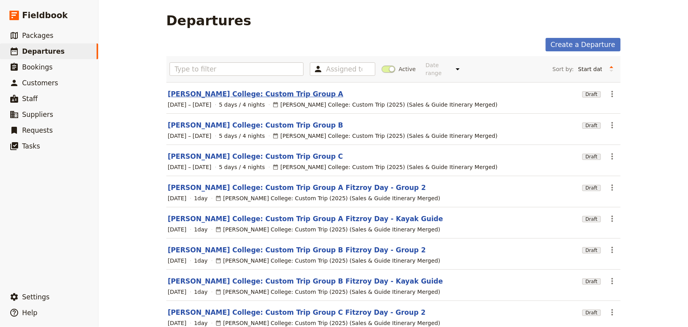
click at [241, 89] on link "[PERSON_NAME] College: Custom Trip Group A" at bounding box center [256, 93] width 176 height 9
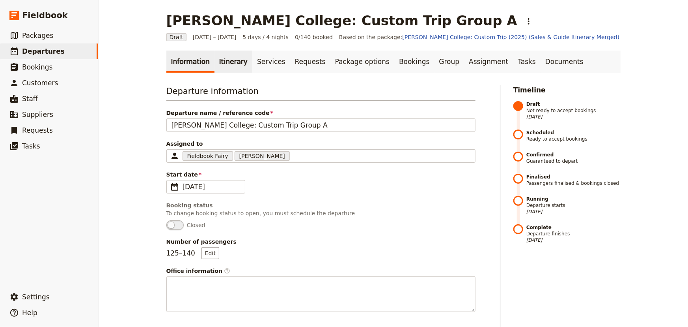
click at [229, 59] on link "Itinerary" at bounding box center [234, 61] width 38 height 22
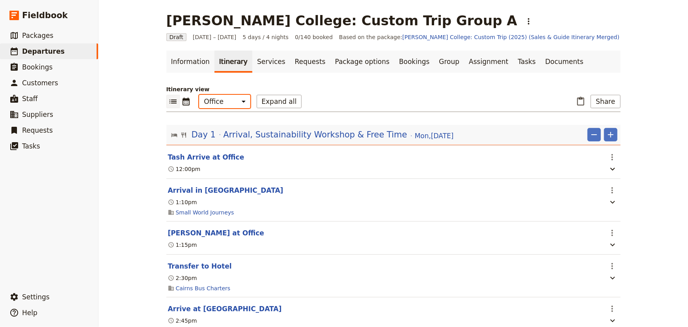
click at [225, 103] on select "Office Guide Passenger Sales" at bounding box center [224, 101] width 51 height 13
select select "STAFF"
click at [199, 95] on select "Office Guide Passenger Sales" at bounding box center [224, 101] width 51 height 13
click at [608, 101] on button "Share" at bounding box center [606, 101] width 30 height 13
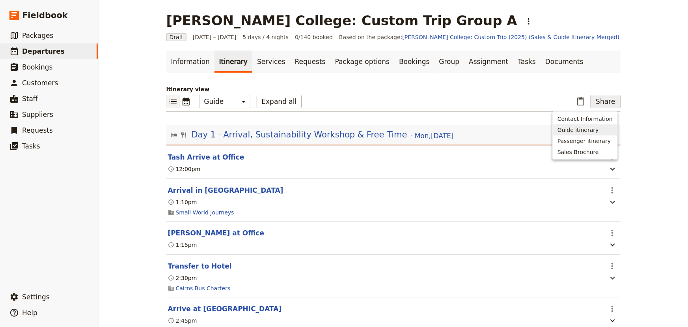
click at [597, 126] on span "Guide itinerary" at bounding box center [578, 130] width 41 height 8
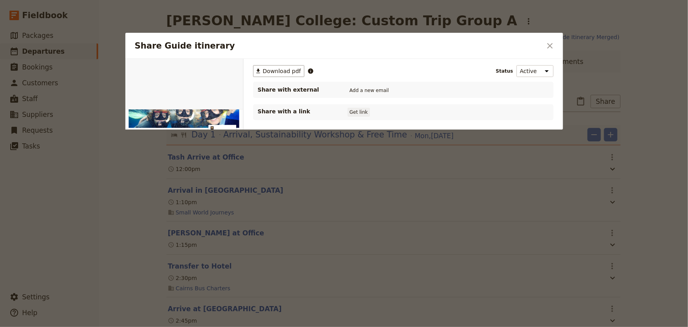
click at [363, 112] on button "Get link" at bounding box center [359, 112] width 22 height 9
click at [553, 44] on icon "Close dialog" at bounding box center [550, 45] width 9 height 9
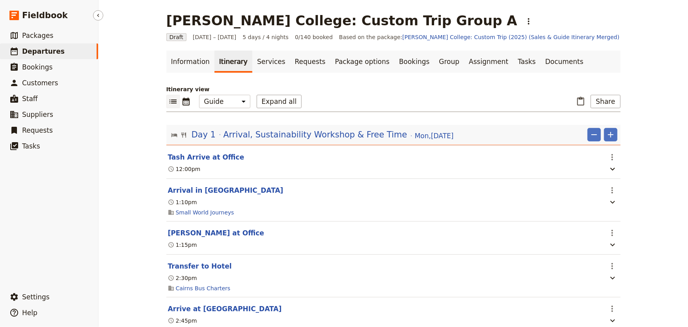
click at [45, 51] on span "Departures" at bounding box center [43, 51] width 43 height 8
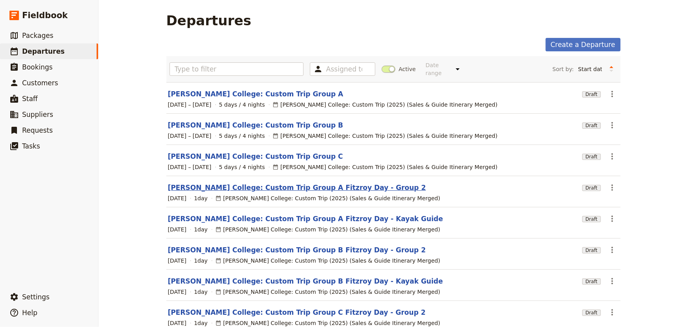
click at [303, 183] on link "[PERSON_NAME] College: Custom Trip Group A Fitzroy Day - Group 2" at bounding box center [297, 187] width 258 height 9
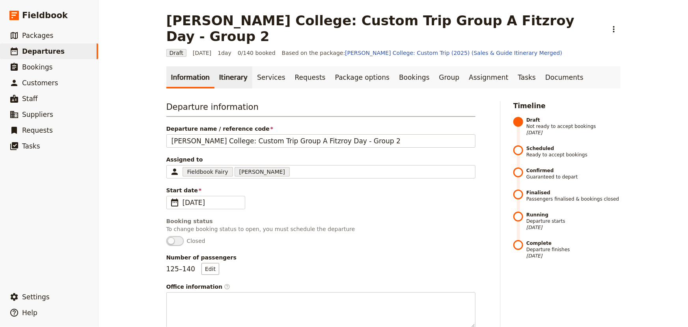
click at [222, 66] on link "Itinerary" at bounding box center [234, 77] width 38 height 22
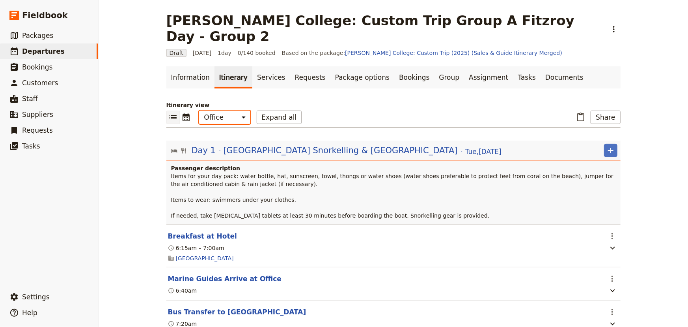
drag, startPoint x: 219, startPoint y: 101, endPoint x: 221, endPoint y: 107, distance: 5.4
click at [219, 110] on select "Office Guide Passenger Sales" at bounding box center [224, 116] width 51 height 13
select select "STAFF"
click at [199, 110] on select "Office Guide Passenger Sales" at bounding box center [224, 116] width 51 height 13
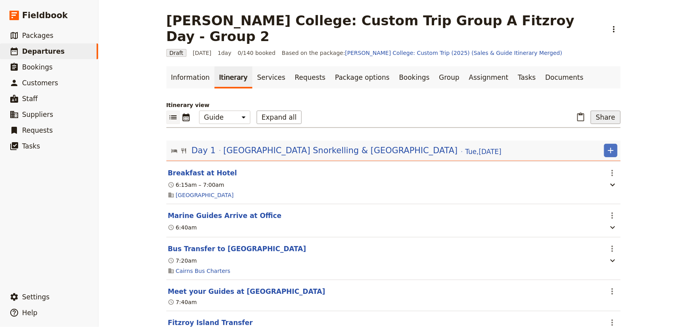
click at [604, 110] on button "Share" at bounding box center [606, 116] width 30 height 13
click at [597, 126] on span "Guide itinerary" at bounding box center [578, 130] width 41 height 8
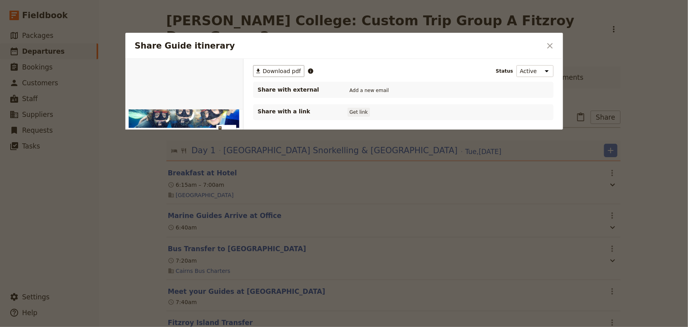
click at [363, 110] on button "Get link" at bounding box center [359, 112] width 22 height 9
click at [553, 45] on icon "Close dialog" at bounding box center [550, 45] width 9 height 9
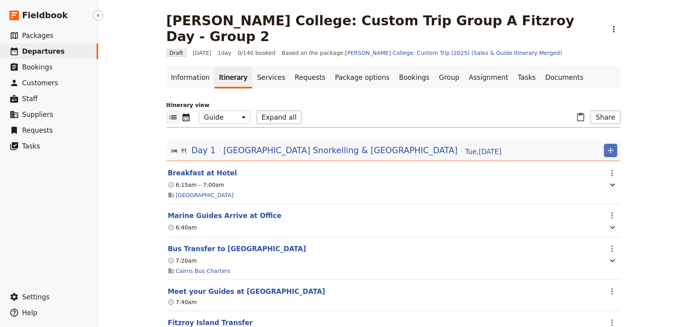
click at [35, 53] on span "Departures" at bounding box center [43, 51] width 43 height 8
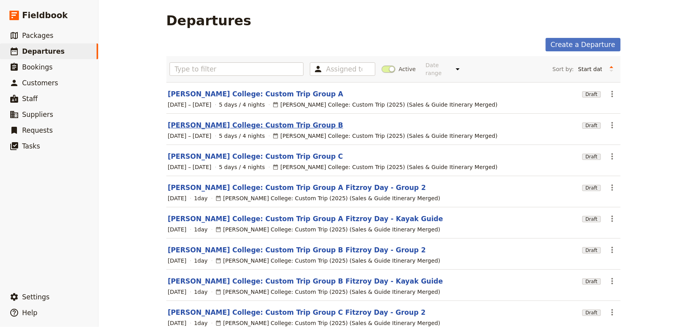
click at [254, 120] on link "[PERSON_NAME] College: Custom Trip Group B" at bounding box center [256, 124] width 176 height 9
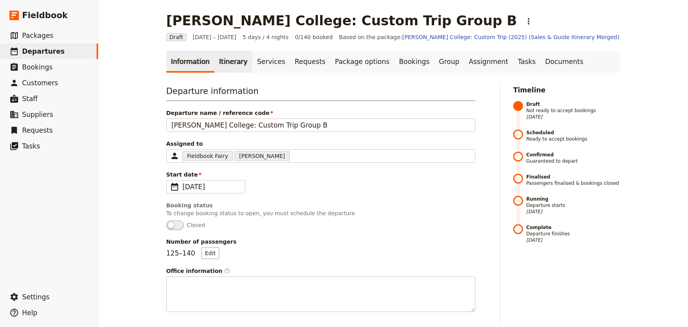
click at [225, 60] on link "Itinerary" at bounding box center [234, 61] width 38 height 22
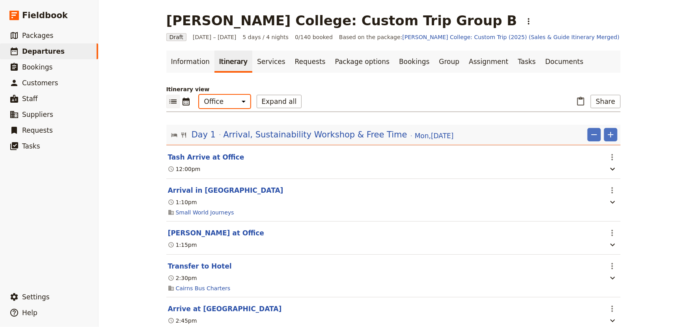
click at [224, 99] on select "Office Guide Passenger Sales" at bounding box center [224, 101] width 51 height 13
select select "STAFF"
click at [199, 95] on select "Office Guide Passenger Sales" at bounding box center [224, 101] width 51 height 13
click at [597, 102] on button "Share" at bounding box center [606, 101] width 30 height 13
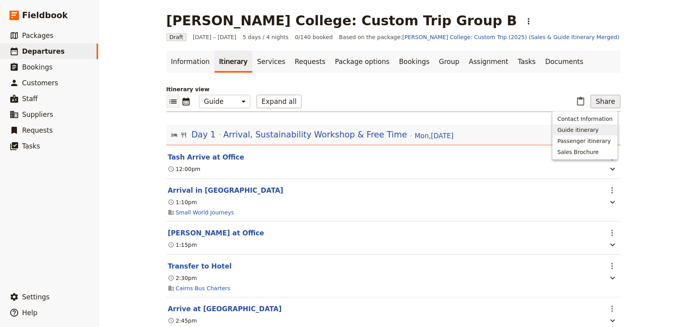
click at [593, 129] on span "Guide itinerary" at bounding box center [578, 130] width 41 height 8
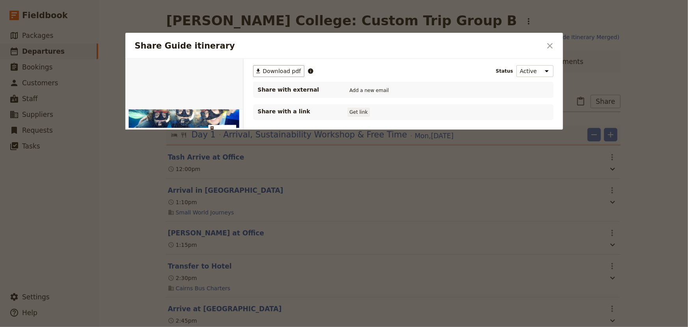
click at [355, 113] on button "Get link" at bounding box center [359, 112] width 22 height 9
click at [554, 44] on icon "Close dialog" at bounding box center [550, 45] width 9 height 9
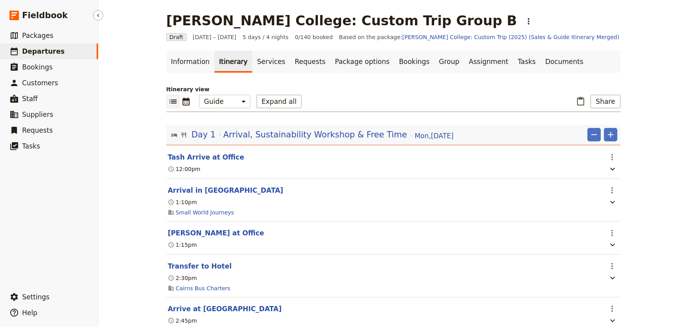
click at [47, 52] on span "Departures" at bounding box center [43, 51] width 43 height 8
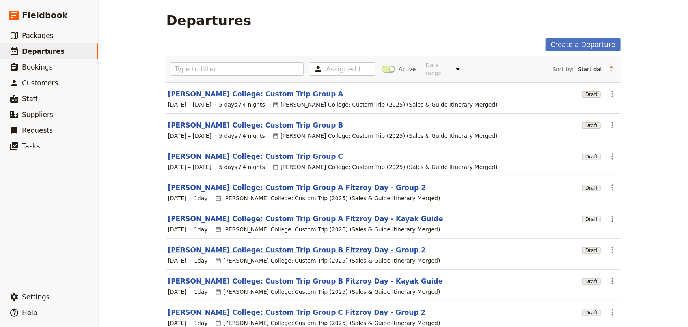
click at [333, 245] on link "[PERSON_NAME] College: Custom Trip Group B Fitzroy Day - Group 2" at bounding box center [297, 249] width 258 height 9
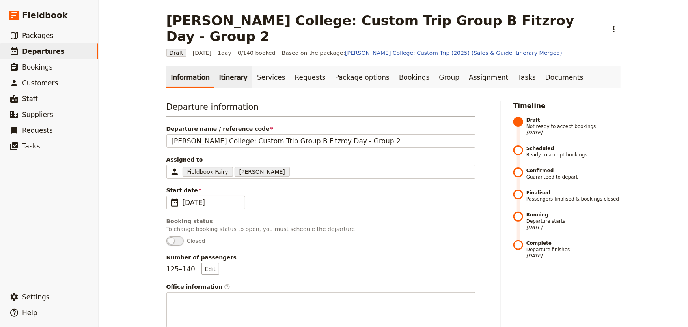
click at [222, 66] on link "Itinerary" at bounding box center [234, 77] width 38 height 22
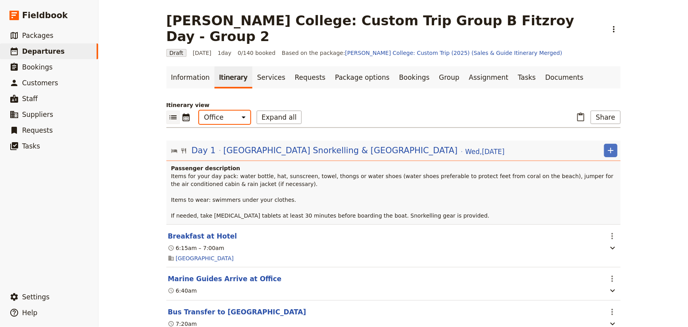
click at [223, 110] on select "Office Guide Passenger Sales" at bounding box center [224, 116] width 51 height 13
select select "STAFF"
click at [199, 110] on select "Office Guide Passenger Sales" at bounding box center [224, 116] width 51 height 13
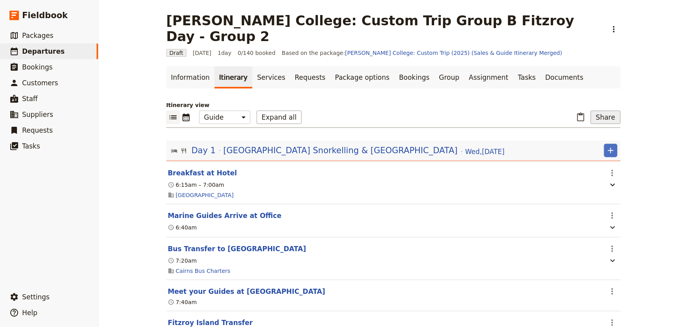
click at [606, 110] on button "Share" at bounding box center [606, 116] width 30 height 13
click at [589, 127] on span "Guide itinerary" at bounding box center [578, 130] width 41 height 8
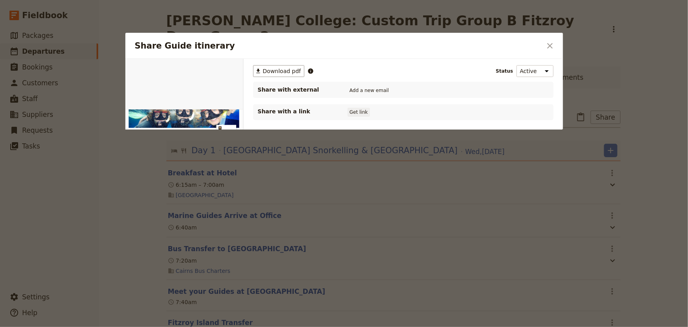
click at [363, 115] on button "Get link" at bounding box center [359, 112] width 22 height 9
click at [548, 47] on icon "Close dialog" at bounding box center [550, 45] width 9 height 9
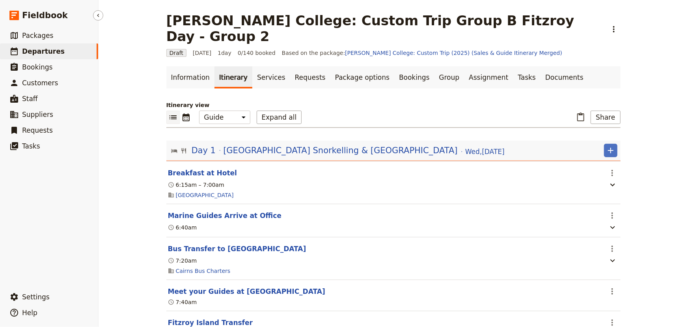
click at [39, 52] on span "Departures" at bounding box center [43, 51] width 43 height 8
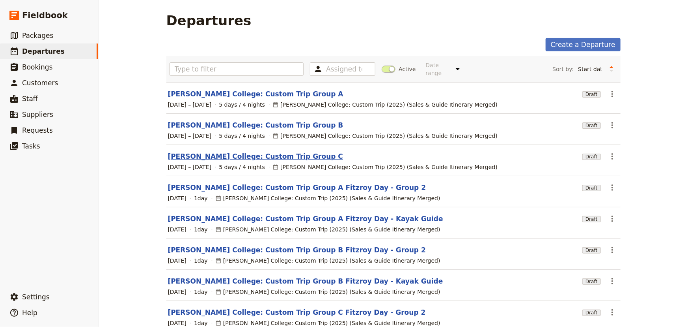
click at [219, 151] on link "[PERSON_NAME] College: Custom Trip Group C" at bounding box center [256, 155] width 176 height 9
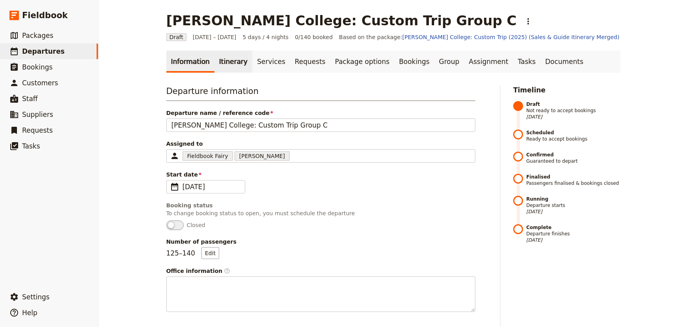
click at [224, 63] on link "Itinerary" at bounding box center [234, 61] width 38 height 22
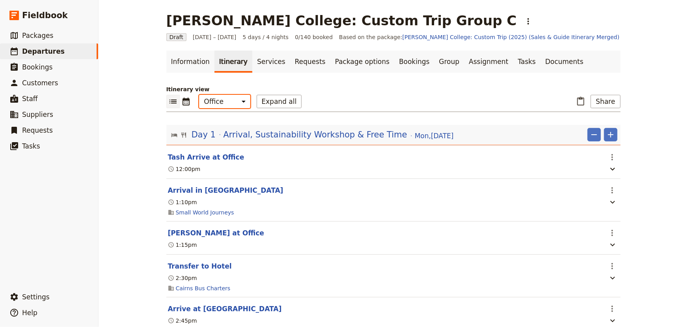
click at [221, 106] on select "Office Guide Passenger Sales" at bounding box center [224, 101] width 51 height 13
select select "STAFF"
click at [199, 95] on select "Office Guide Passenger Sales" at bounding box center [224, 101] width 51 height 13
click at [607, 100] on button "Share" at bounding box center [606, 101] width 30 height 13
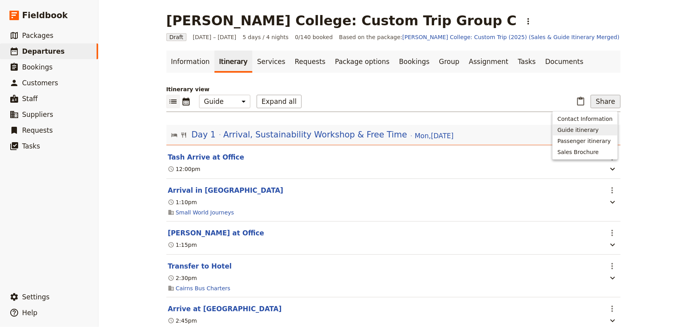
click at [581, 127] on span "Guide itinerary" at bounding box center [578, 130] width 41 height 8
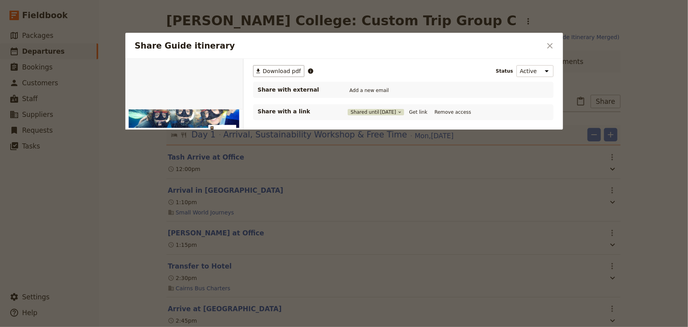
click at [394, 111] on span "[DATE]" at bounding box center [388, 112] width 16 height 6
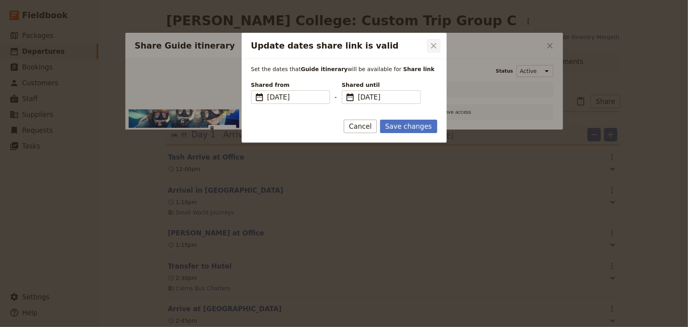
click at [434, 51] on button "​" at bounding box center [433, 45] width 13 height 13
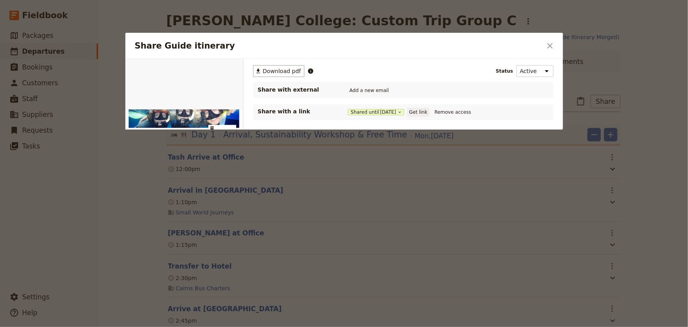
click at [418, 111] on button "Get link" at bounding box center [419, 112] width 22 height 9
click at [548, 47] on icon "Close dialog" at bounding box center [551, 46] width 6 height 6
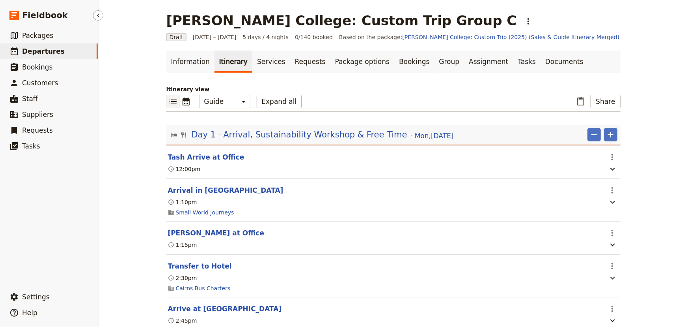
drag, startPoint x: 38, startPoint y: 51, endPoint x: 51, endPoint y: 51, distance: 13.4
click at [38, 51] on span "Departures" at bounding box center [43, 51] width 43 height 8
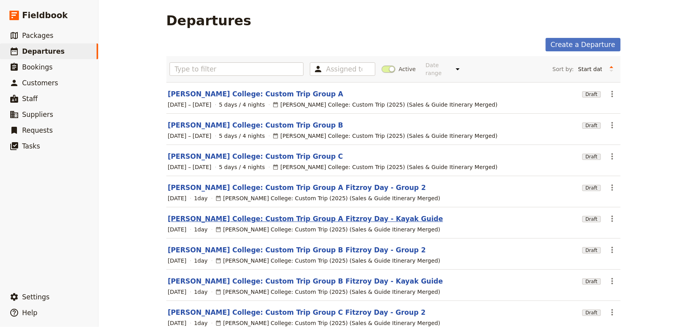
click at [329, 214] on link "[PERSON_NAME] College: Custom Trip Group A Fitzroy Day - Kayak Guide" at bounding box center [305, 218] width 275 height 9
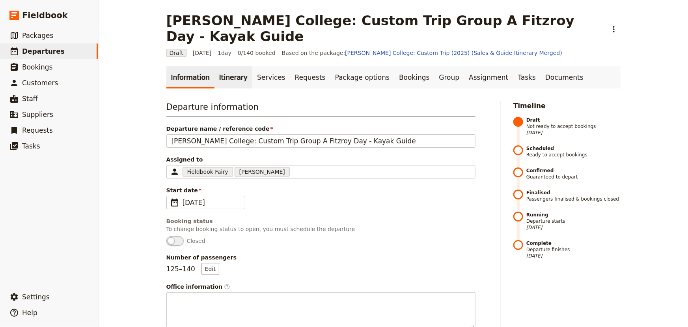
click at [219, 66] on link "Itinerary" at bounding box center [234, 77] width 38 height 22
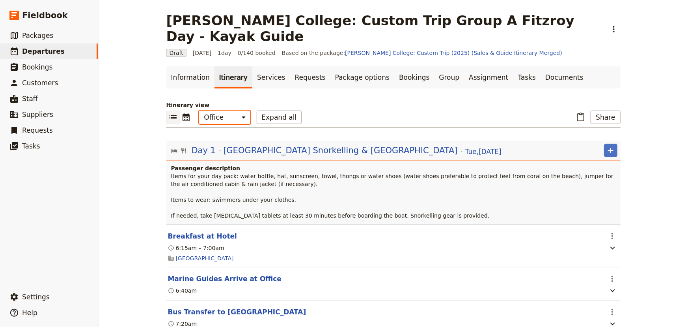
click at [216, 110] on select "Office Guide Passenger Sales" at bounding box center [224, 116] width 51 height 13
select select "STAFF"
click at [199, 110] on select "Office Guide Passenger Sales" at bounding box center [224, 116] width 51 height 13
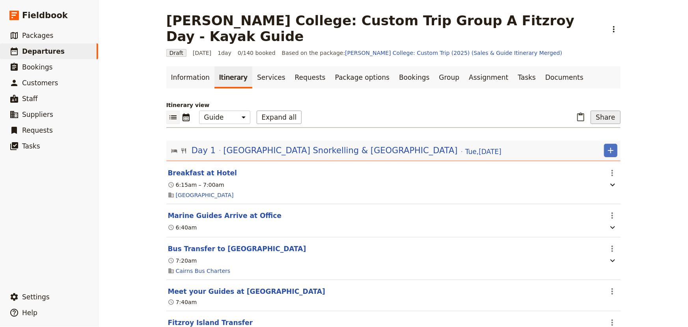
click at [611, 110] on button "Share" at bounding box center [606, 116] width 30 height 13
click at [598, 127] on span "Guide itinerary" at bounding box center [578, 130] width 41 height 8
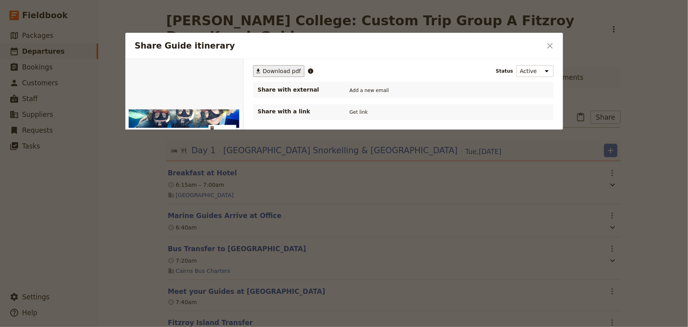
click at [280, 71] on span "Download pdf" at bounding box center [282, 71] width 38 height 8
click at [363, 114] on button "Get link" at bounding box center [359, 112] width 22 height 9
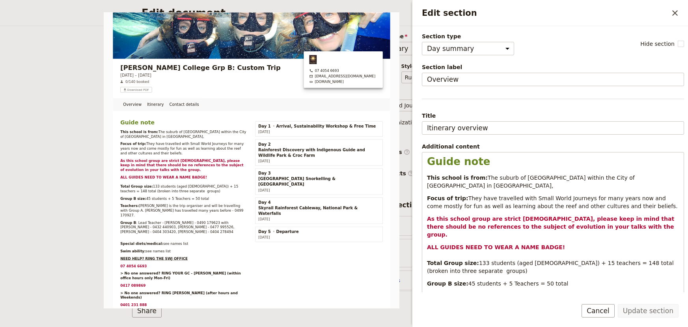
select select "DAY_SUMMARY"
select select "STAFF"
select select "RUN_SHEET"
select select "DEFAULT"
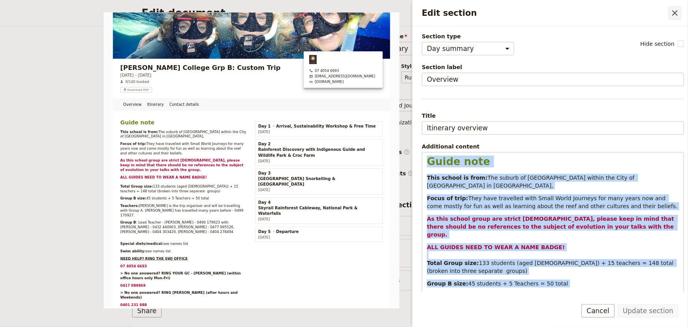
scroll to position [88, 0]
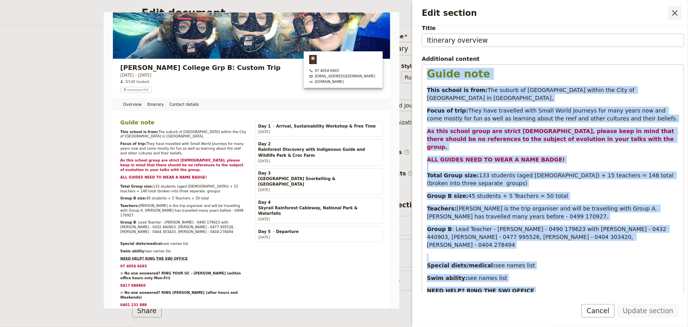
click at [674, 11] on icon "Close drawer" at bounding box center [676, 13] width 6 height 6
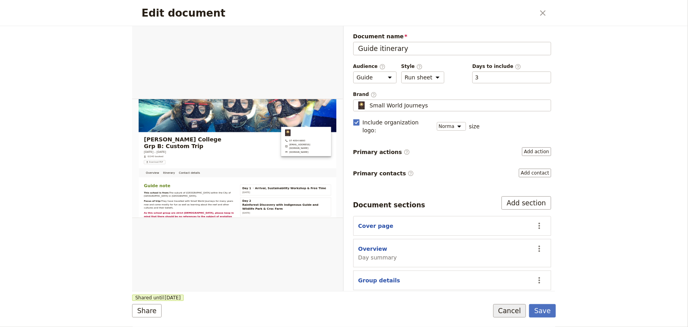
click at [513, 310] on button "Cancel" at bounding box center [510, 310] width 33 height 13
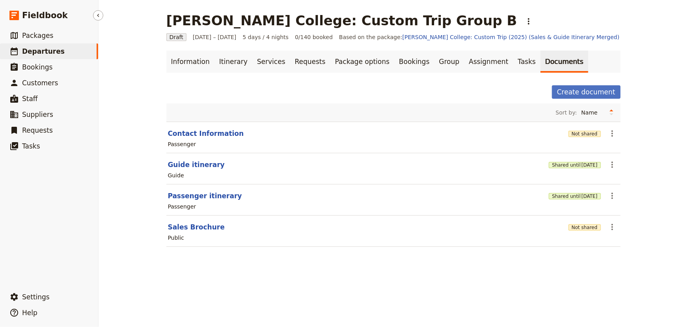
click at [49, 52] on span "Departures" at bounding box center [43, 51] width 43 height 8
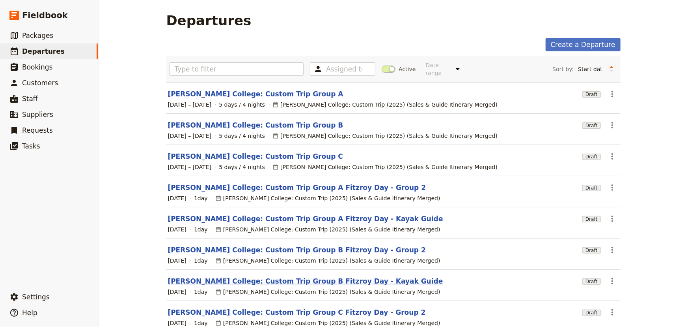
scroll to position [36, 0]
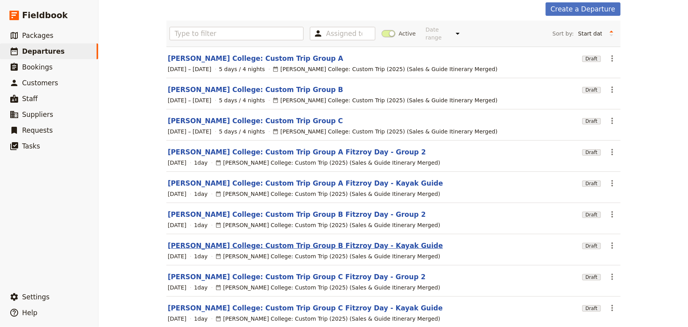
click at [295, 241] on link "[PERSON_NAME] College: Custom Trip Group B Fitzroy Day - Kayak Guide" at bounding box center [305, 245] width 275 height 9
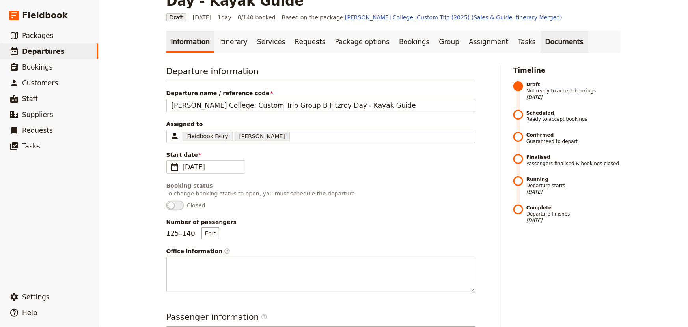
click at [541, 31] on link "Documents" at bounding box center [565, 42] width 48 height 22
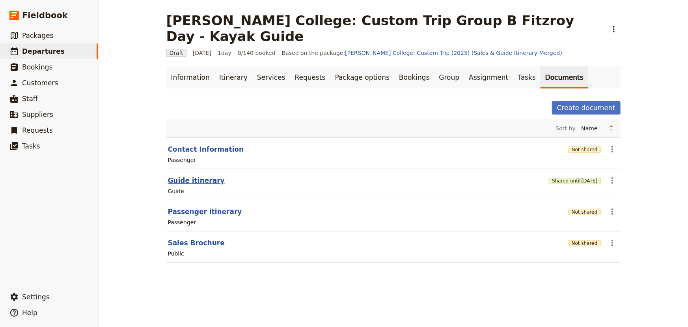
click at [199, 176] on button "Guide itinerary" at bounding box center [196, 180] width 57 height 9
select select "STAFF"
select select "RUN_SHEET"
select select "DEFAULT"
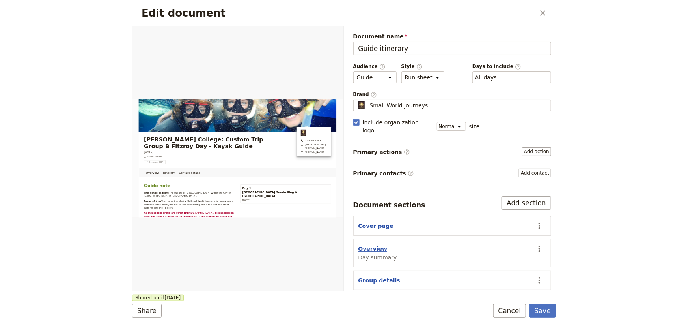
click at [375, 245] on button "Overview" at bounding box center [373, 249] width 29 height 8
select select "DAY_SUMMARY"
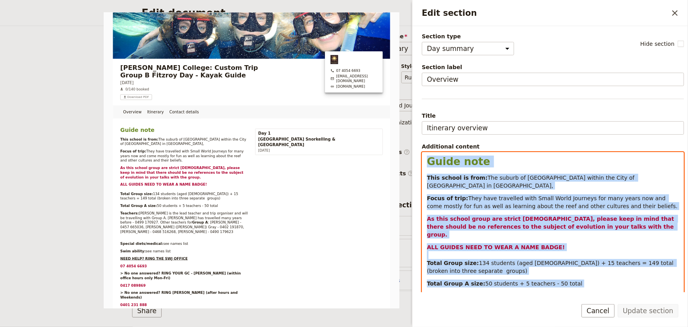
drag, startPoint x: 468, startPoint y: 200, endPoint x: 426, endPoint y: 157, distance: 60.3
click at [426, 157] on div "Guide note This school is from: The suburb of [GEOGRAPHIC_DATA] within the City…" at bounding box center [554, 311] width 262 height 318
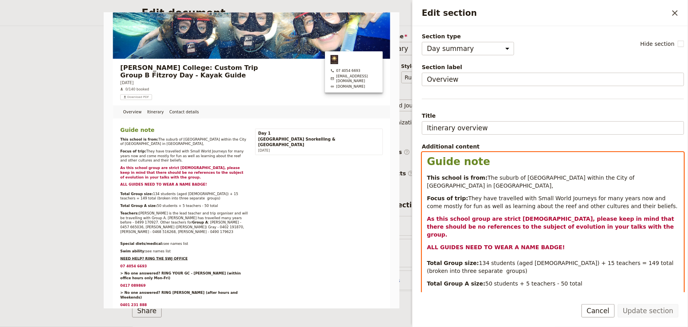
scroll to position [141, 0]
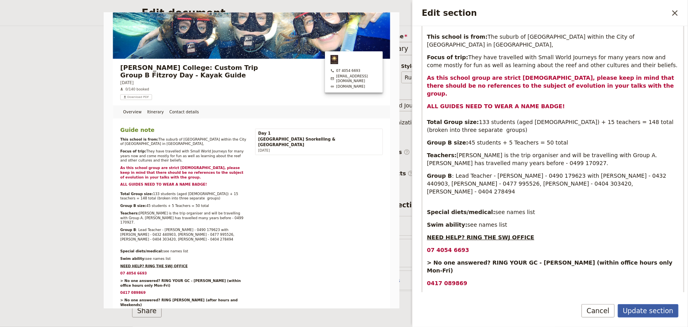
click at [644, 310] on button "Update section" at bounding box center [648, 310] width 61 height 13
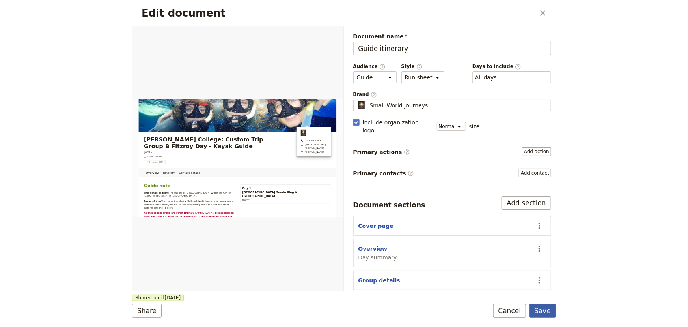
click at [548, 310] on button "Save" at bounding box center [542, 310] width 27 height 13
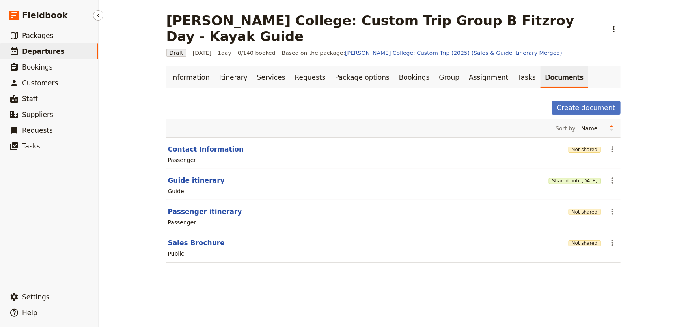
click at [36, 52] on span "Departures" at bounding box center [43, 51] width 43 height 8
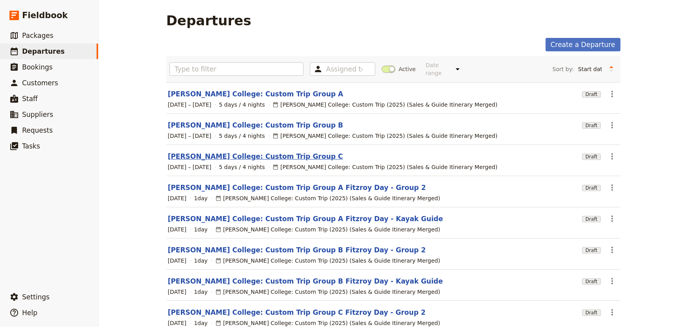
click at [256, 151] on link "[PERSON_NAME] College: Custom Trip Group C" at bounding box center [256, 155] width 176 height 9
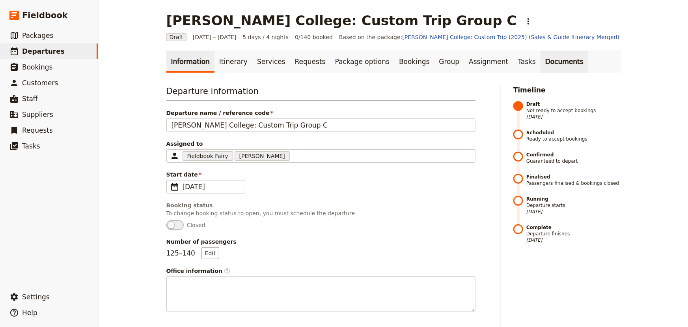
click at [541, 57] on link "Documents" at bounding box center [565, 61] width 48 height 22
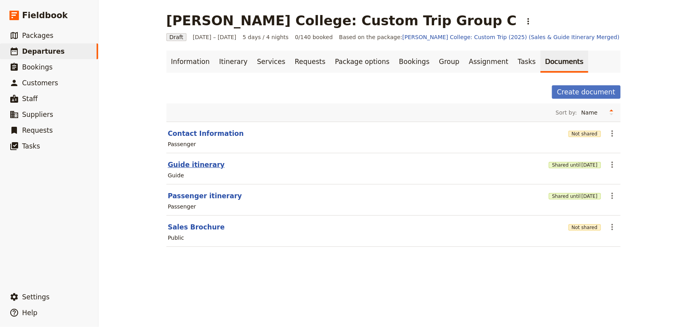
click at [202, 164] on button "Guide itinerary" at bounding box center [196, 164] width 57 height 9
select select "STAFF"
select select "RUN_SHEET"
select select "DEFAULT"
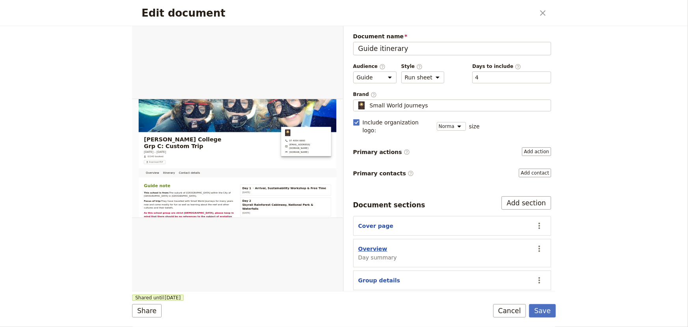
click at [370, 245] on button "Overview" at bounding box center [373, 249] width 29 height 8
select select "DAY_SUMMARY"
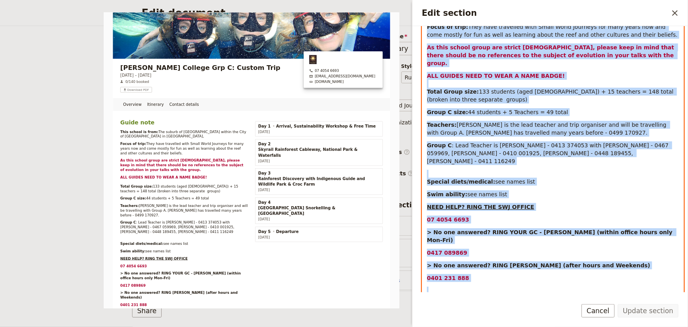
scroll to position [105, 0]
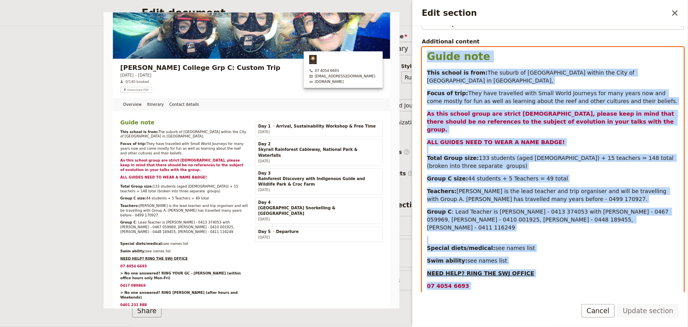
drag, startPoint x: 471, startPoint y: 208, endPoint x: 427, endPoint y: 54, distance: 159.7
click at [427, 54] on div "Guide note This school is from: The suburb of Rothwell within the City of Moret…" at bounding box center [554, 208] width 262 height 323
copy div "Guide note This school is from: The suburb of Rothwell within the City of Moret…"
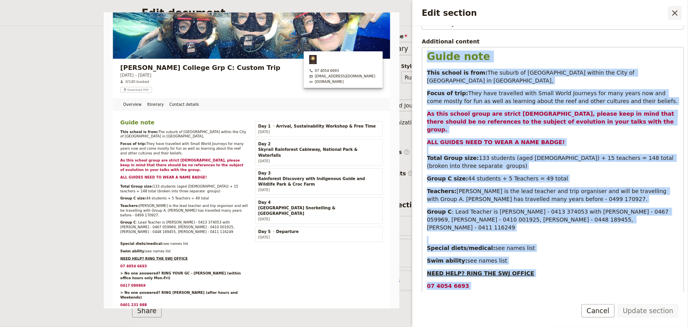
click at [675, 14] on icon "Close drawer" at bounding box center [675, 12] width 9 height 9
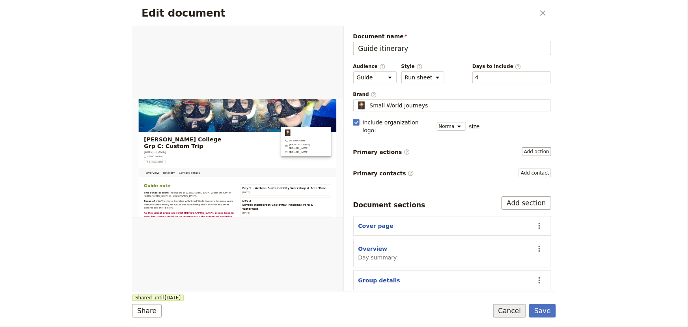
click at [511, 313] on button "Cancel" at bounding box center [510, 310] width 33 height 13
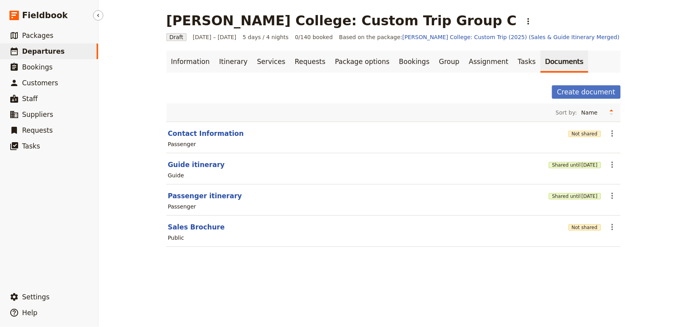
drag, startPoint x: 40, startPoint y: 48, endPoint x: 46, endPoint y: 50, distance: 6.5
click at [40, 48] on span "Departures" at bounding box center [43, 51] width 43 height 8
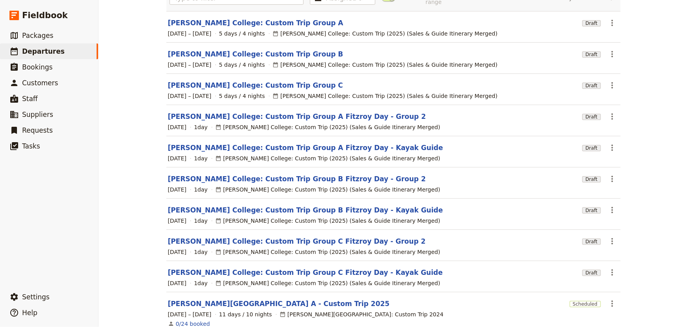
scroll to position [71, 0]
click at [277, 267] on link "[PERSON_NAME] College: Custom Trip Group C Fitzroy Day - Kayak Guide" at bounding box center [305, 271] width 275 height 9
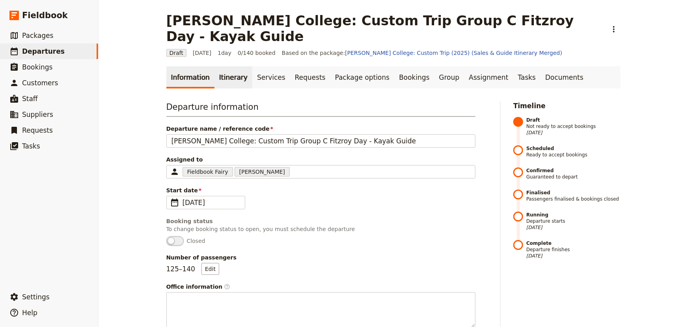
click at [219, 66] on link "Itinerary" at bounding box center [234, 77] width 38 height 22
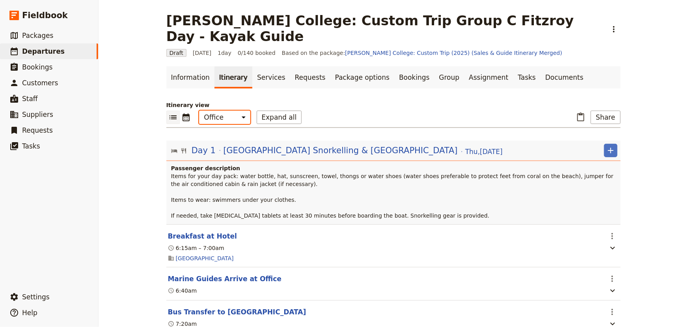
click at [208, 110] on select "Office Guide Passenger Sales" at bounding box center [224, 116] width 51 height 13
drag, startPoint x: 530, startPoint y: 61, endPoint x: 504, endPoint y: 73, distance: 28.8
click at [541, 66] on link "Documents" at bounding box center [565, 77] width 48 height 22
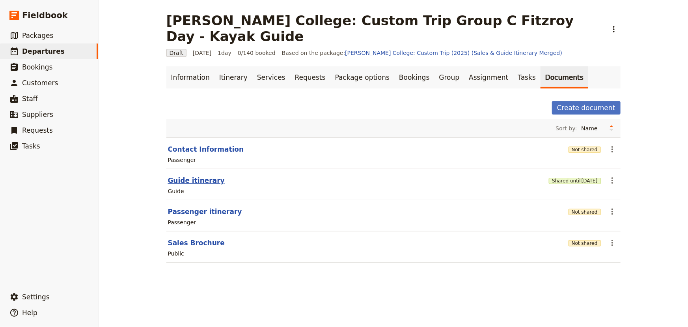
click at [199, 176] on button "Guide itinerary" at bounding box center [196, 180] width 57 height 9
select select "STAFF"
select select "RUN_SHEET"
select select "DEFAULT"
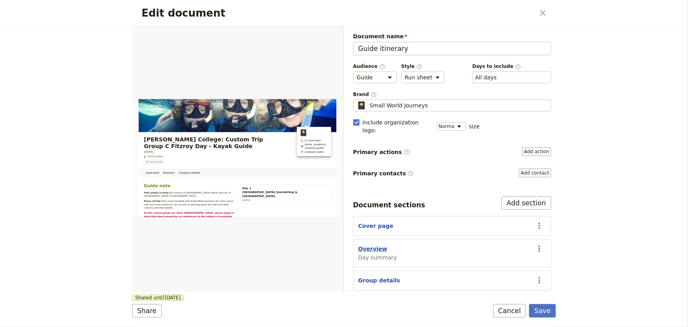
click at [366, 245] on button "Overview" at bounding box center [373, 249] width 29 height 8
select select "DAY_SUMMARY"
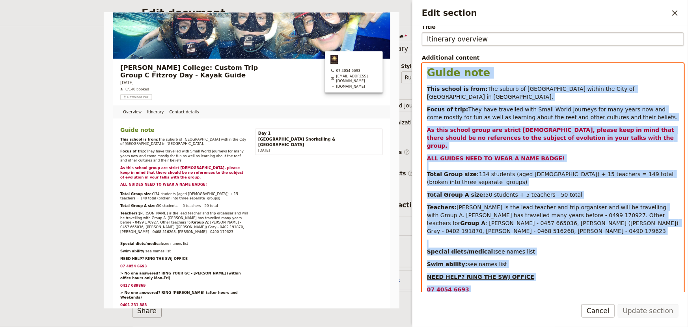
scroll to position [47, 0]
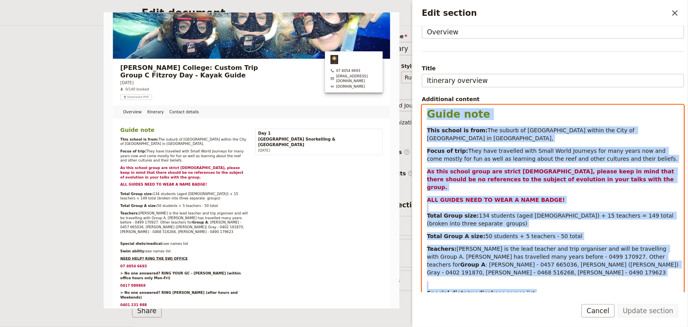
drag, startPoint x: 467, startPoint y: 237, endPoint x: 426, endPoint y: 110, distance: 133.4
click at [426, 110] on div "Guide note This school is from: The suburb of Rothwell within the City of Moret…" at bounding box center [554, 264] width 262 height 318
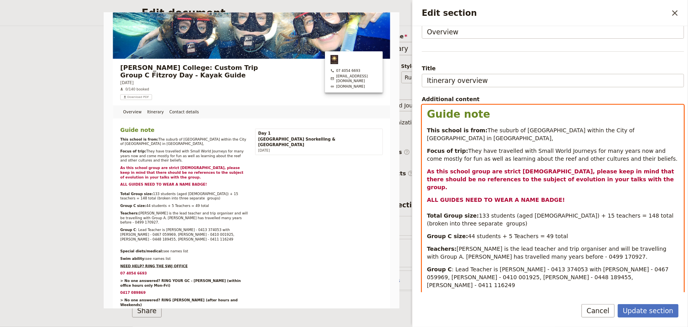
scroll to position [141, 0]
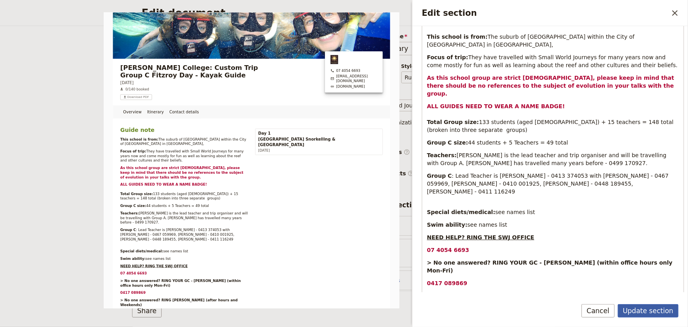
click at [642, 310] on button "Update section" at bounding box center [648, 310] width 61 height 13
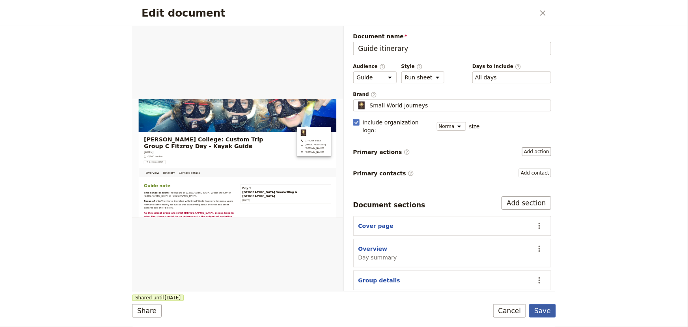
click at [546, 313] on button "Save" at bounding box center [542, 310] width 27 height 13
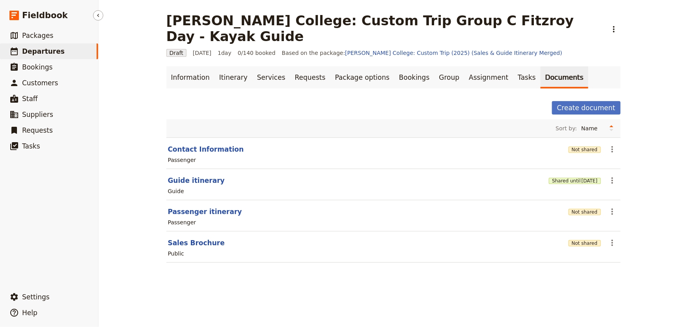
click at [32, 51] on span "Departures" at bounding box center [43, 51] width 43 height 8
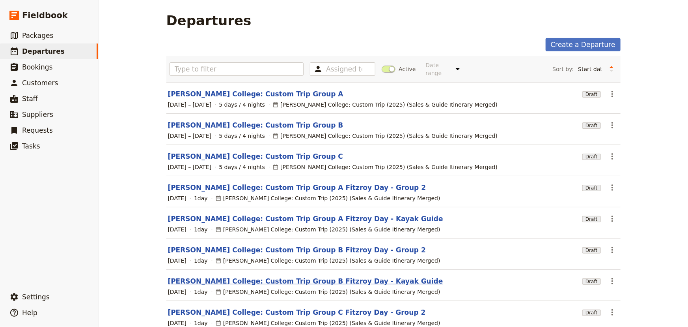
click at [301, 276] on link "[PERSON_NAME] College: Custom Trip Group B Fitzroy Day - Kayak Guide" at bounding box center [305, 280] width 275 height 9
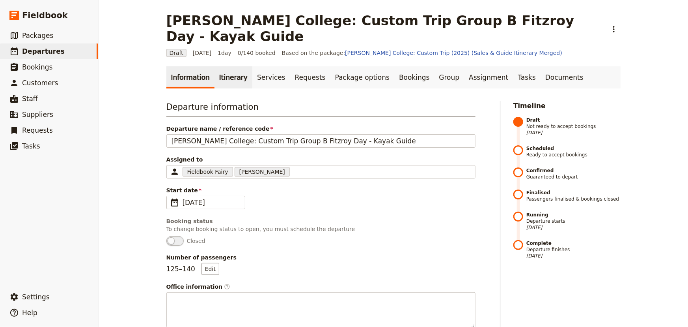
click at [224, 66] on link "Itinerary" at bounding box center [234, 77] width 38 height 22
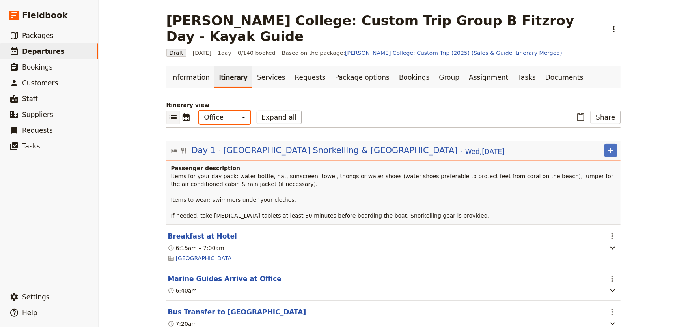
drag, startPoint x: 215, startPoint y: 103, endPoint x: 215, endPoint y: 107, distance: 4.7
click at [215, 110] on select "Office Guide Passenger Sales" at bounding box center [224, 116] width 51 height 13
select select "STAFF"
click at [199, 110] on select "Office Guide Passenger Sales" at bounding box center [224, 116] width 51 height 13
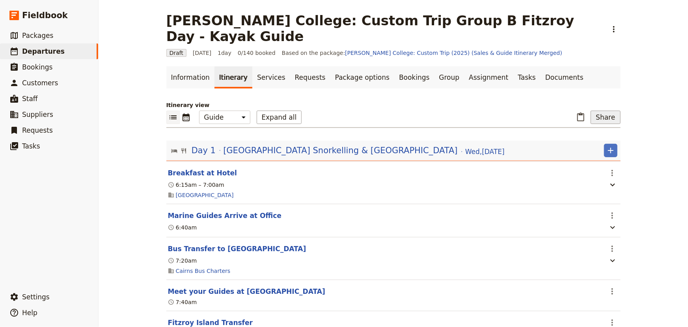
click at [605, 110] on button "Share" at bounding box center [606, 116] width 30 height 13
click at [593, 127] on span "Guide itinerary" at bounding box center [578, 130] width 41 height 8
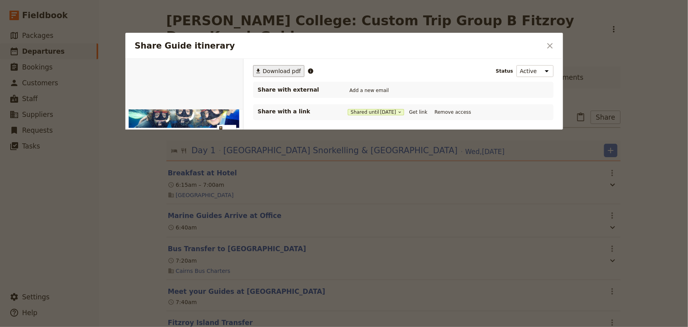
click at [285, 72] on span "Download pdf" at bounding box center [282, 71] width 38 height 8
click at [423, 112] on button "Get link" at bounding box center [419, 112] width 22 height 9
click at [549, 45] on icon "Close dialog" at bounding box center [551, 46] width 6 height 6
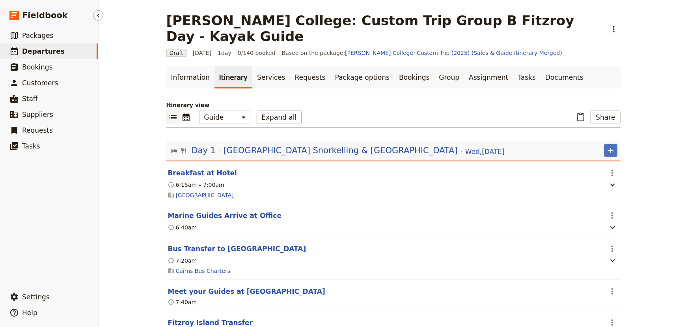
click at [39, 51] on span "Departures" at bounding box center [43, 51] width 43 height 8
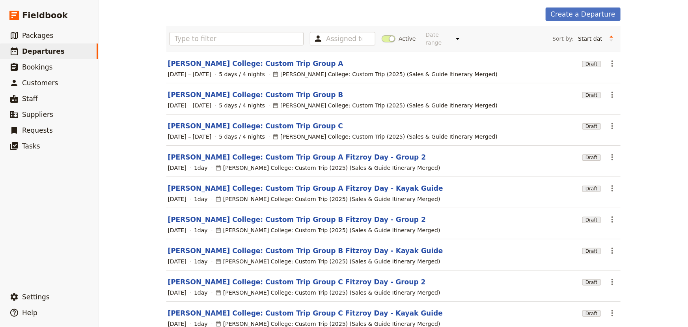
scroll to position [71, 0]
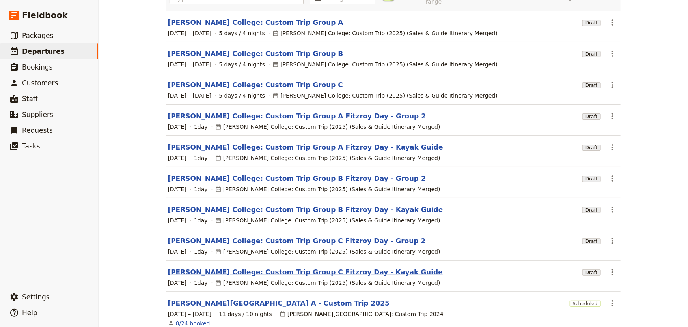
click at [311, 267] on link "[PERSON_NAME] College: Custom Trip Group C Fitzroy Day - Kayak Guide" at bounding box center [305, 271] width 275 height 9
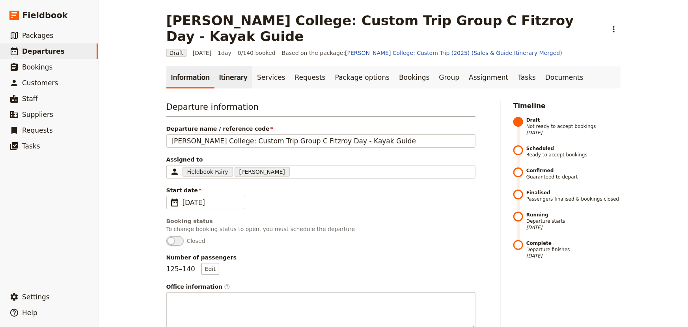
click at [221, 66] on link "Itinerary" at bounding box center [234, 77] width 38 height 22
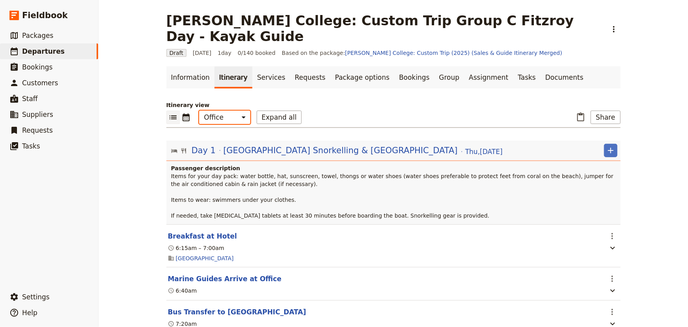
click at [216, 110] on select "Office Guide Passenger Sales" at bounding box center [224, 116] width 51 height 13
select select "STAFF"
click at [199, 110] on select "Office Guide Passenger Sales" at bounding box center [224, 116] width 51 height 13
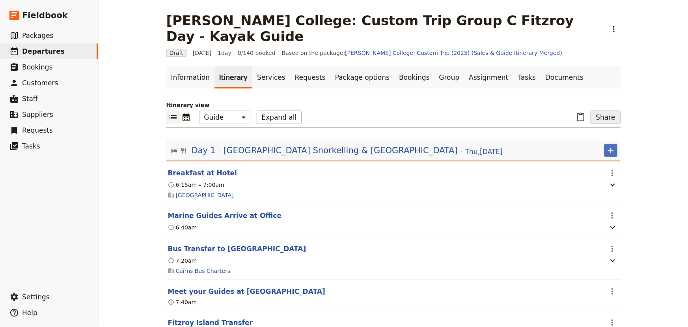
click at [604, 110] on button "Share" at bounding box center [606, 116] width 30 height 13
click at [582, 131] on span "Guide itinerary" at bounding box center [578, 130] width 41 height 8
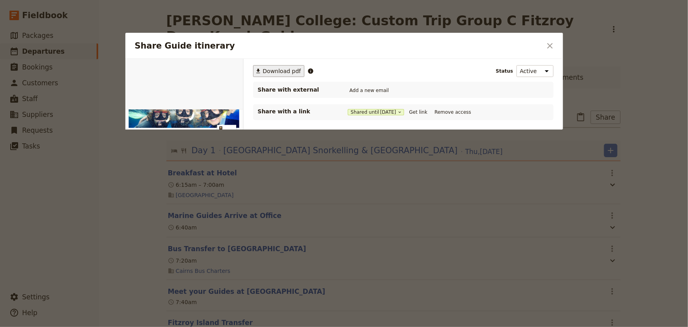
click at [274, 73] on span "Download pdf" at bounding box center [282, 71] width 38 height 8
click at [422, 112] on button "Get link" at bounding box center [419, 112] width 22 height 9
click at [552, 45] on icon "Close dialog" at bounding box center [550, 45] width 9 height 9
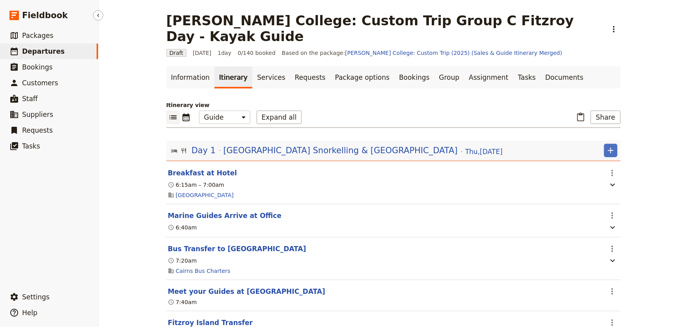
click at [37, 51] on span "Departures" at bounding box center [43, 51] width 43 height 8
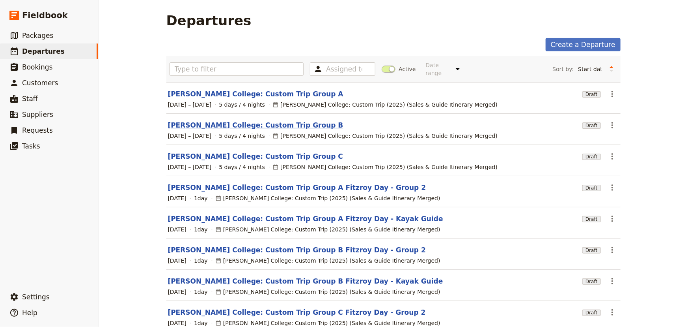
click at [233, 120] on link "[PERSON_NAME] College: Custom Trip Group B" at bounding box center [256, 124] width 176 height 9
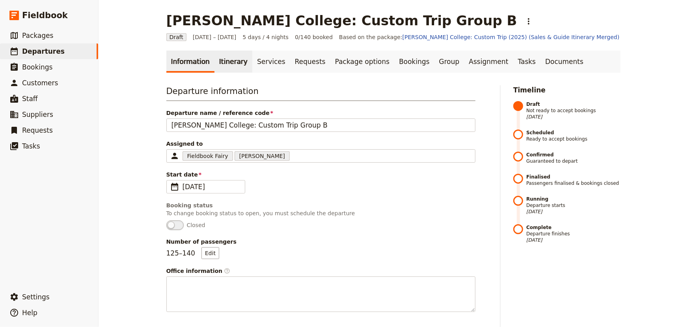
click at [233, 62] on link "Itinerary" at bounding box center [234, 61] width 38 height 22
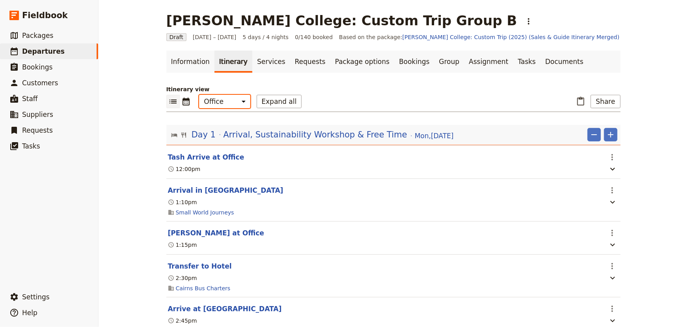
drag, startPoint x: 217, startPoint y: 101, endPoint x: 217, endPoint y: 107, distance: 6.7
click at [217, 101] on select "Office Guide Passenger Sales" at bounding box center [224, 101] width 51 height 13
select select "STAFF"
click at [199, 95] on select "Office Guide Passenger Sales" at bounding box center [224, 101] width 51 height 13
click at [264, 97] on button "Expand all" at bounding box center [279, 101] width 45 height 13
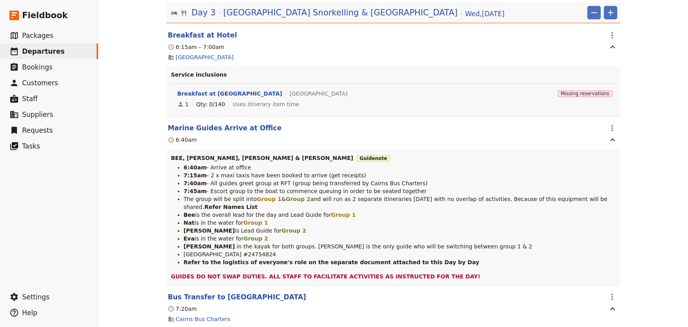
scroll to position [2726, 0]
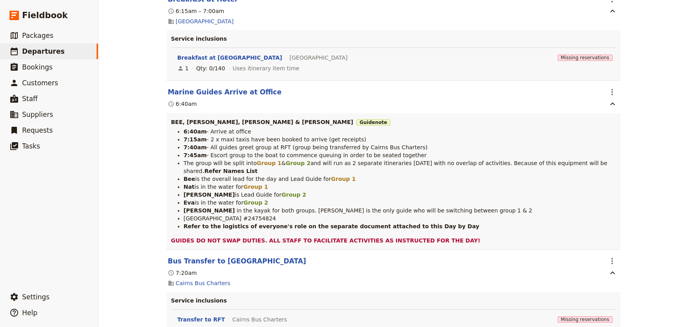
drag, startPoint x: 438, startPoint y: 241, endPoint x: 167, endPoint y: 127, distance: 294.0
click at [167, 127] on div "BEE, NAT, STEVEN, EVA & EMMA Guide note 6:40am - Arrive at office 7:15am - 2 x …" at bounding box center [393, 181] width 454 height 136
copy div "6:40am - Arrive at office 7:15am - 2 x maxi taxis have been booked to arrive (g…"
click at [647, 122] on div "Mueller College: Custom Trip Group B ​ Draft 1 – 5 Sep 2025 5 days / 4 nights 0…" at bounding box center [394, 163] width 590 height 327
click at [38, 50] on span "Departures" at bounding box center [43, 51] width 43 height 8
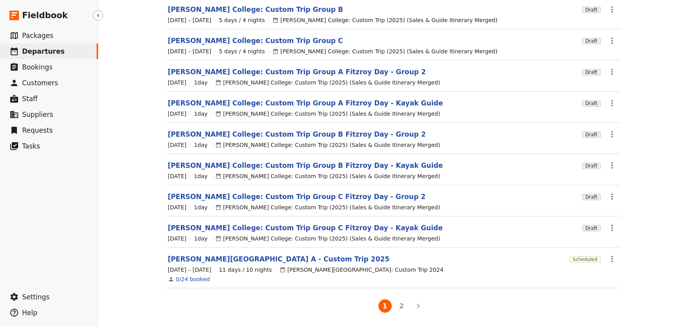
scroll to position [108, 0]
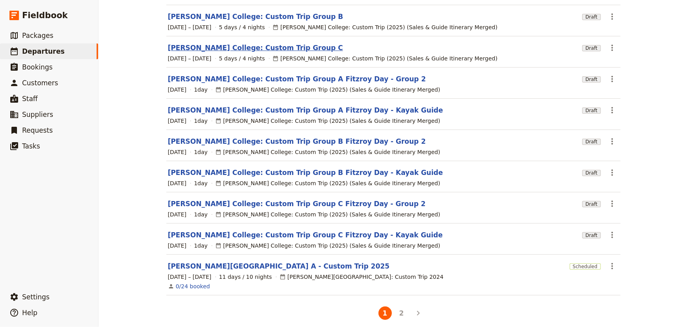
click at [270, 43] on link "[PERSON_NAME] College: Custom Trip Group C" at bounding box center [256, 47] width 176 height 9
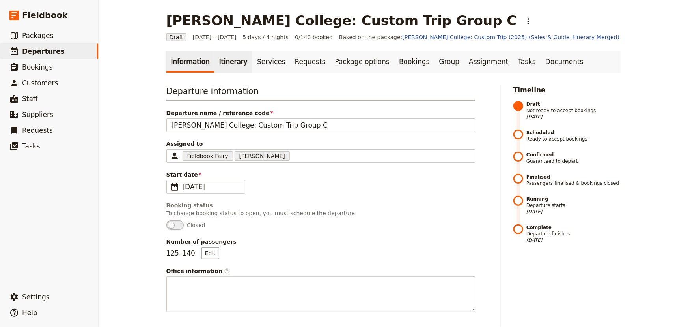
click at [224, 58] on link "Itinerary" at bounding box center [234, 61] width 38 height 22
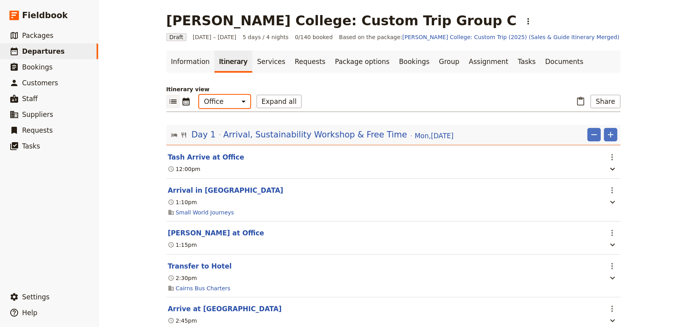
drag, startPoint x: 223, startPoint y: 100, endPoint x: 224, endPoint y: 107, distance: 6.4
click at [223, 100] on select "Office Guide Passenger Sales" at bounding box center [224, 101] width 51 height 13
select select "STAFF"
click at [199, 95] on select "Office Guide Passenger Sales" at bounding box center [224, 101] width 51 height 13
click at [270, 104] on button "Expand all" at bounding box center [279, 101] width 45 height 13
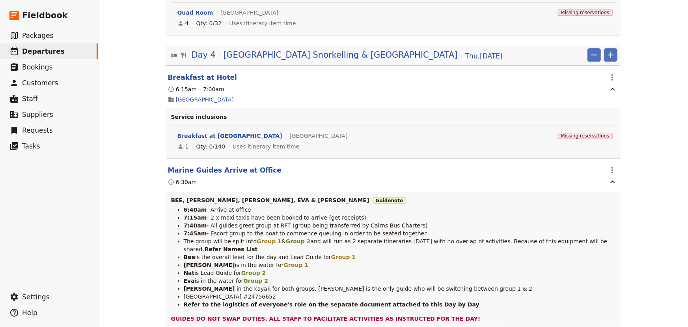
scroll to position [4196, 0]
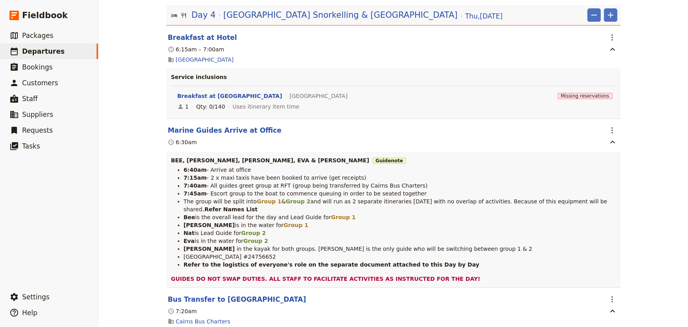
drag, startPoint x: 438, startPoint y: 262, endPoint x: 165, endPoint y: 142, distance: 297.8
click at [166, 151] on div "BEE, NAT, LIZ, EVA & EMMA Guide note 6:40am - Arrive at office 7:15am - 2 x max…" at bounding box center [393, 219] width 454 height 136
copy div "BEE, NAT, LIZ, EVA & EMMA Guide note 6:40am - Arrive at office 7:15am - 2 x max…"
click at [653, 164] on div "Mueller College: Custom Trip Group C ​ Draft 1 – 5 Sep 2025 5 days / 4 nights 0…" at bounding box center [394, 163] width 590 height 327
click at [446, 265] on div "BEE, NAT, LIZ, EVA & EMMA Guide note 6:40am - Arrive at office 7:15am - 2 x max…" at bounding box center [393, 219] width 454 height 136
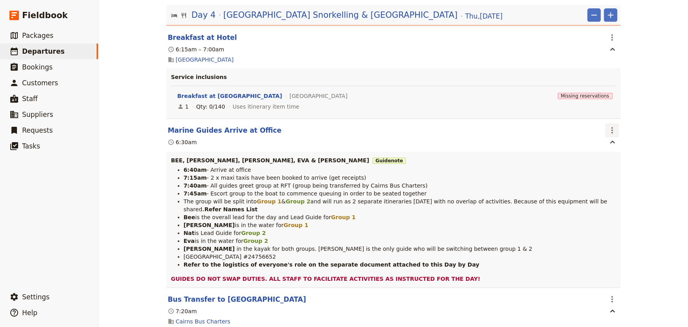
click at [612, 125] on icon "Actions" at bounding box center [612, 129] width 9 height 9
click at [621, 131] on span "Edit this itinerary item" at bounding box center [639, 129] width 62 height 8
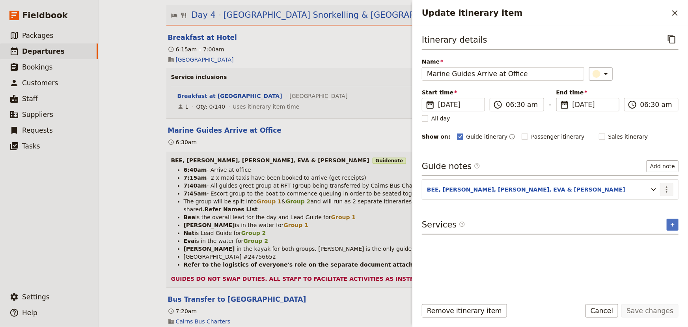
click at [667, 187] on icon "Actions" at bounding box center [666, 189] width 9 height 9
click at [648, 206] on span "Edit note" at bounding box center [644, 206] width 25 height 8
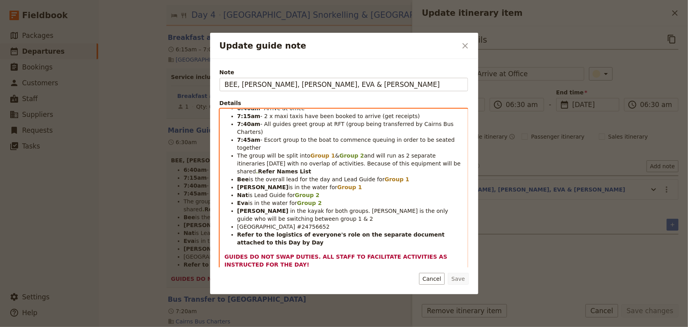
scroll to position [0, 0]
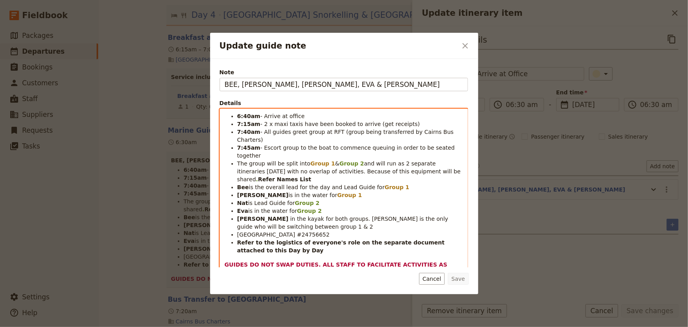
drag, startPoint x: 262, startPoint y: 167, endPoint x: 215, endPoint y: 112, distance: 72.7
click at [215, 112] on div "Note BEE, NAT, LIZ, EVA & EMMA Details 6:40am - Arrive at office 7:15am - 2 x m…" at bounding box center [344, 176] width 268 height 235
drag, startPoint x: 247, startPoint y: 245, endPoint x: 231, endPoint y: 116, distance: 129.3
click at [231, 116] on div "6:40am - Arrive at office 7:15am - 2 x maxi taxis have been booked to arrive (g…" at bounding box center [344, 190] width 248 height 163
copy div "6:40am - Arrive at office 7:15am - 2 x maxi taxis have been booked to arrive (g…"
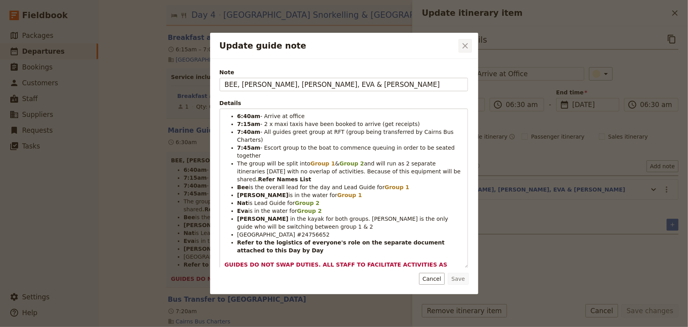
click at [466, 45] on icon "Close dialog" at bounding box center [466, 46] width 6 height 6
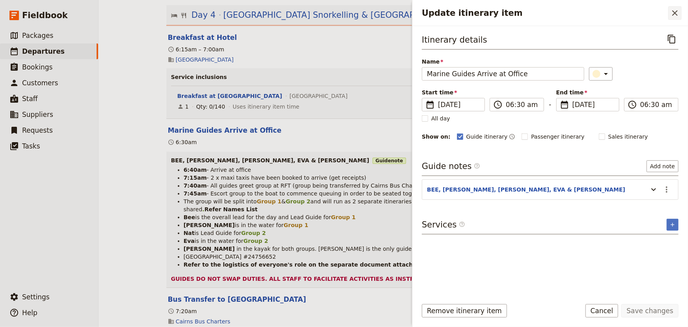
click at [673, 13] on icon "Close drawer" at bounding box center [675, 12] width 9 height 9
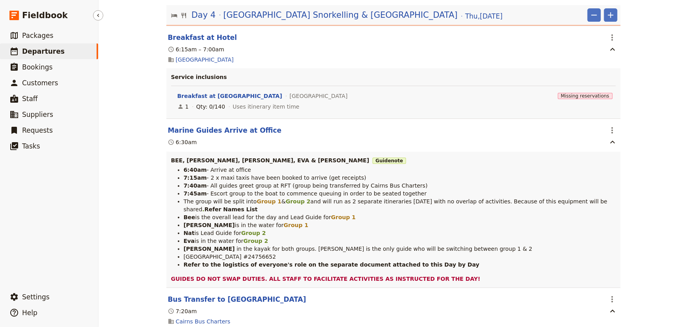
click at [50, 54] on span "Departures" at bounding box center [43, 51] width 43 height 8
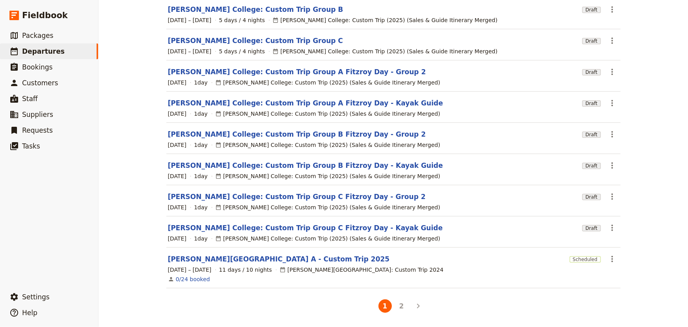
scroll to position [108, 0]
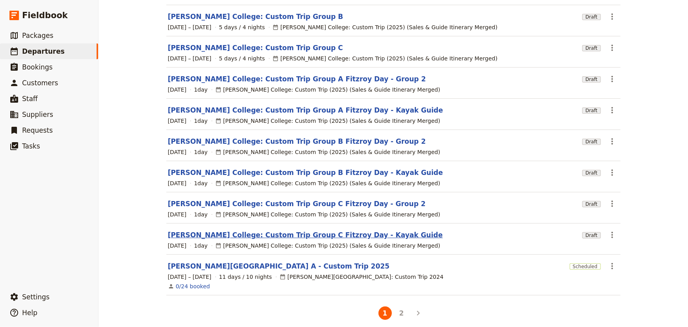
click at [304, 230] on link "[PERSON_NAME] College: Custom Trip Group C Fitzroy Day - Kayak Guide" at bounding box center [305, 234] width 275 height 9
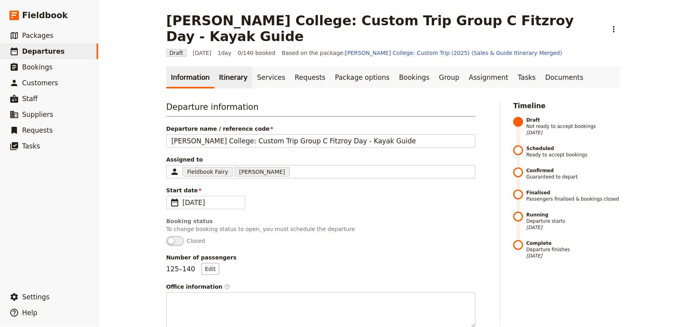
click at [223, 66] on link "Itinerary" at bounding box center [234, 77] width 38 height 22
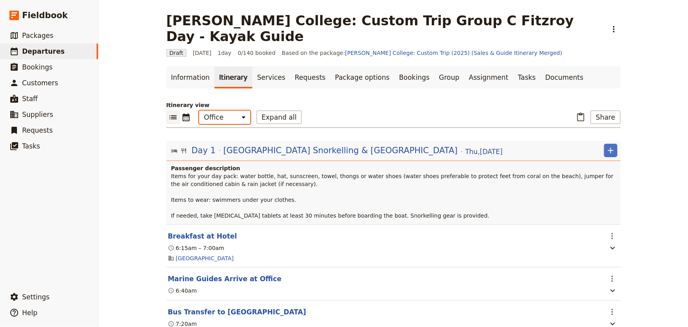
click at [219, 110] on select "Office Guide Passenger Sales" at bounding box center [224, 116] width 51 height 13
select select "STAFF"
click at [199, 110] on select "Office Guide Passenger Sales" at bounding box center [224, 116] width 51 height 13
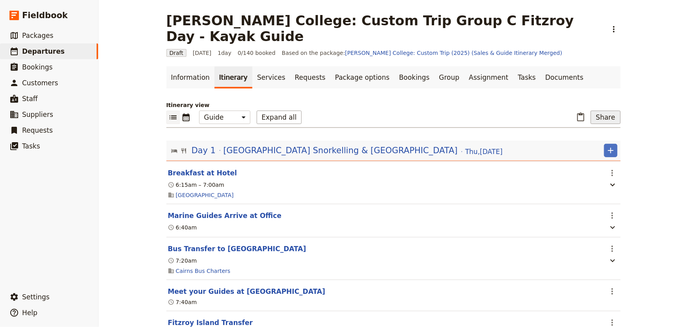
click at [600, 110] on button "Share" at bounding box center [606, 116] width 30 height 13
click at [592, 127] on span "Guide itinerary" at bounding box center [578, 130] width 41 height 8
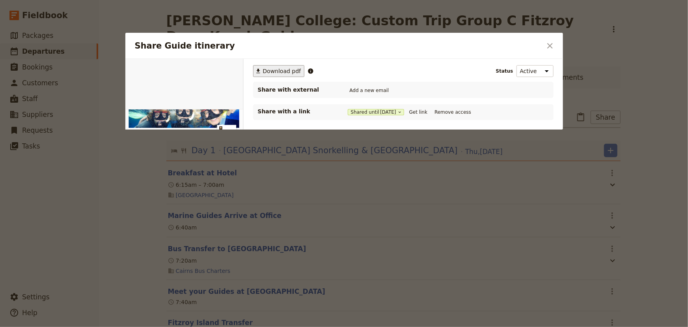
drag, startPoint x: 281, startPoint y: 69, endPoint x: 285, endPoint y: 61, distance: 9.5
click at [281, 69] on span "Download pdf" at bounding box center [282, 71] width 38 height 8
click at [422, 110] on button "Get link" at bounding box center [419, 112] width 22 height 9
click at [552, 45] on icon "Close dialog" at bounding box center [550, 45] width 9 height 9
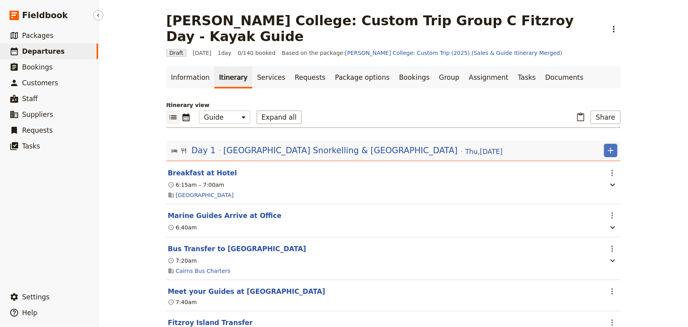
click at [46, 50] on span "Departures" at bounding box center [43, 51] width 43 height 8
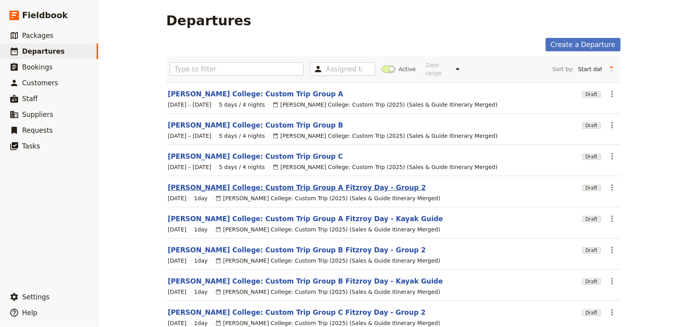
click at [299, 183] on link "[PERSON_NAME] College: Custom Trip Group A Fitzroy Day - Group 2" at bounding box center [297, 187] width 258 height 9
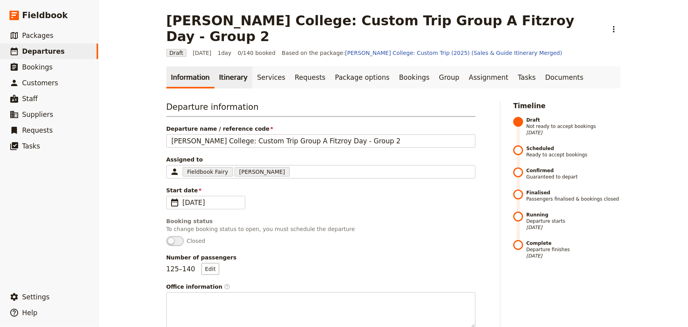
click at [218, 66] on link "Itinerary" at bounding box center [234, 77] width 38 height 22
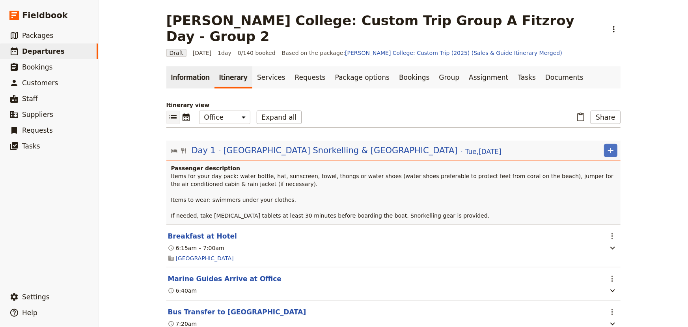
click at [188, 66] on link "Information" at bounding box center [190, 77] width 48 height 22
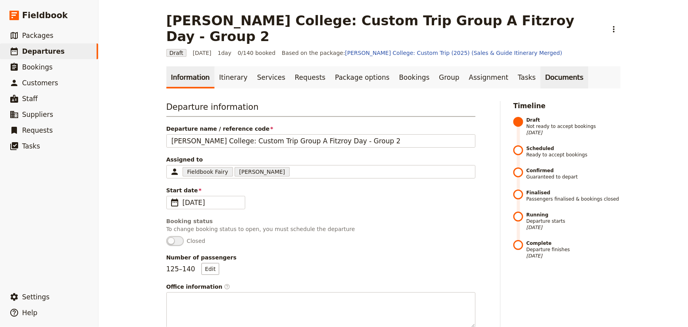
click at [541, 66] on link "Documents" at bounding box center [565, 77] width 48 height 22
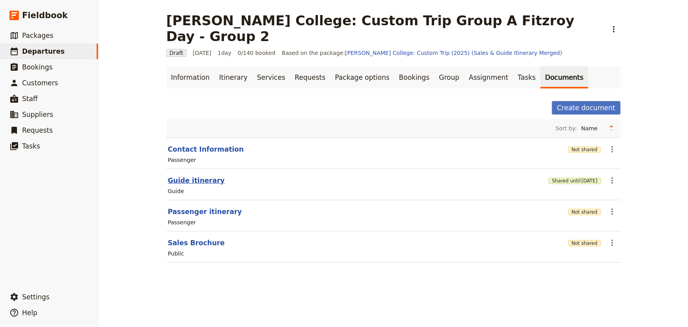
click at [195, 176] on button "Guide itinerary" at bounding box center [196, 180] width 57 height 9
select select "STAFF"
select select "RUN_SHEET"
select select "DEFAULT"
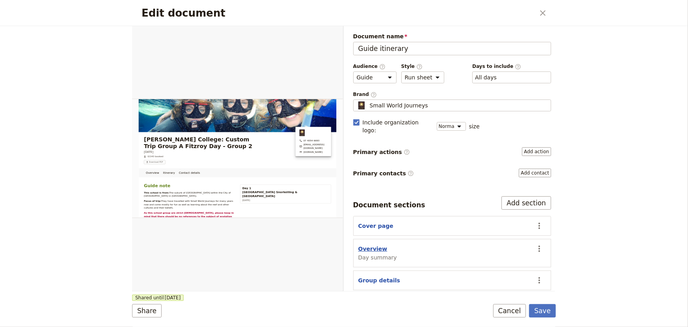
click at [363, 245] on button "Overview" at bounding box center [373, 249] width 29 height 8
select select "DAY_SUMMARY"
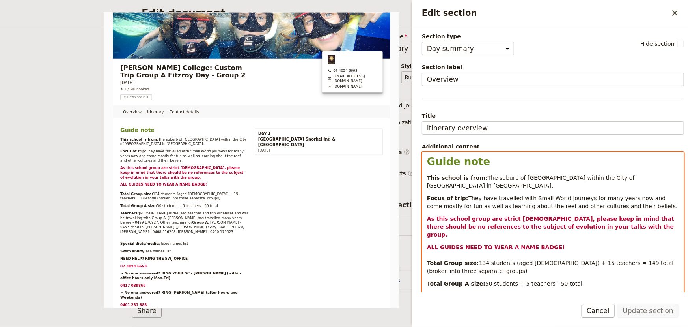
drag, startPoint x: 574, startPoint y: 271, endPoint x: 451, endPoint y: 274, distance: 122.7
click at [451, 274] on div "Guide note This school is from: The suburb of Rothwell within the City of Moret…" at bounding box center [554, 311] width 262 height 318
click at [500, 280] on span "50 students + 5 teachers - 50 total" at bounding box center [534, 283] width 97 height 6
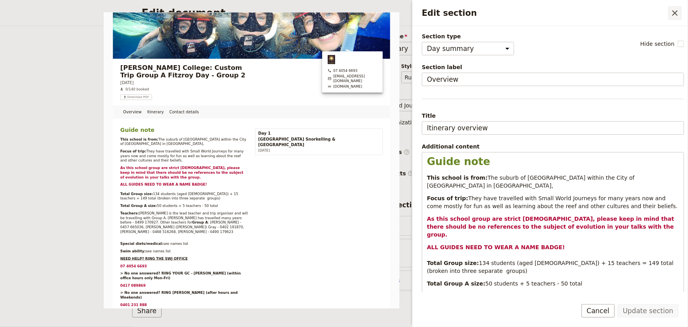
click at [677, 8] on icon "Close drawer" at bounding box center [675, 12] width 9 height 9
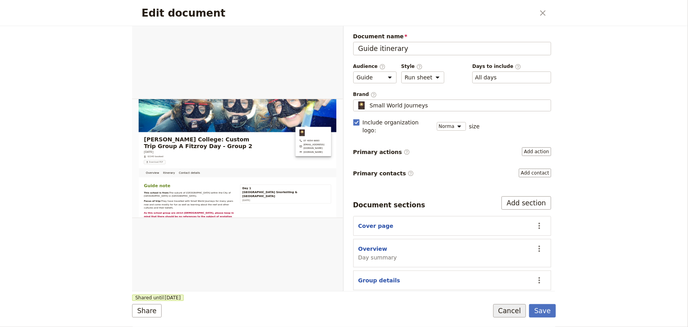
click at [516, 313] on button "Cancel" at bounding box center [510, 310] width 33 height 13
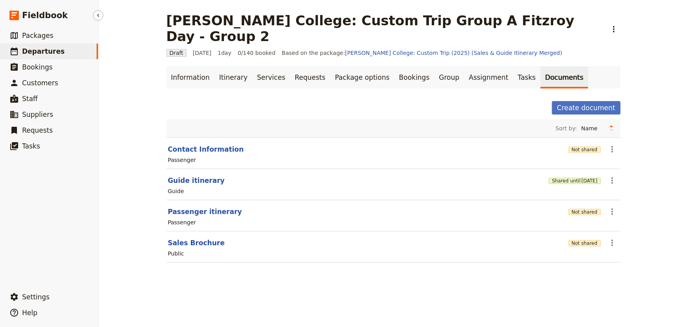
click at [51, 52] on span "Departures" at bounding box center [43, 51] width 43 height 8
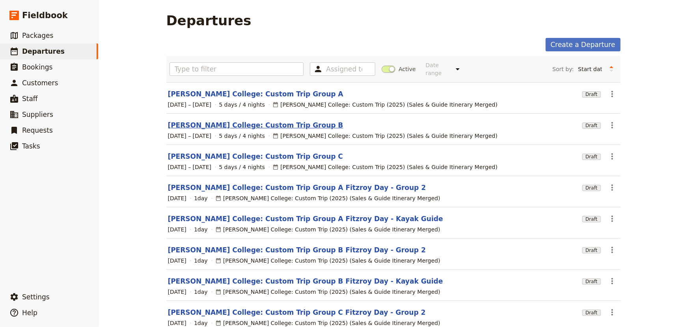
click at [245, 120] on link "[PERSON_NAME] College: Custom Trip Group B" at bounding box center [256, 124] width 176 height 9
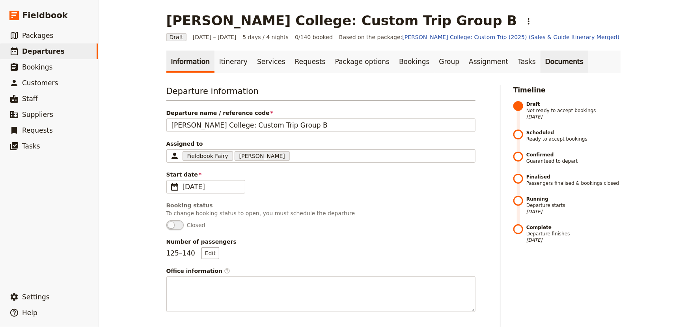
click at [541, 59] on link "Documents" at bounding box center [565, 61] width 48 height 22
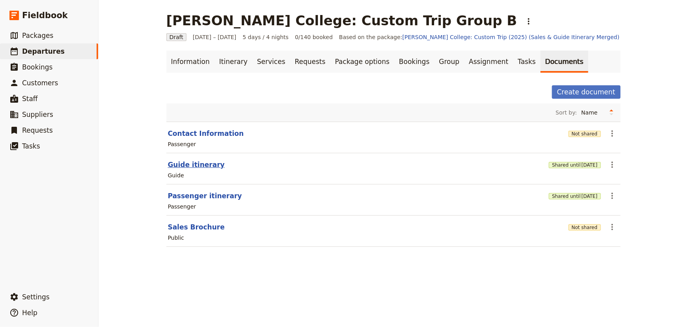
click at [196, 164] on button "Guide itinerary" at bounding box center [196, 164] width 57 height 9
select select "STAFF"
select select "RUN_SHEET"
select select "DEFAULT"
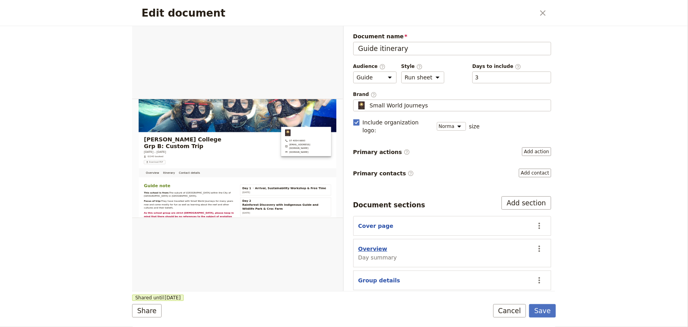
click at [372, 245] on button "Overview" at bounding box center [373, 249] width 29 height 8
select select "DAY_SUMMARY"
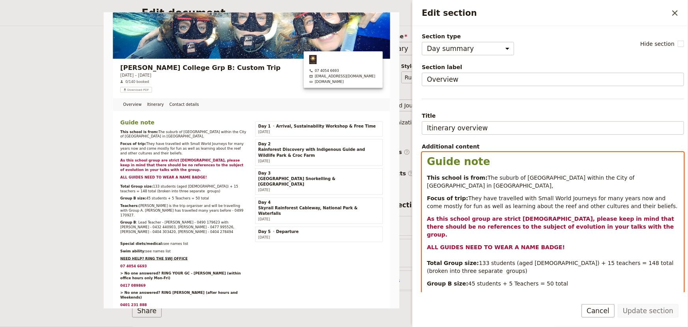
drag, startPoint x: 552, startPoint y: 267, endPoint x: 427, endPoint y: 268, distance: 124.7
click at [427, 279] on p "Group B size: 45 students + 5 Teachers = 50 total" at bounding box center [553, 283] width 252 height 8
copy p "Group B size: 45 students + 5 Teachers = 50 total"
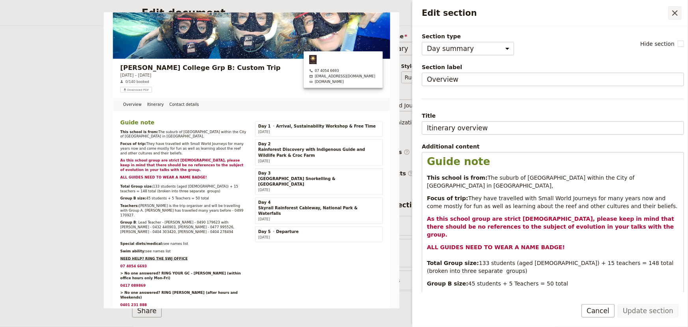
click at [670, 13] on button "​" at bounding box center [675, 12] width 13 height 13
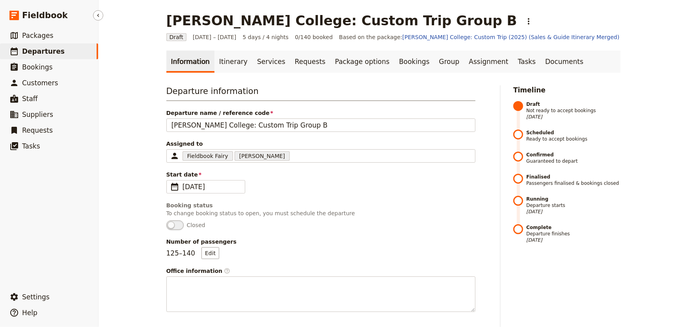
click at [49, 56] on span "Departures" at bounding box center [43, 51] width 43 height 9
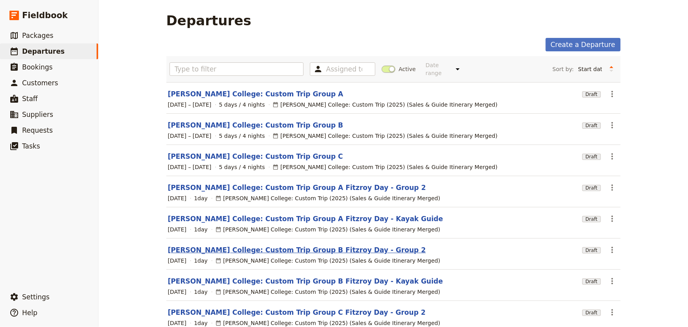
click at [320, 245] on link "[PERSON_NAME] College: Custom Trip Group B Fitzroy Day - Group 2" at bounding box center [297, 249] width 258 height 9
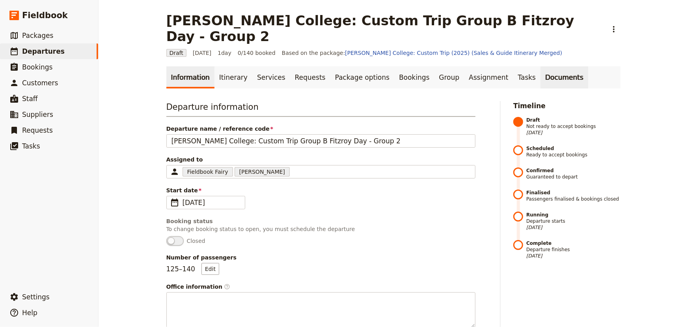
click at [541, 67] on link "Documents" at bounding box center [565, 77] width 48 height 22
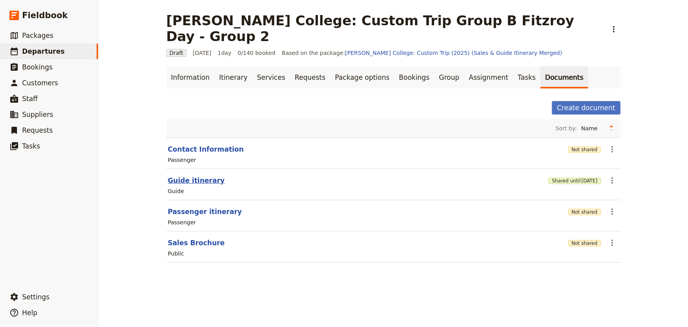
click at [191, 176] on button "Guide itinerary" at bounding box center [196, 180] width 57 height 9
select select "STAFF"
select select "RUN_SHEET"
select select "DEFAULT"
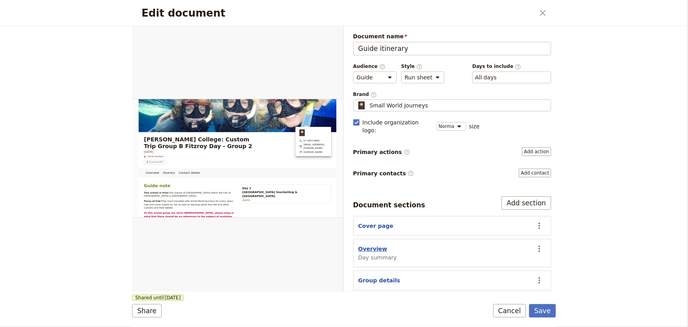
click at [378, 245] on button "Overview" at bounding box center [373, 249] width 29 height 8
select select "DAY_SUMMARY"
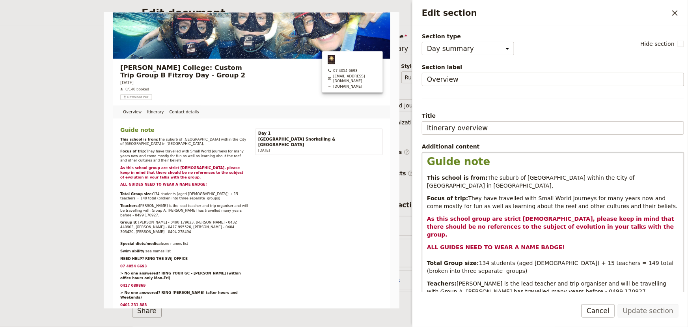
scroll to position [36, 0]
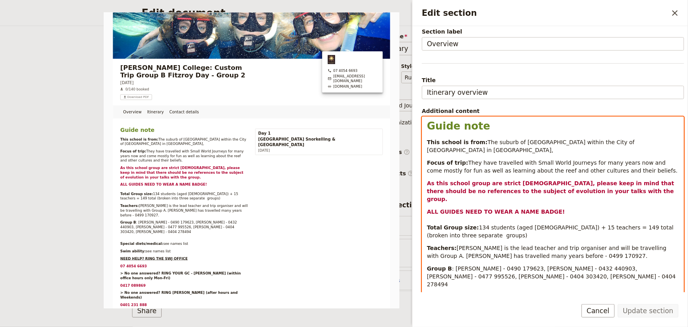
click at [463, 221] on p "ALL GUIDES NEED TO WEAR A NAME BADGE! Total Group size: 134 students (aged 9-12…" at bounding box center [553, 224] width 252 height 32
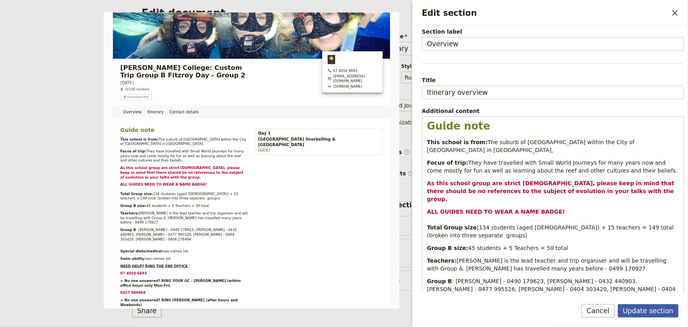
click at [639, 309] on button "Update section" at bounding box center [648, 310] width 61 height 13
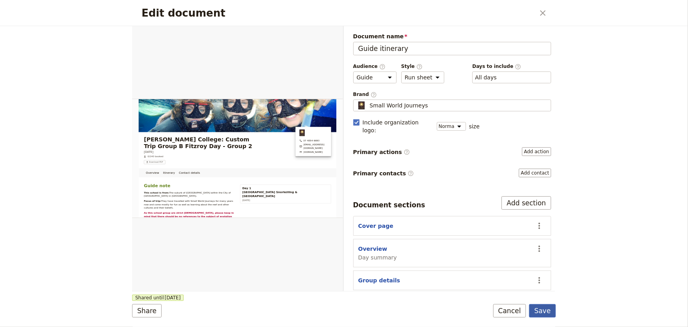
click at [547, 310] on button "Save" at bounding box center [542, 310] width 27 height 13
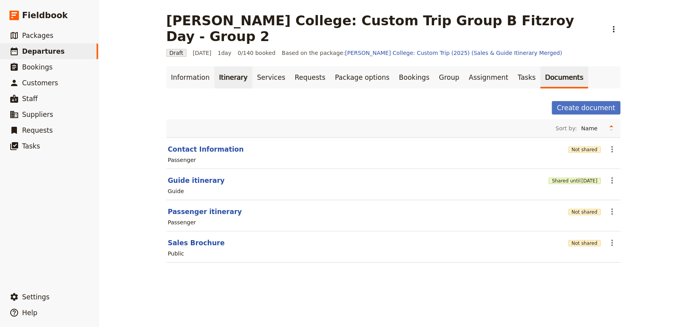
click at [229, 66] on link "Itinerary" at bounding box center [234, 77] width 38 height 22
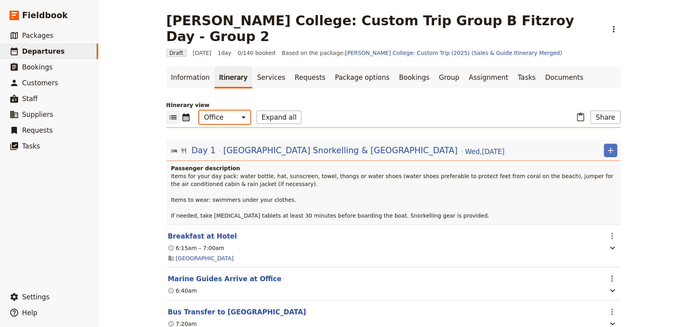
click at [227, 110] on select "Office Guide Passenger Sales" at bounding box center [224, 116] width 51 height 13
select select "STAFF"
click at [199, 110] on select "Office Guide Passenger Sales" at bounding box center [224, 116] width 51 height 13
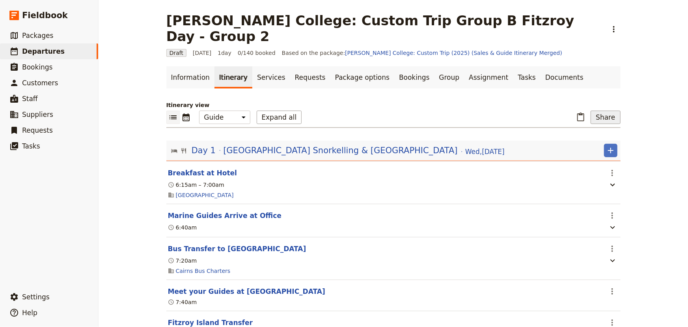
click at [606, 110] on button "Share" at bounding box center [606, 116] width 30 height 13
click at [596, 129] on span "Guide itinerary" at bounding box center [578, 130] width 41 height 8
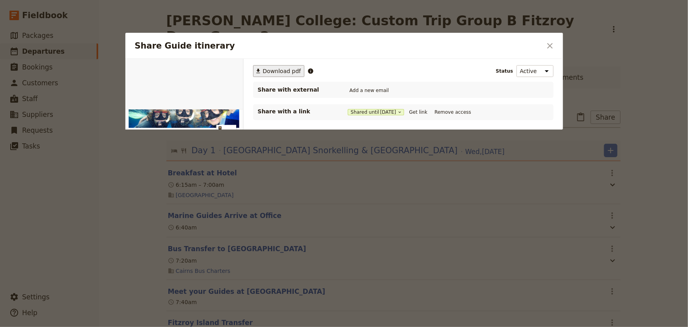
click at [284, 72] on span "Download pdf" at bounding box center [282, 71] width 38 height 8
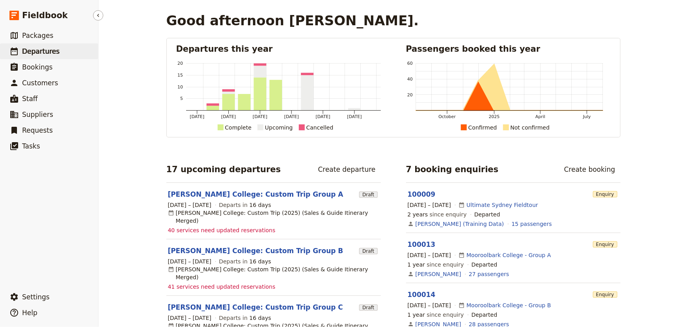
click at [35, 53] on span "Departures" at bounding box center [40, 51] width 37 height 8
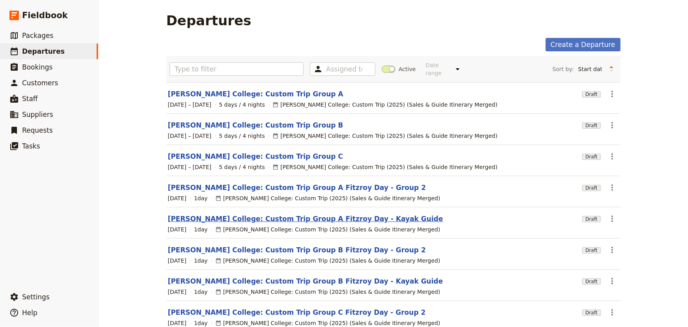
click at [327, 214] on link "[PERSON_NAME] College: Custom Trip Group A Fitzroy Day - Kayak Guide" at bounding box center [305, 218] width 275 height 9
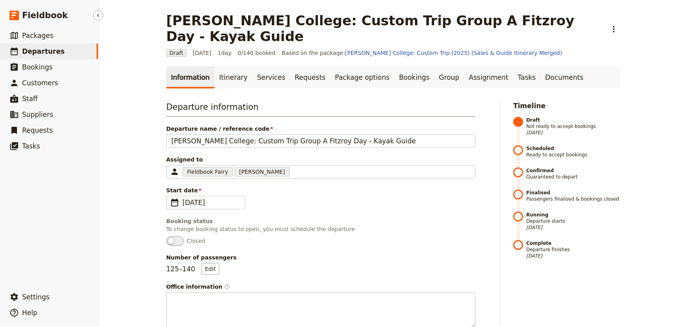
click at [43, 51] on span "Departures" at bounding box center [43, 51] width 43 height 8
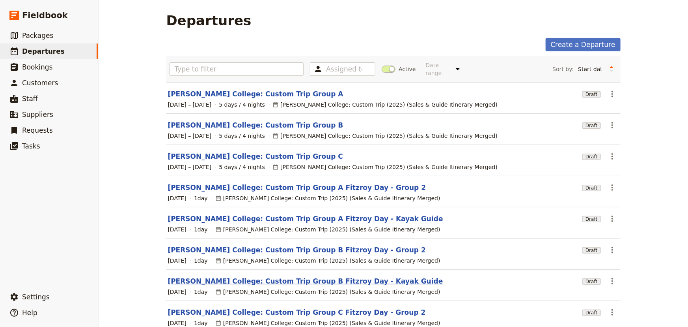
click at [297, 276] on link "[PERSON_NAME] College: Custom Trip Group B Fitzroy Day - Kayak Guide" at bounding box center [305, 280] width 275 height 9
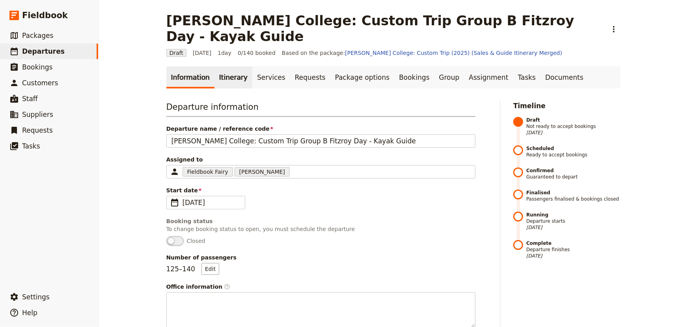
click at [224, 66] on link "Itinerary" at bounding box center [234, 77] width 38 height 22
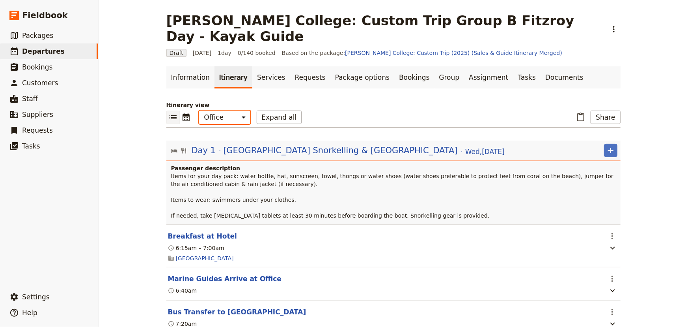
click at [224, 110] on select "Office Guide Passenger Sales" at bounding box center [224, 116] width 51 height 13
select select "STAFF"
click at [199, 110] on select "Office Guide Passenger Sales" at bounding box center [224, 116] width 51 height 13
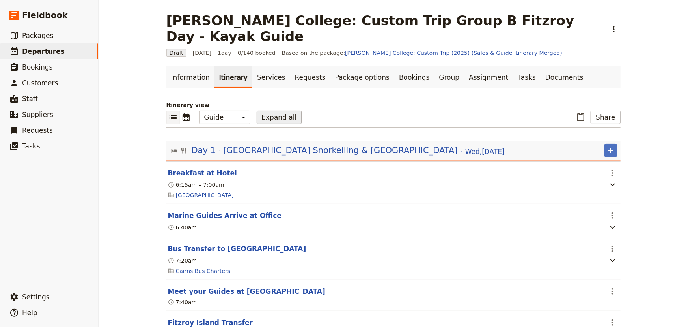
click at [267, 110] on button "Expand all" at bounding box center [279, 116] width 45 height 13
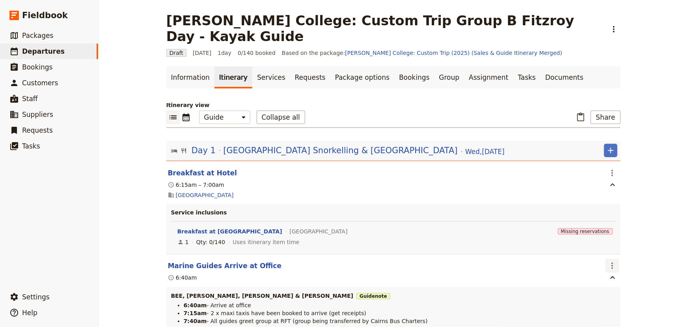
click at [612, 262] on icon "Actions" at bounding box center [613, 265] width 2 height 6
click at [616, 264] on span "Edit this itinerary item" at bounding box center [639, 267] width 62 height 8
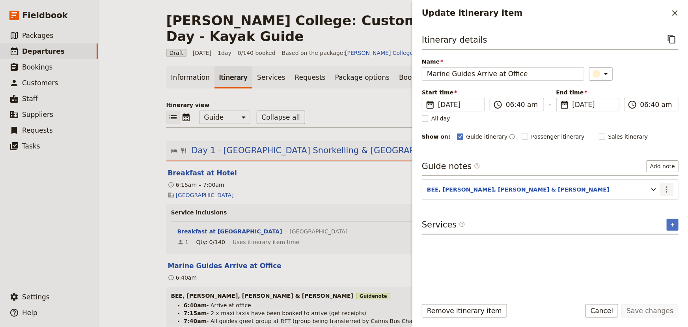
click at [669, 191] on icon "Actions" at bounding box center [666, 189] width 9 height 9
click at [650, 205] on span "Edit note" at bounding box center [644, 206] width 25 height 8
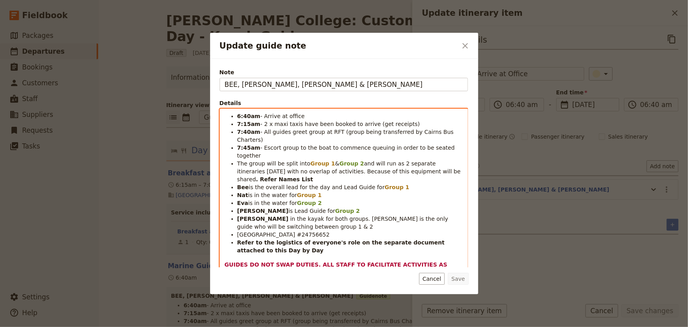
drag, startPoint x: 227, startPoint y: 114, endPoint x: 368, endPoint y: 257, distance: 200.3
click at [368, 257] on div "6:40am - Arrive at office 7:15am - 2 x maxi taxis have been booked to arrive (g…" at bounding box center [344, 190] width 248 height 163
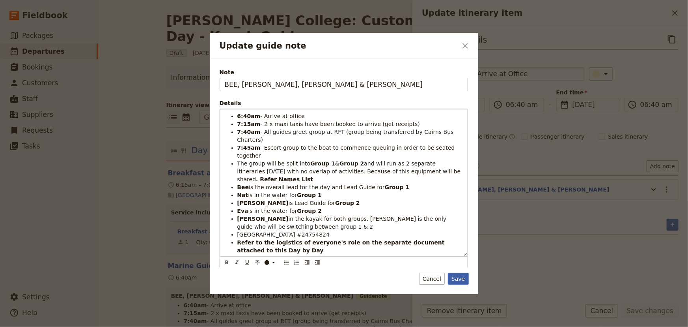
click at [461, 279] on button "Save" at bounding box center [458, 279] width 21 height 12
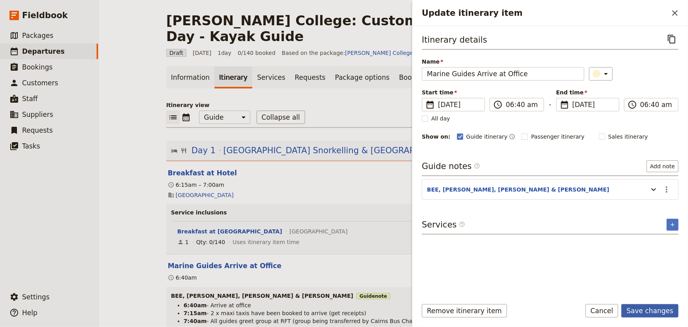
click at [648, 311] on button "Save changes" at bounding box center [650, 310] width 57 height 13
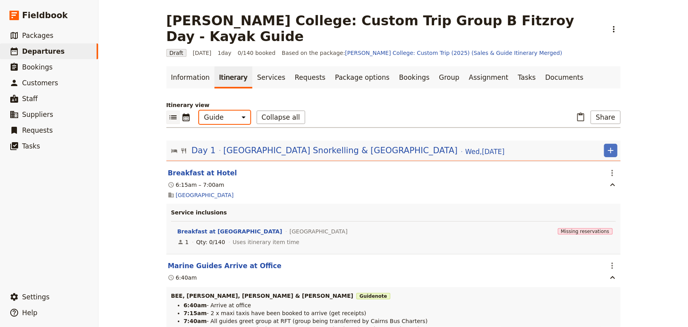
click at [227, 110] on select "Office Guide Passenger Sales" at bounding box center [224, 116] width 51 height 13
click at [199, 110] on select "Office Guide Passenger Sales" at bounding box center [224, 116] width 51 height 13
click at [596, 110] on button "Share" at bounding box center [606, 116] width 30 height 13
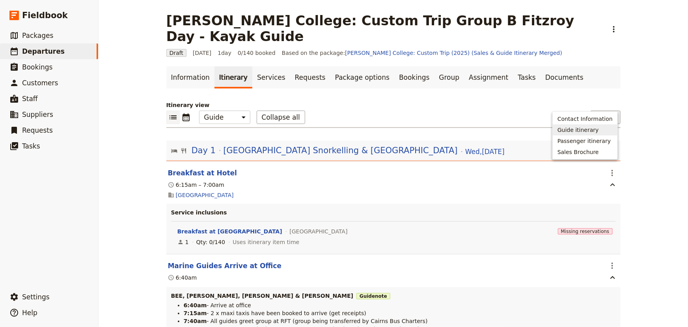
click at [593, 127] on span "Guide itinerary" at bounding box center [578, 130] width 41 height 8
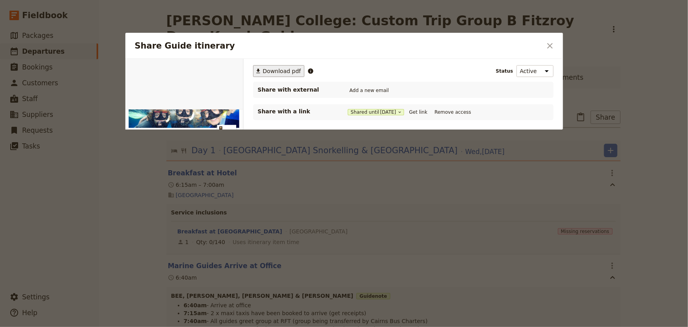
click at [264, 73] on span "Download pdf" at bounding box center [282, 71] width 38 height 8
click at [418, 112] on button "Get link" at bounding box center [419, 112] width 22 height 9
drag, startPoint x: 548, startPoint y: 45, endPoint x: 450, endPoint y: 46, distance: 98.6
click at [548, 45] on icon "Close dialog" at bounding box center [550, 45] width 9 height 9
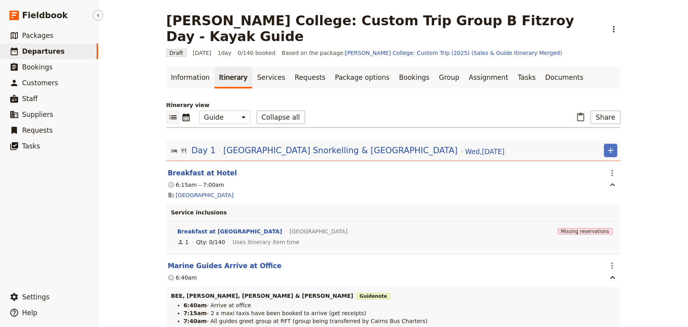
click at [55, 53] on span "Departures" at bounding box center [43, 51] width 43 height 8
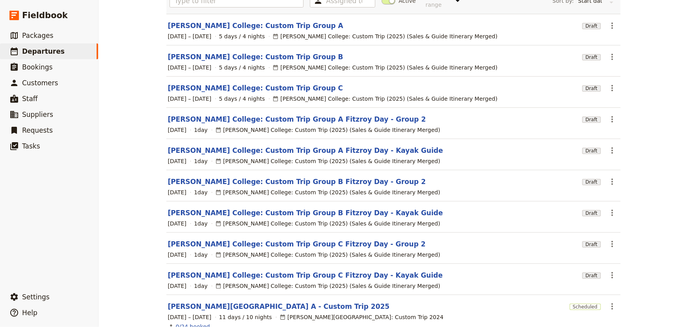
scroll to position [71, 0]
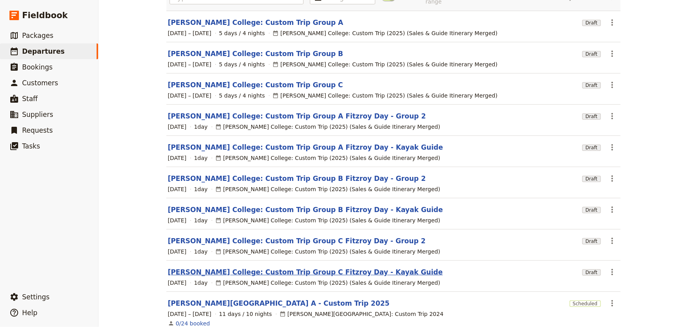
click at [349, 267] on link "[PERSON_NAME] College: Custom Trip Group C Fitzroy Day - Kayak Guide" at bounding box center [305, 271] width 275 height 9
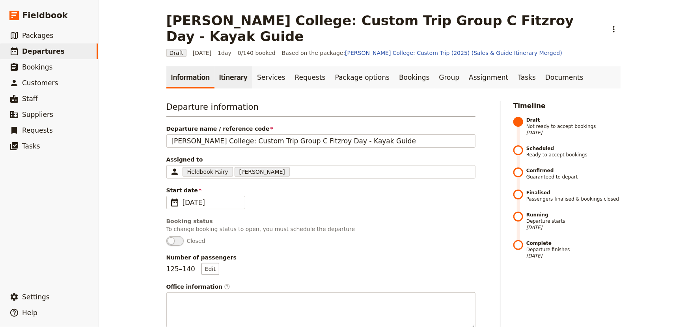
click at [228, 66] on link "Itinerary" at bounding box center [234, 77] width 38 height 22
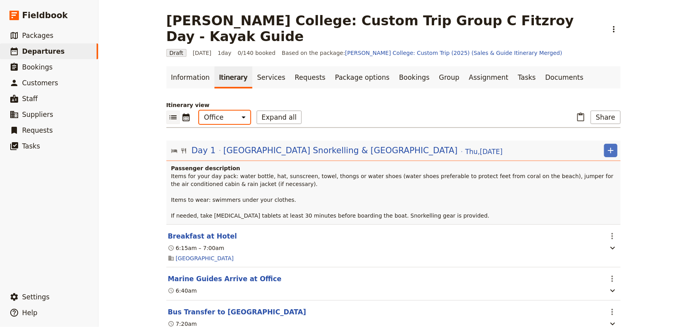
drag, startPoint x: 224, startPoint y: 101, endPoint x: 224, endPoint y: 107, distance: 6.3
click at [224, 110] on select "Office Guide Passenger Sales" at bounding box center [224, 116] width 51 height 13
select select "STAFF"
click at [199, 110] on select "Office Guide Passenger Sales" at bounding box center [224, 116] width 51 height 13
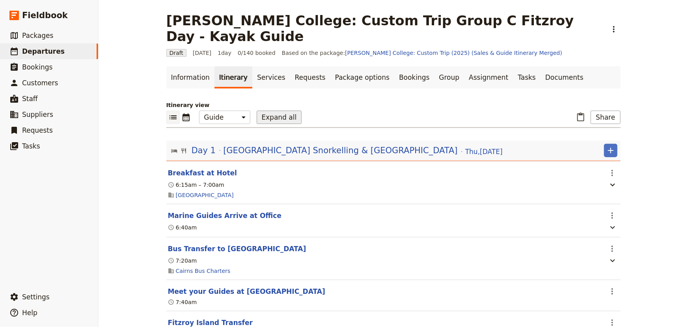
click at [268, 110] on button "Expand all" at bounding box center [279, 116] width 45 height 13
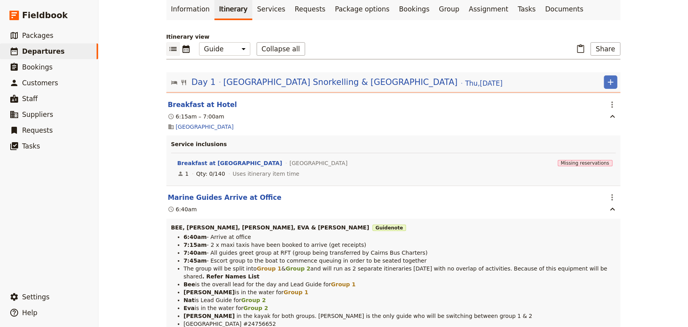
scroll to position [107, 0]
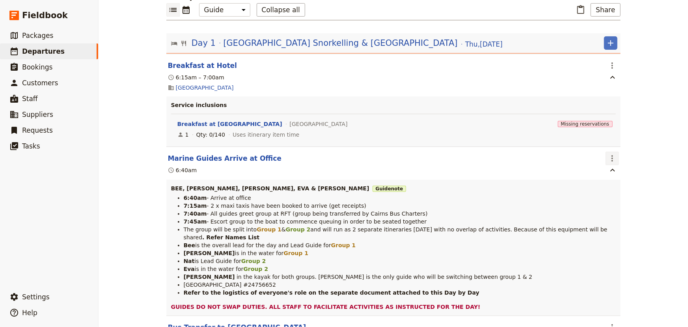
click at [613, 153] on icon "Actions" at bounding box center [612, 157] width 9 height 9
click at [613, 159] on span "Edit this itinerary item" at bounding box center [639, 159] width 62 height 8
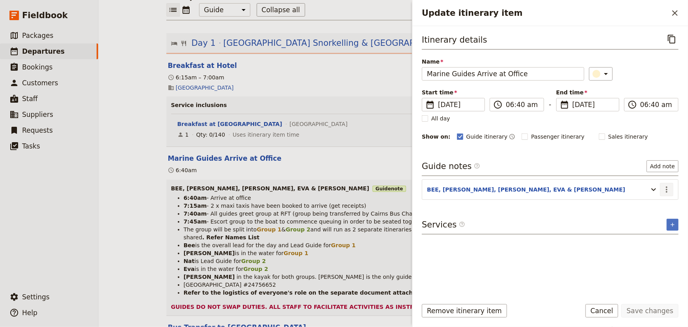
click at [667, 190] on icon "Actions" at bounding box center [666, 189] width 9 height 9
click at [647, 207] on span "Edit note" at bounding box center [644, 206] width 25 height 8
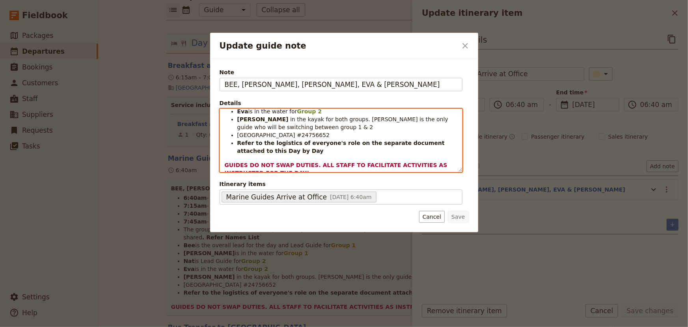
scroll to position [0, 0]
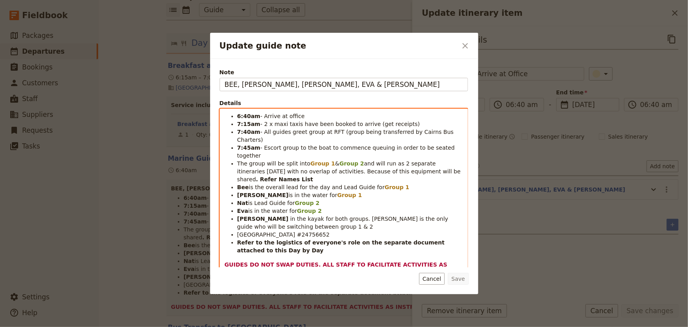
drag, startPoint x: 263, startPoint y: 165, endPoint x: 227, endPoint y: 119, distance: 57.9
click at [222, 110] on div "6:40am - Arrive at office 7:15am - 2 x maxi taxis have been booked to arrive (g…" at bounding box center [344, 190] width 248 height 163
drag, startPoint x: 264, startPoint y: 250, endPoint x: 219, endPoint y: 112, distance: 144.7
click at [219, 112] on div "Note BEE, NAT, [PERSON_NAME], EVA & [PERSON_NAME] Details 6:40am - Arrive at of…" at bounding box center [343, 167] width 249 height 200
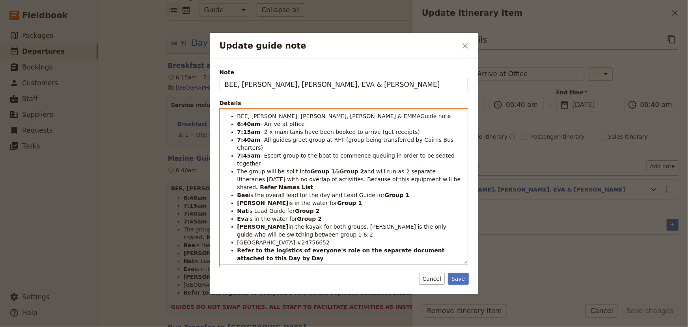
click at [389, 199] on li "[PERSON_NAME] is in the water for Group 1" at bounding box center [351, 203] width 226 height 8
click at [433, 207] on li "Nat is Lead Guide for Group 2" at bounding box center [351, 211] width 226 height 8
click at [459, 277] on button "Save" at bounding box center [458, 279] width 21 height 12
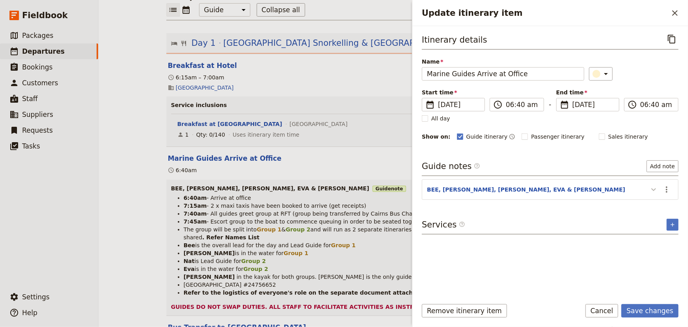
click at [653, 189] on icon "Update itinerary item" at bounding box center [653, 189] width 9 height 9
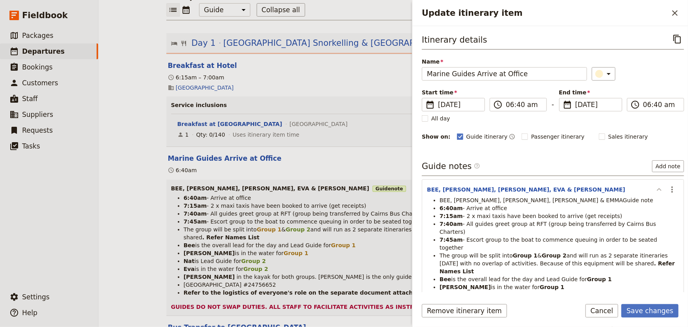
click at [657, 189] on icon "Update itinerary item" at bounding box center [659, 189] width 5 height 3
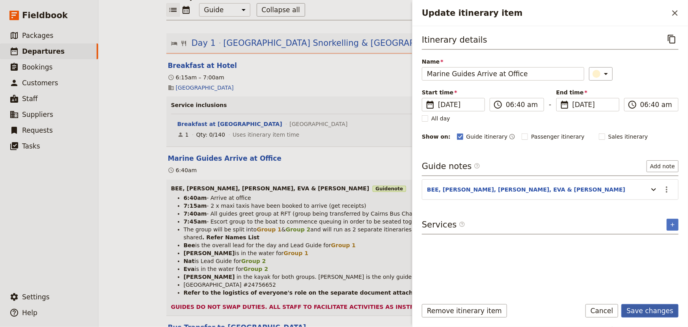
click at [651, 311] on button "Save changes" at bounding box center [650, 310] width 57 height 13
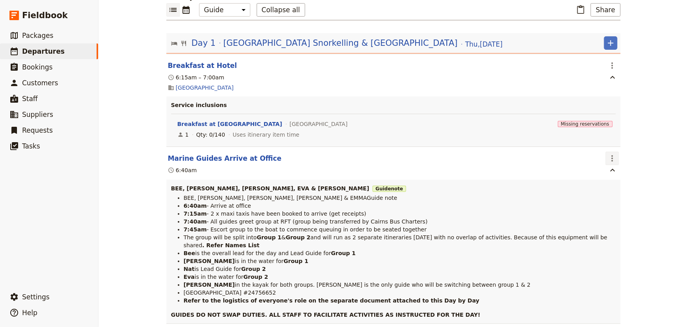
click at [610, 153] on icon "Actions" at bounding box center [612, 157] width 9 height 9
click at [616, 158] on span "Edit this itinerary item" at bounding box center [639, 159] width 62 height 8
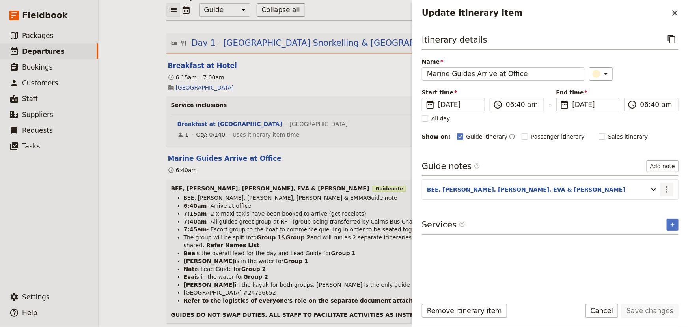
click at [666, 190] on icon "Actions" at bounding box center [666, 189] width 9 height 9
click at [657, 205] on span "Edit note" at bounding box center [644, 206] width 25 height 8
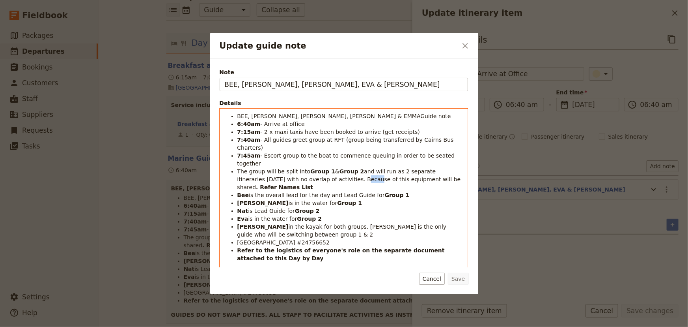
drag, startPoint x: 324, startPoint y: 163, endPoint x: 312, endPoint y: 162, distance: 12.7
click at [312, 167] on li "The group will be split into Group 1 & Group 2 and will run as 2 separate itine…" at bounding box center [351, 179] width 226 height 24
drag, startPoint x: 324, startPoint y: 154, endPoint x: 305, endPoint y: 154, distance: 19.3
click at [305, 167] on li "The group will be split into Group 1 & Group 2 and will run as 2 separate itine…" at bounding box center [351, 179] width 226 height 24
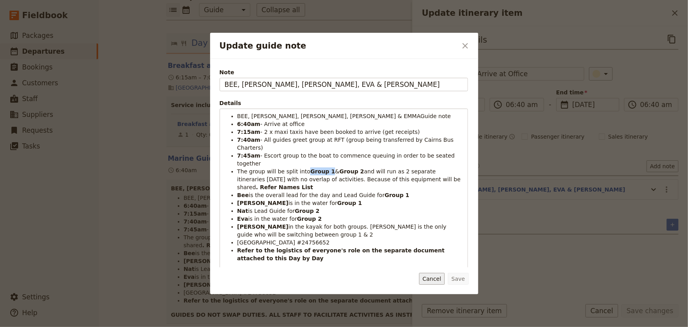
click at [430, 278] on button "Cancel" at bounding box center [432, 279] width 26 height 12
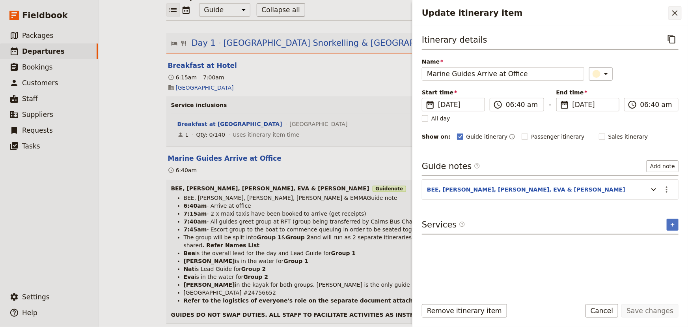
click at [674, 13] on icon "Close drawer" at bounding box center [675, 12] width 9 height 9
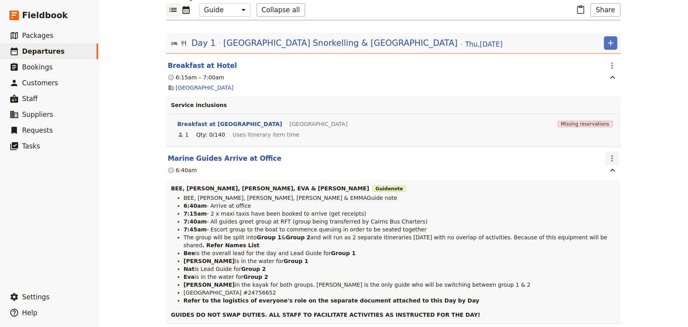
click at [608, 153] on icon "Actions" at bounding box center [612, 157] width 9 height 9
click at [615, 159] on span "Edit this itinerary item" at bounding box center [639, 159] width 62 height 8
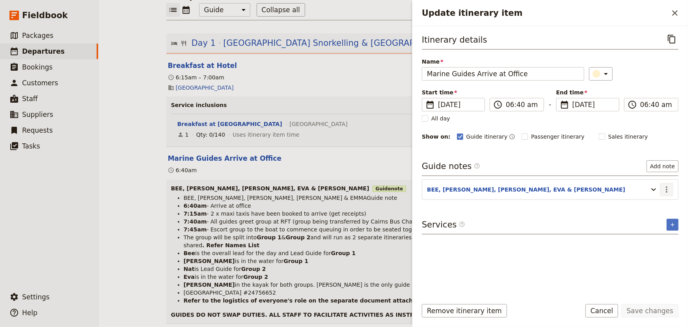
click at [670, 190] on icon "Actions" at bounding box center [666, 189] width 9 height 9
click at [643, 206] on span "Edit note" at bounding box center [644, 206] width 25 height 8
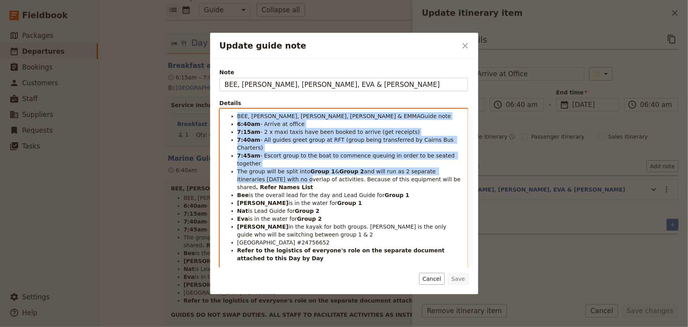
drag, startPoint x: 264, startPoint y: 165, endPoint x: 215, endPoint y: 108, distance: 75.2
click at [215, 108] on div "Note BEE, [PERSON_NAME], [PERSON_NAME], EVA & [PERSON_NAME] Details BEE, [PERSO…" at bounding box center [344, 176] width 268 height 235
drag, startPoint x: 265, startPoint y: 256, endPoint x: 200, endPoint y: 105, distance: 164.5
click at [200, 326] on div "Update guide note ​ Note BEE, NAT, [PERSON_NAME], EVA & EMMA Details BEE, [PERS…" at bounding box center [344, 327] width 688 height 0
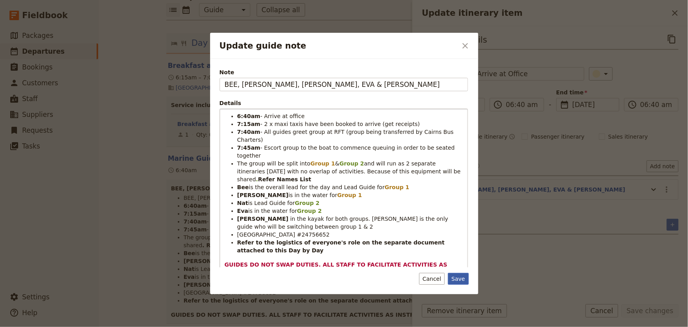
click at [460, 276] on button "Save" at bounding box center [458, 279] width 21 height 12
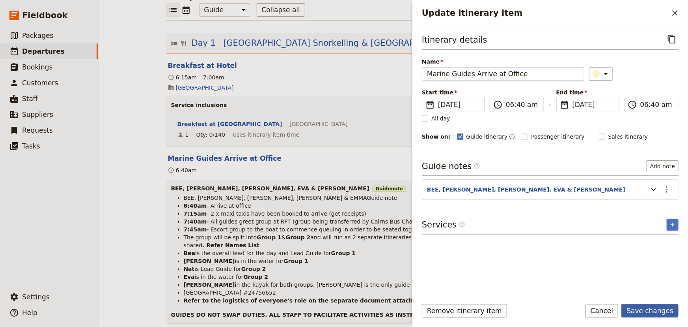
click at [650, 312] on button "Save changes" at bounding box center [650, 310] width 57 height 13
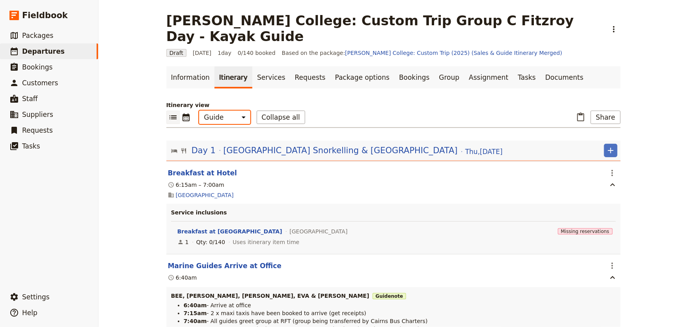
click at [216, 110] on select "Office Guide Passenger Sales" at bounding box center [224, 116] width 51 height 13
click at [199, 110] on select "Office Guide Passenger Sales" at bounding box center [224, 116] width 51 height 13
click at [606, 110] on button "Share" at bounding box center [606, 116] width 30 height 13
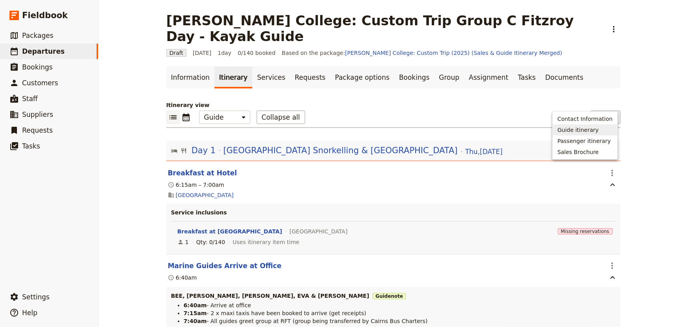
click at [603, 129] on span "Guide itinerary" at bounding box center [585, 130] width 55 height 8
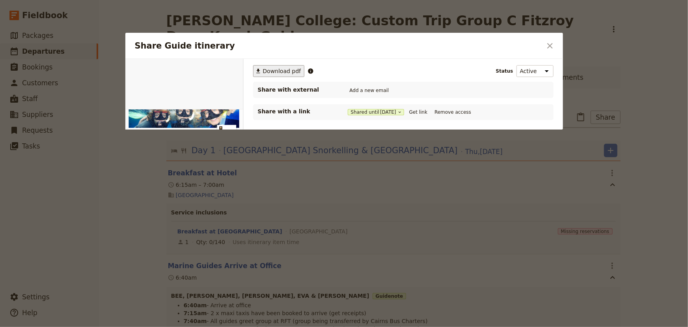
click at [276, 71] on span "Download pdf" at bounding box center [282, 71] width 38 height 8
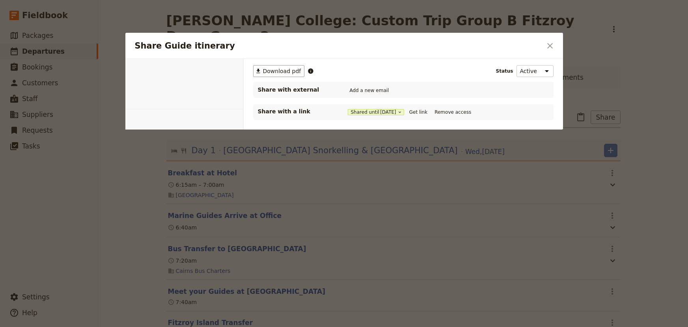
select select "STAFF"
click at [419, 110] on button "Get link" at bounding box center [419, 112] width 22 height 9
click at [552, 45] on icon "Close dialog" at bounding box center [550, 45] width 9 height 9
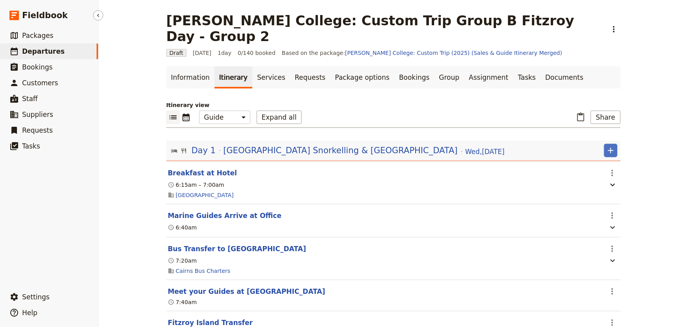
click at [22, 48] on span "Departures" at bounding box center [43, 51] width 43 height 8
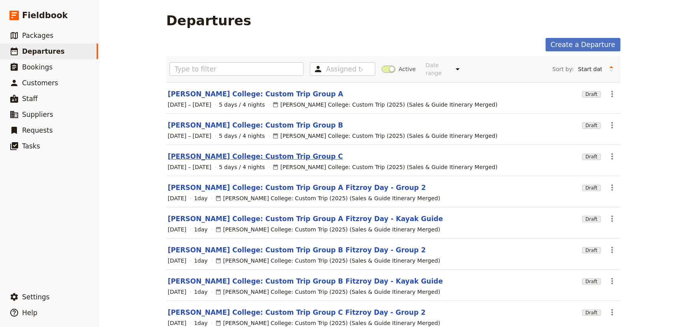
click at [254, 151] on link "[PERSON_NAME] College: Custom Trip Group C" at bounding box center [256, 155] width 176 height 9
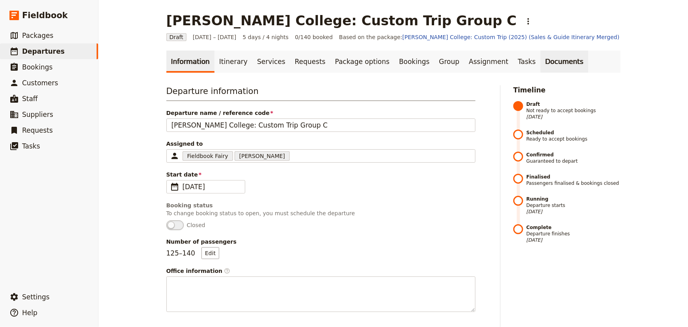
click at [541, 62] on link "Documents" at bounding box center [565, 61] width 48 height 22
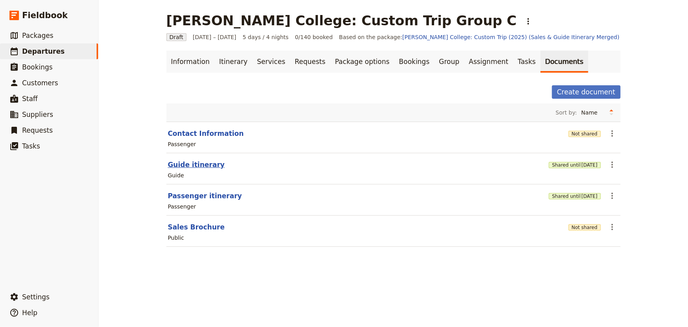
click at [201, 165] on button "Guide itinerary" at bounding box center [196, 164] width 57 height 9
select select "STAFF"
select select "RUN_SHEET"
select select "DEFAULT"
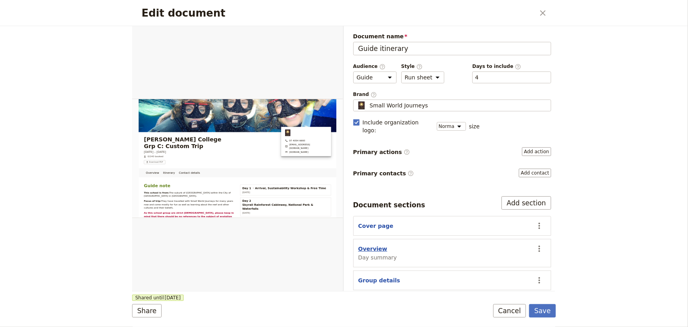
click at [371, 245] on button "Overview" at bounding box center [373, 249] width 29 height 8
select select "DAY_SUMMARY"
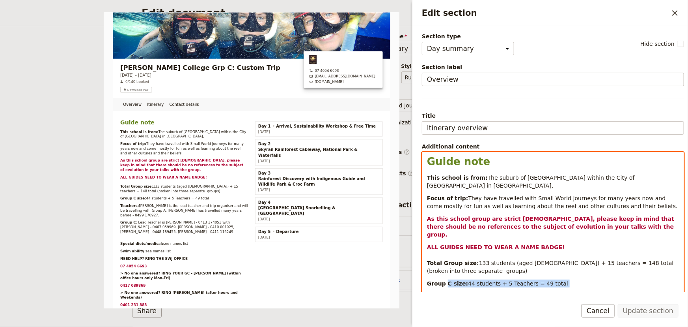
drag, startPoint x: 570, startPoint y: 271, endPoint x: 445, endPoint y: 270, distance: 125.1
click at [445, 270] on div "Guide note This school is from: The suburb of Rothwell within the City of Moret…" at bounding box center [554, 313] width 262 height 323
click at [548, 279] on p "Group C size: 44 students + 5 Teachers = 49 total" at bounding box center [553, 283] width 252 height 8
drag, startPoint x: 557, startPoint y: 265, endPoint x: 428, endPoint y: 268, distance: 129.1
click at [428, 279] on p "Group C size: 44 students + 5 Teachers = 49 total" at bounding box center [553, 283] width 252 height 8
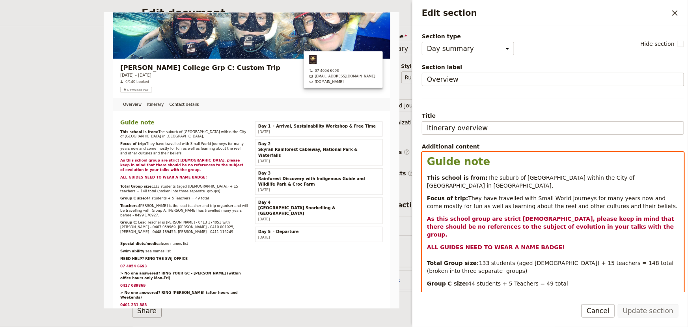
copy p "Group C size: 44 students + 5 Teachers = 49 total"
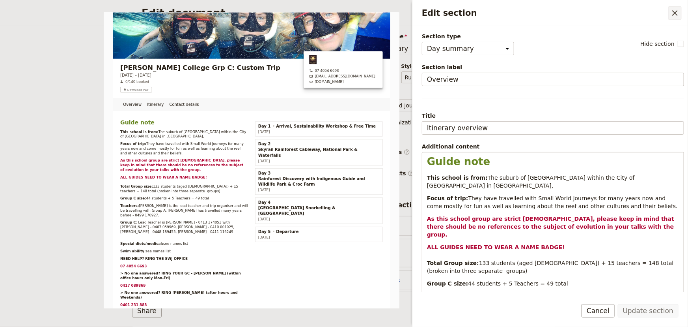
click at [671, 13] on icon "Close drawer" at bounding box center [675, 12] width 9 height 9
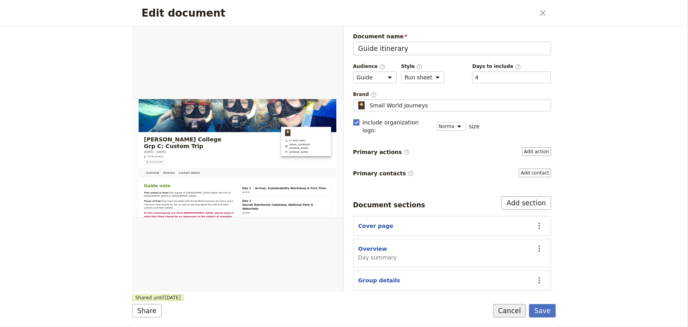
click at [514, 308] on button "Cancel" at bounding box center [510, 310] width 33 height 13
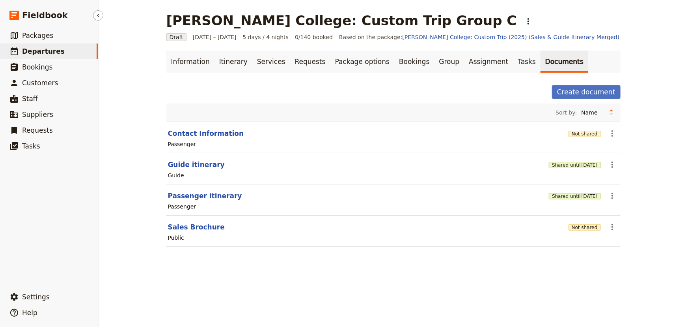
click at [49, 50] on span "Departures" at bounding box center [43, 51] width 43 height 8
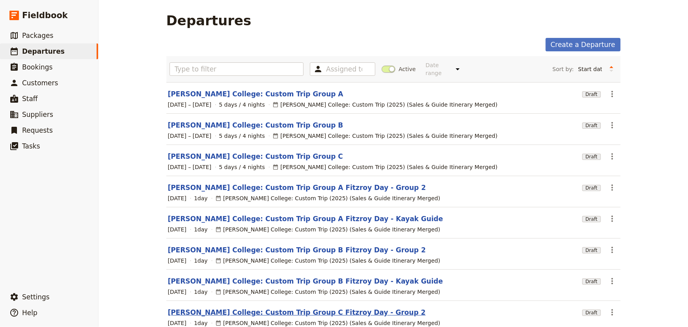
click at [336, 307] on link "[PERSON_NAME] College: Custom Trip Group C Fitzroy Day - Group 2" at bounding box center [297, 311] width 258 height 9
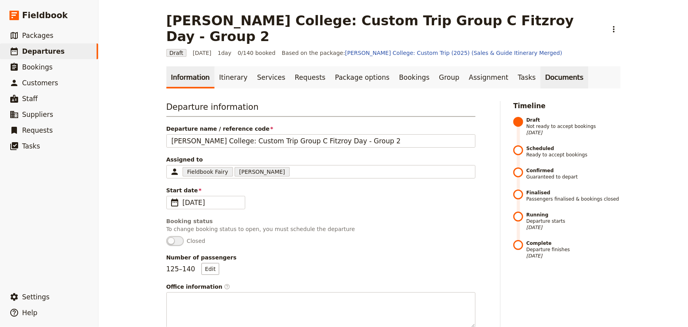
click at [541, 66] on link "Documents" at bounding box center [565, 77] width 48 height 22
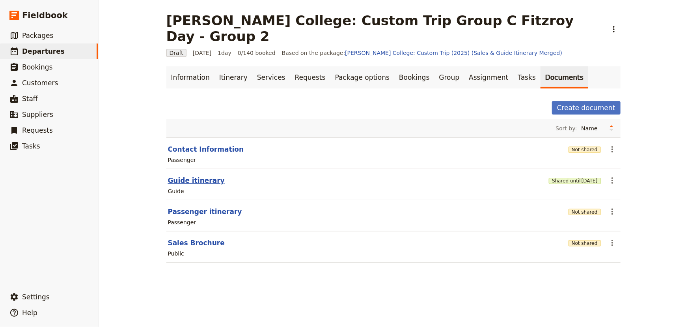
click at [193, 176] on button "Guide itinerary" at bounding box center [196, 180] width 57 height 9
select select "STAFF"
select select "RUN_SHEET"
select select "DEFAULT"
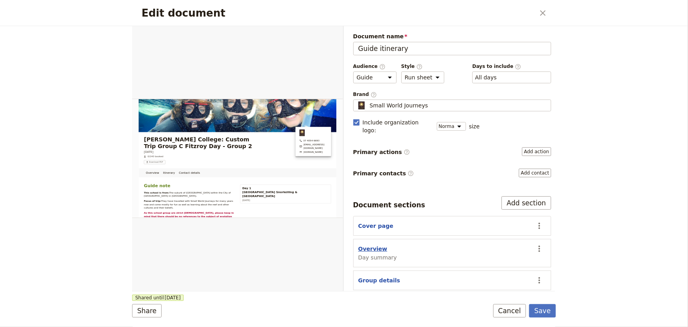
click at [367, 245] on button "Overview" at bounding box center [373, 249] width 29 height 8
select select "DAY_SUMMARY"
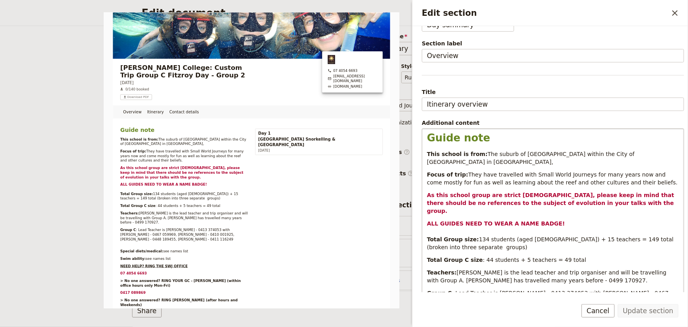
scroll to position [36, 0]
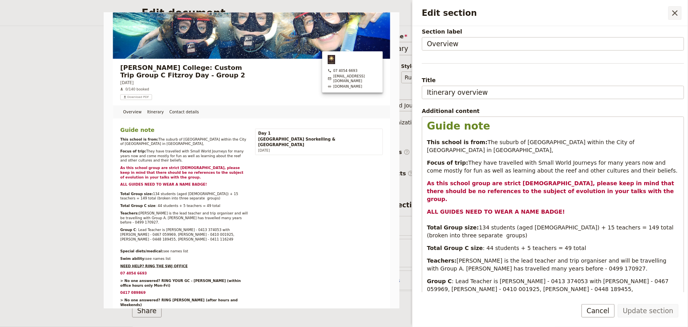
click at [674, 11] on icon "Close drawer" at bounding box center [676, 13] width 6 height 6
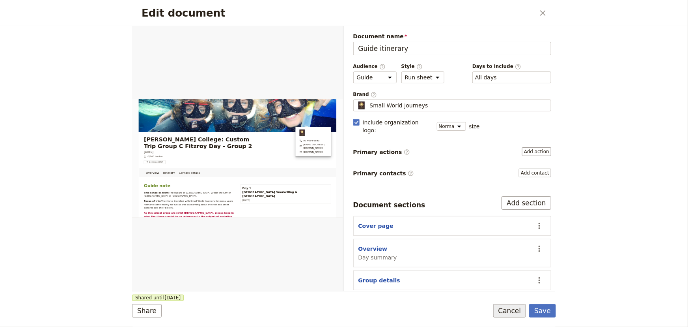
click at [514, 309] on button "Cancel" at bounding box center [510, 310] width 33 height 13
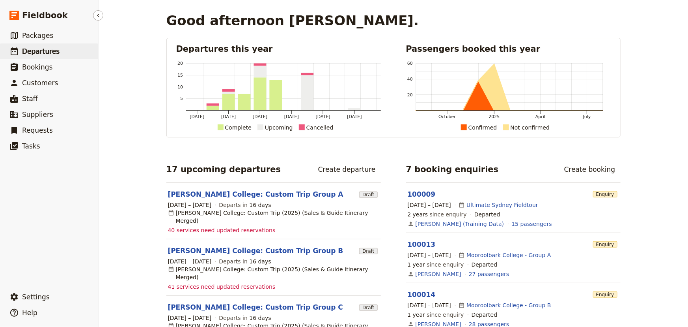
click at [38, 53] on span "Departures" at bounding box center [40, 51] width 37 height 8
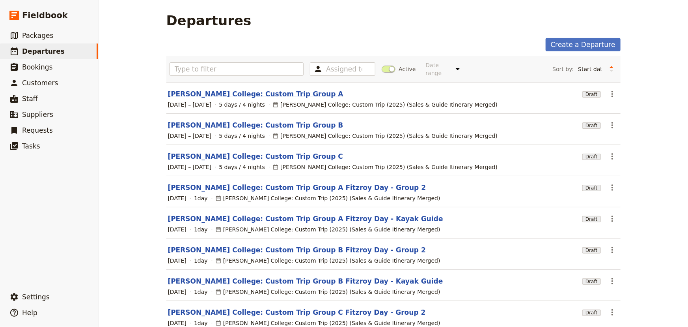
click at [207, 89] on link "[PERSON_NAME] College: Custom Trip Group A" at bounding box center [256, 93] width 176 height 9
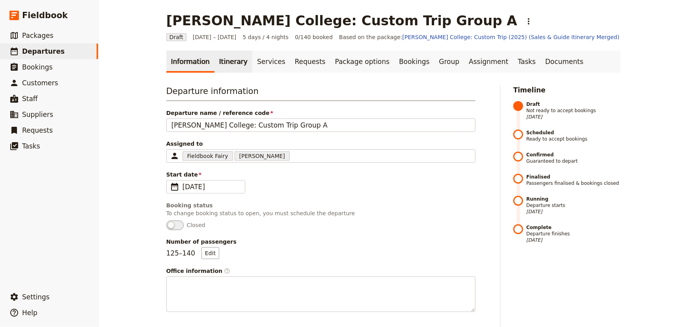
click at [228, 62] on link "Itinerary" at bounding box center [234, 61] width 38 height 22
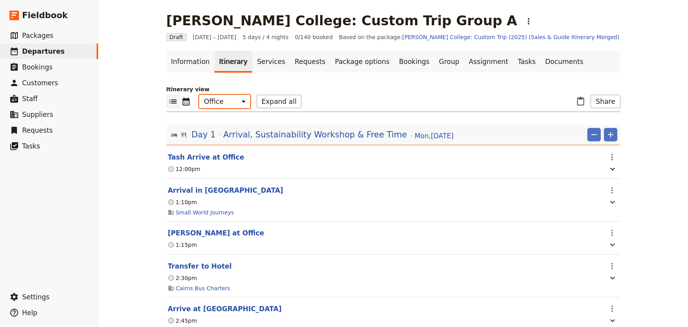
click at [228, 103] on select "Office Guide Passenger Sales" at bounding box center [224, 101] width 51 height 13
select select "STAFF"
click at [199, 95] on select "Office Guide Passenger Sales" at bounding box center [224, 101] width 51 height 13
click at [541, 56] on link "Documents" at bounding box center [565, 61] width 48 height 22
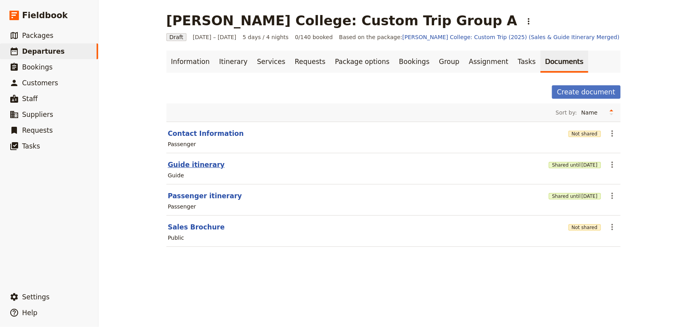
click at [200, 162] on button "Guide itinerary" at bounding box center [196, 164] width 57 height 9
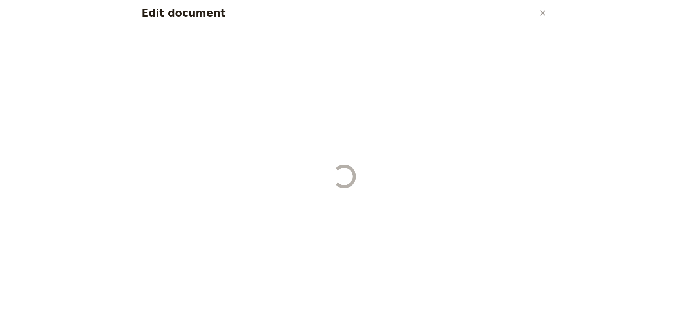
select select "STAFF"
select select "RUN_SHEET"
select select "DEFAULT"
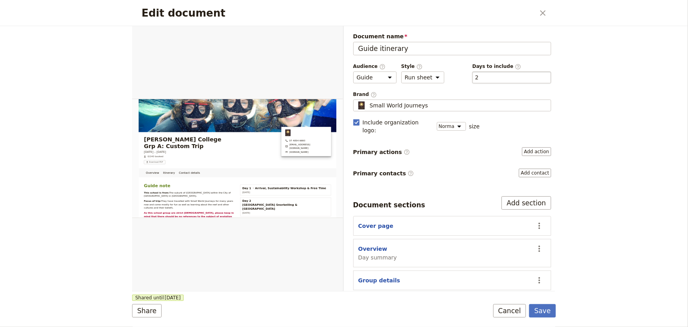
click at [494, 75] on div "​ 2 2" at bounding box center [512, 77] width 79 height 12
click at [479, 75] on button "​ 2" at bounding box center [477, 77] width 4 height 8
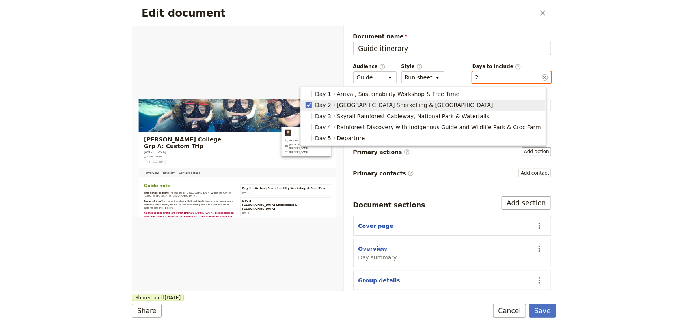
click at [312, 103] on rect "button" at bounding box center [309, 105] width 6 height 6
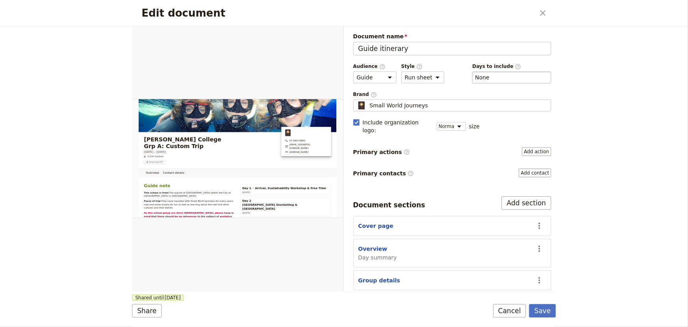
click at [487, 78] on div "​ None" at bounding box center [512, 77] width 79 height 12
click at [487, 78] on button "​ None" at bounding box center [482, 77] width 15 height 8
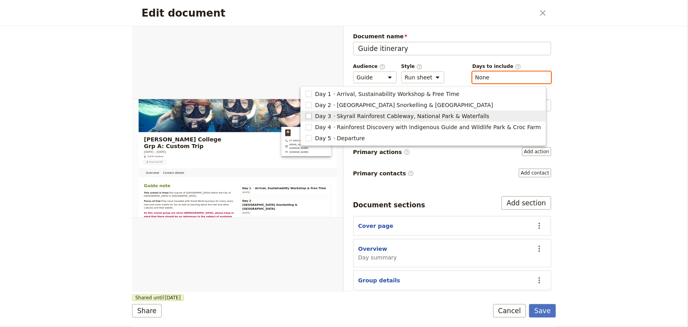
click at [312, 116] on rect "button" at bounding box center [309, 116] width 6 height 6
type input "3"
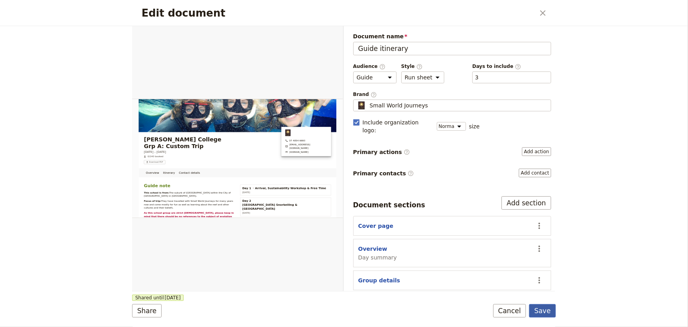
click at [546, 311] on button "Save" at bounding box center [542, 310] width 27 height 13
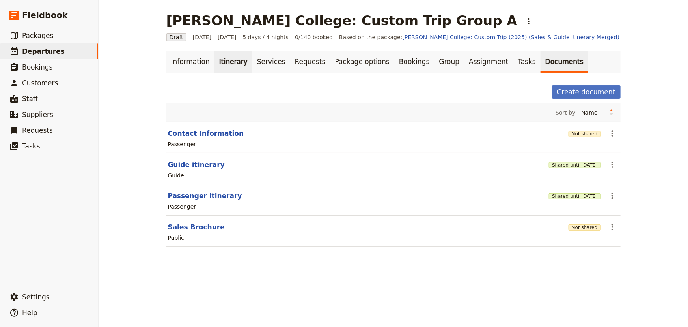
click at [228, 63] on link "Itinerary" at bounding box center [234, 61] width 38 height 22
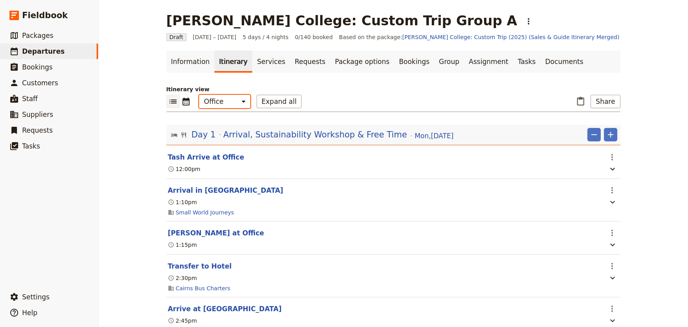
click at [220, 101] on select "Office Guide Passenger Sales" at bounding box center [224, 101] width 51 height 13
select select "STAFF"
click at [199, 95] on select "Office Guide Passenger Sales" at bounding box center [224, 101] width 51 height 13
click at [602, 104] on button "Share" at bounding box center [606, 101] width 30 height 13
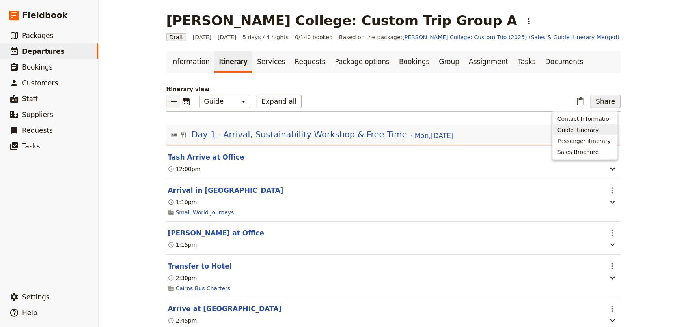
click at [594, 126] on span "Guide itinerary" at bounding box center [578, 130] width 41 height 8
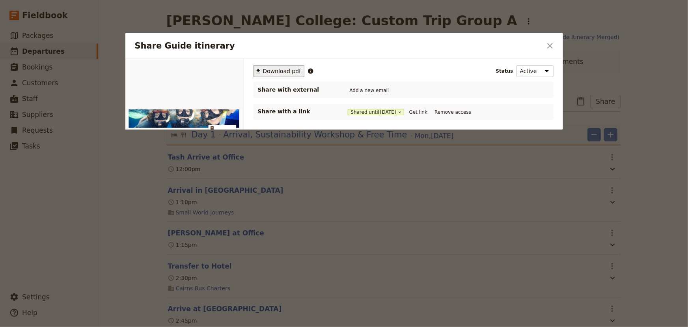
click at [281, 69] on span "Download pdf" at bounding box center [282, 71] width 38 height 8
click at [419, 112] on button "Get link" at bounding box center [419, 112] width 22 height 9
drag, startPoint x: 548, startPoint y: 47, endPoint x: 520, endPoint y: 47, distance: 28.8
click at [548, 47] on icon "Close dialog" at bounding box center [550, 45] width 9 height 9
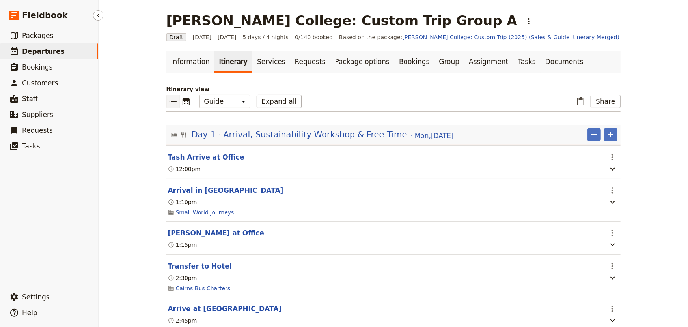
click at [43, 50] on span "Departures" at bounding box center [43, 51] width 43 height 8
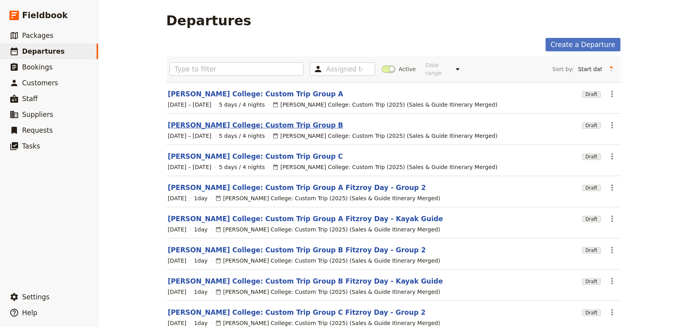
click at [239, 120] on link "[PERSON_NAME] College: Custom Trip Group B" at bounding box center [256, 124] width 176 height 9
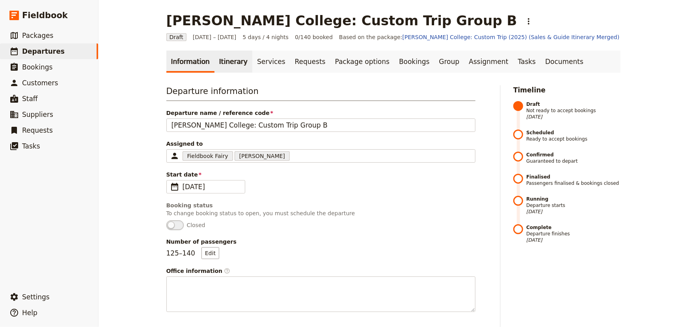
click at [229, 65] on link "Itinerary" at bounding box center [234, 61] width 38 height 22
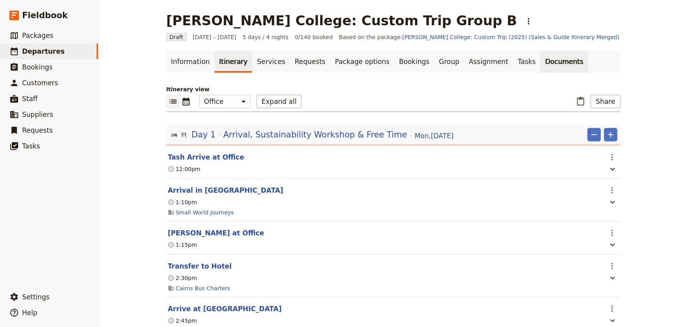
click at [541, 65] on link "Documents" at bounding box center [565, 61] width 48 height 22
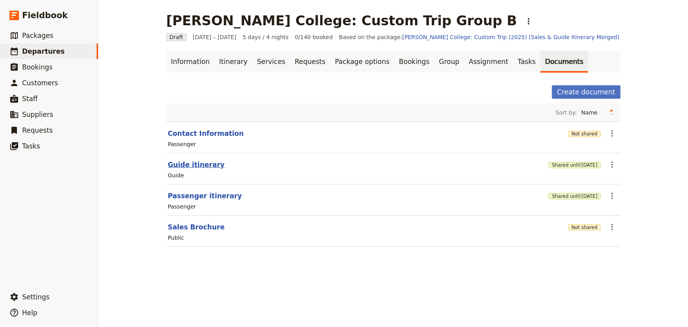
click at [197, 165] on button "Guide itinerary" at bounding box center [196, 164] width 57 height 9
select select "STAFF"
select select "RUN_SHEET"
select select "DEFAULT"
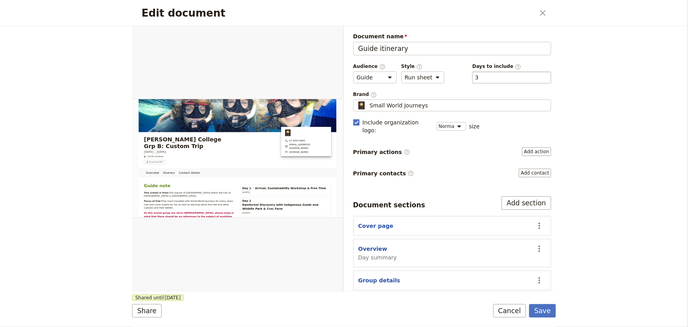
click at [479, 73] on div "​ 3 3" at bounding box center [512, 77] width 79 height 12
click at [479, 73] on button "​ 3" at bounding box center [477, 77] width 4 height 8
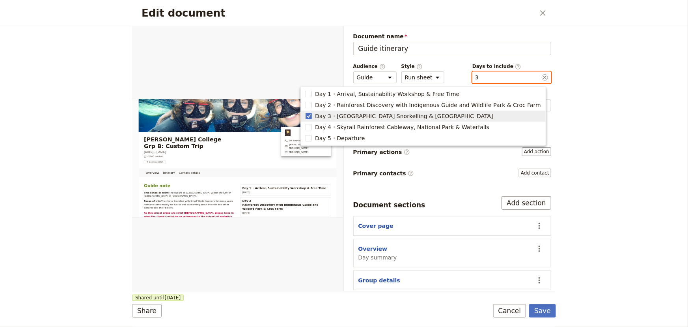
click at [331, 114] on span "Day 3" at bounding box center [323, 116] width 16 height 8
checkbox input "false"
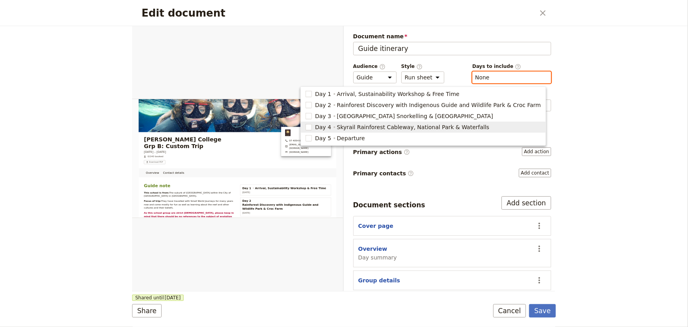
click at [331, 124] on span "Day 4" at bounding box center [323, 127] width 16 height 8
type input "4"
checkbox input "true"
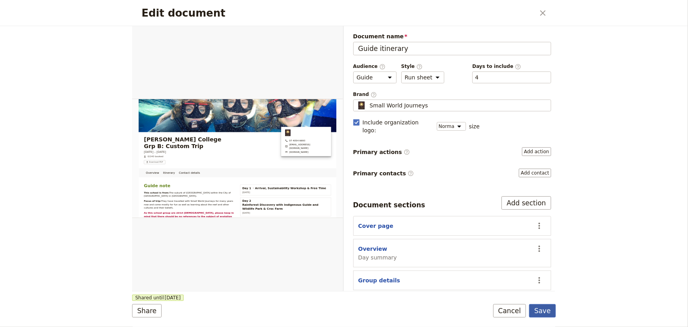
click at [544, 311] on button "Save" at bounding box center [542, 310] width 27 height 13
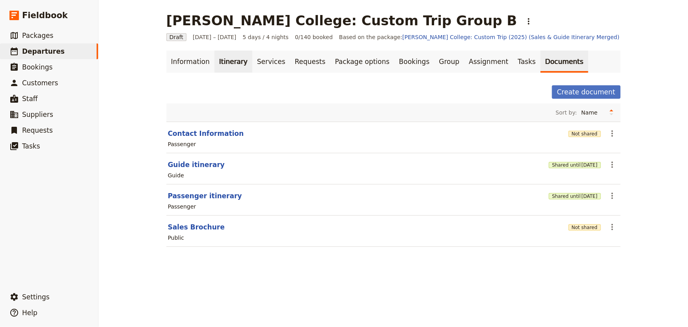
click at [228, 59] on link "Itinerary" at bounding box center [234, 61] width 38 height 22
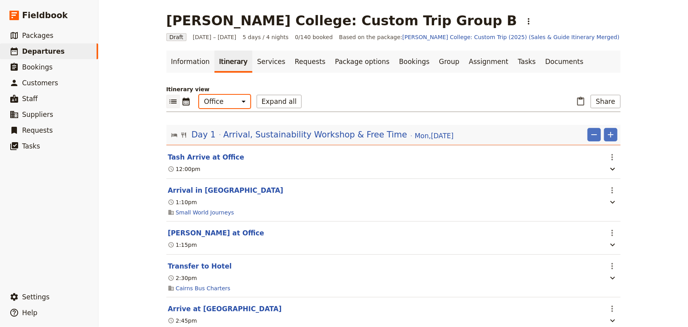
drag, startPoint x: 225, startPoint y: 103, endPoint x: 225, endPoint y: 107, distance: 4.7
click at [225, 103] on select "Office Guide Passenger Sales" at bounding box center [224, 101] width 51 height 13
select select "STAFF"
click at [199, 95] on select "Office Guide Passenger Sales" at bounding box center [224, 101] width 51 height 13
click at [608, 103] on button "Share" at bounding box center [606, 101] width 30 height 13
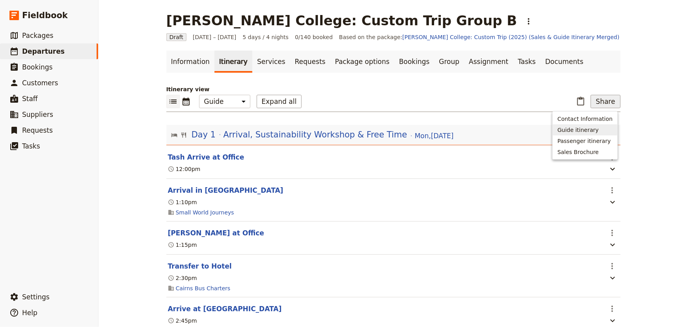
click at [582, 130] on span "Guide itinerary" at bounding box center [578, 130] width 41 height 8
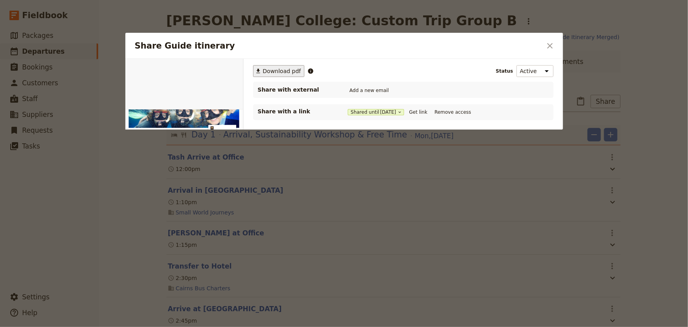
click at [279, 71] on span "Download pdf" at bounding box center [282, 71] width 38 height 8
click at [419, 111] on button "Get link" at bounding box center [419, 112] width 22 height 9
drag, startPoint x: 552, startPoint y: 46, endPoint x: 467, endPoint y: 45, distance: 85.2
click at [552, 46] on icon "Close dialog" at bounding box center [550, 45] width 9 height 9
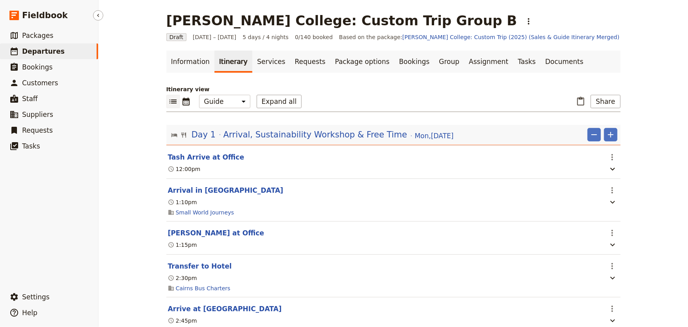
click at [52, 49] on span "Departures" at bounding box center [43, 51] width 43 height 8
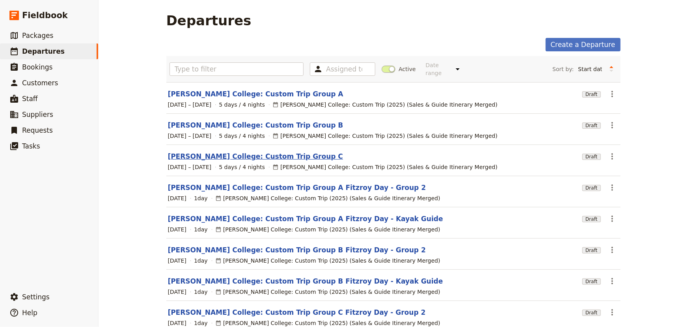
click at [237, 151] on link "[PERSON_NAME] College: Custom Trip Group C" at bounding box center [256, 155] width 176 height 9
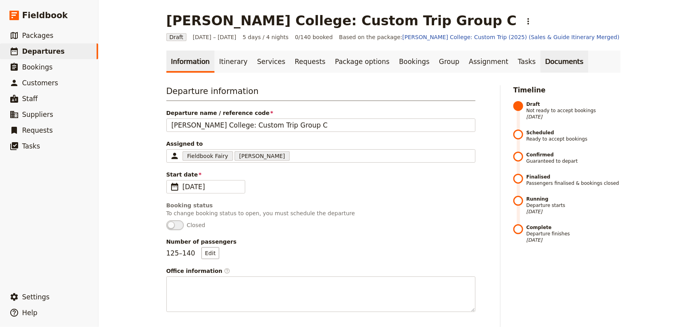
click at [541, 59] on link "Documents" at bounding box center [565, 61] width 48 height 22
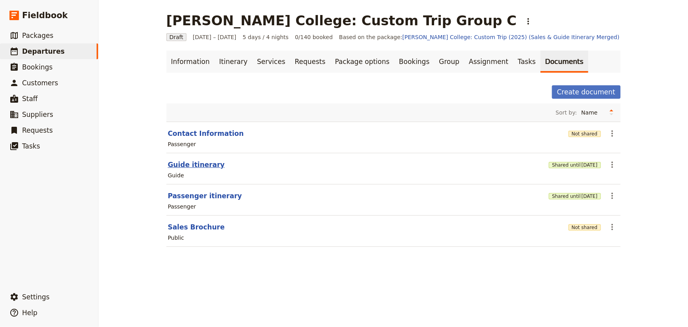
click at [194, 163] on button "Guide itinerary" at bounding box center [196, 164] width 57 height 9
select select "STAFF"
select select "RUN_SHEET"
select select "DEFAULT"
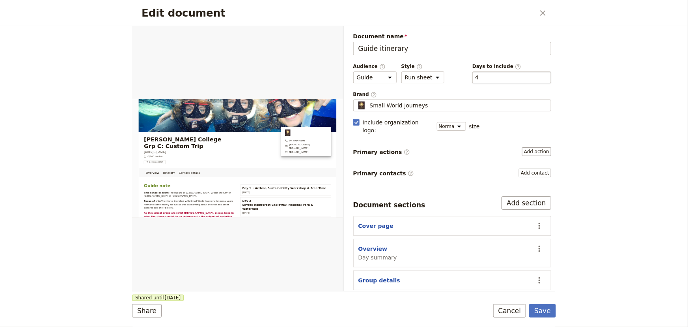
click at [490, 77] on div "​ 4 4" at bounding box center [512, 77] width 79 height 12
click at [479, 77] on button "​ 4" at bounding box center [477, 77] width 4 height 8
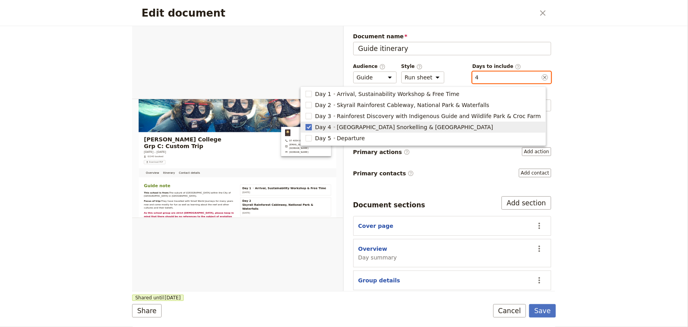
click at [312, 125] on rect "button" at bounding box center [309, 127] width 6 height 6
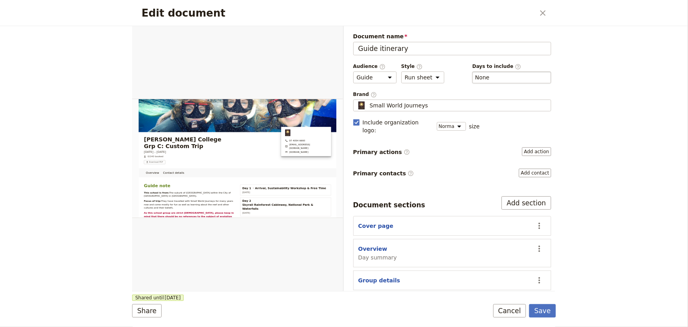
click at [493, 79] on div "​ None" at bounding box center [512, 77] width 79 height 12
click at [490, 79] on button "​ None" at bounding box center [482, 77] width 15 height 8
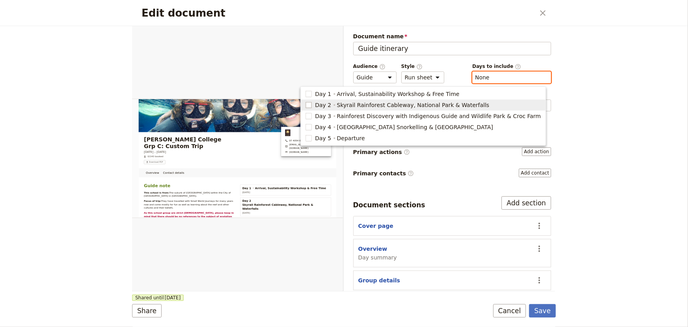
click at [312, 105] on rect "button" at bounding box center [309, 105] width 6 height 6
type input "2"
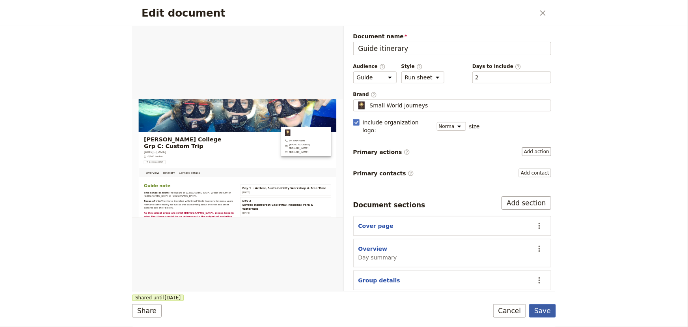
click at [548, 308] on button "Save" at bounding box center [542, 310] width 27 height 13
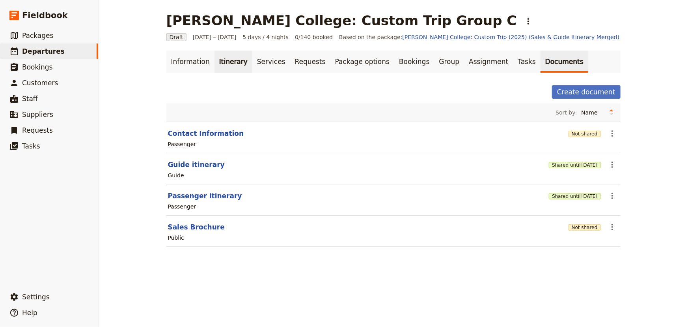
click at [223, 61] on link "Itinerary" at bounding box center [234, 61] width 38 height 22
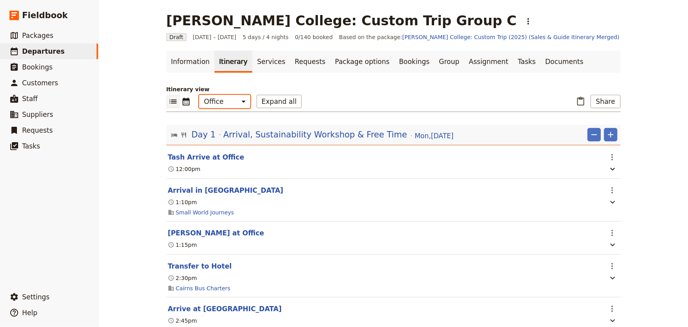
click at [229, 102] on select "Office Guide Passenger Sales" at bounding box center [224, 101] width 51 height 13
select select "STAFF"
click at [199, 95] on select "Office Guide Passenger Sales" at bounding box center [224, 101] width 51 height 13
click at [601, 102] on button "Share" at bounding box center [606, 101] width 30 height 13
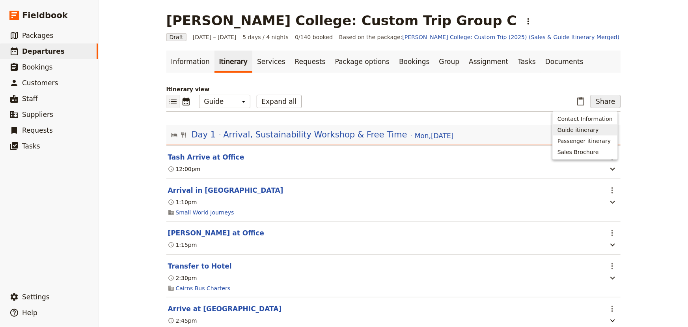
click at [599, 130] on span "Guide itinerary" at bounding box center [578, 130] width 41 height 8
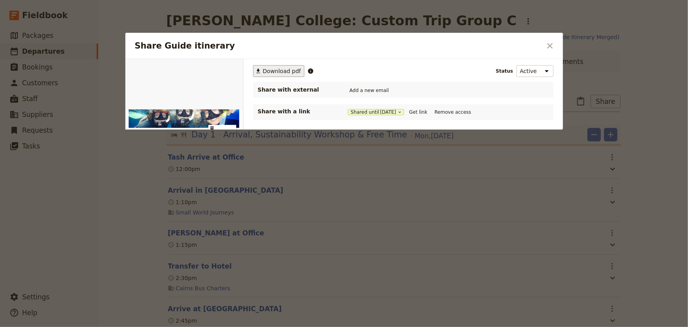
click at [280, 67] on span "Download pdf" at bounding box center [282, 71] width 38 height 8
click at [422, 111] on button "Get link" at bounding box center [419, 112] width 22 height 9
click at [552, 48] on icon "Close dialog" at bounding box center [550, 45] width 9 height 9
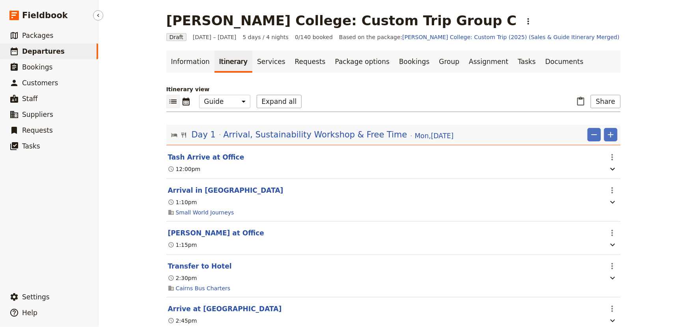
click at [47, 52] on span "Departures" at bounding box center [43, 51] width 43 height 8
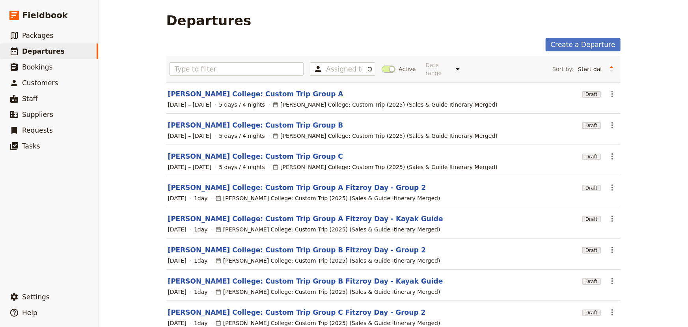
click at [222, 89] on link "[PERSON_NAME] College: Custom Trip Group A" at bounding box center [256, 93] width 176 height 9
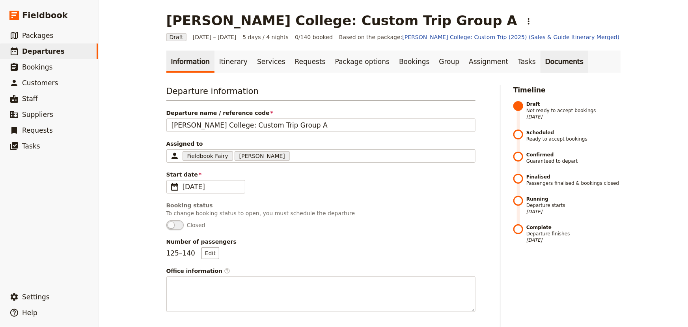
click at [541, 63] on link "Documents" at bounding box center [565, 61] width 48 height 22
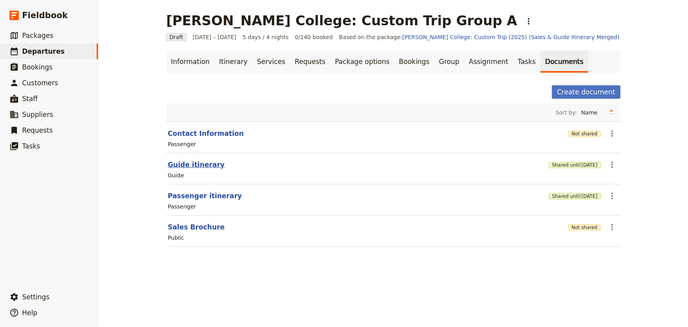
click at [197, 163] on button "Guide itinerary" at bounding box center [196, 164] width 57 height 9
select select "STAFF"
select select "RUN_SHEET"
select select "DEFAULT"
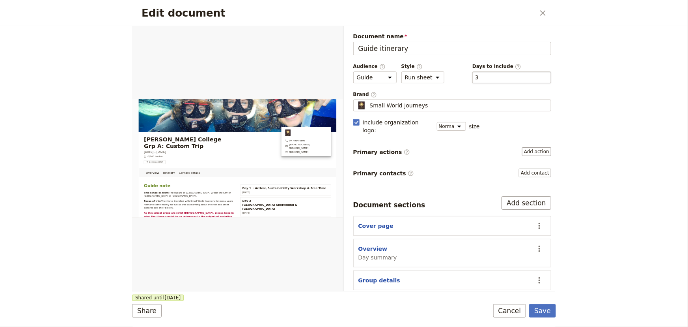
click at [486, 75] on div "​ 3 3" at bounding box center [512, 77] width 79 height 12
click at [479, 75] on button "​ 3" at bounding box center [477, 77] width 4 height 8
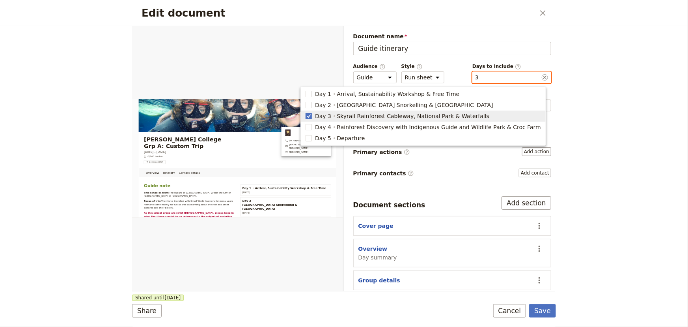
click at [311, 115] on polygon "button" at bounding box center [309, 115] width 4 height 4
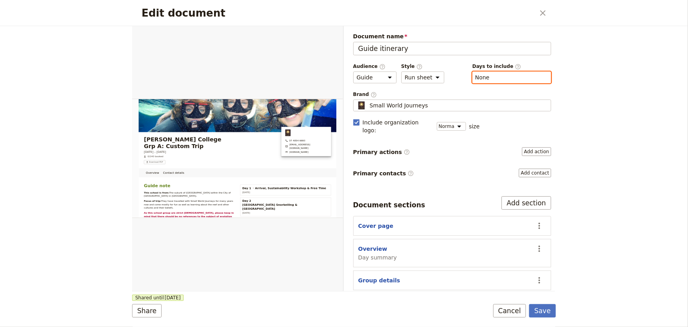
click at [477, 79] on button "​ None" at bounding box center [482, 77] width 15 height 8
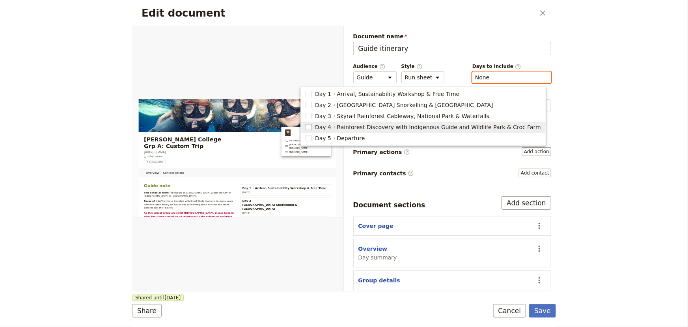
click at [312, 127] on rect "button" at bounding box center [309, 127] width 6 height 6
type input "4"
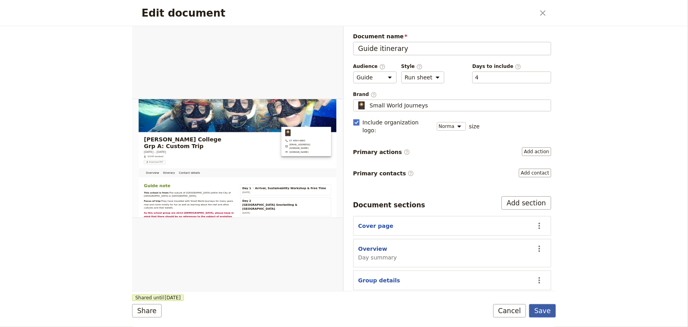
click at [547, 310] on button "Save" at bounding box center [542, 310] width 27 height 13
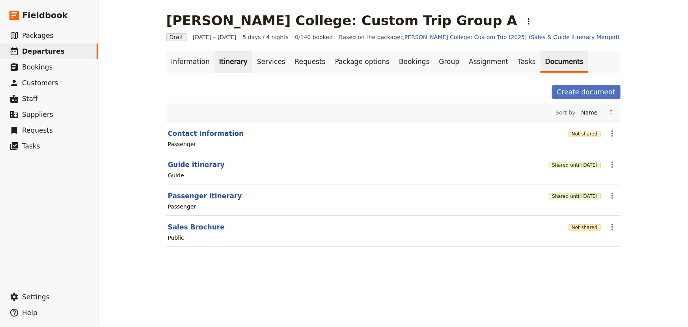
click at [221, 60] on link "Itinerary" at bounding box center [234, 61] width 38 height 22
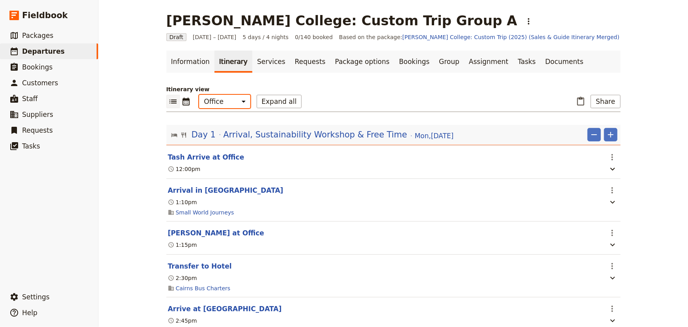
drag, startPoint x: 224, startPoint y: 101, endPoint x: 224, endPoint y: 107, distance: 6.3
click at [224, 101] on select "Office Guide Passenger Sales" at bounding box center [224, 101] width 51 height 13
select select "STAFF"
click at [199, 95] on select "Office Guide Passenger Sales" at bounding box center [224, 101] width 51 height 13
click at [608, 104] on button "Share" at bounding box center [606, 101] width 30 height 13
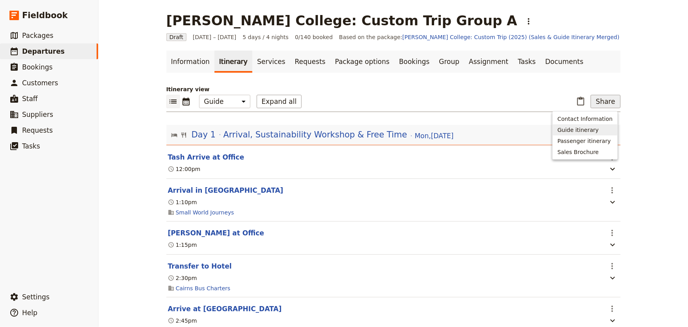
click at [597, 129] on span "Guide itinerary" at bounding box center [578, 130] width 41 height 8
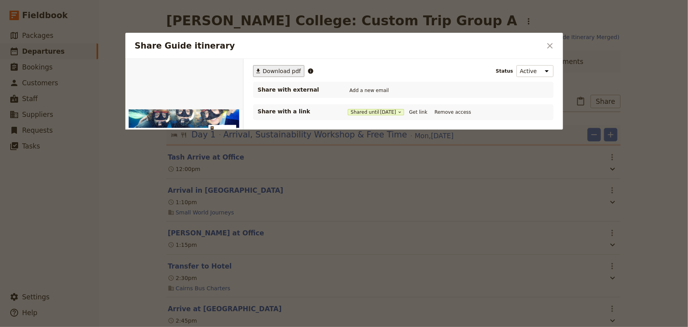
click at [287, 72] on span "Download pdf" at bounding box center [282, 71] width 38 height 8
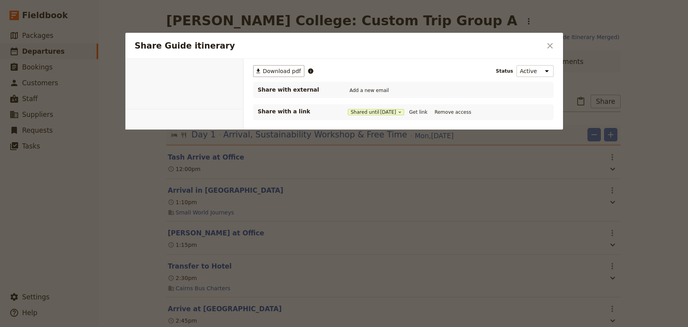
select select "STAFF"
click at [419, 112] on button "Get link" at bounding box center [419, 112] width 22 height 9
click at [547, 47] on icon "Close dialog" at bounding box center [550, 45] width 9 height 9
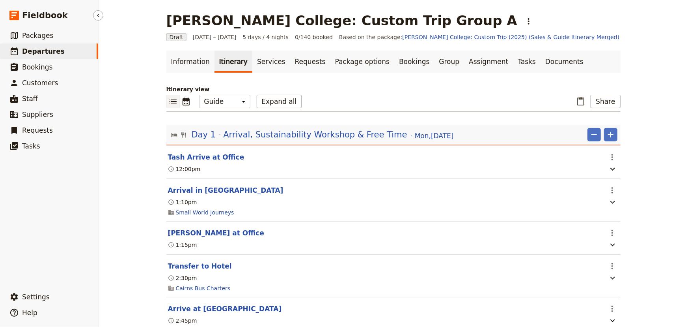
click at [48, 52] on span "Departures" at bounding box center [43, 51] width 43 height 8
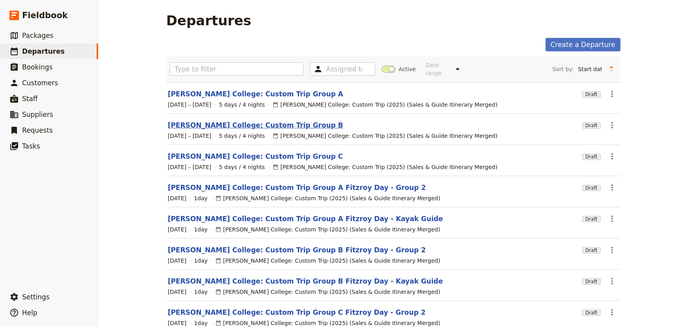
click at [263, 120] on link "[PERSON_NAME] College: Custom Trip Group B" at bounding box center [256, 124] width 176 height 9
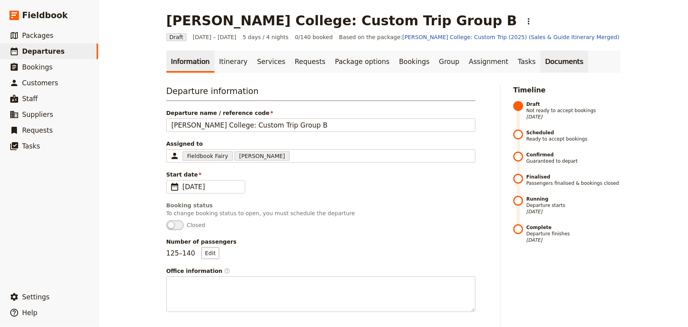
click at [541, 61] on link "Documents" at bounding box center [565, 61] width 48 height 22
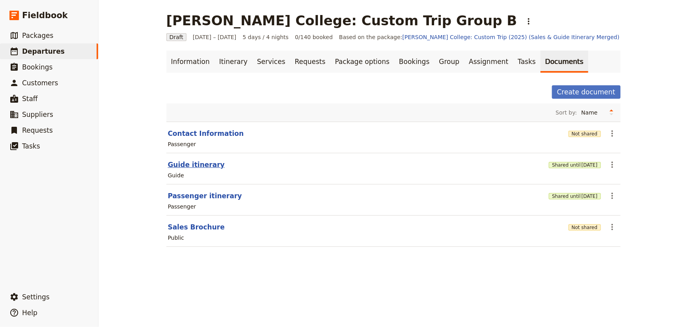
click at [200, 164] on button "Guide itinerary" at bounding box center [196, 164] width 57 height 9
select select "STAFF"
select select "RUN_SHEET"
select select "DEFAULT"
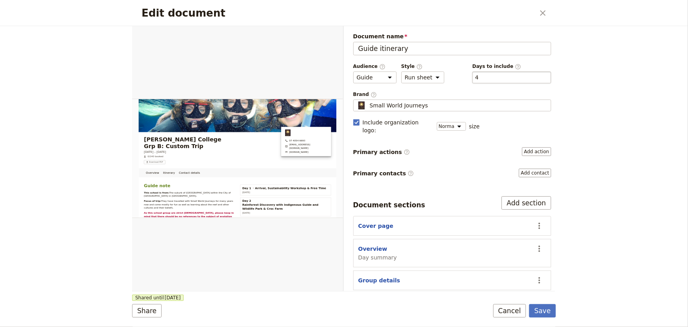
click at [497, 78] on div "​ 4 4" at bounding box center [512, 77] width 79 height 12
click at [479, 78] on button "​ 4" at bounding box center [477, 77] width 4 height 8
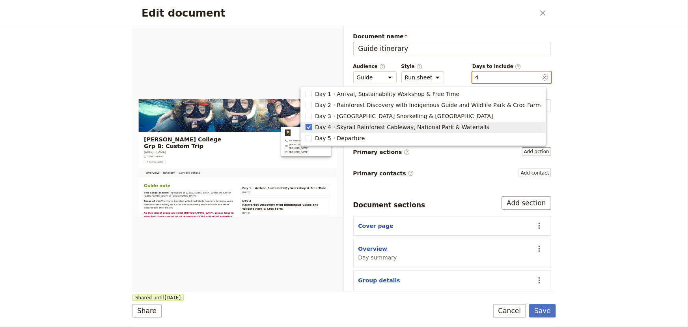
click at [312, 127] on rect "button" at bounding box center [309, 127] width 6 height 6
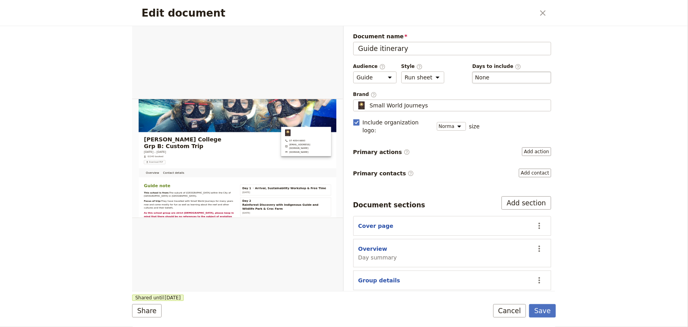
click at [491, 78] on div "​ None" at bounding box center [512, 77] width 79 height 12
click at [490, 78] on button "​ None" at bounding box center [482, 77] width 15 height 8
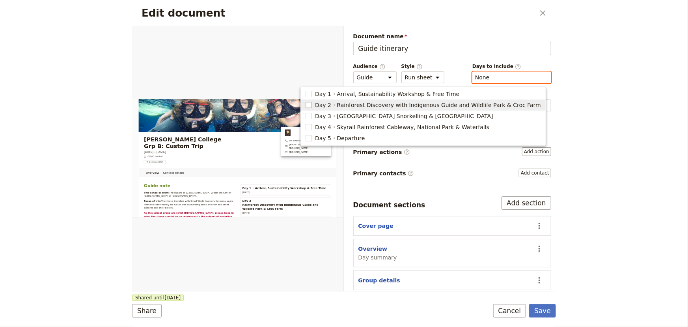
click at [312, 104] on rect "button" at bounding box center [309, 105] width 6 height 6
type input "2"
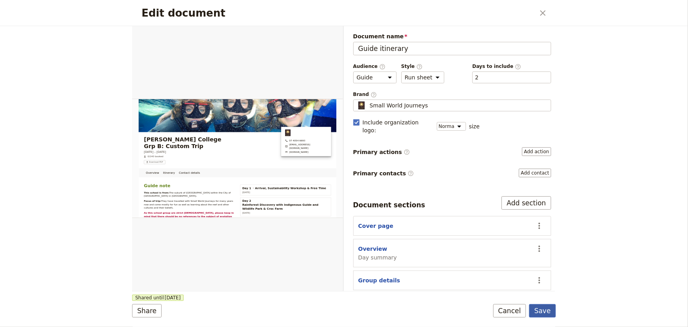
click at [540, 310] on button "Save" at bounding box center [542, 310] width 27 height 13
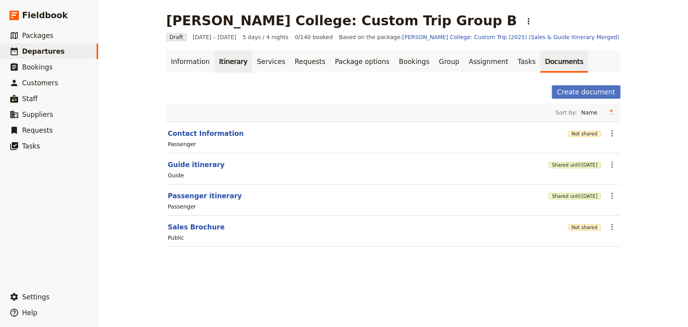
click at [220, 56] on link "Itinerary" at bounding box center [234, 61] width 38 height 22
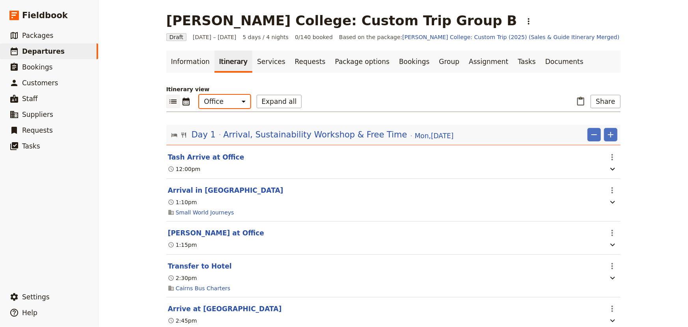
click at [221, 104] on select "Office Guide Passenger Sales" at bounding box center [224, 101] width 51 height 13
select select "STAFF"
click at [199, 95] on select "Office Guide Passenger Sales" at bounding box center [224, 101] width 51 height 13
click at [607, 101] on button "Share" at bounding box center [606, 101] width 30 height 13
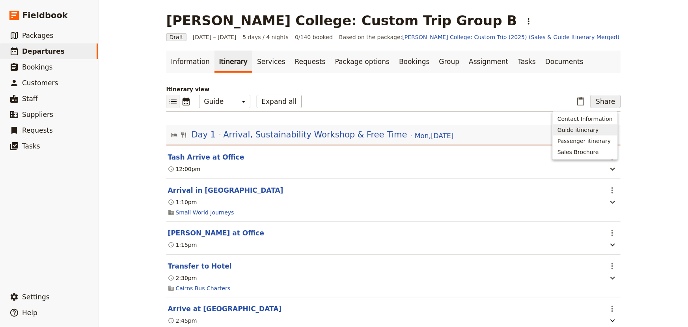
click at [585, 131] on span "Guide itinerary" at bounding box center [578, 130] width 41 height 8
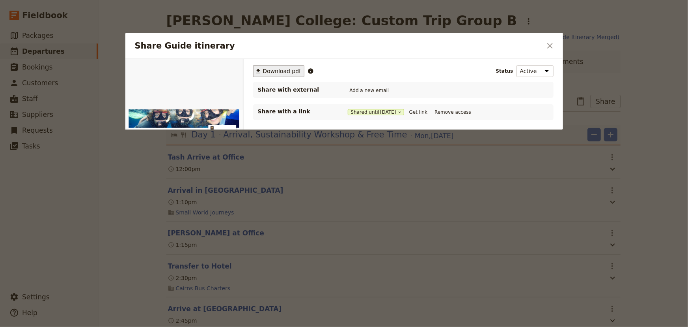
click at [286, 72] on span "Download pdf" at bounding box center [282, 71] width 38 height 8
click at [425, 110] on button "Get link" at bounding box center [419, 112] width 22 height 9
drag, startPoint x: 546, startPoint y: 45, endPoint x: 531, endPoint y: 45, distance: 15.4
click at [546, 45] on icon "Close dialog" at bounding box center [550, 45] width 9 height 9
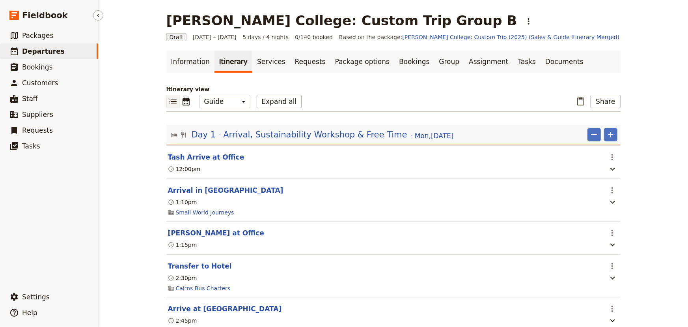
click at [51, 53] on span "Departures" at bounding box center [43, 51] width 43 height 8
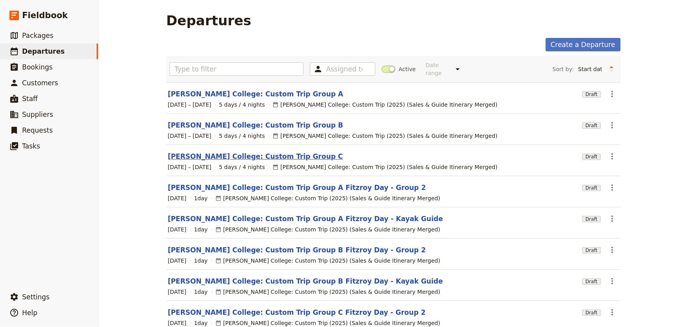
click at [265, 151] on link "[PERSON_NAME] College: Custom Trip Group C" at bounding box center [256, 155] width 176 height 9
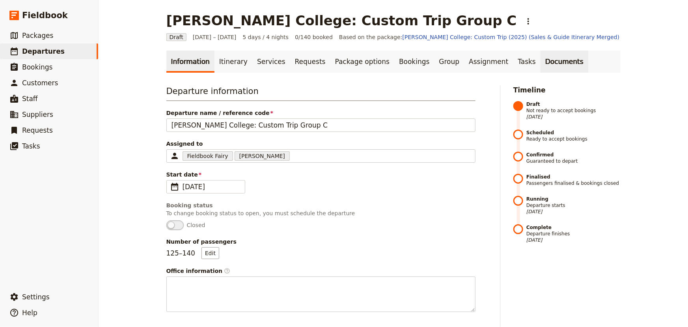
click at [541, 61] on link "Documents" at bounding box center [565, 61] width 48 height 22
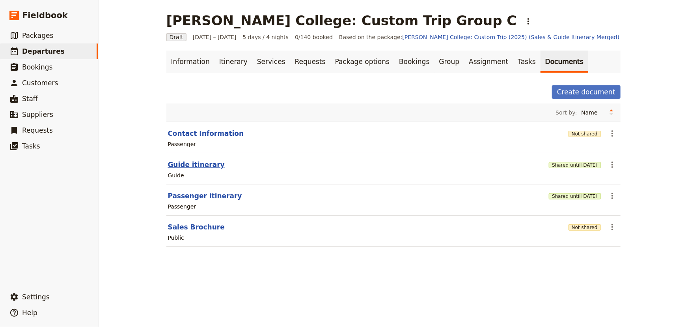
click at [198, 166] on button "Guide itinerary" at bounding box center [196, 164] width 57 height 9
select select "STAFF"
select select "RUN_SHEET"
select select "DEFAULT"
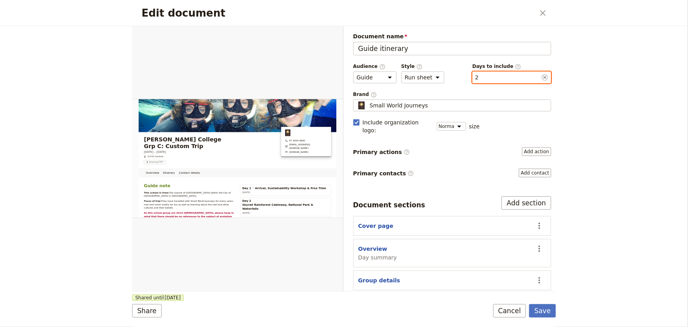
click at [475, 75] on button "​ 2" at bounding box center [477, 77] width 4 height 8
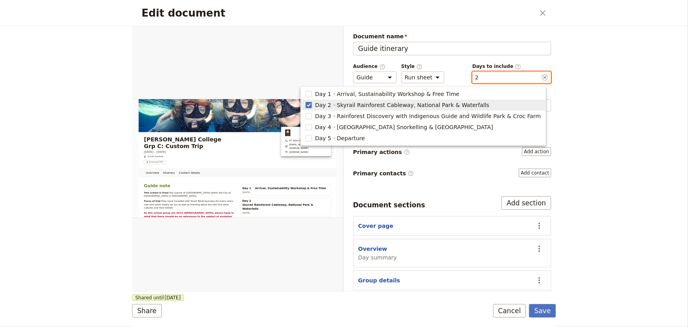
click at [331, 106] on span "Day 2" at bounding box center [323, 105] width 16 height 8
checkbox input "false"
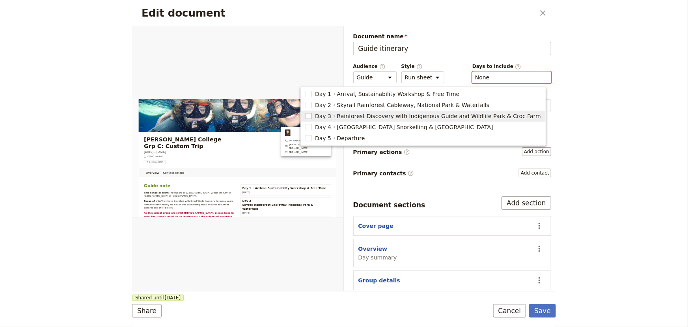
click at [312, 114] on rect "button" at bounding box center [309, 116] width 6 height 6
type input "3"
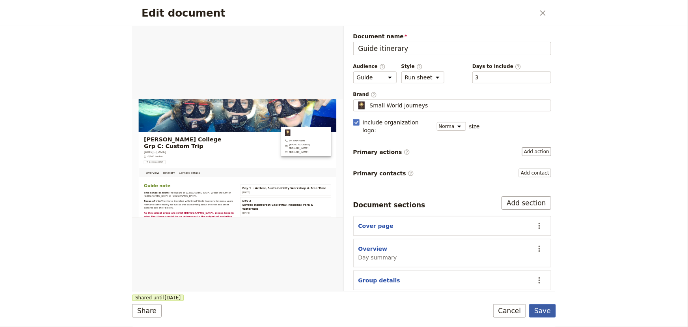
click at [544, 309] on button "Save" at bounding box center [542, 310] width 27 height 13
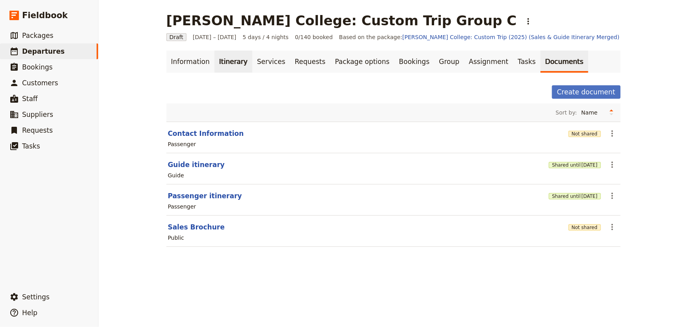
click at [221, 61] on link "Itinerary" at bounding box center [234, 61] width 38 height 22
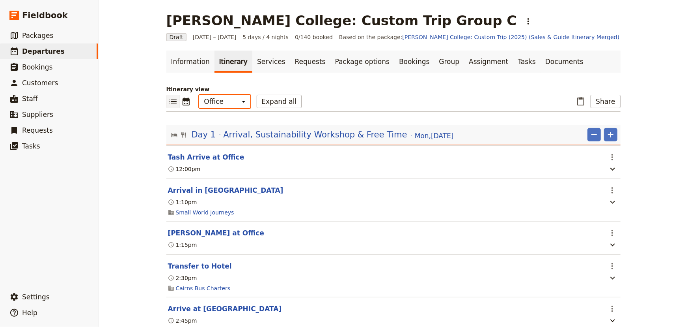
click at [221, 99] on select "Office Guide Passenger Sales" at bounding box center [224, 101] width 51 height 13
select select "STAFF"
click at [199, 95] on select "Office Guide Passenger Sales" at bounding box center [224, 101] width 51 height 13
click at [604, 102] on button "Share" at bounding box center [606, 101] width 30 height 13
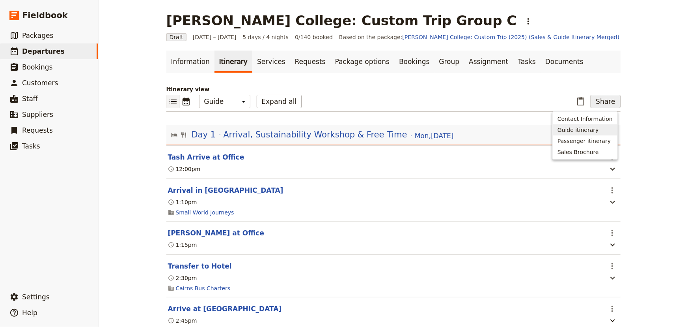
click at [568, 133] on span "Guide itinerary" at bounding box center [578, 130] width 41 height 8
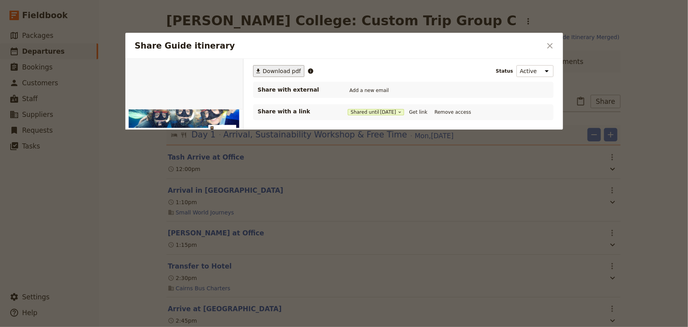
click at [276, 71] on span "Download pdf" at bounding box center [282, 71] width 38 height 8
click at [421, 112] on button "Get link" at bounding box center [419, 112] width 22 height 9
click at [550, 46] on icon "Close dialog" at bounding box center [551, 46] width 6 height 6
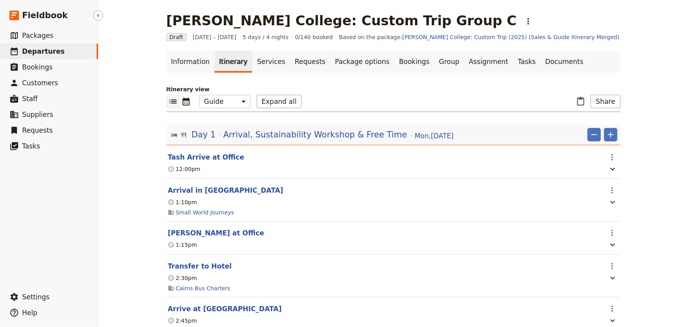
click at [37, 50] on span "Departures" at bounding box center [43, 51] width 43 height 8
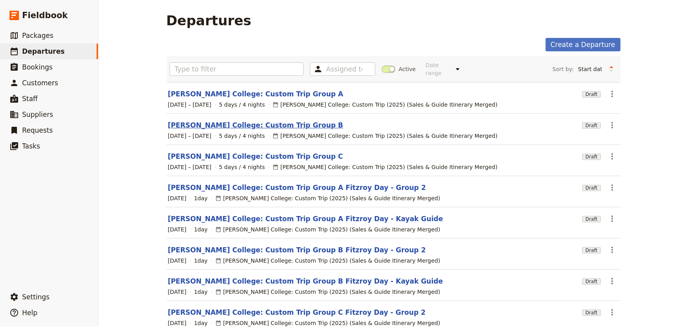
click at [272, 120] on link "[PERSON_NAME] College: Custom Trip Group B" at bounding box center [256, 124] width 176 height 9
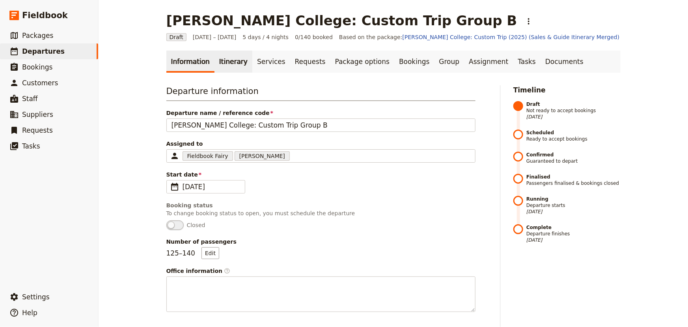
click at [224, 61] on link "Itinerary" at bounding box center [234, 61] width 38 height 22
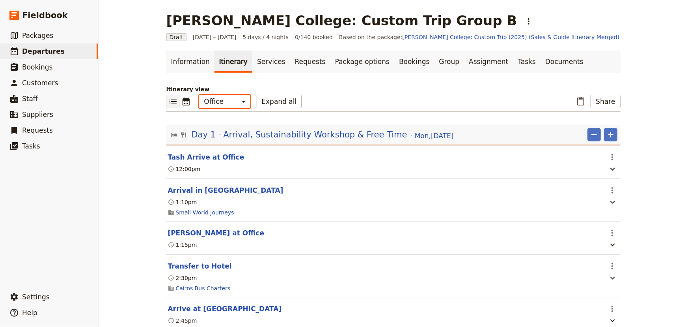
click at [225, 103] on select "Office Guide Passenger Sales" at bounding box center [224, 101] width 51 height 13
click at [541, 62] on link "Documents" at bounding box center [565, 61] width 48 height 22
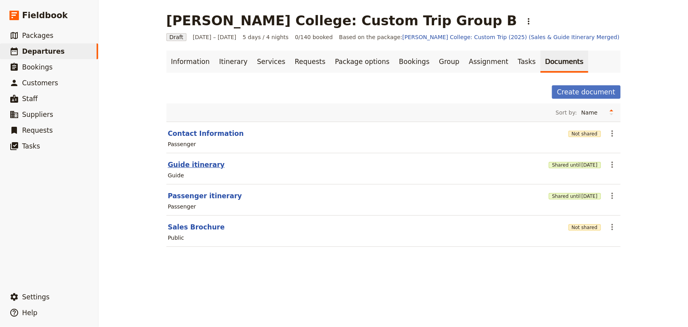
click at [200, 165] on button "Guide itinerary" at bounding box center [196, 164] width 57 height 9
select select "STAFF"
select select "RUN_SHEET"
select select "DEFAULT"
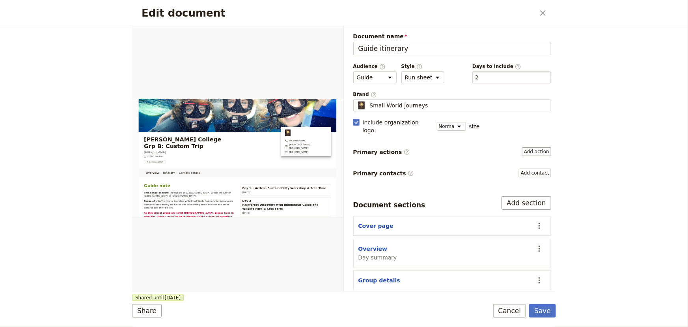
click at [506, 72] on div "​ 2 2" at bounding box center [512, 77] width 79 height 12
click at [479, 73] on button "​ 2" at bounding box center [477, 77] width 4 height 8
click at [513, 312] on button "Cancel" at bounding box center [510, 310] width 33 height 13
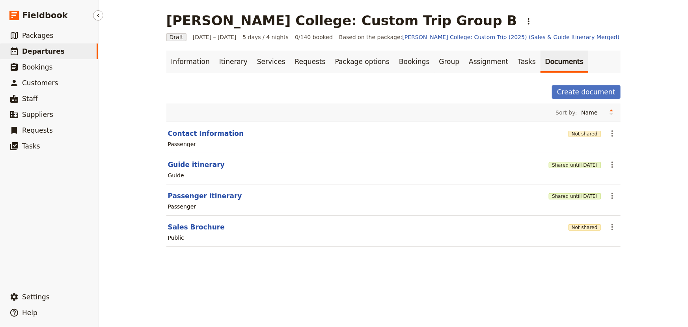
click at [54, 53] on span "Departures" at bounding box center [43, 51] width 43 height 8
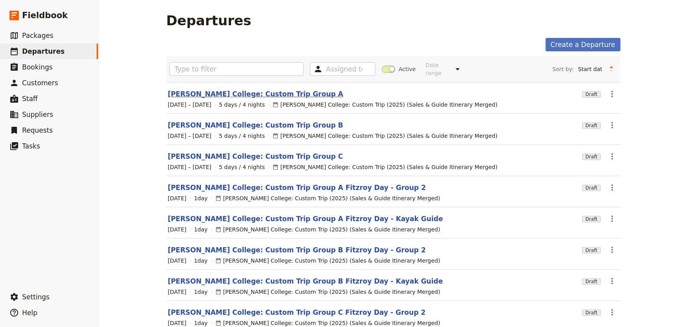
click at [258, 89] on link "[PERSON_NAME] College: Custom Trip Group A" at bounding box center [256, 93] width 176 height 9
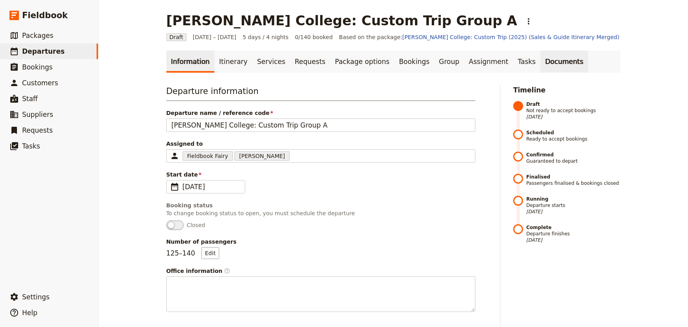
click at [541, 62] on link "Documents" at bounding box center [565, 61] width 48 height 22
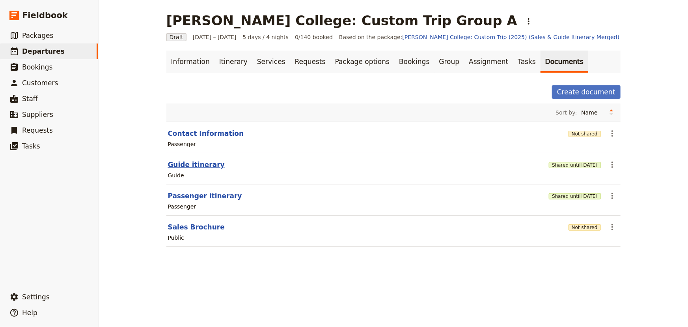
click at [193, 166] on button "Guide itinerary" at bounding box center [196, 164] width 57 height 9
select select "STAFF"
select select "RUN_SHEET"
select select "DEFAULT"
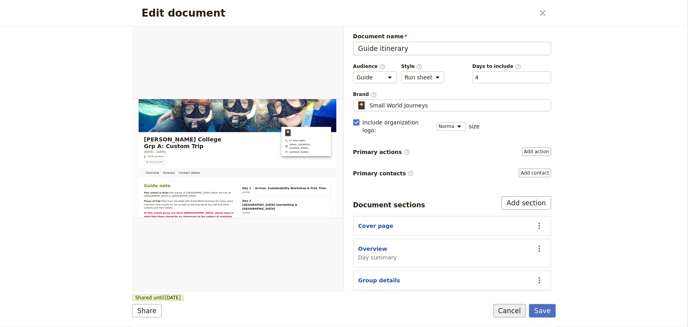
click at [514, 311] on button "Cancel" at bounding box center [510, 310] width 33 height 13
